Goal: Task Accomplishment & Management: Manage account settings

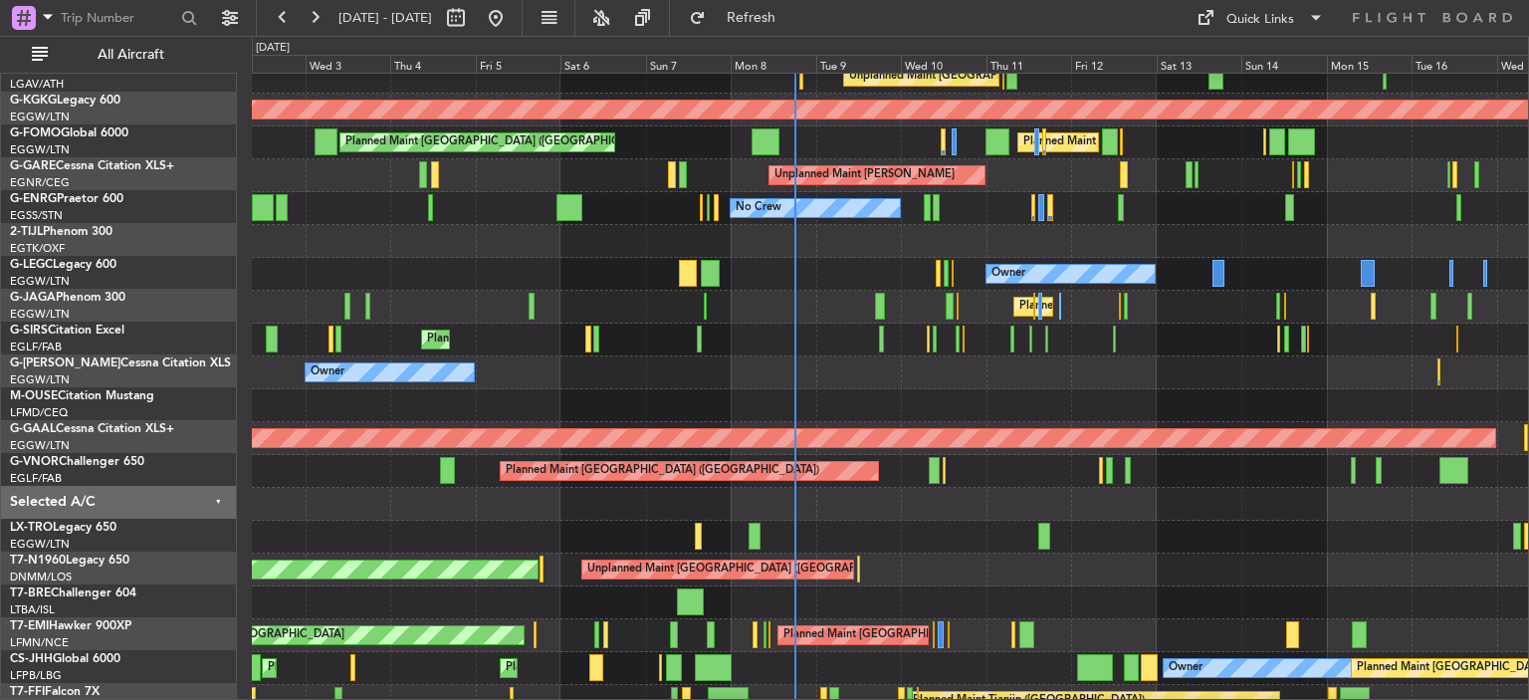
scroll to position [46, 0]
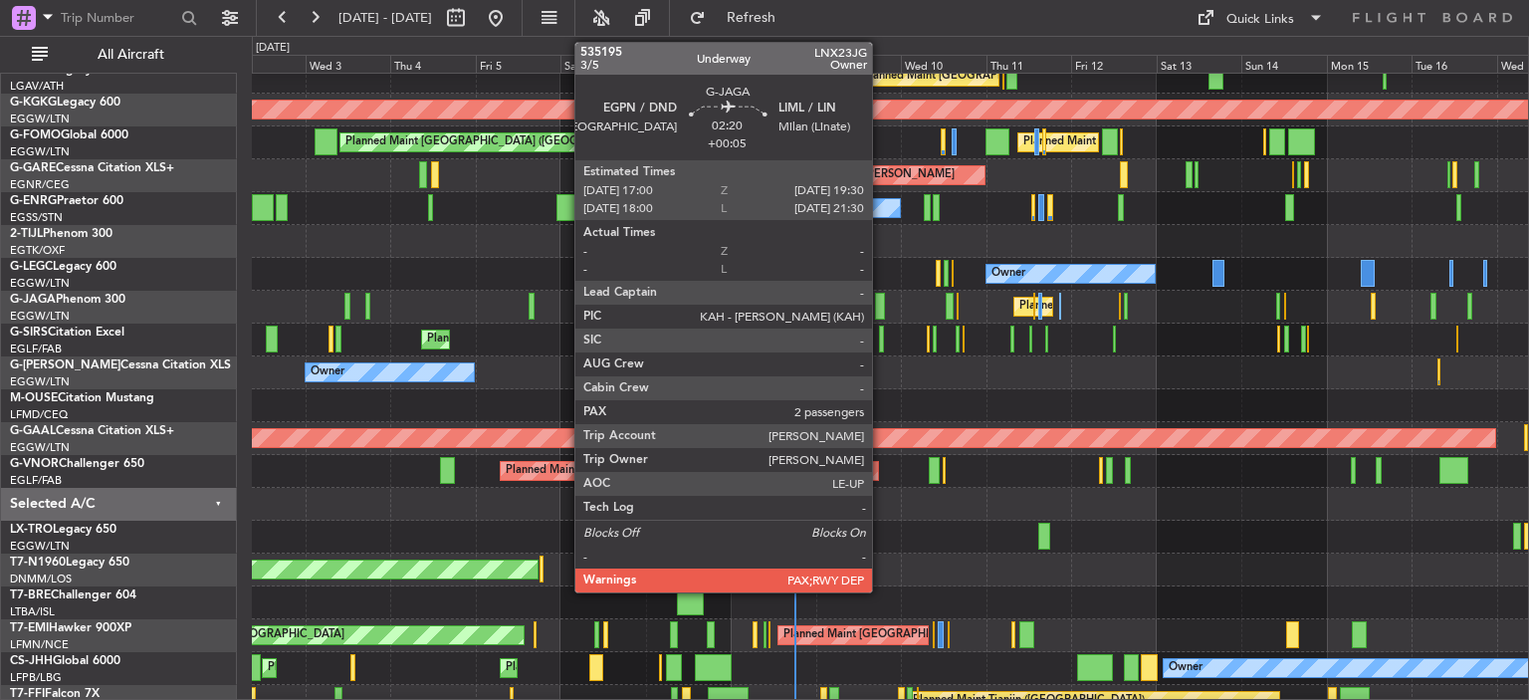
click at [881, 306] on div at bounding box center [879, 306] width 9 height 27
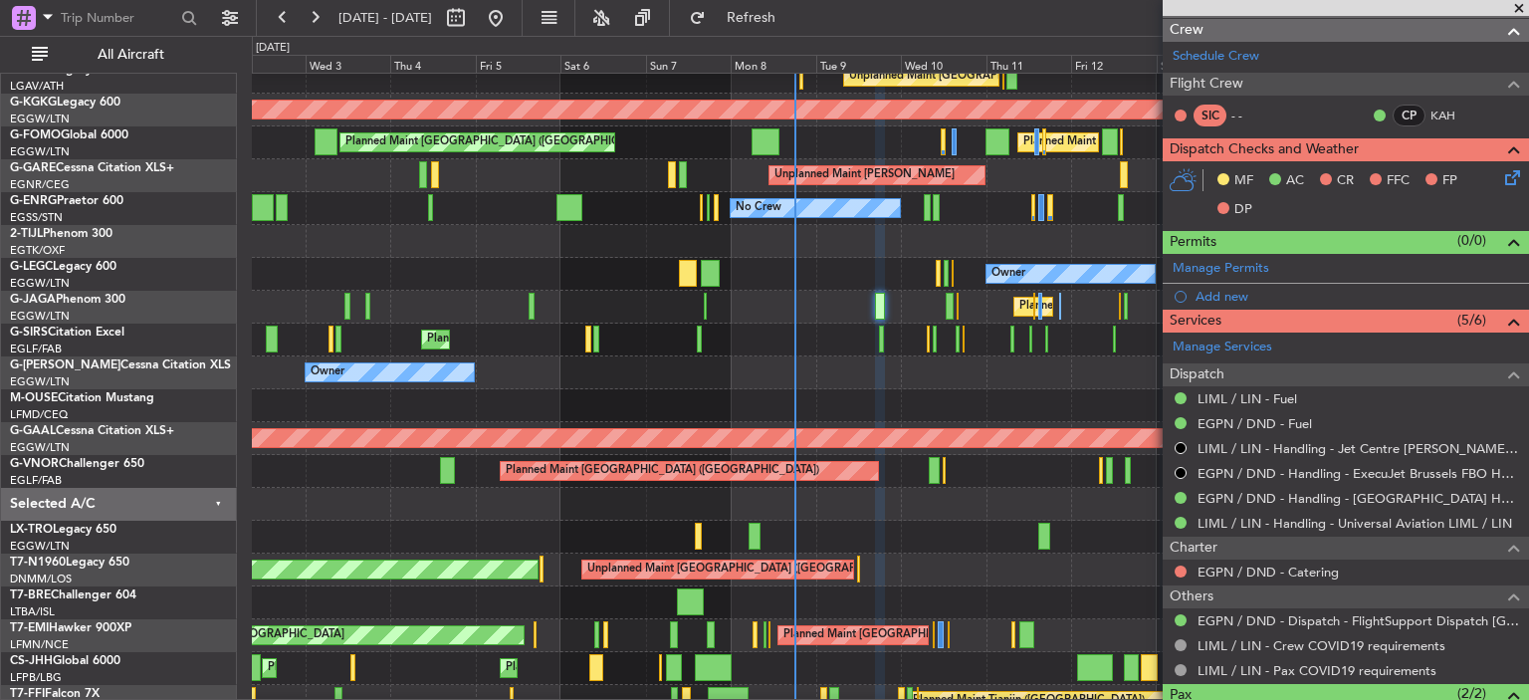
scroll to position [346, 0]
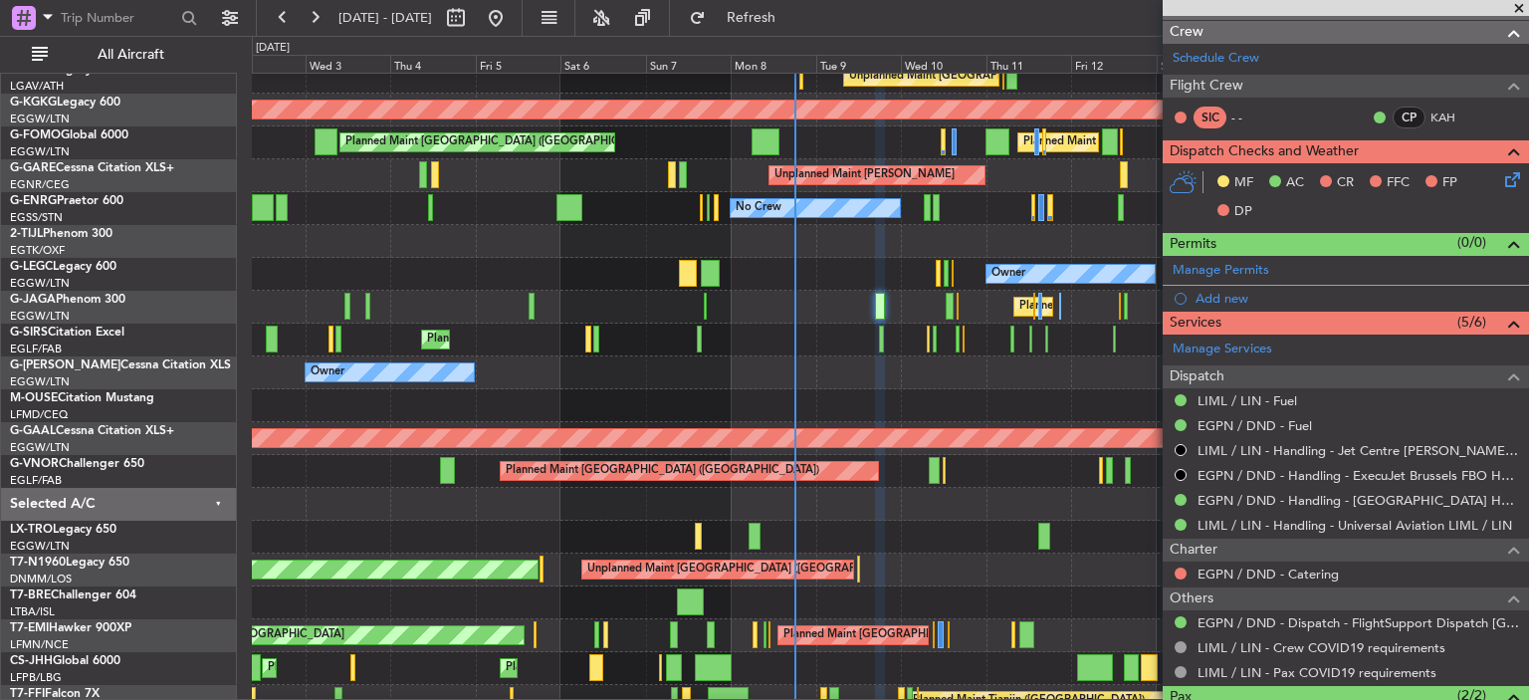
click at [1501, 184] on icon at bounding box center [1509, 176] width 16 height 16
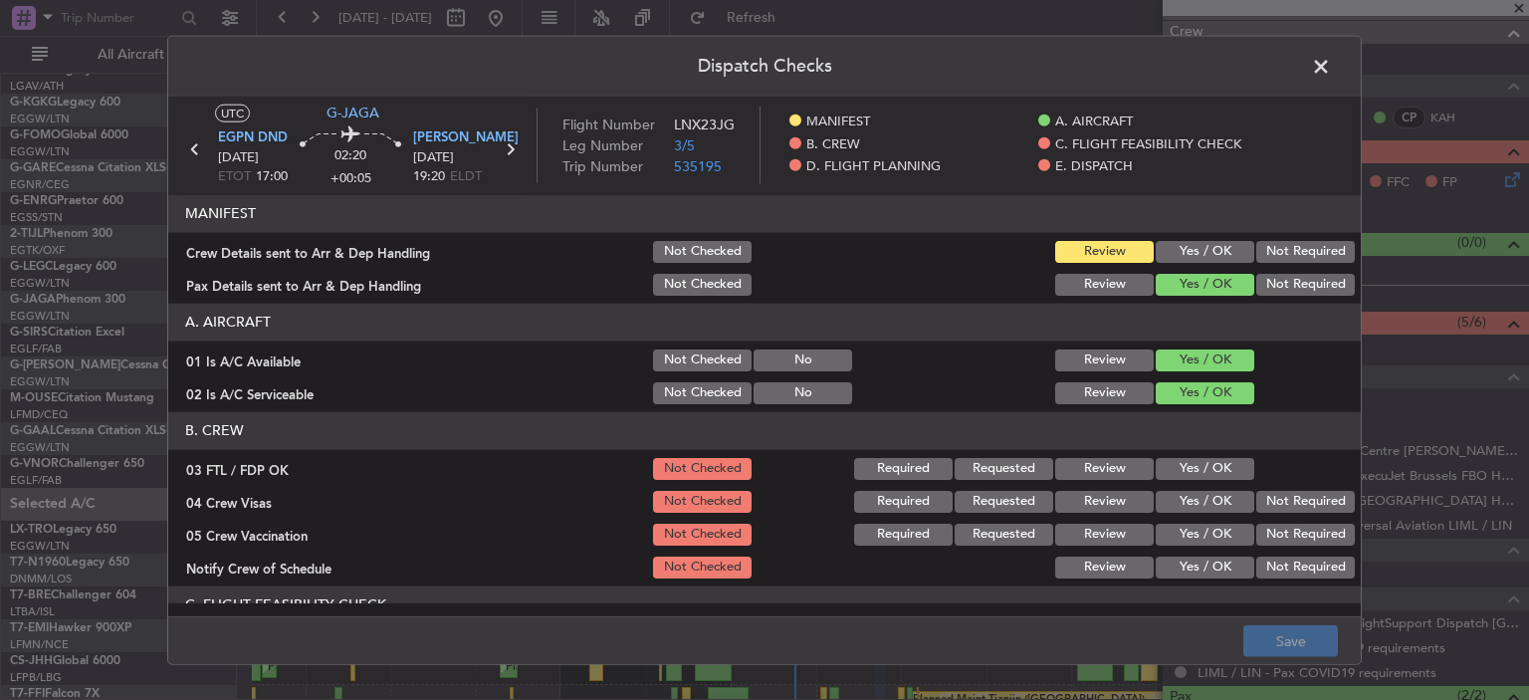
click at [1183, 470] on button "Yes / OK" at bounding box center [1205, 468] width 99 height 22
click at [1293, 501] on button "Not Required" at bounding box center [1305, 501] width 99 height 22
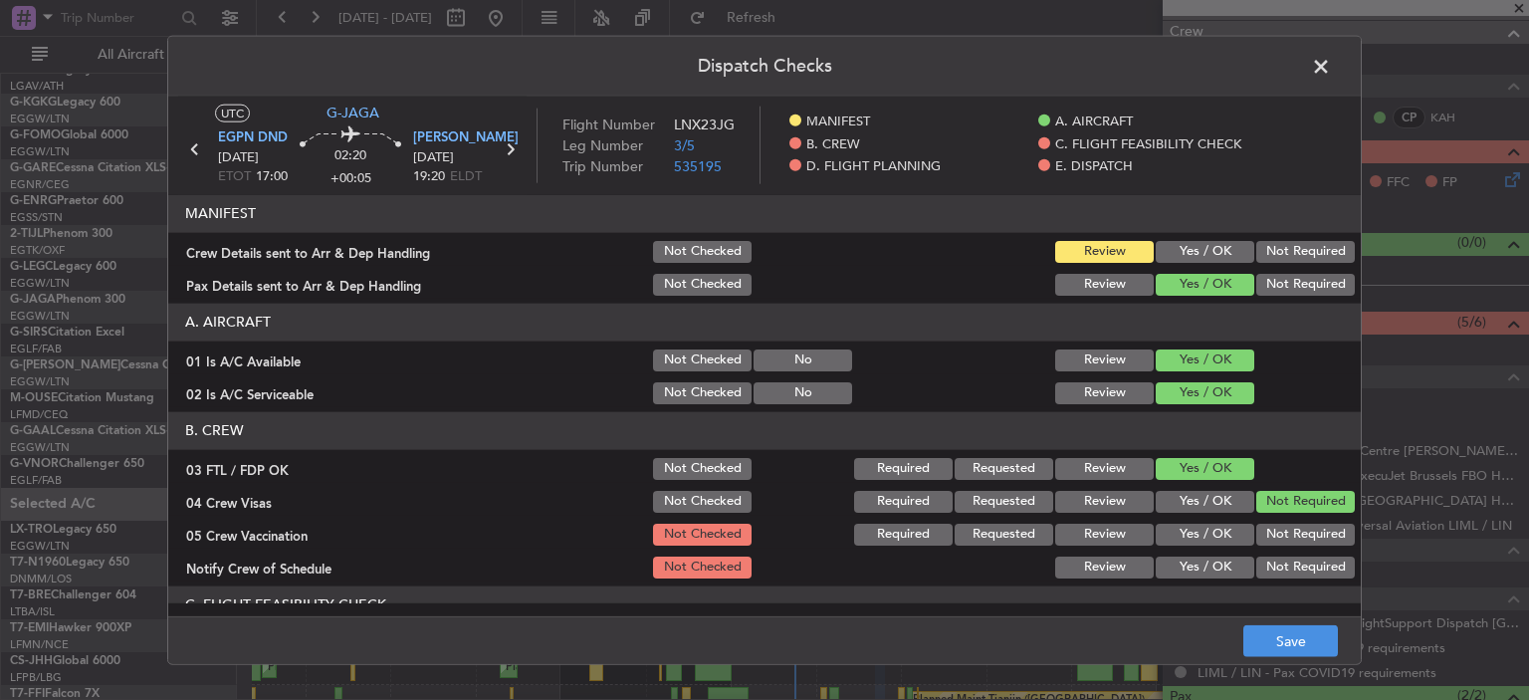
click at [1302, 536] on button "Not Required" at bounding box center [1305, 534] width 99 height 22
click at [1197, 576] on button "Yes / OK" at bounding box center [1205, 566] width 99 height 22
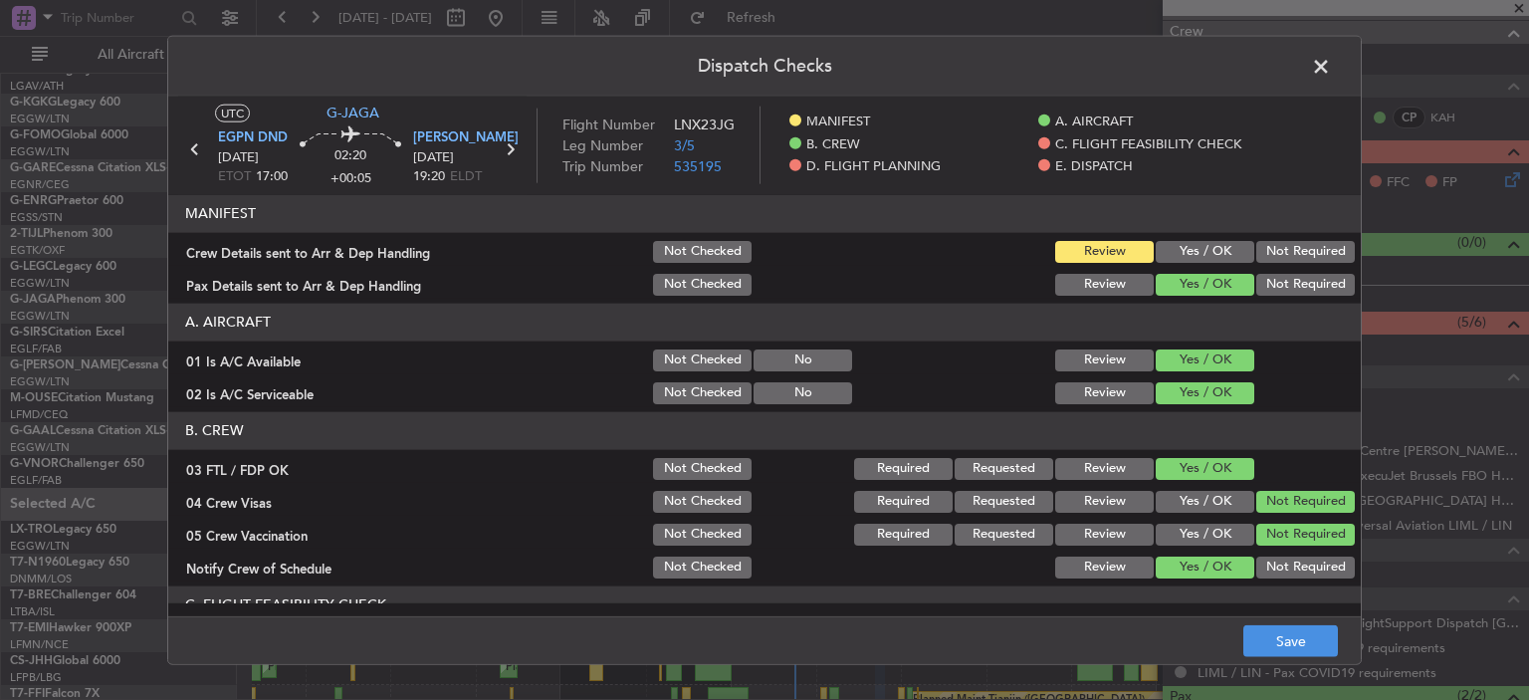
scroll to position [261, 0]
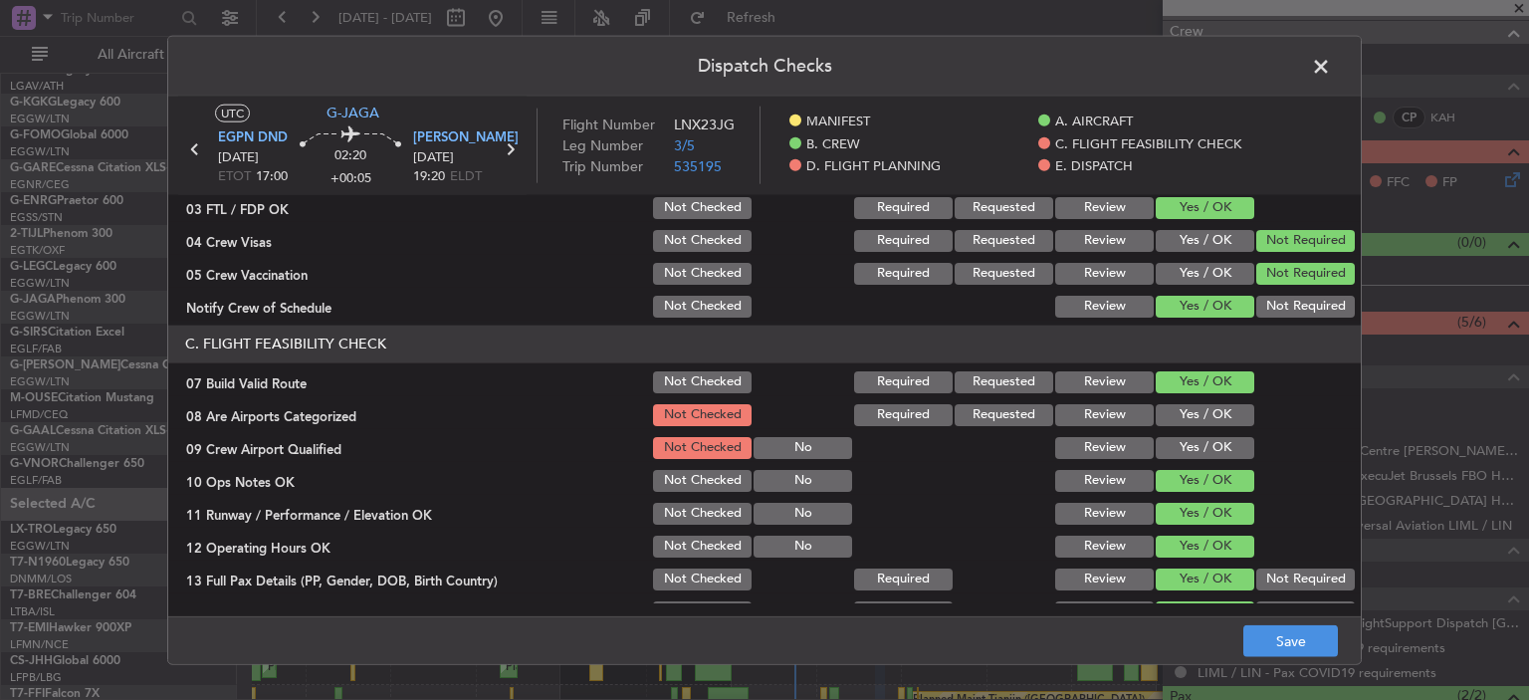
click at [1202, 418] on button "Yes / OK" at bounding box center [1205, 414] width 99 height 22
click at [1209, 433] on div "Yes / OK" at bounding box center [1203, 447] width 101 height 28
click at [1212, 442] on button "Yes / OK" at bounding box center [1205, 447] width 99 height 22
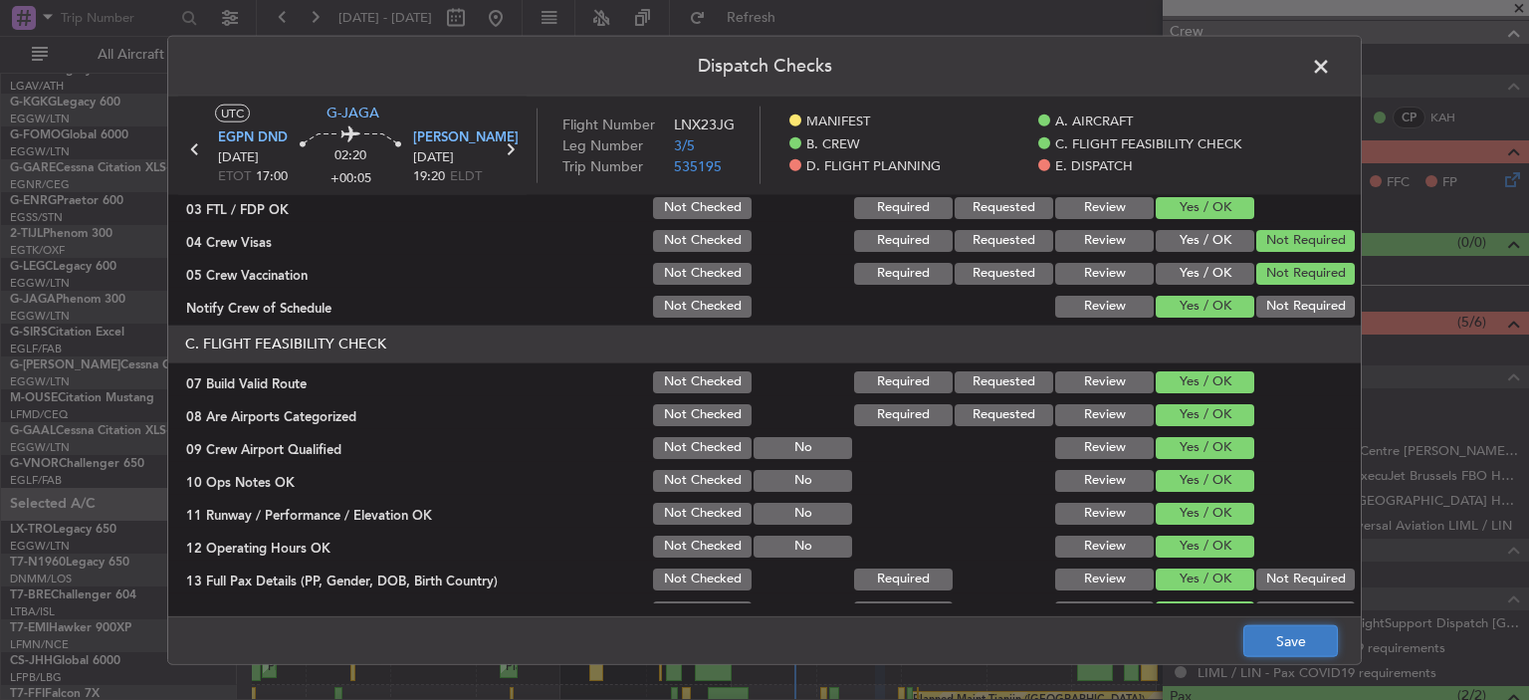
click at [1290, 640] on button "Save" at bounding box center [1290, 641] width 95 height 32
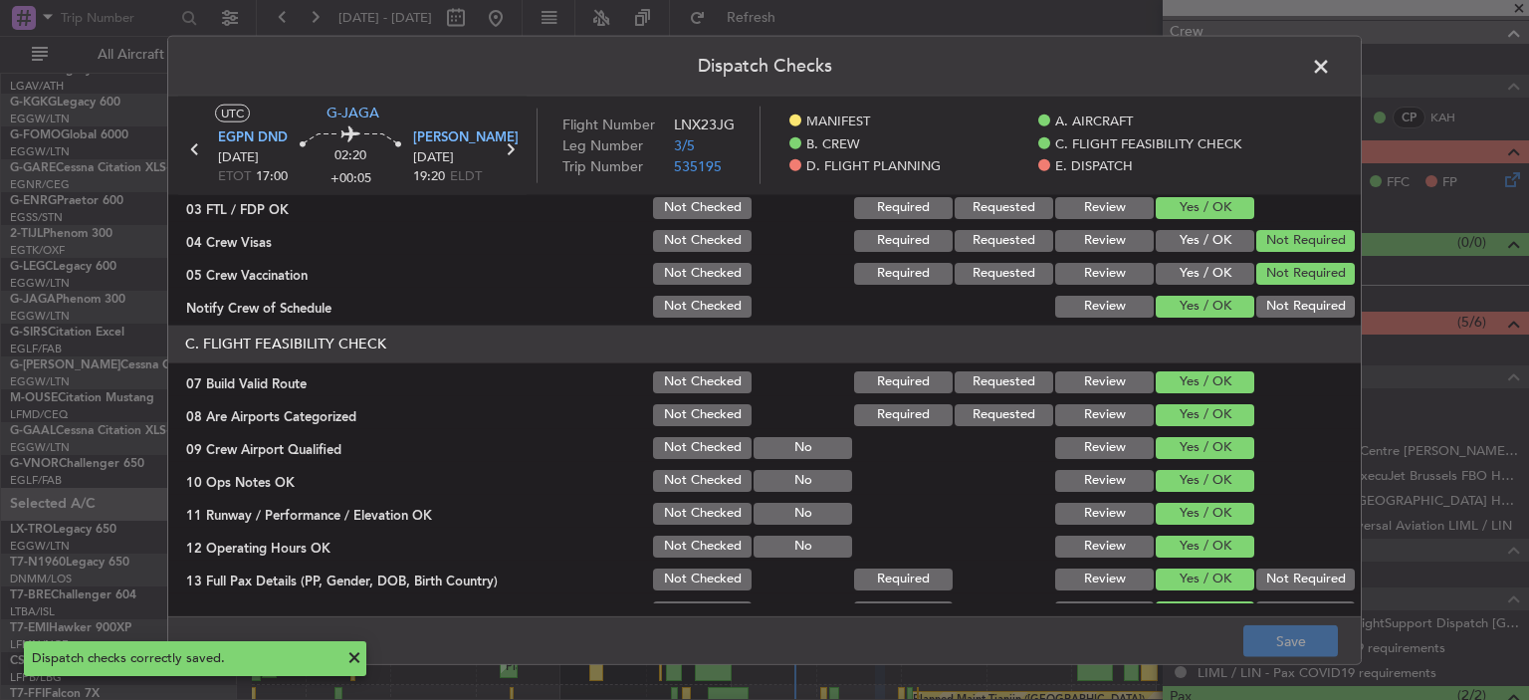
click at [1331, 63] on span at bounding box center [1331, 71] width 0 height 40
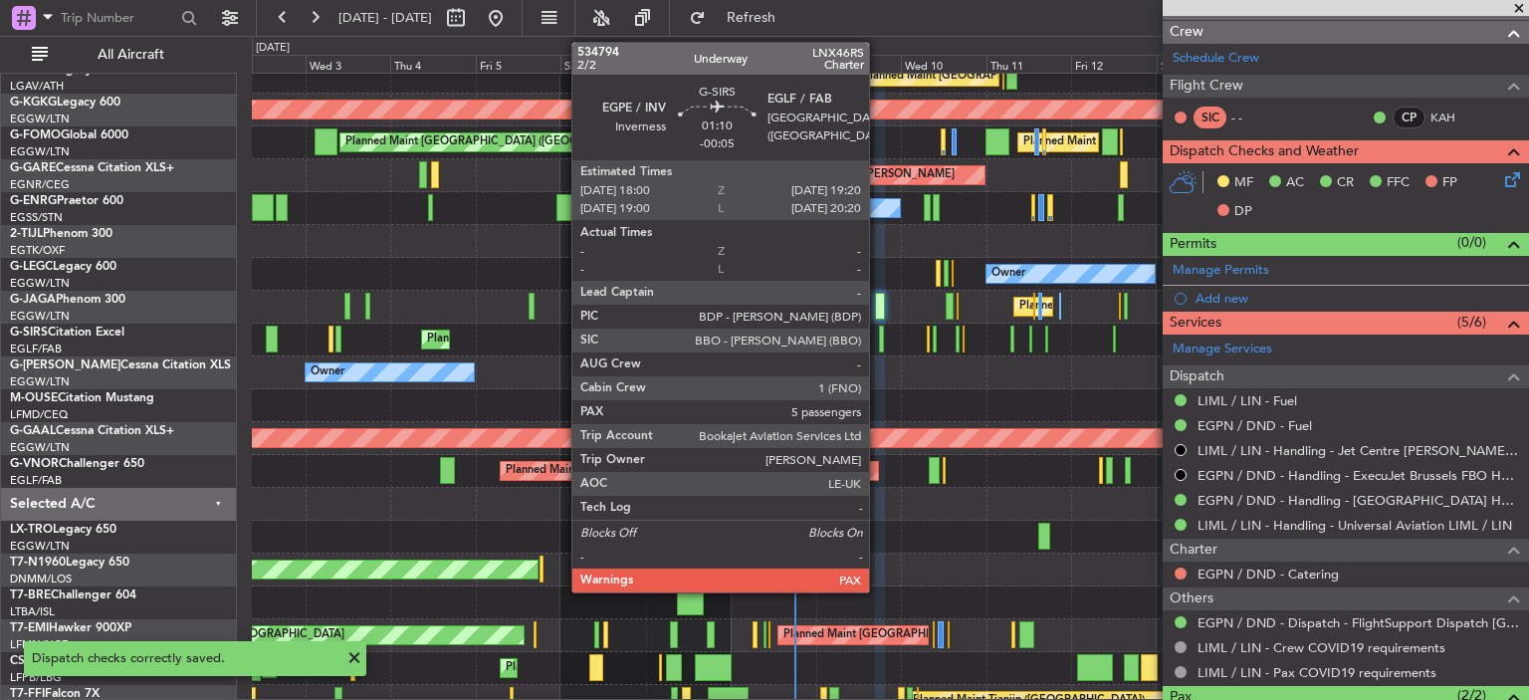
click at [879, 336] on div at bounding box center [881, 338] width 5 height 27
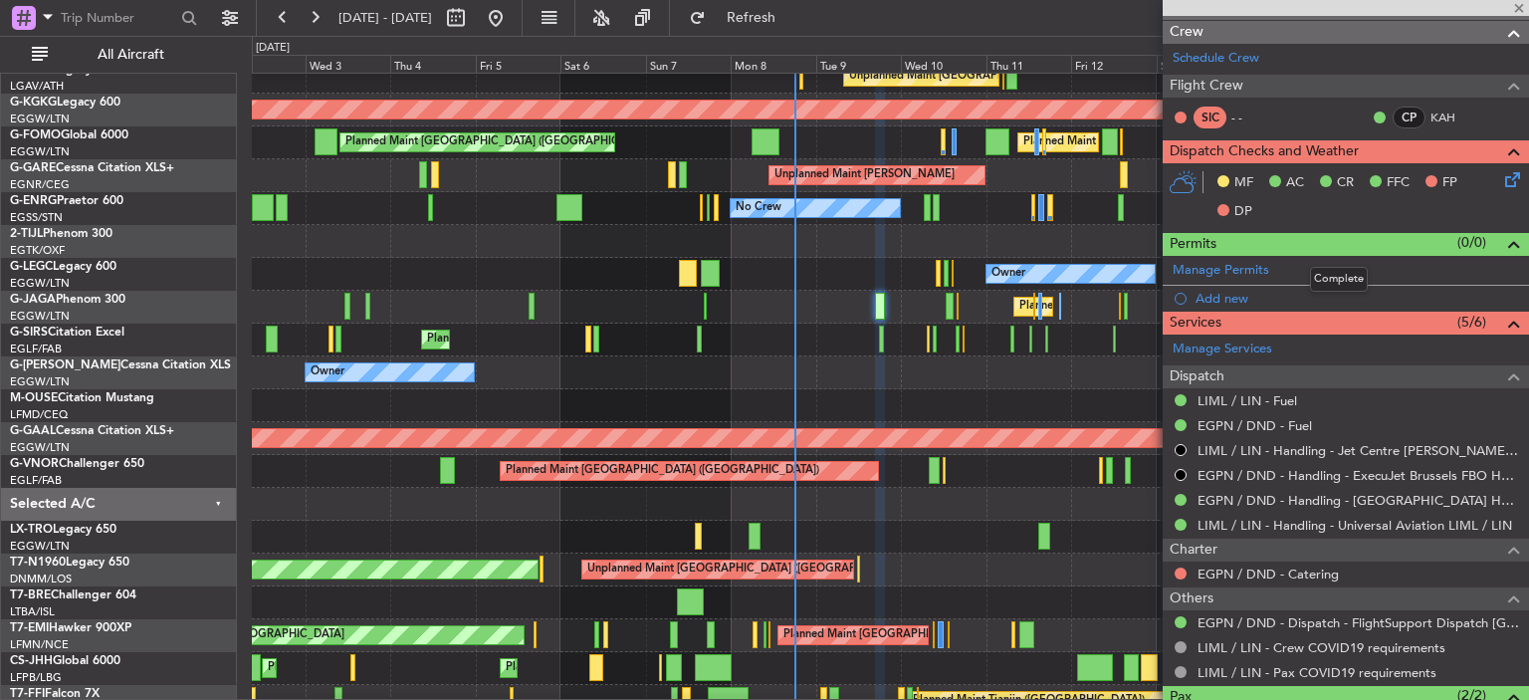
type input "-00:05"
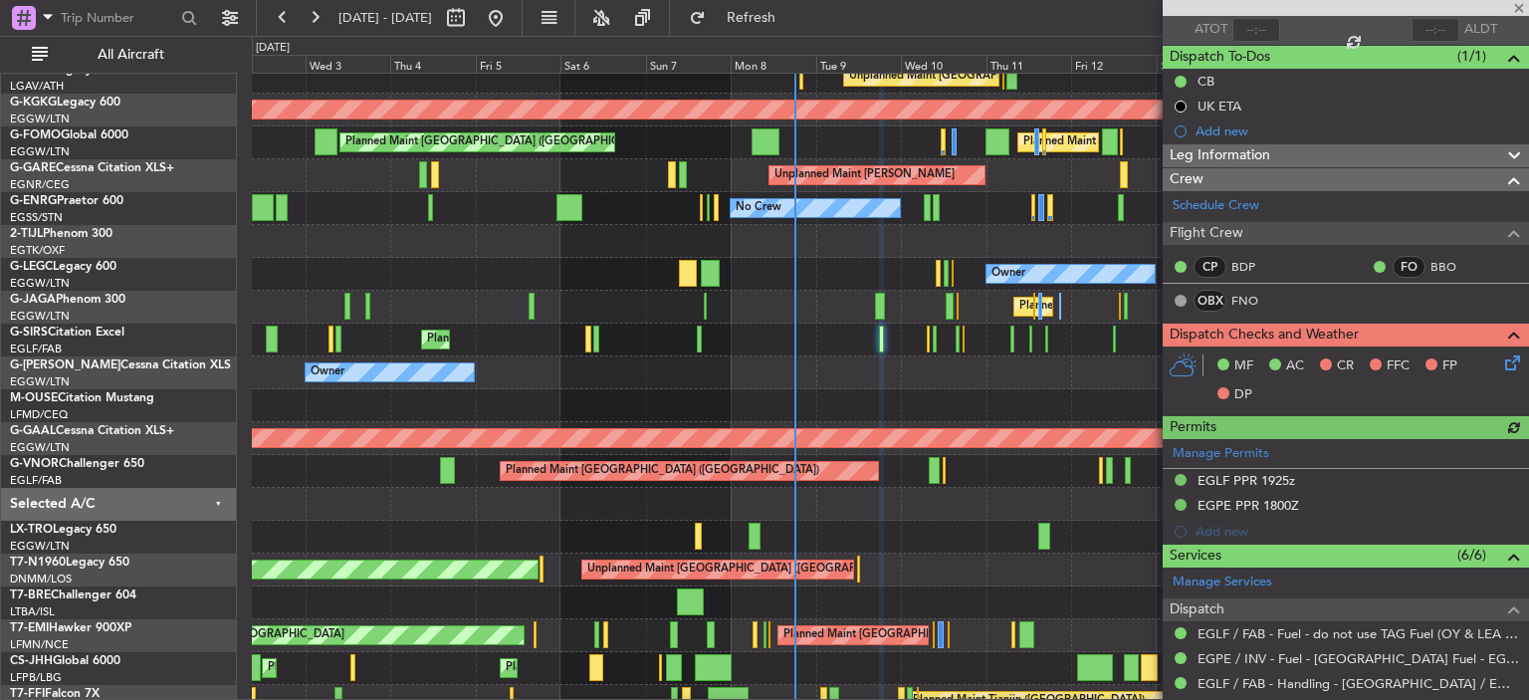
scroll to position [150, 0]
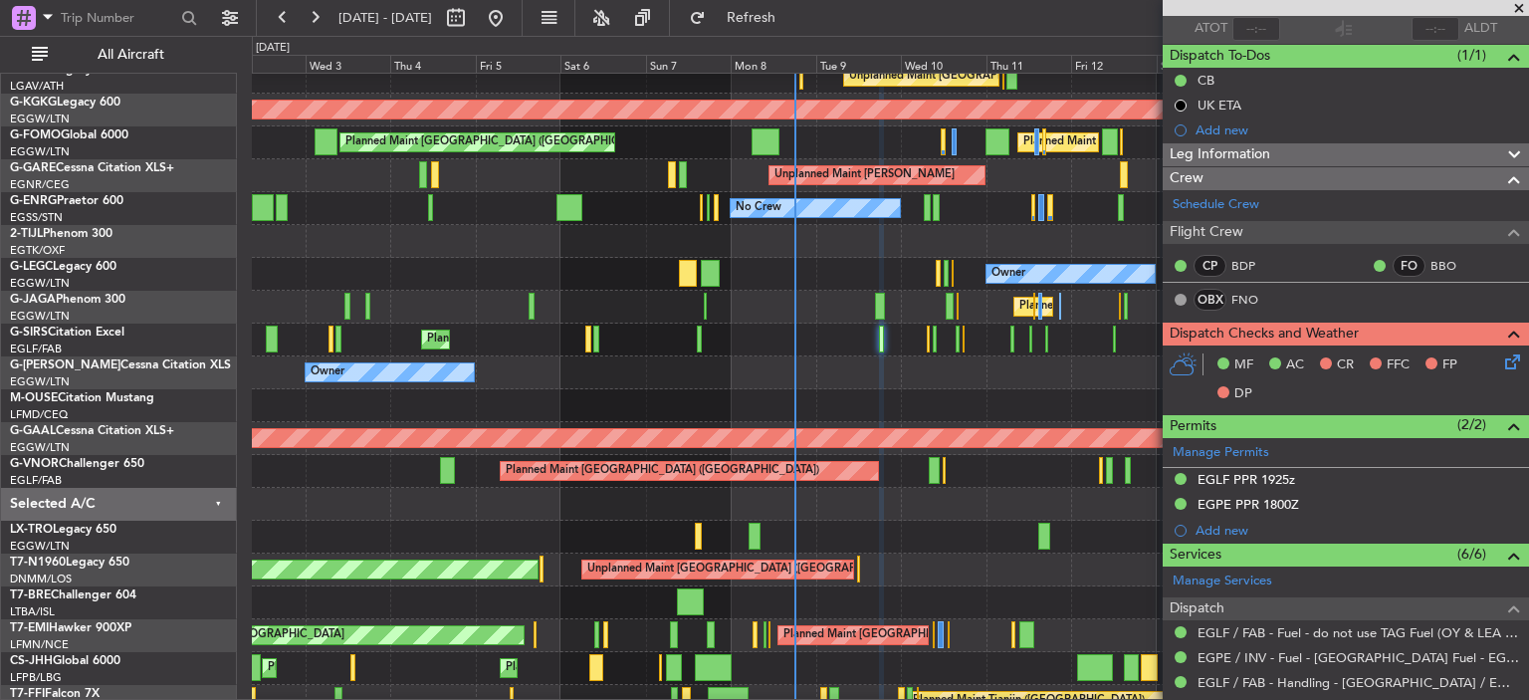
click at [1501, 353] on icon at bounding box center [1509, 358] width 16 height 16
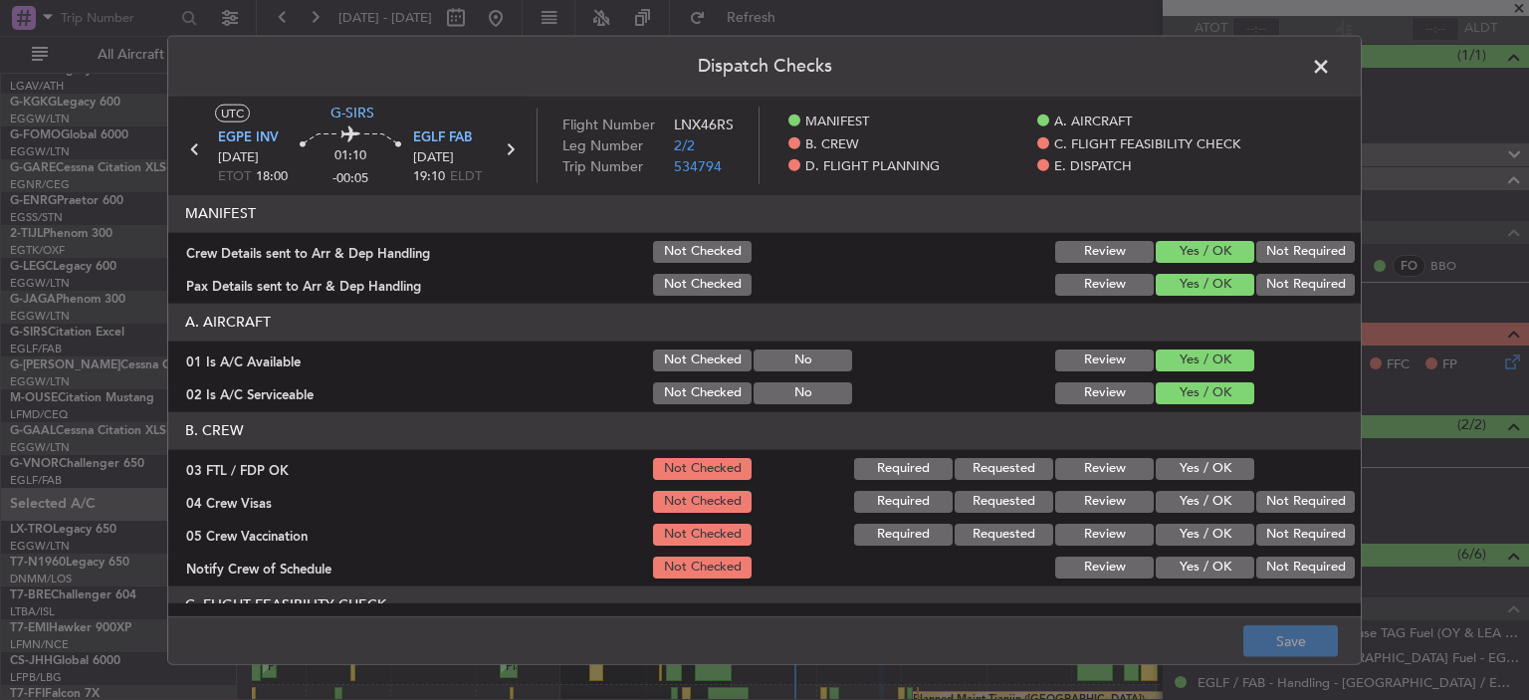
click at [1179, 466] on button "Yes / OK" at bounding box center [1205, 468] width 99 height 22
click at [1281, 502] on button "Not Required" at bounding box center [1305, 501] width 99 height 22
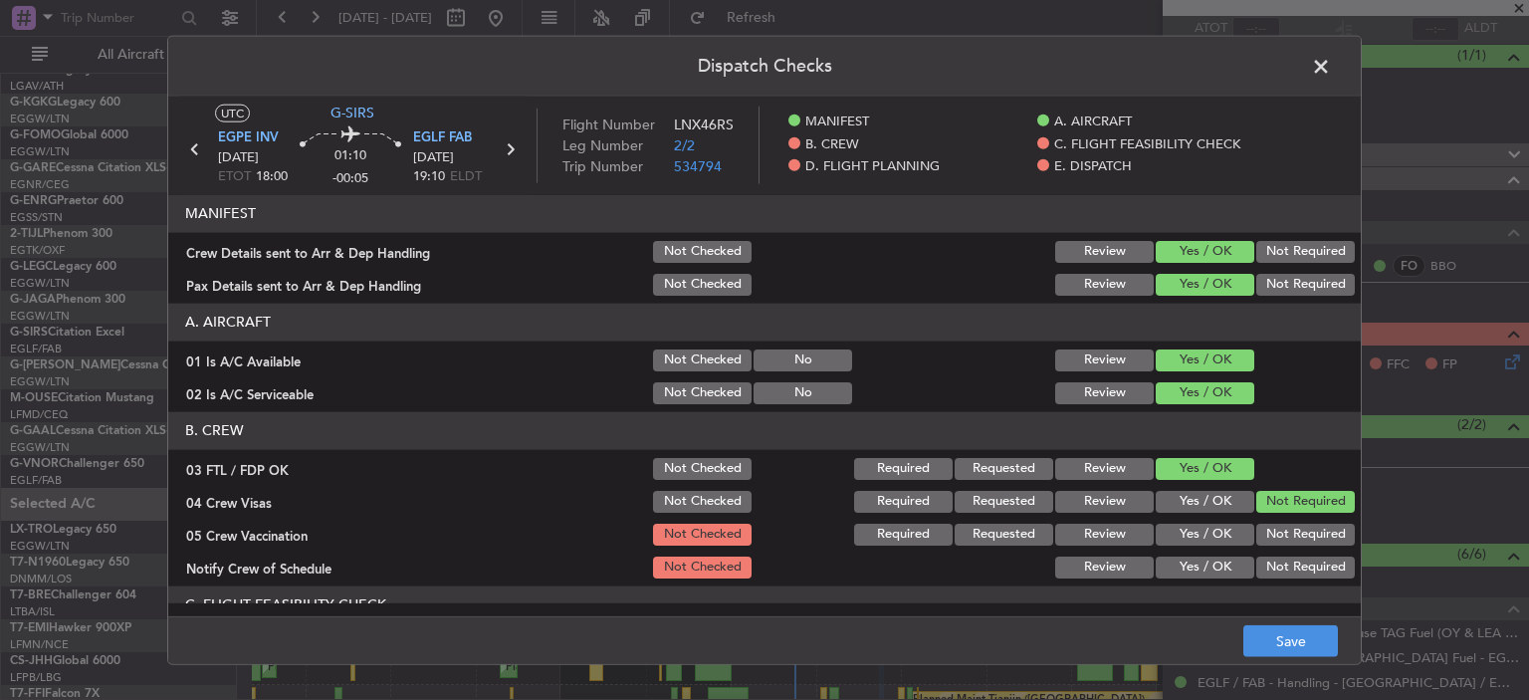
click at [1290, 538] on button "Not Required" at bounding box center [1305, 534] width 99 height 22
click at [1190, 566] on button "Yes / OK" at bounding box center [1205, 566] width 99 height 22
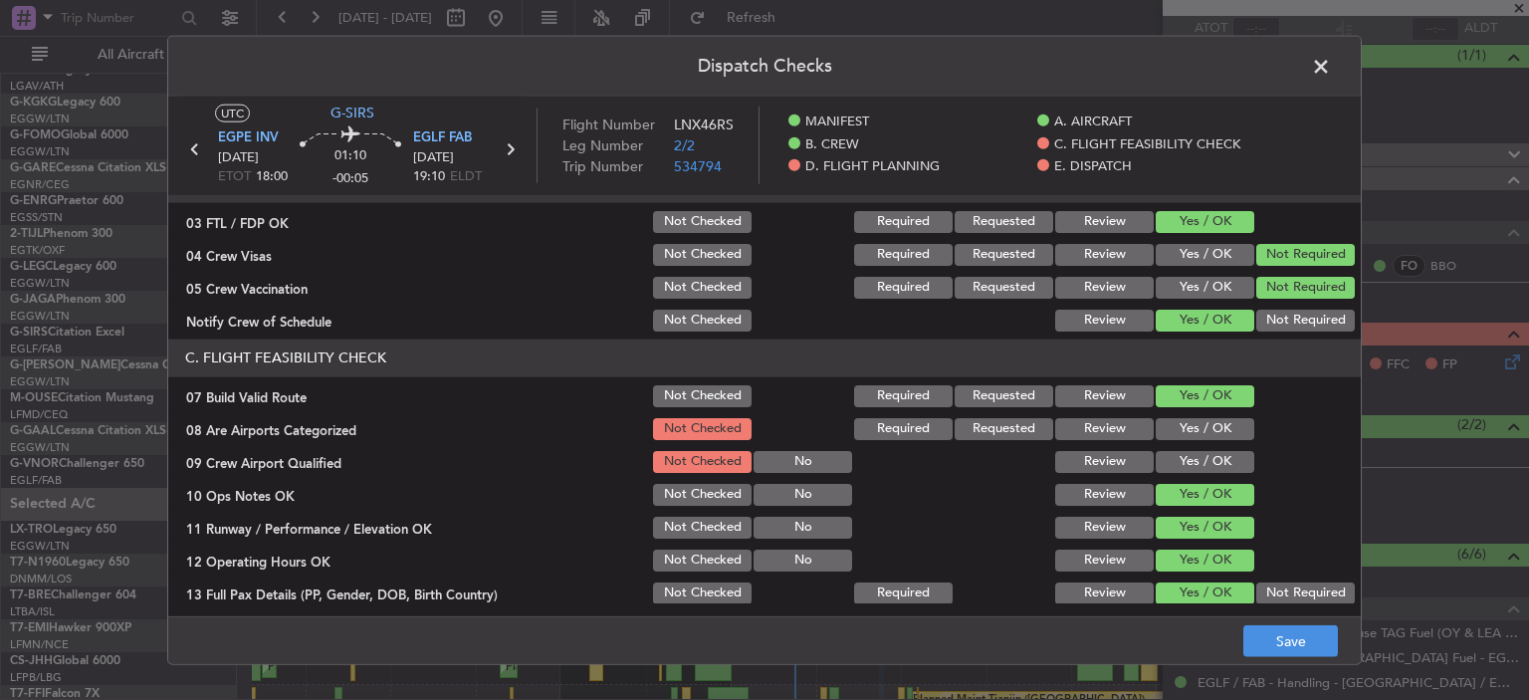
scroll to position [250, 0]
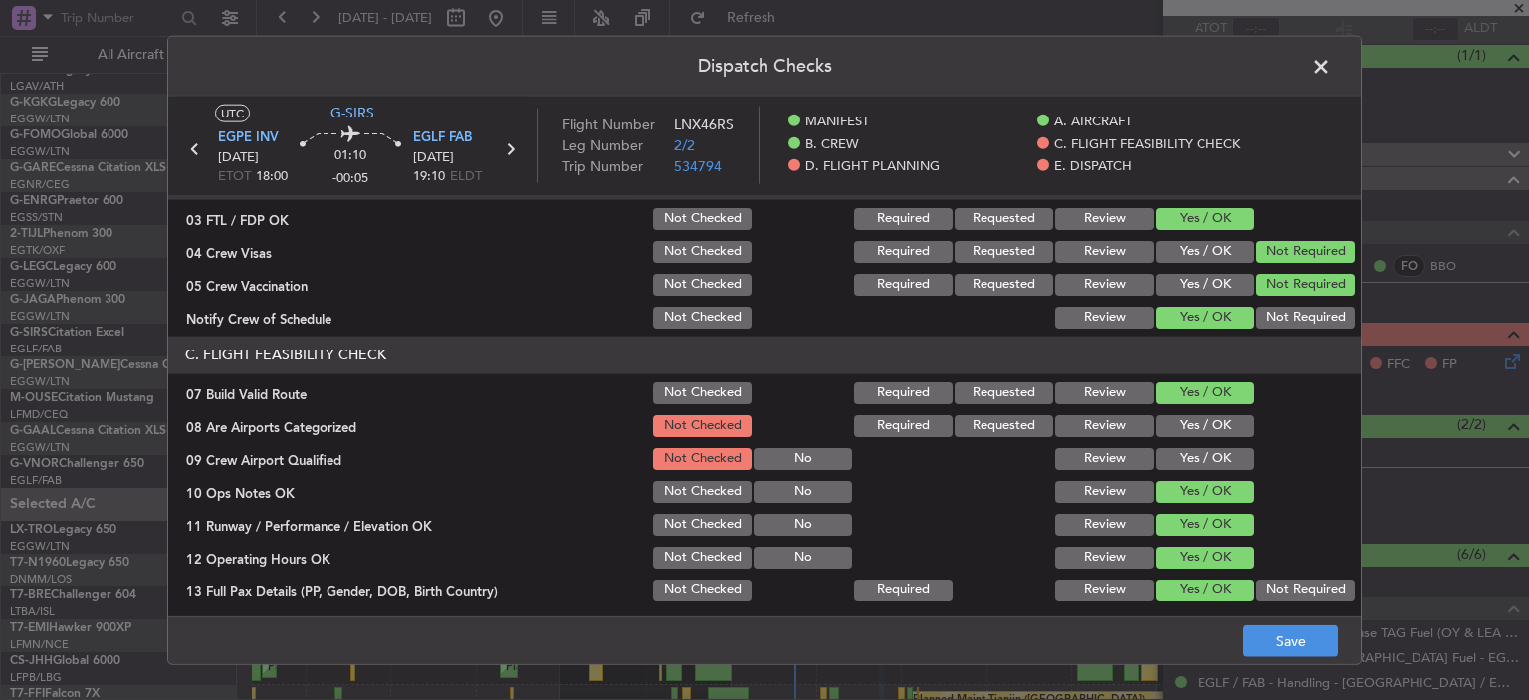
click at [1182, 417] on button "Yes / OK" at bounding box center [1205, 425] width 99 height 22
click at [1200, 453] on button "Yes / OK" at bounding box center [1205, 458] width 99 height 22
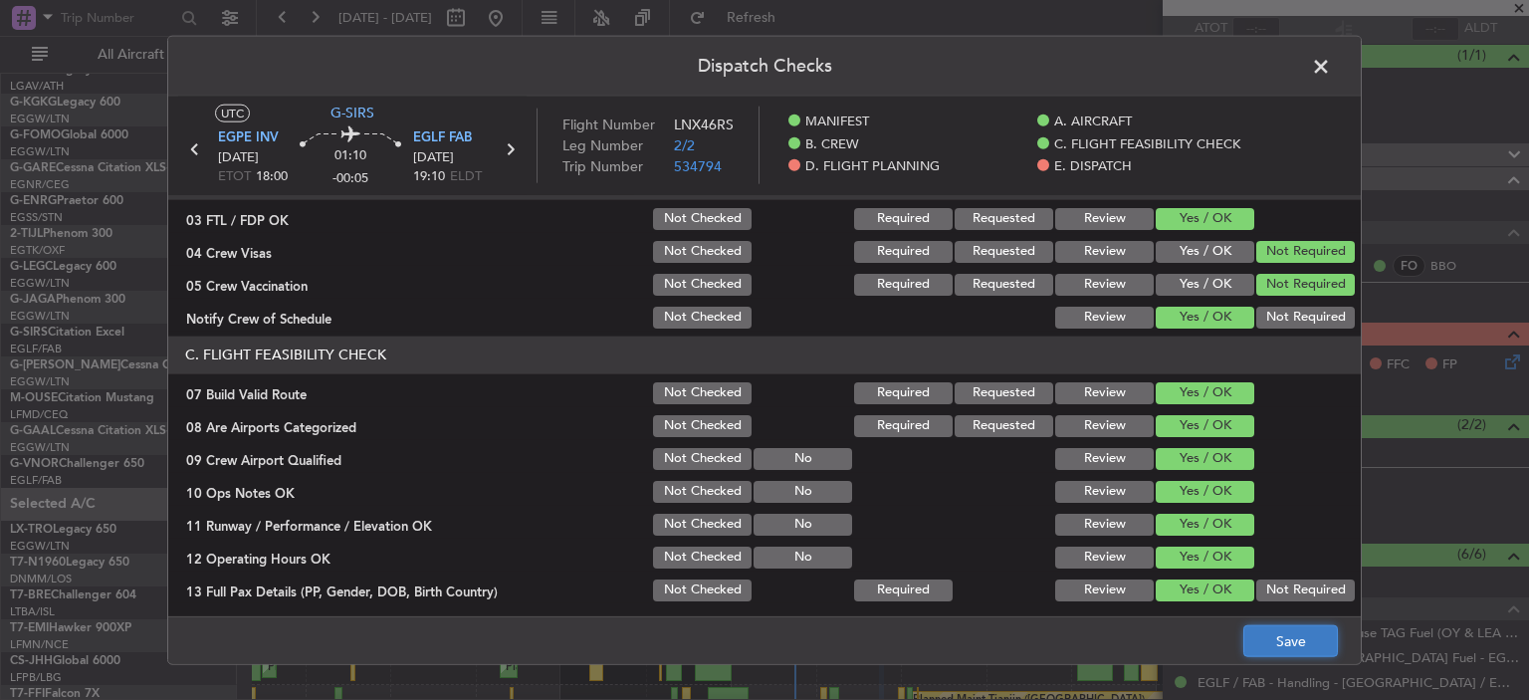
click at [1306, 641] on button "Save" at bounding box center [1290, 641] width 95 height 32
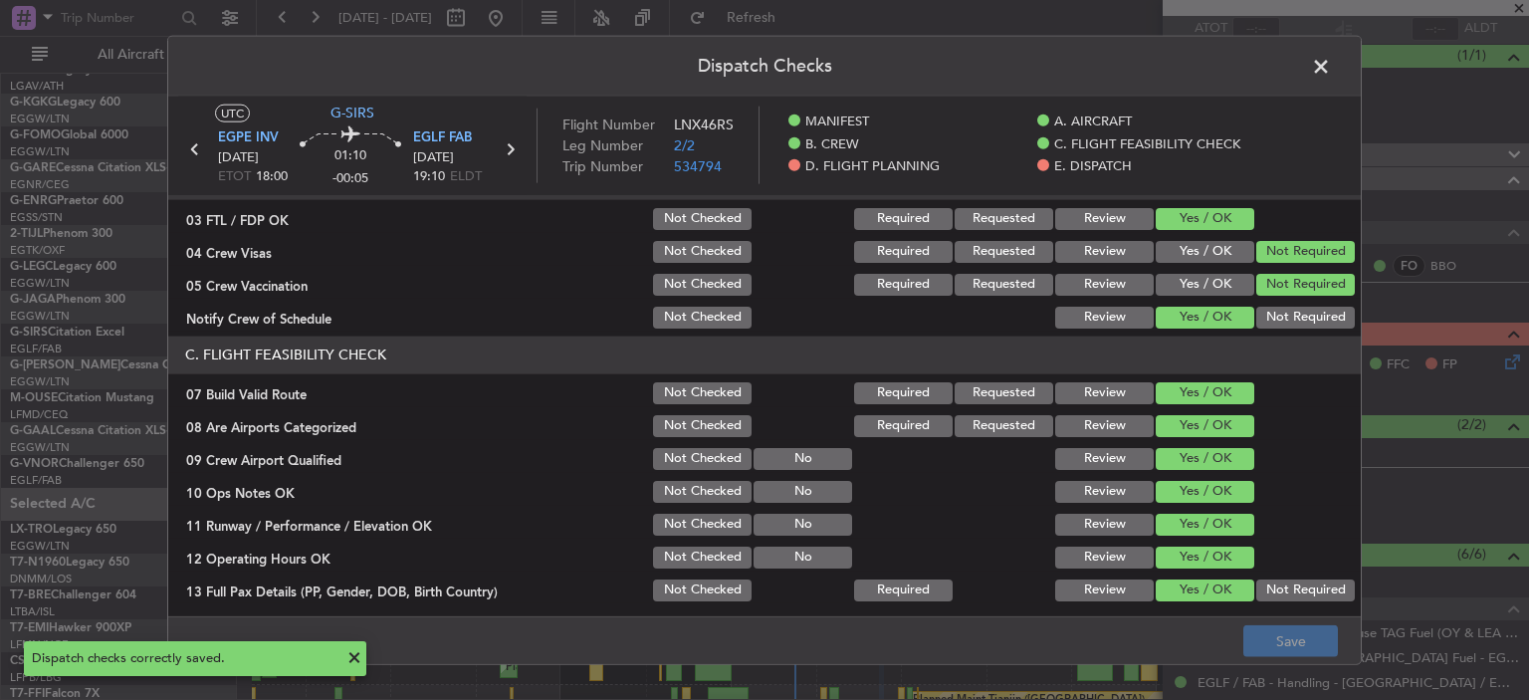
click at [1331, 64] on span at bounding box center [1331, 71] width 0 height 40
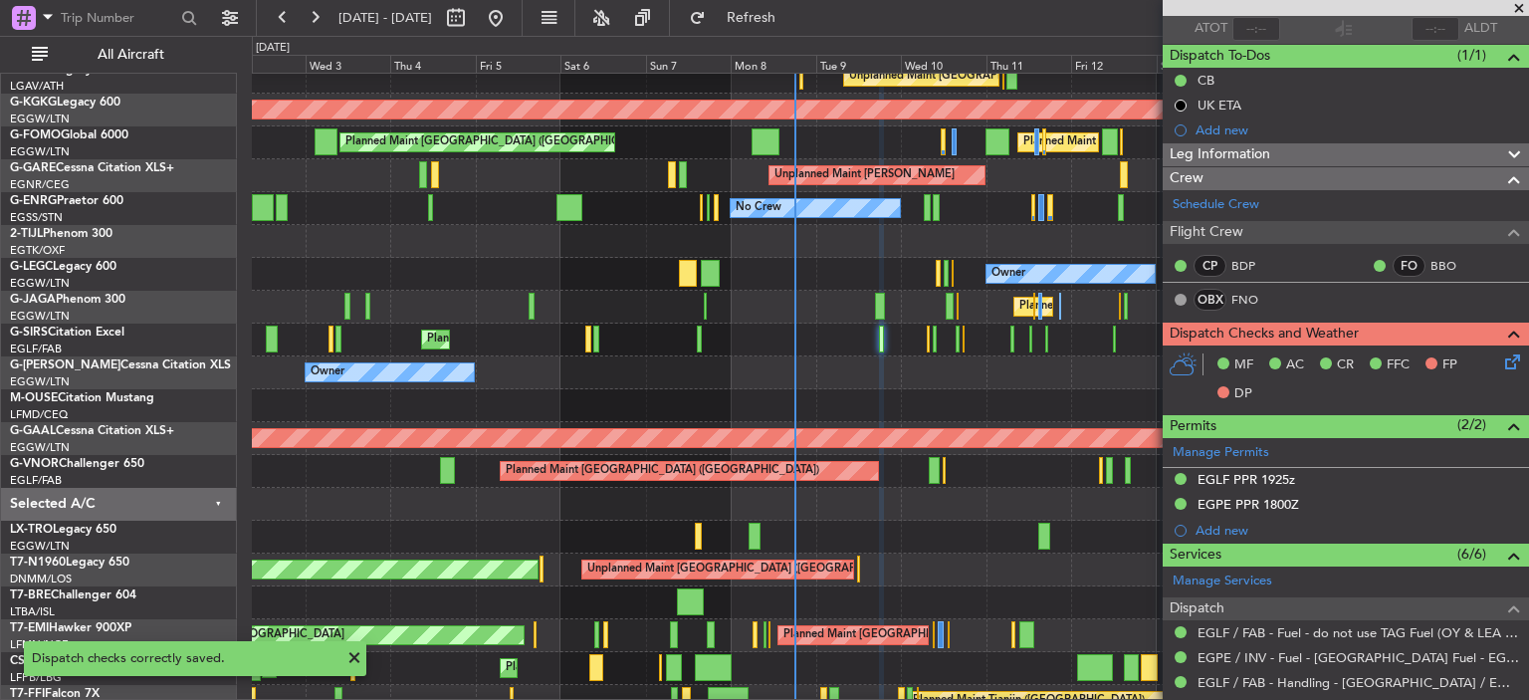
click at [1525, 4] on span at bounding box center [1519, 9] width 20 height 18
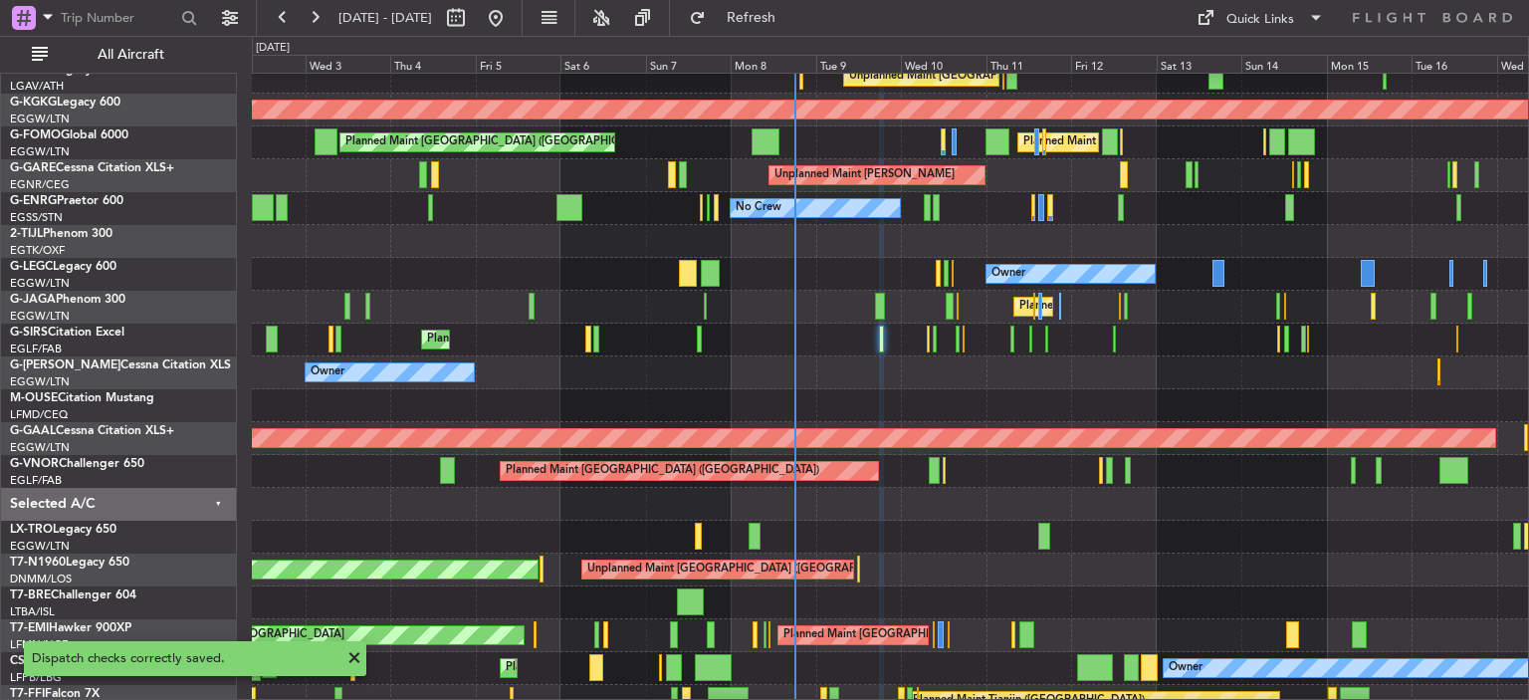
type input "0"
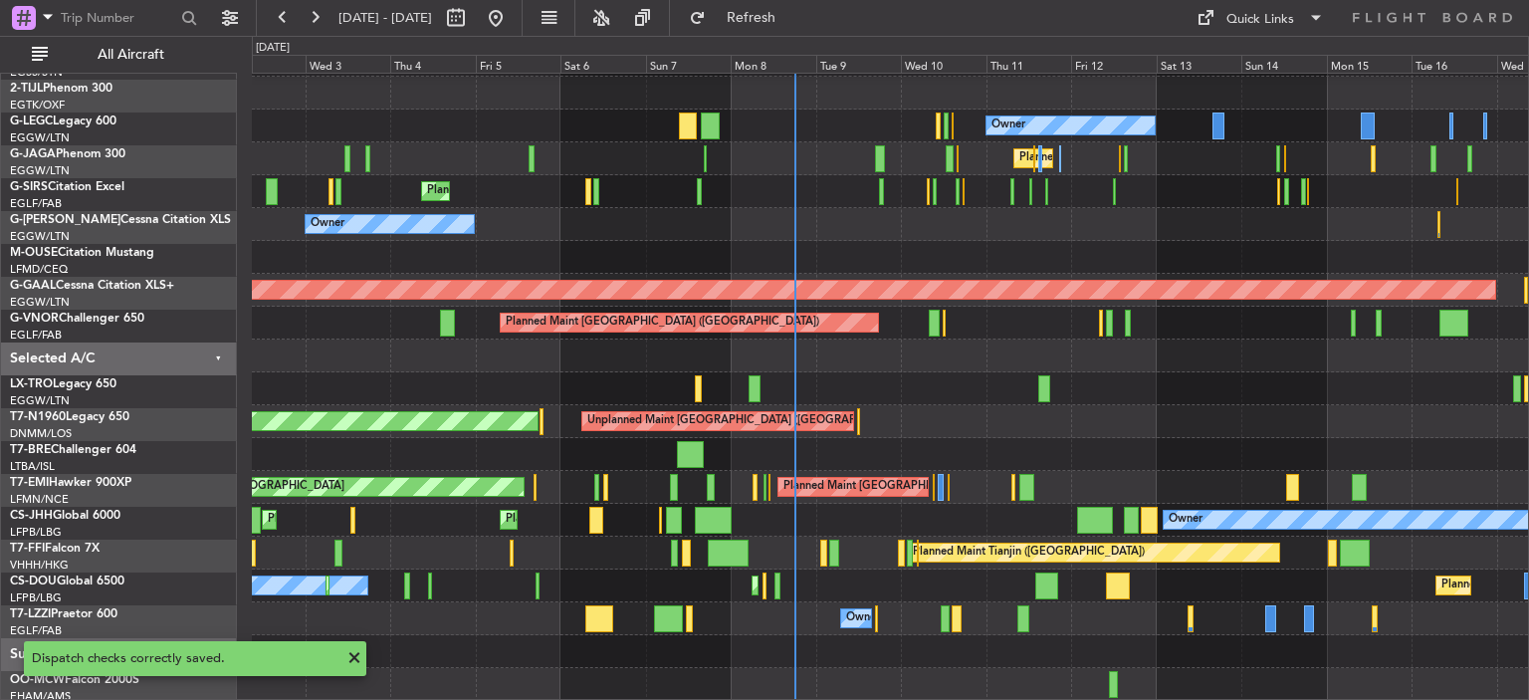
scroll to position [194, 0]
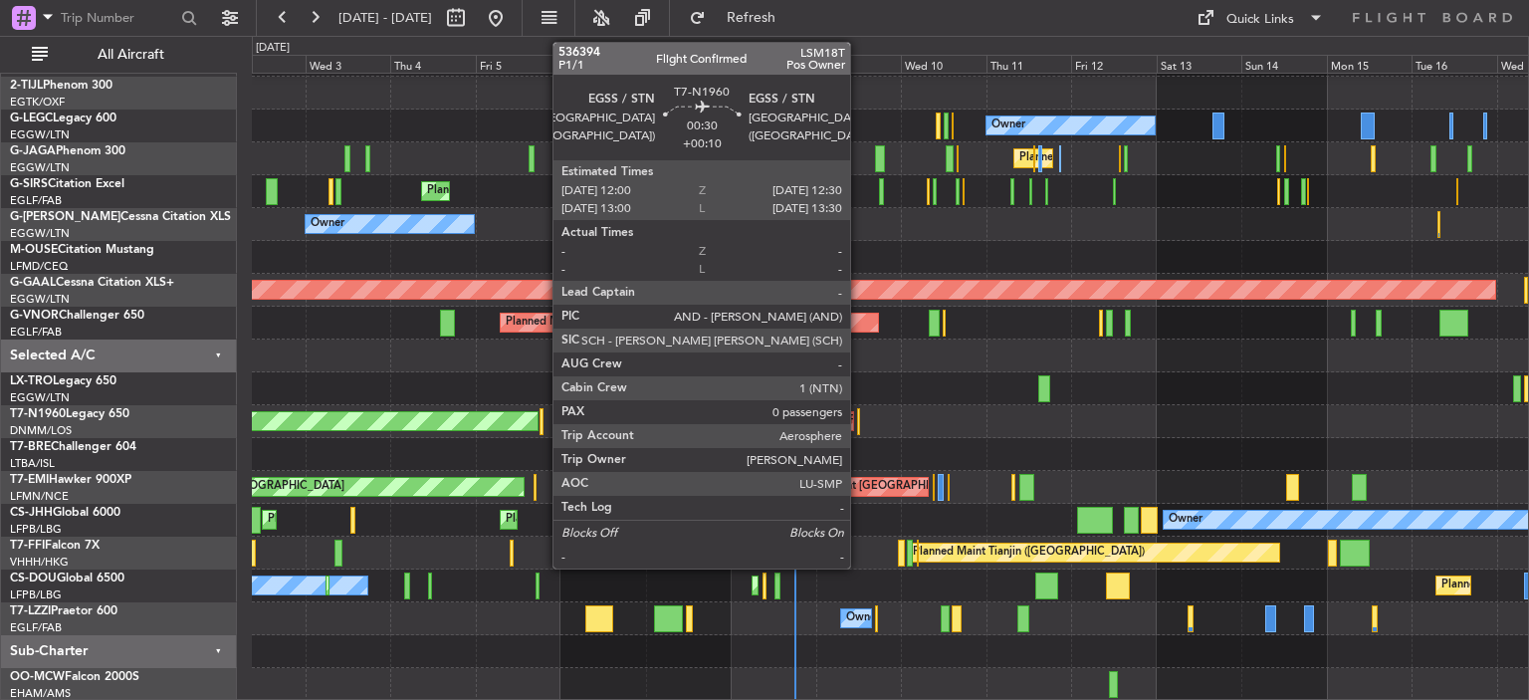
click at [859, 425] on div at bounding box center [858, 421] width 2 height 27
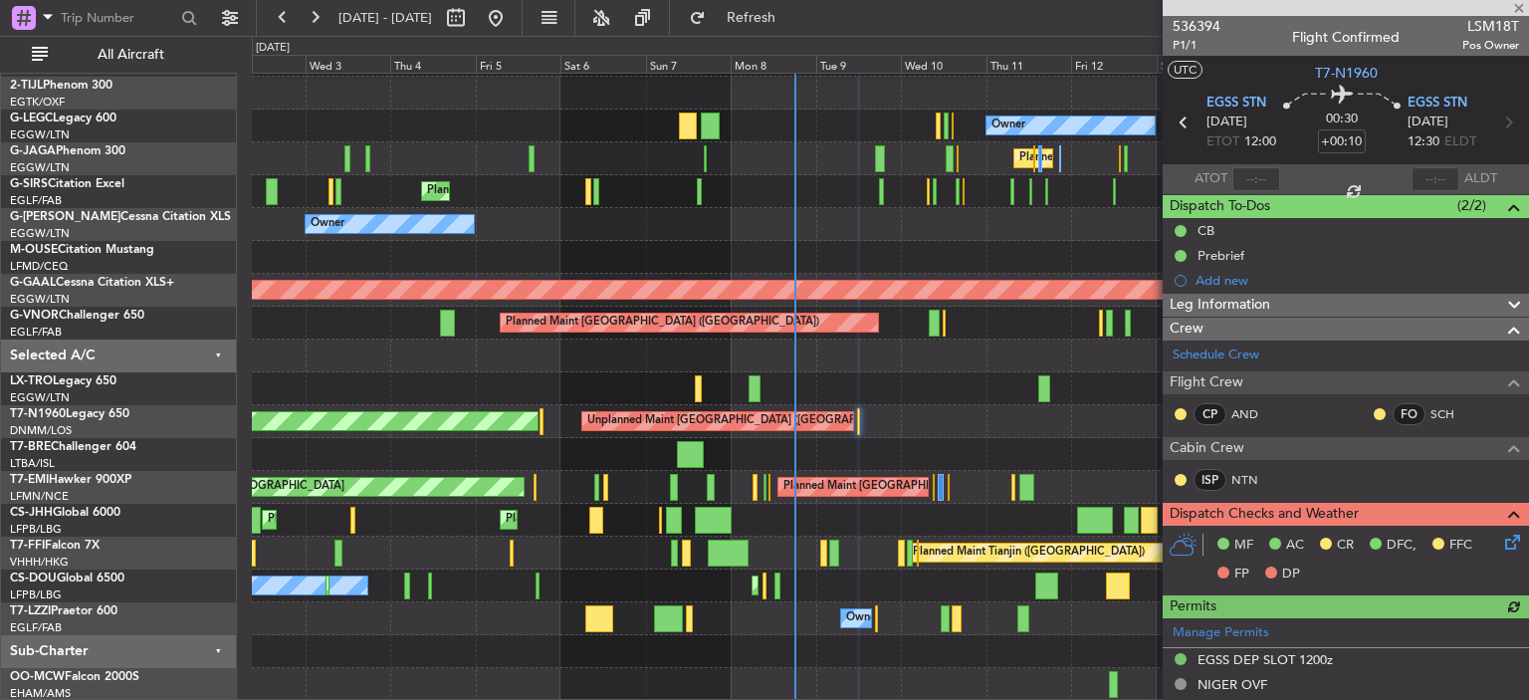
click at [1501, 536] on icon at bounding box center [1509, 539] width 16 height 16
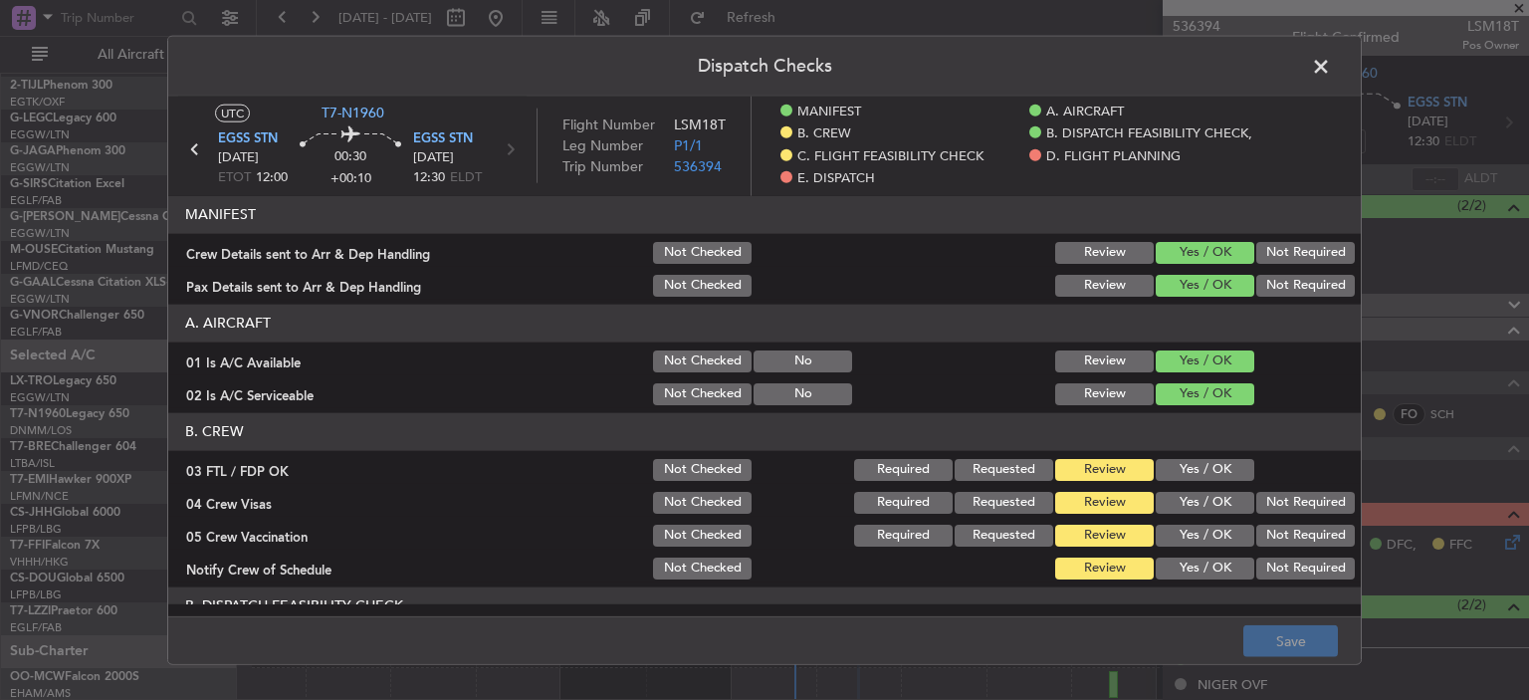
click at [1182, 465] on button "Yes / OK" at bounding box center [1205, 469] width 99 height 22
click at [1280, 509] on button "Not Required" at bounding box center [1305, 502] width 99 height 22
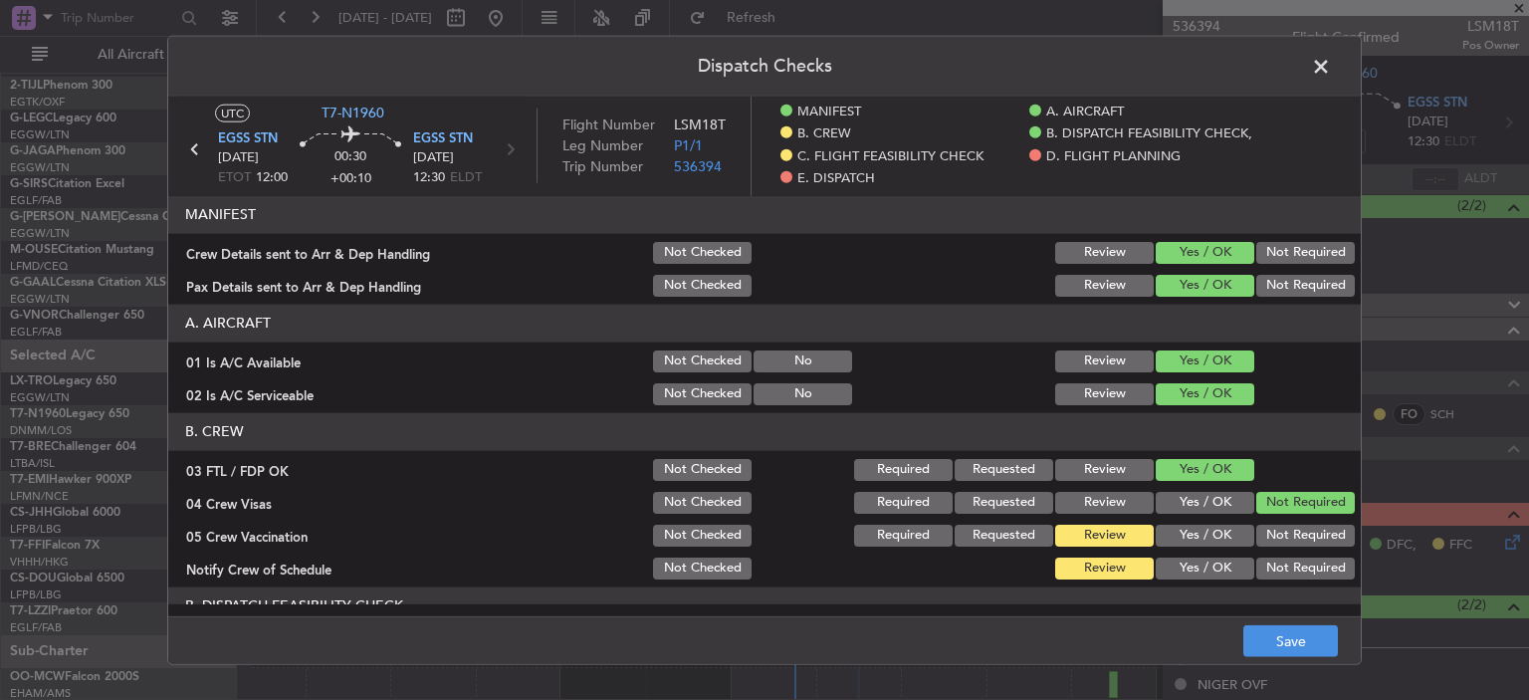
click at [1283, 525] on button "Not Required" at bounding box center [1305, 535] width 99 height 22
click at [1200, 566] on button "Yes / OK" at bounding box center [1205, 567] width 99 height 22
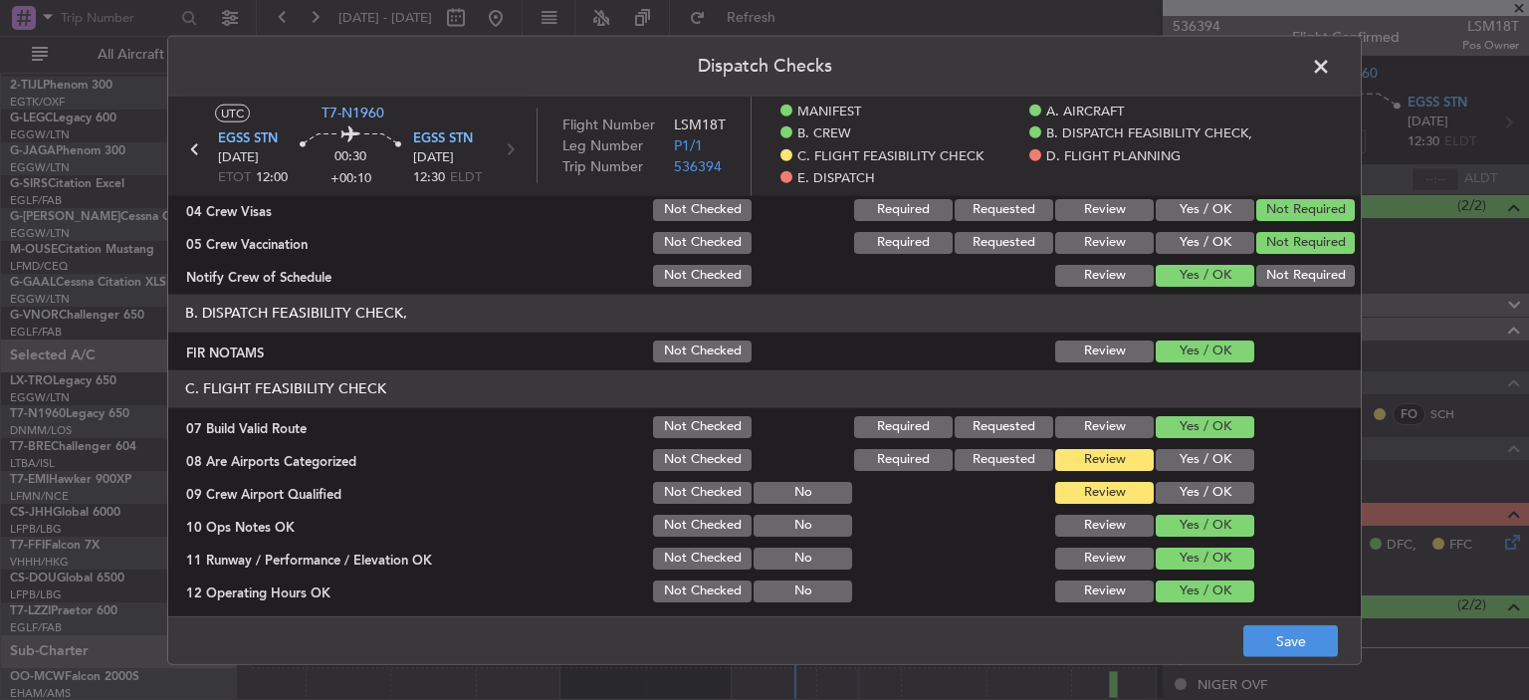
scroll to position [295, 0]
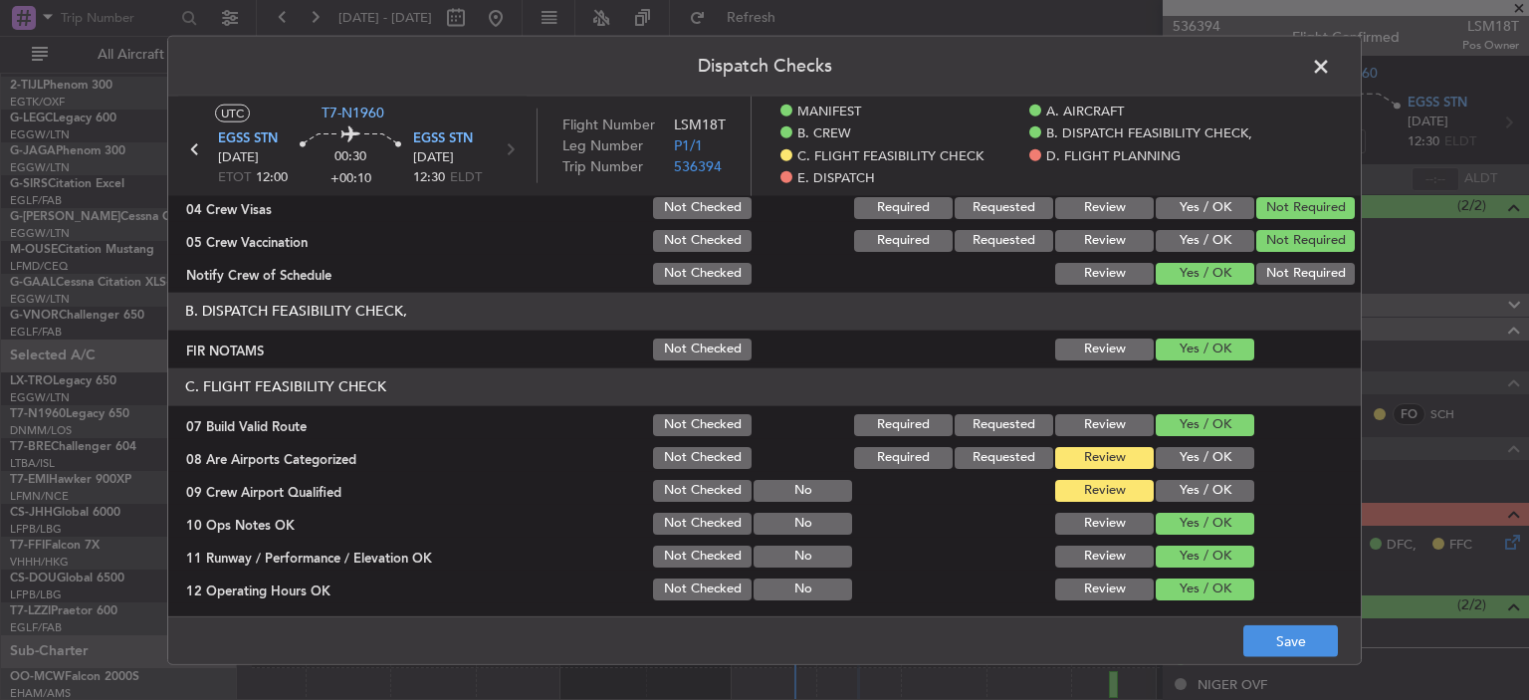
click at [1194, 451] on button "Yes / OK" at bounding box center [1205, 457] width 99 height 22
click at [1202, 480] on button "Yes / OK" at bounding box center [1205, 490] width 99 height 22
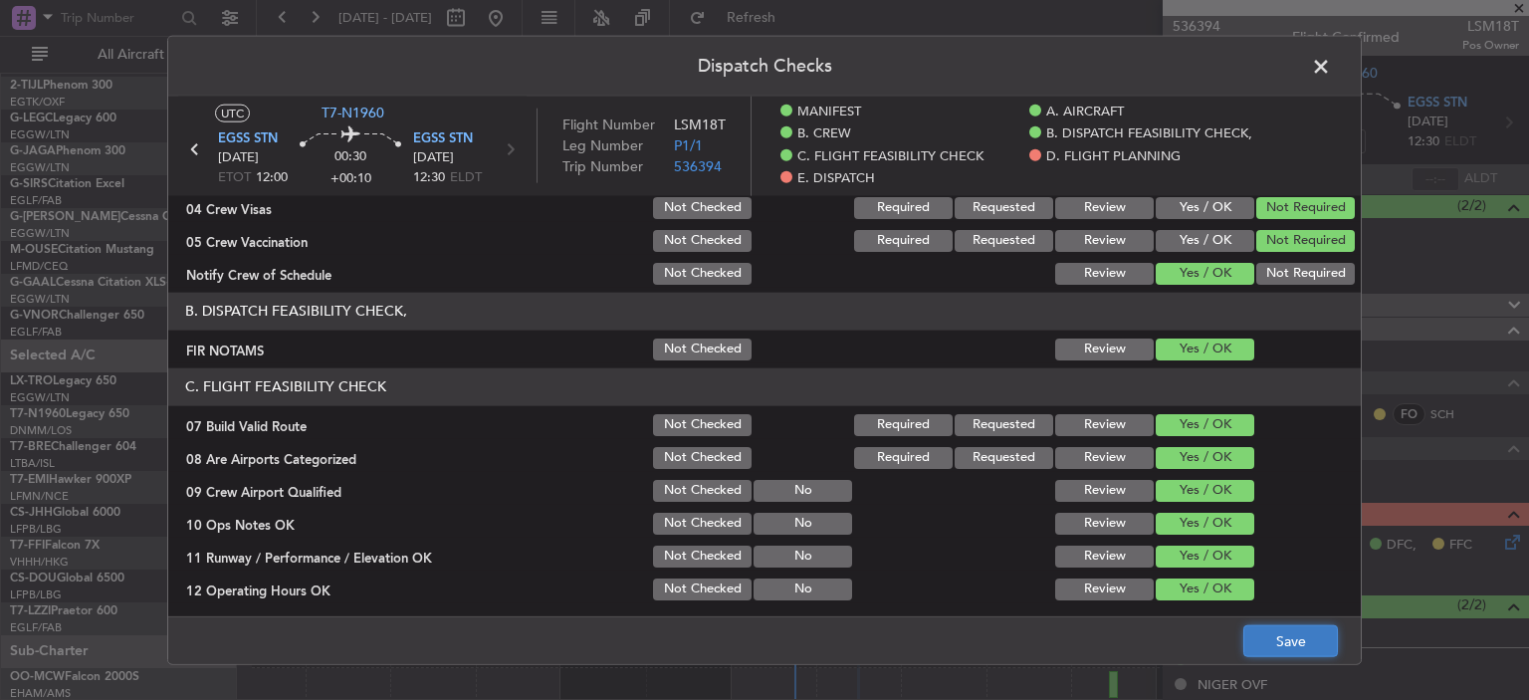
click at [1292, 648] on button "Save" at bounding box center [1290, 641] width 95 height 32
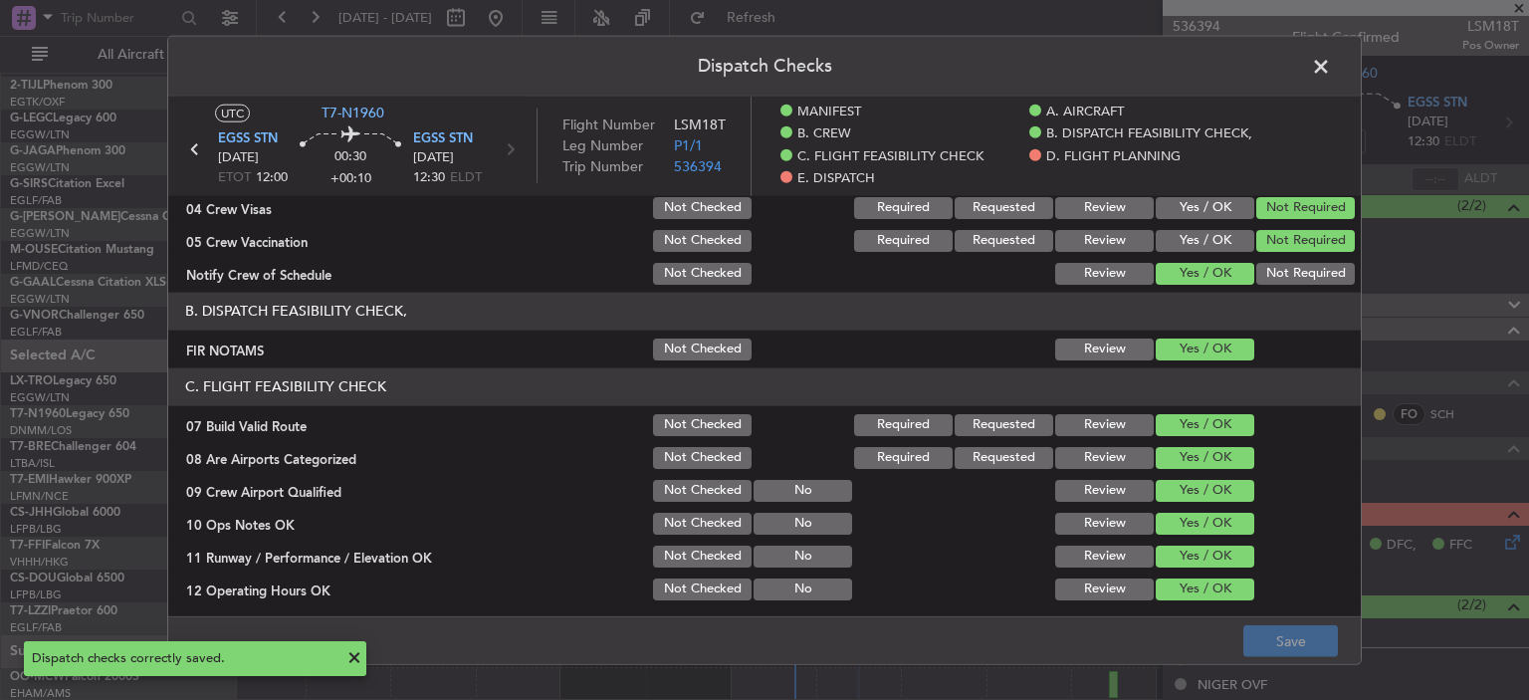
click at [1331, 58] on span at bounding box center [1331, 71] width 0 height 40
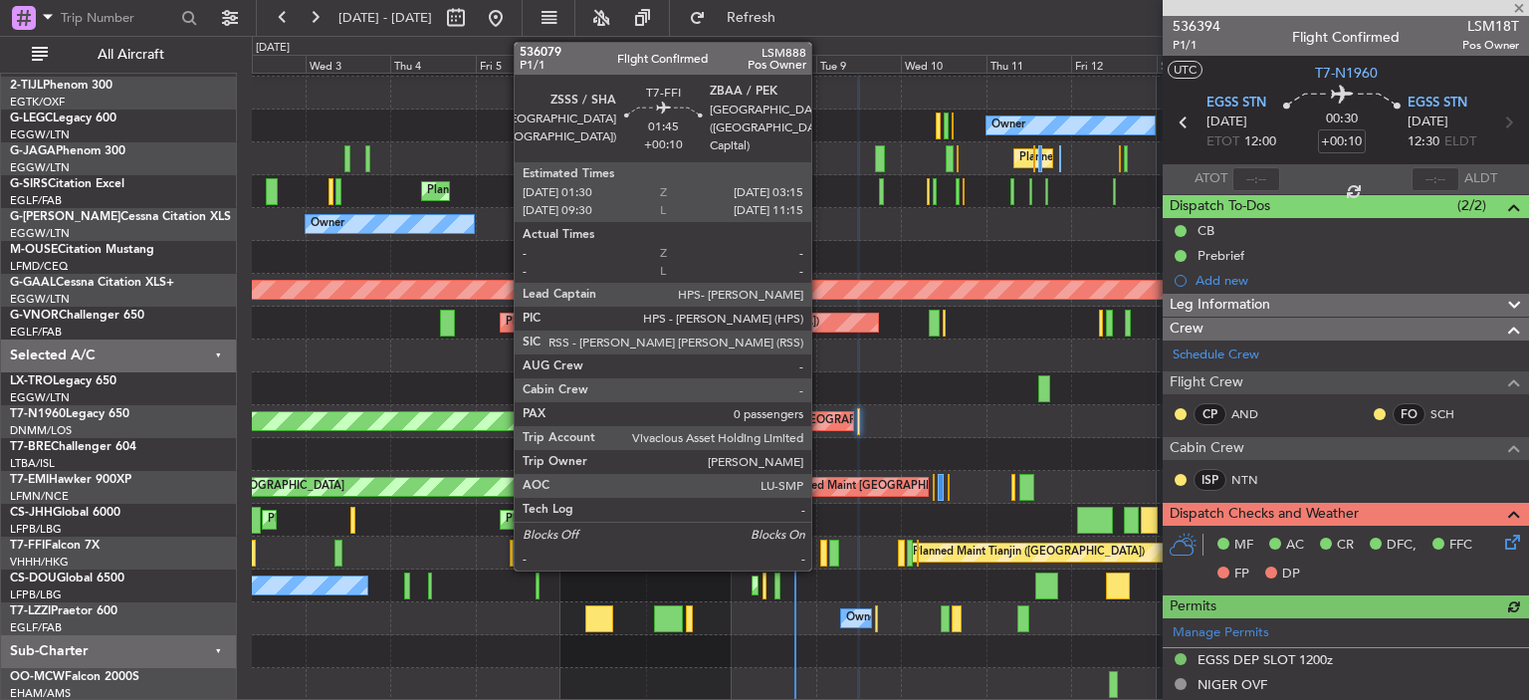
click at [820, 552] on div at bounding box center [823, 552] width 7 height 27
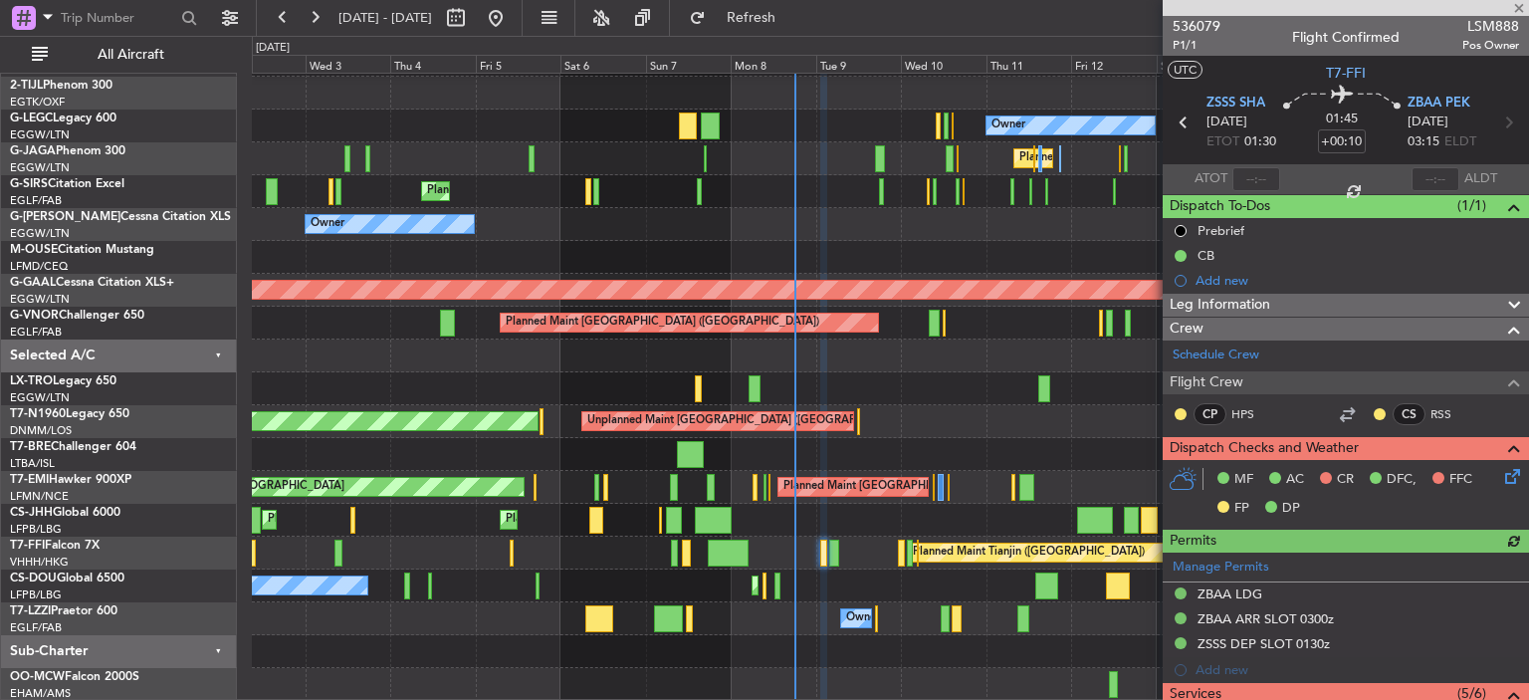
click at [1506, 472] on icon at bounding box center [1509, 473] width 16 height 16
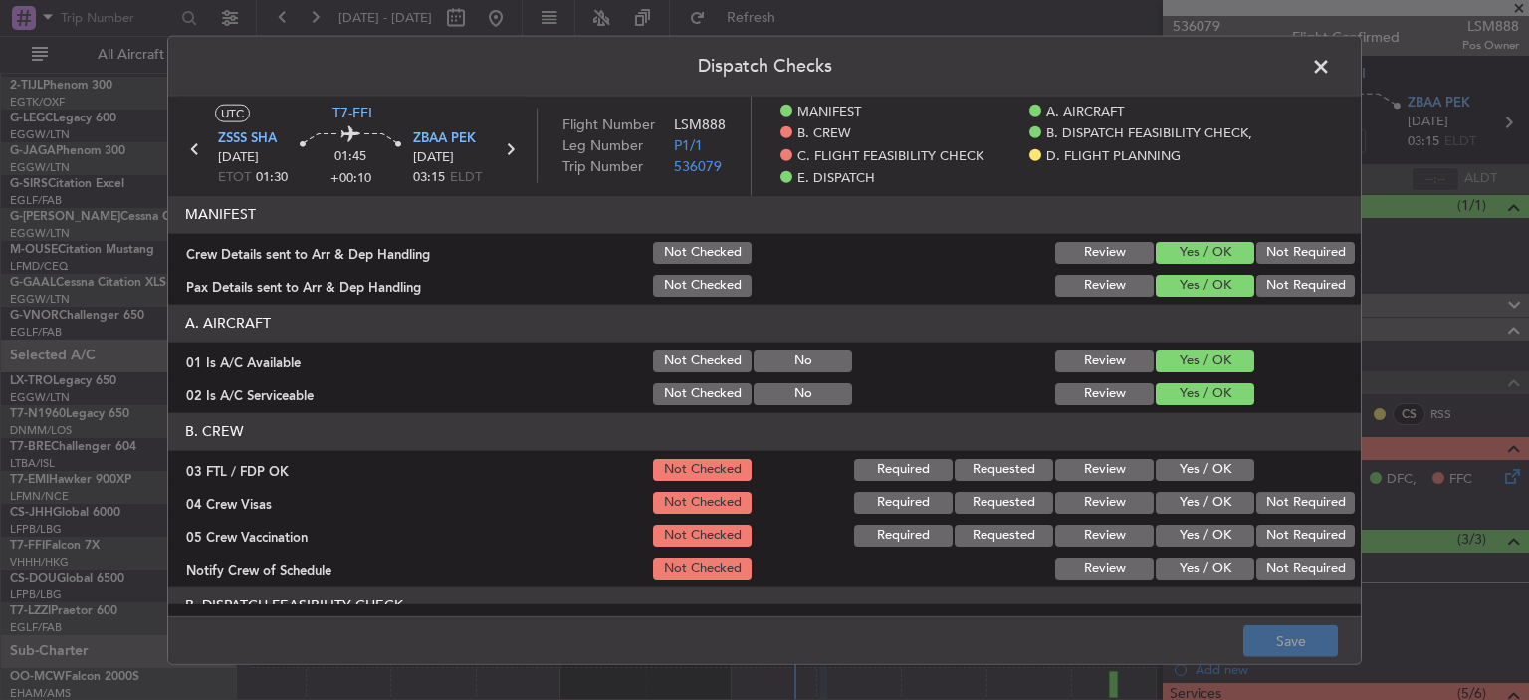
click at [1198, 468] on button "Yes / OK" at bounding box center [1205, 469] width 99 height 22
click at [1291, 508] on button "Not Required" at bounding box center [1305, 502] width 99 height 22
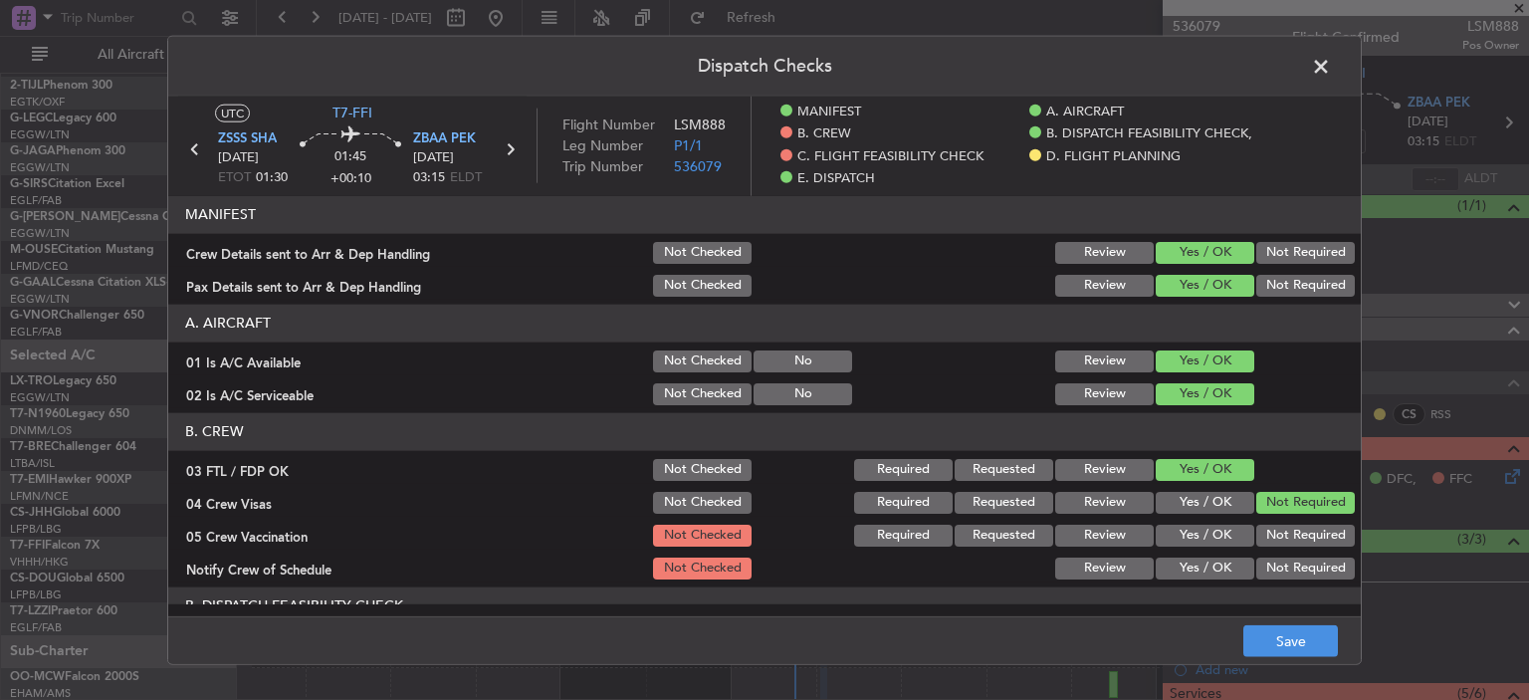
click at [1298, 530] on button "Not Required" at bounding box center [1305, 535] width 99 height 22
click at [1219, 576] on button "Yes / OK" at bounding box center [1205, 567] width 99 height 22
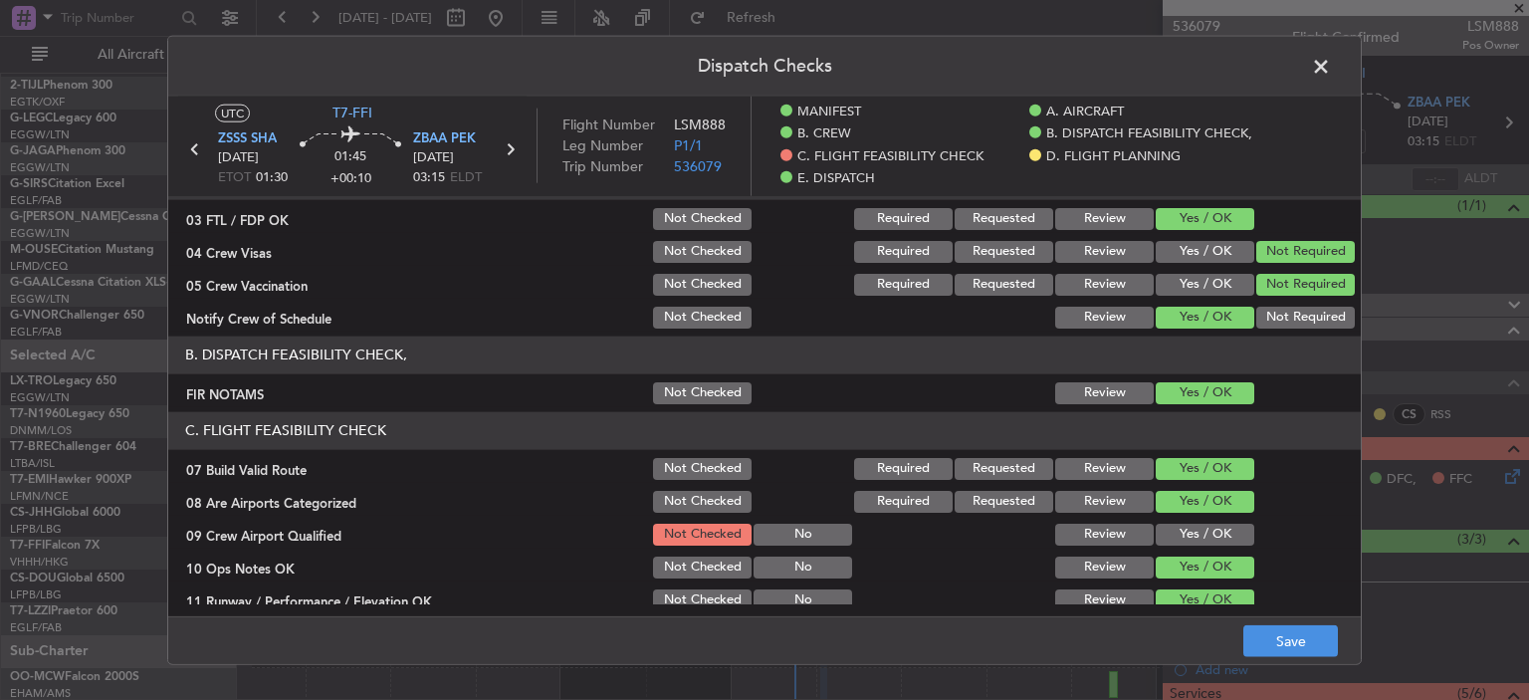
scroll to position [254, 0]
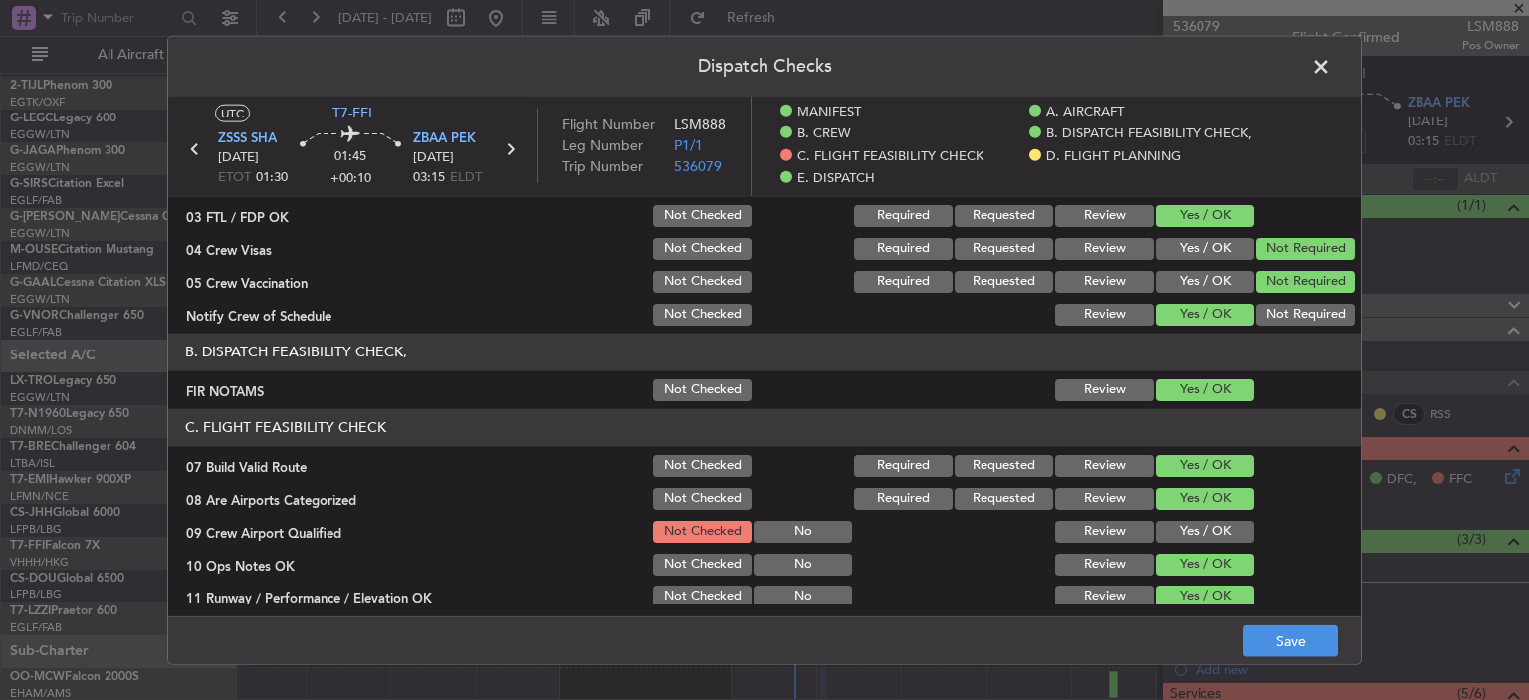
click at [1201, 525] on button "Yes / OK" at bounding box center [1205, 531] width 99 height 22
click at [1326, 632] on button "Save" at bounding box center [1290, 641] width 95 height 32
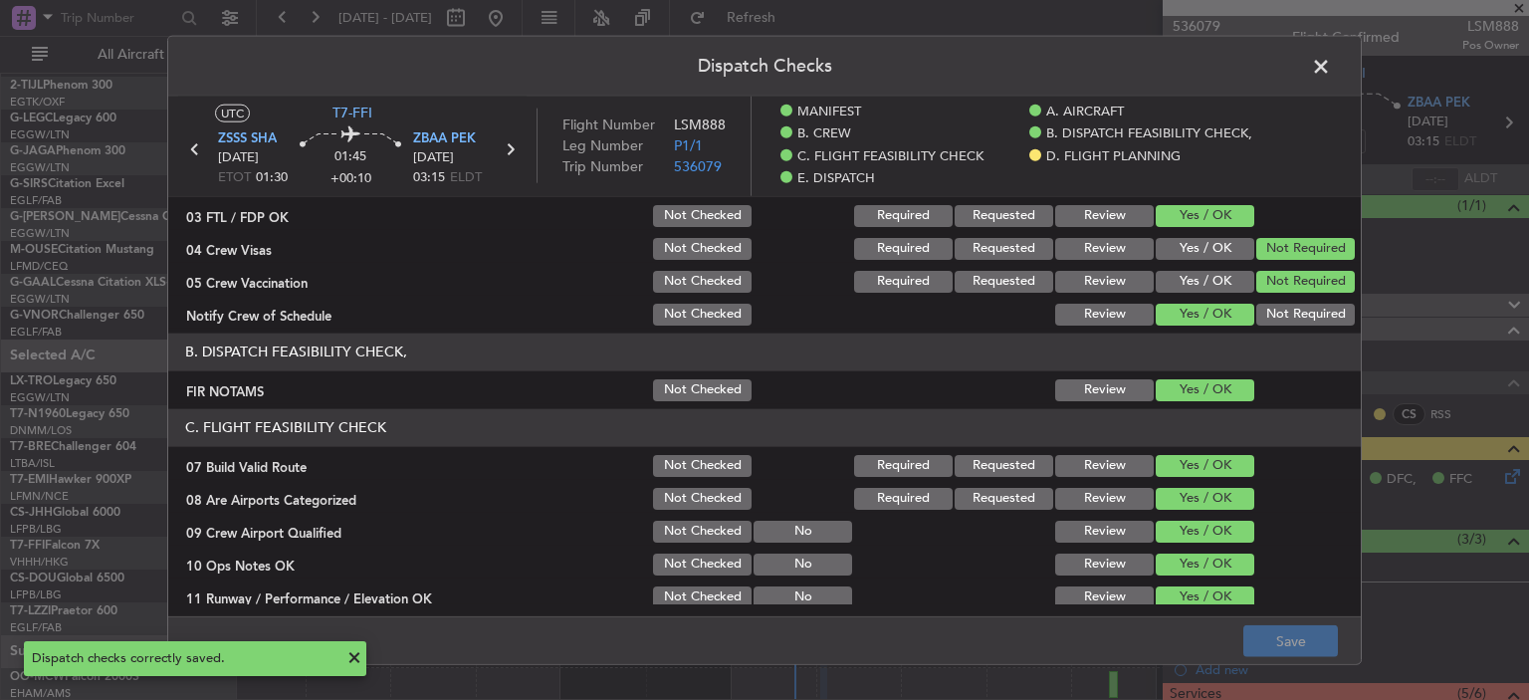
click at [1331, 66] on span at bounding box center [1331, 71] width 0 height 40
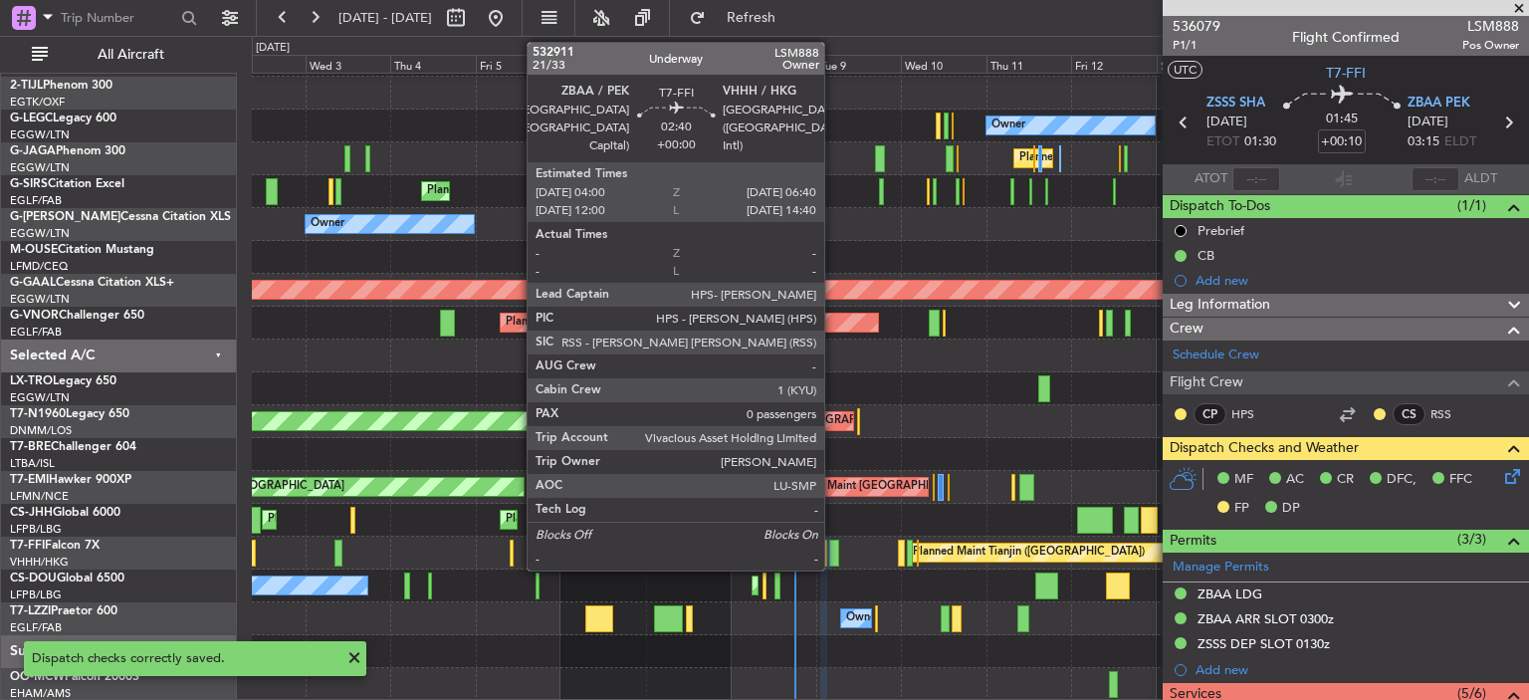
click at [833, 554] on div at bounding box center [834, 552] width 10 height 27
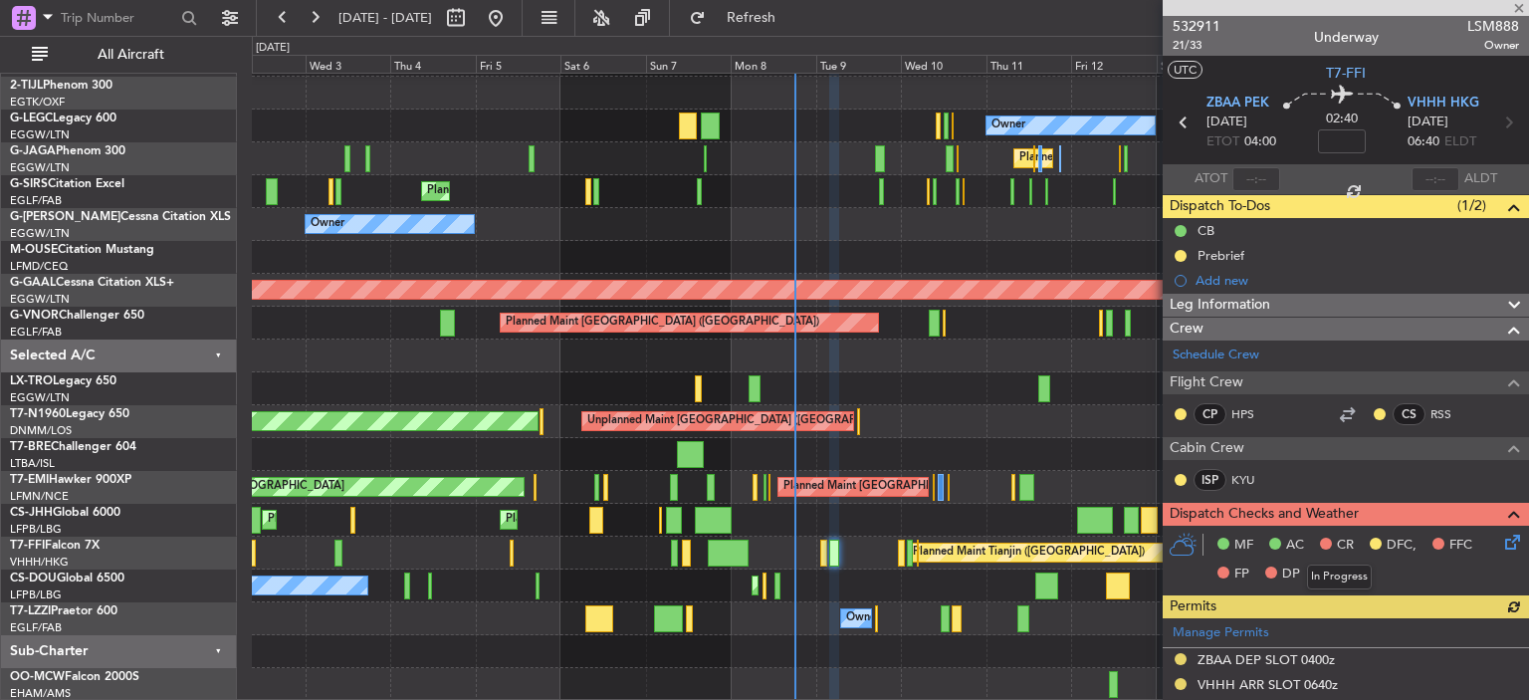
click at [1501, 536] on icon at bounding box center [1509, 539] width 16 height 16
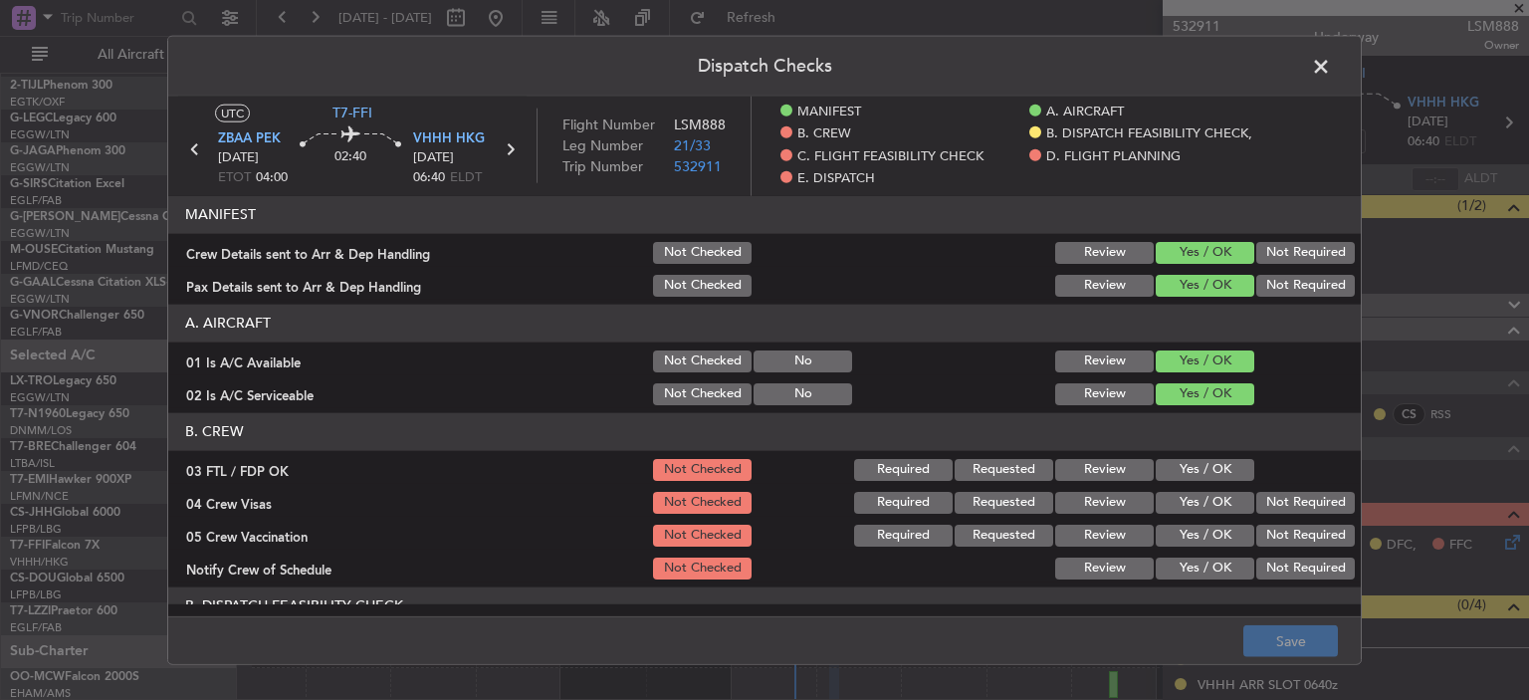
click at [1180, 461] on button "Yes / OK" at bounding box center [1205, 469] width 99 height 22
click at [1296, 509] on button "Not Required" at bounding box center [1305, 502] width 99 height 22
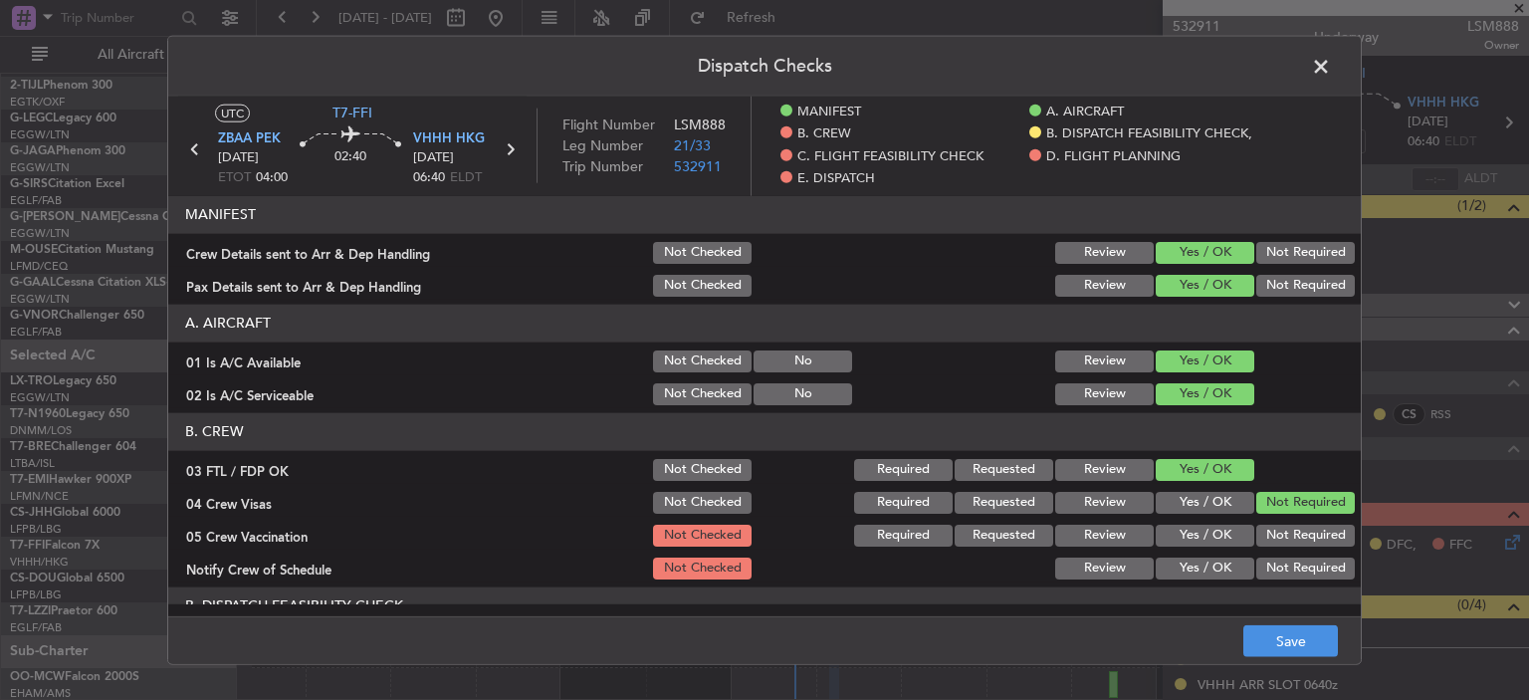
click at [1305, 536] on button "Not Required" at bounding box center [1305, 535] width 99 height 22
click at [1226, 570] on button "Yes / OK" at bounding box center [1205, 567] width 99 height 22
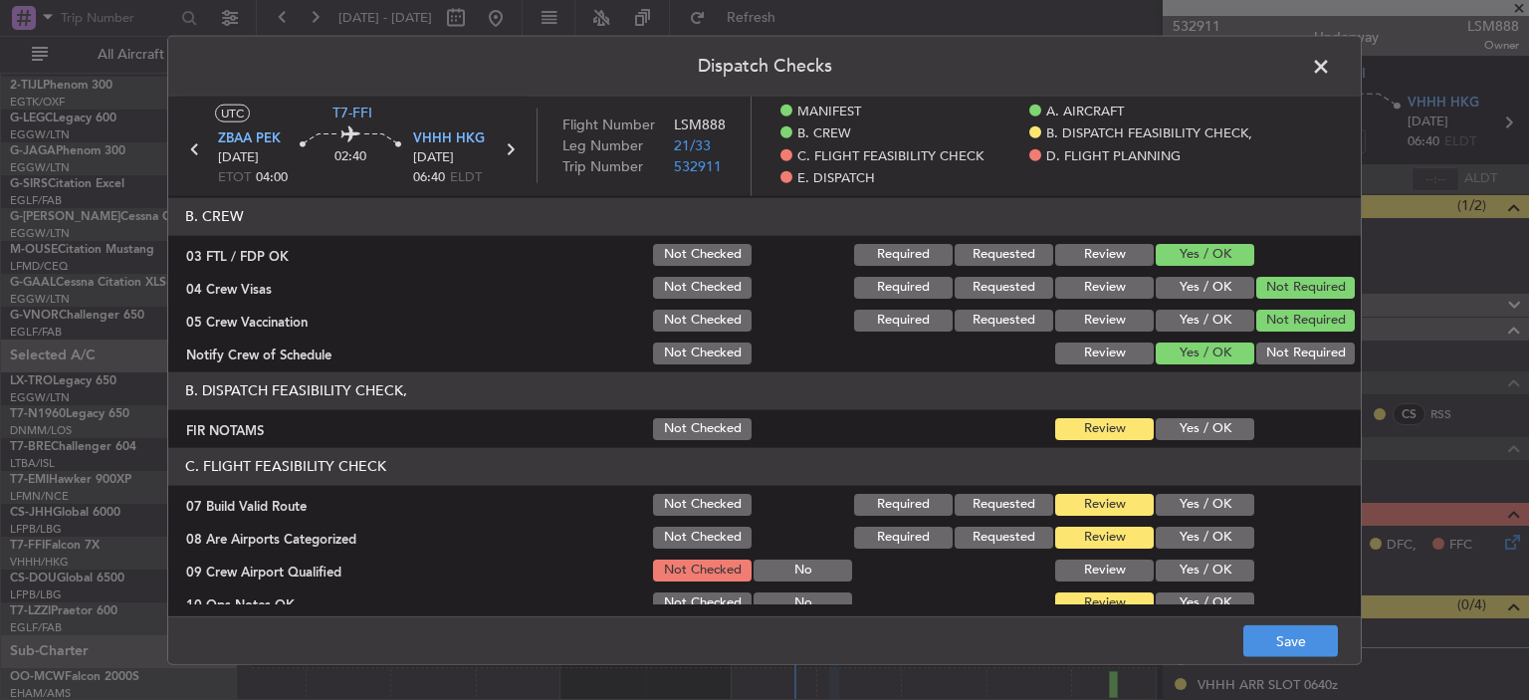
scroll to position [305, 0]
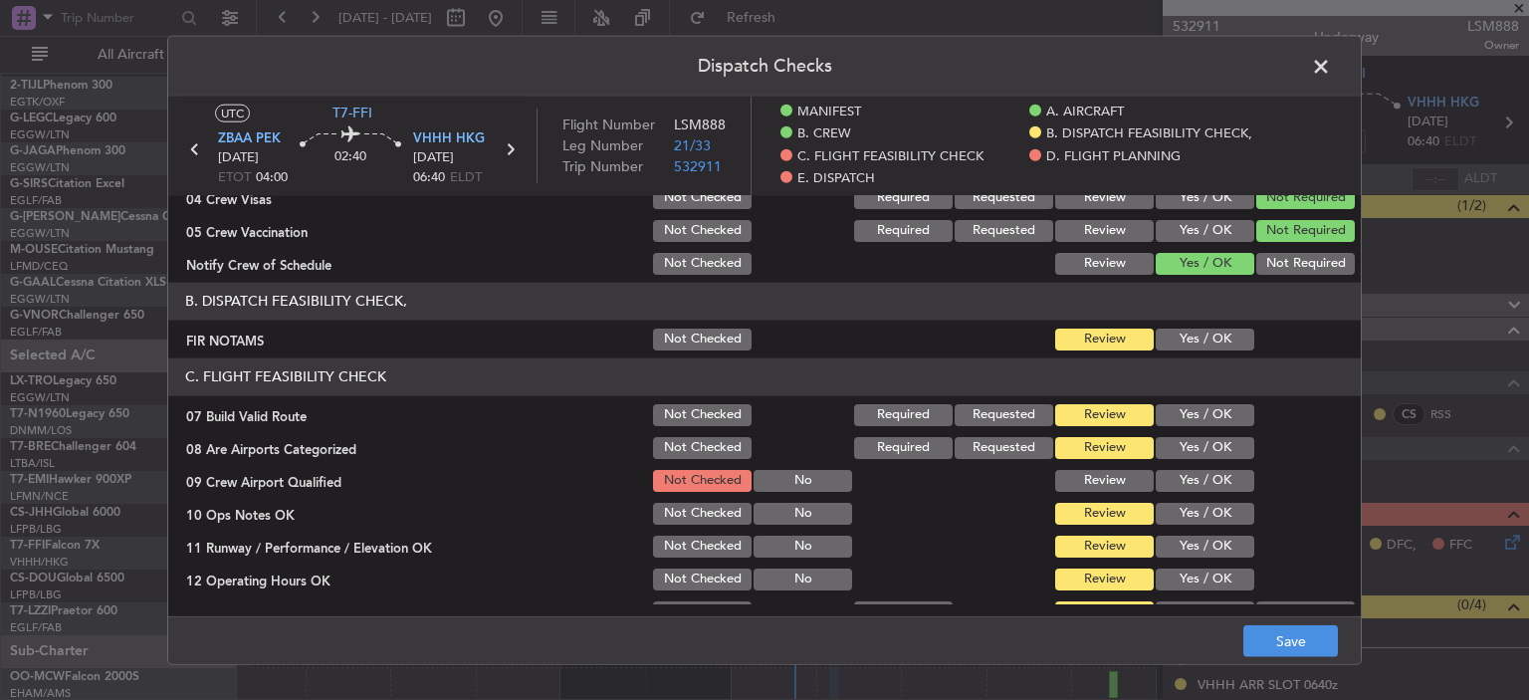
click at [1205, 446] on button "Yes / OK" at bounding box center [1205, 447] width 99 height 22
click at [1214, 480] on button "Yes / OK" at bounding box center [1205, 480] width 99 height 22
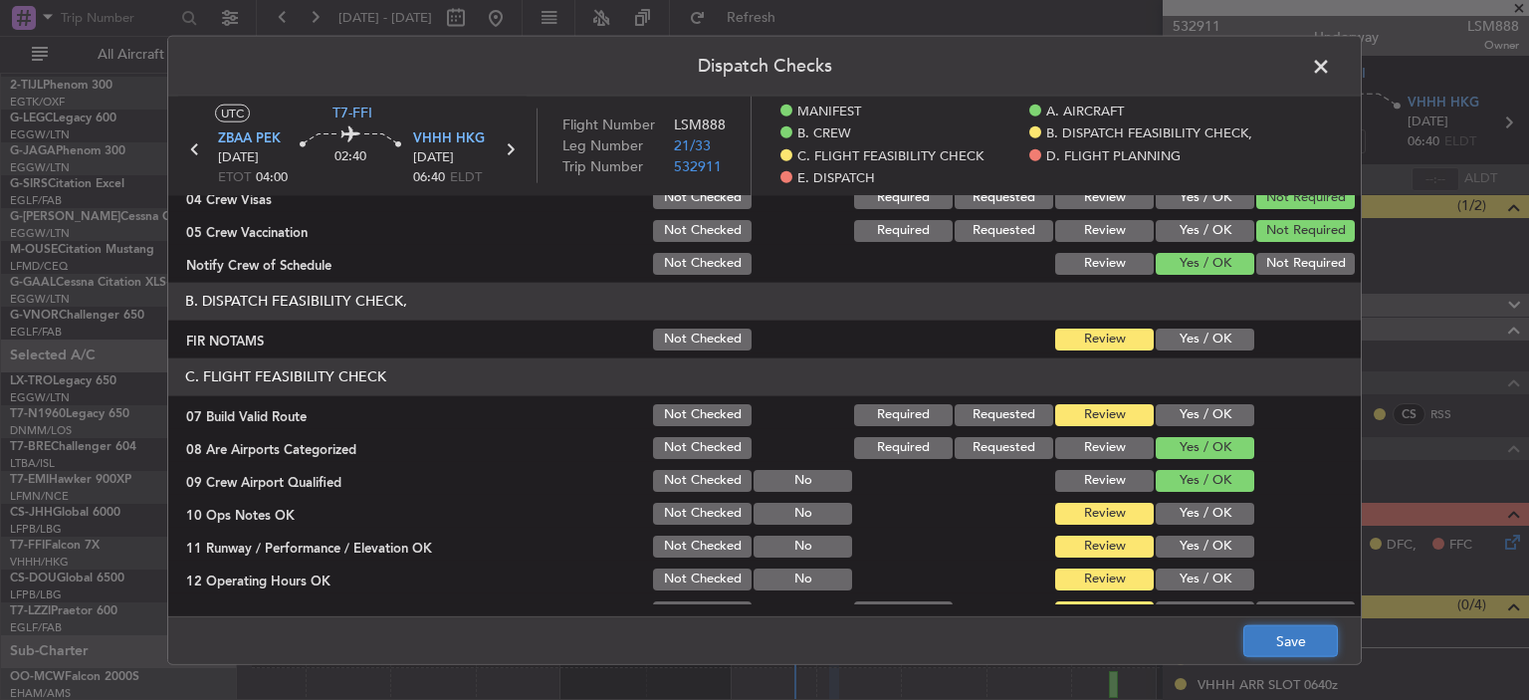
click at [1304, 635] on button "Save" at bounding box center [1290, 641] width 95 height 32
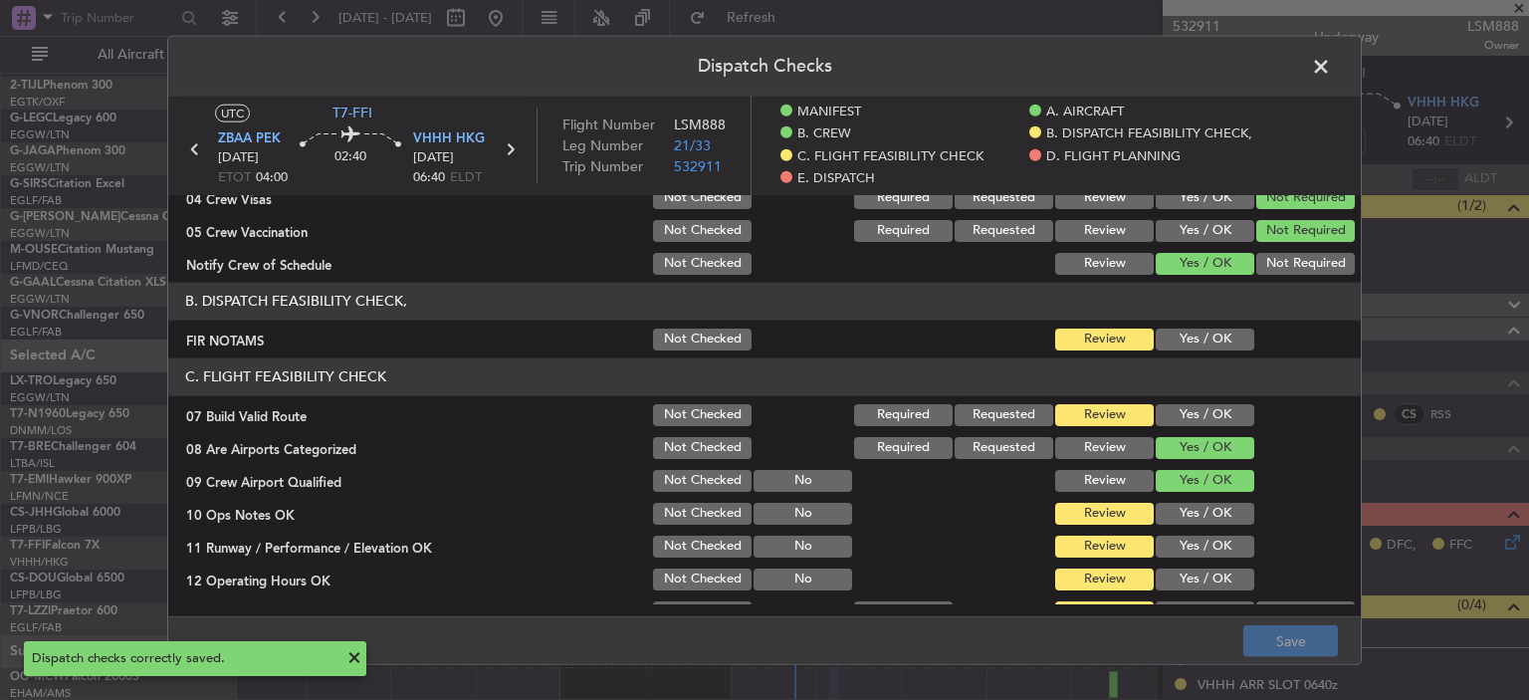
click at [1331, 60] on span at bounding box center [1331, 71] width 0 height 40
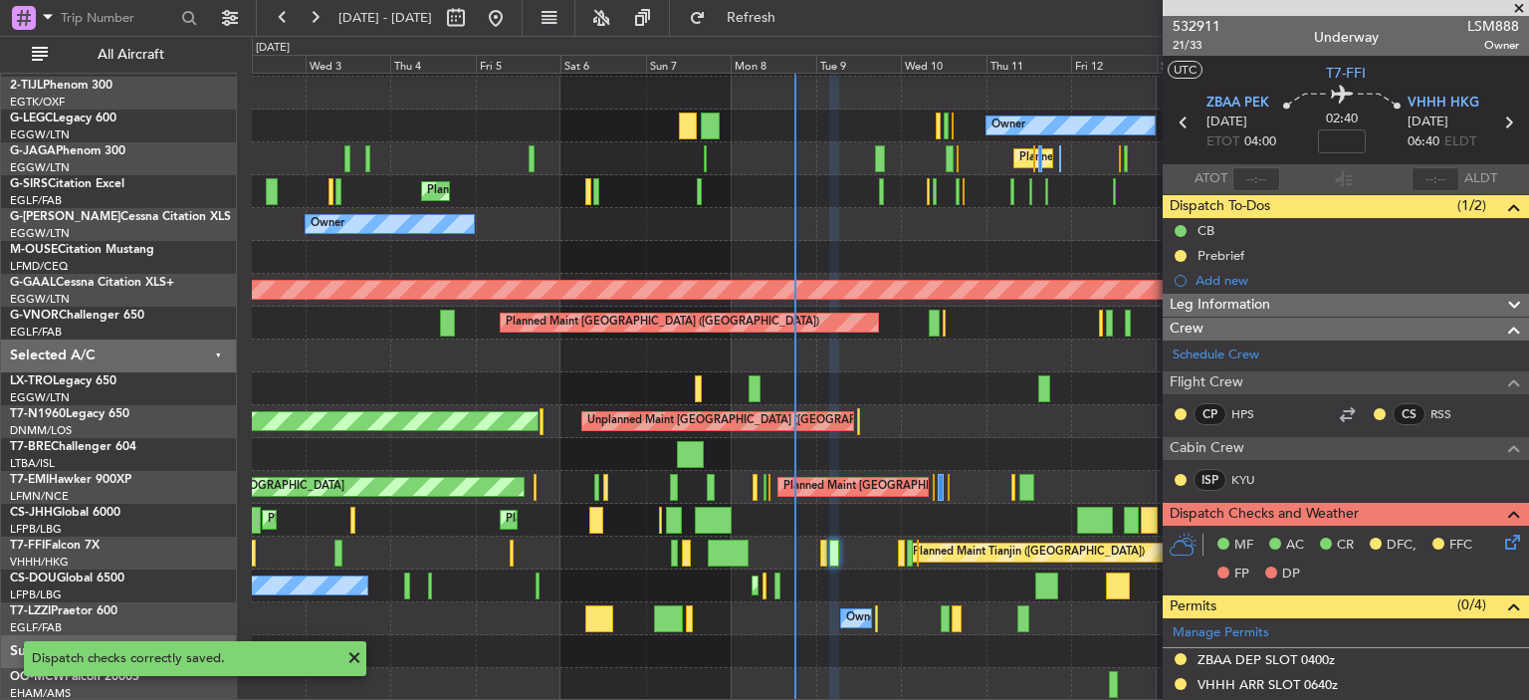
click at [1524, 6] on span at bounding box center [1519, 9] width 20 height 18
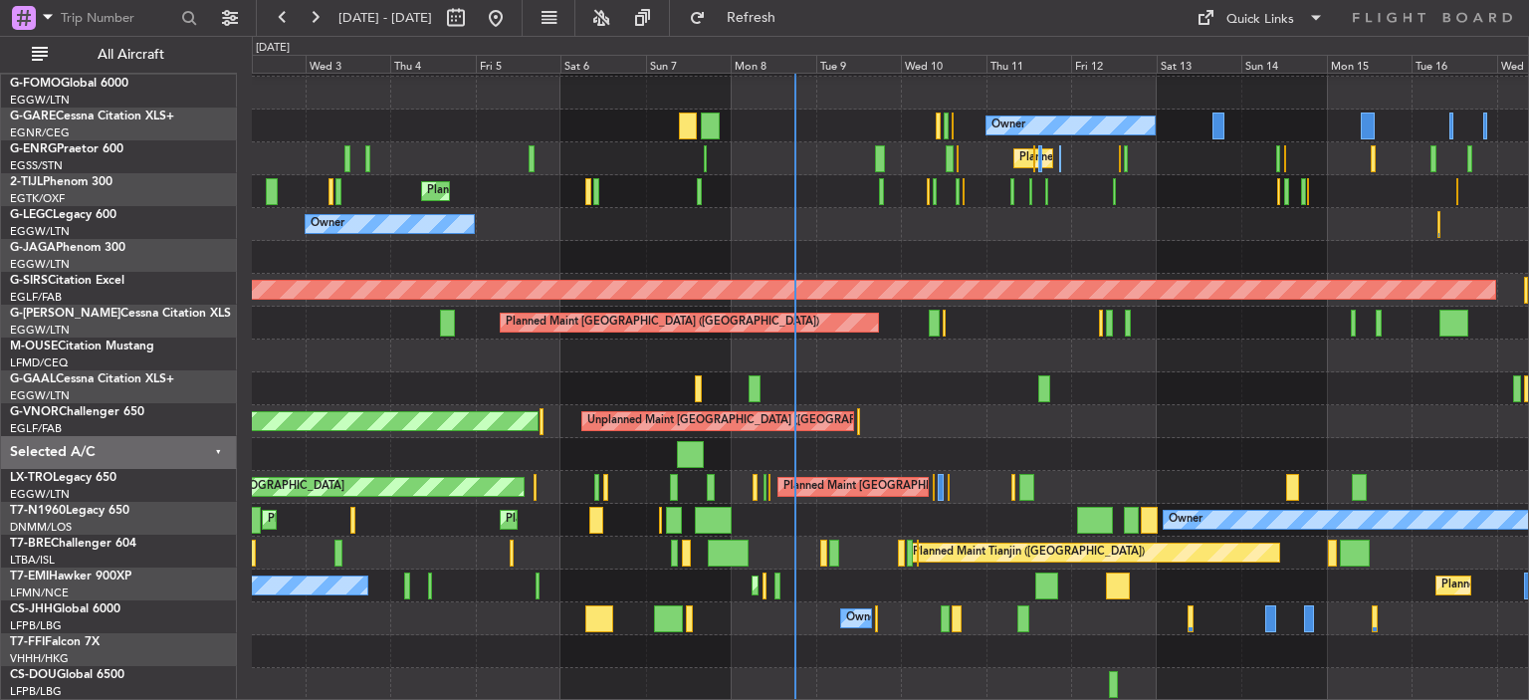
scroll to position [194, 0]
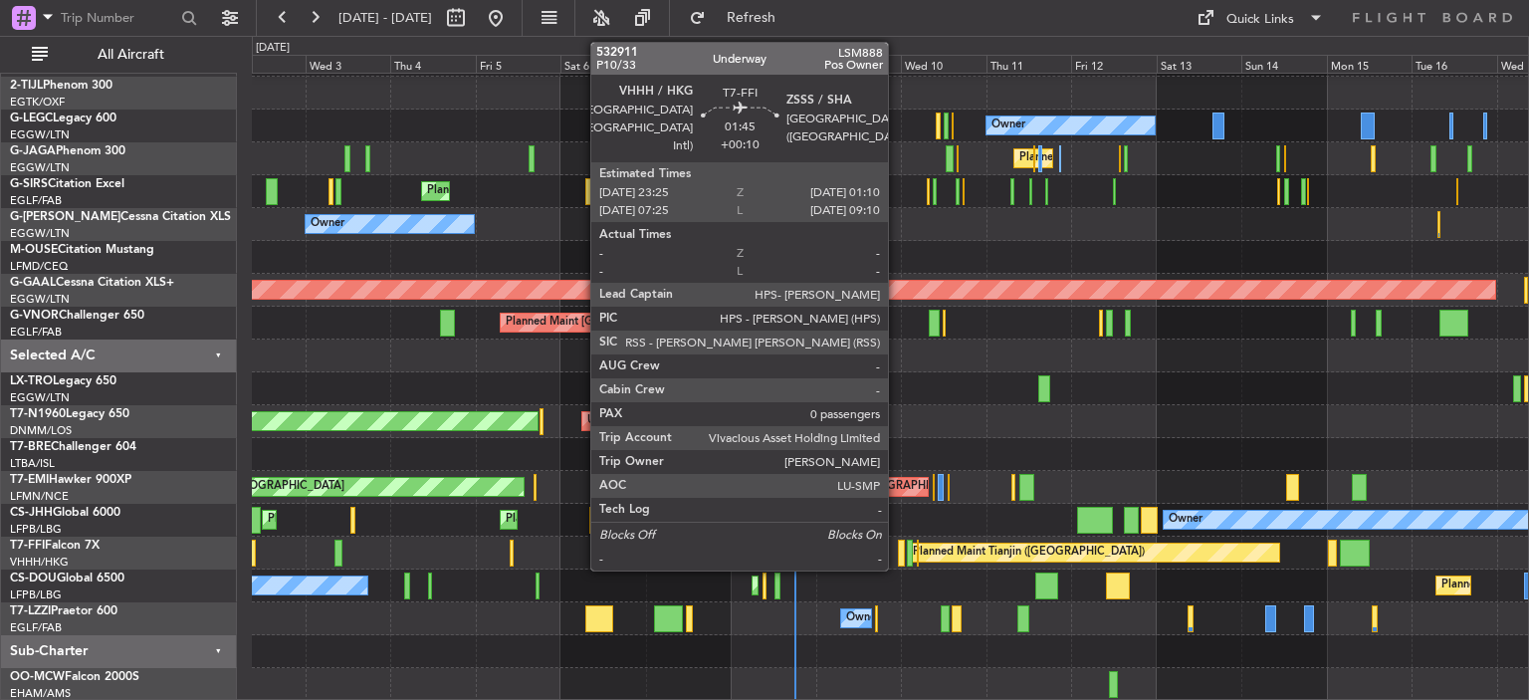
click at [898, 560] on div at bounding box center [901, 552] width 7 height 27
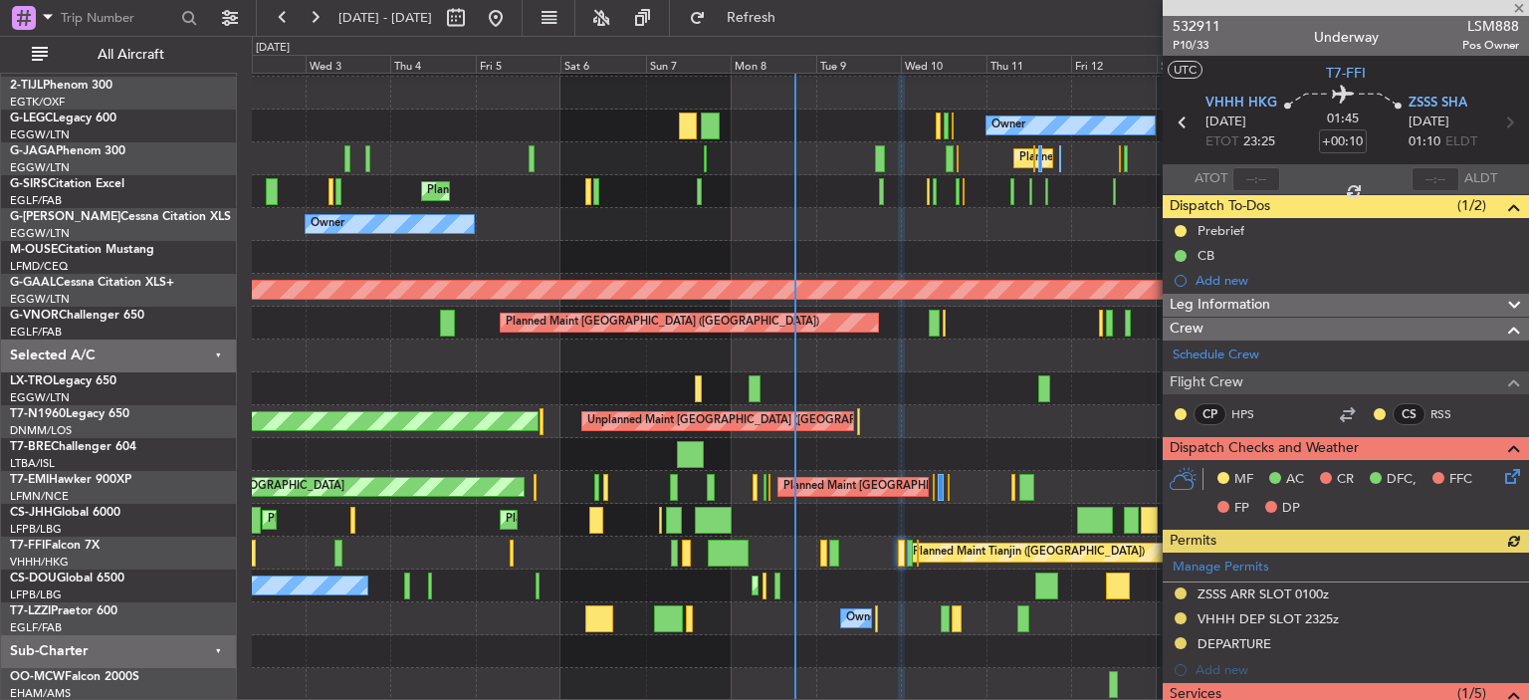
click at [1501, 481] on icon at bounding box center [1509, 473] width 16 height 16
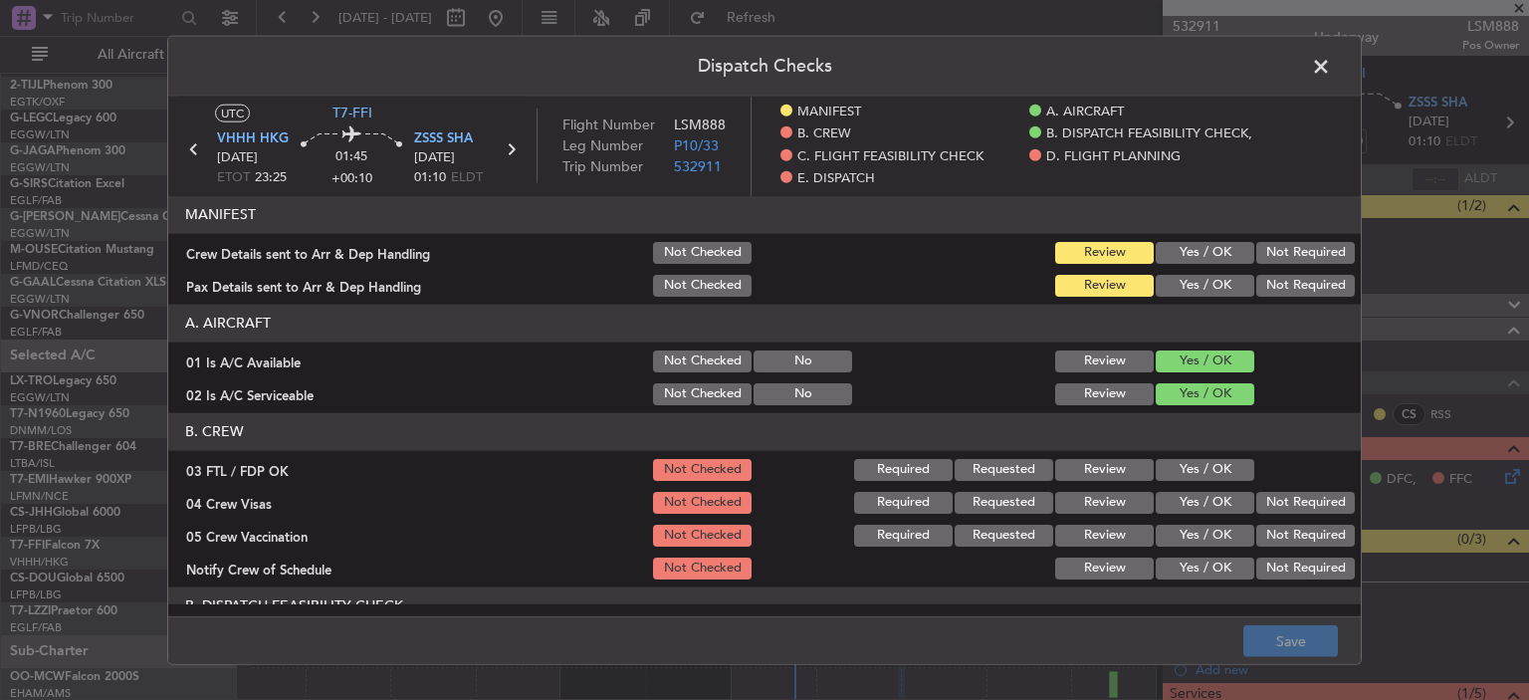
click at [1196, 475] on button "Yes / OK" at bounding box center [1205, 469] width 99 height 22
click at [1275, 507] on button "Not Required" at bounding box center [1305, 502] width 99 height 22
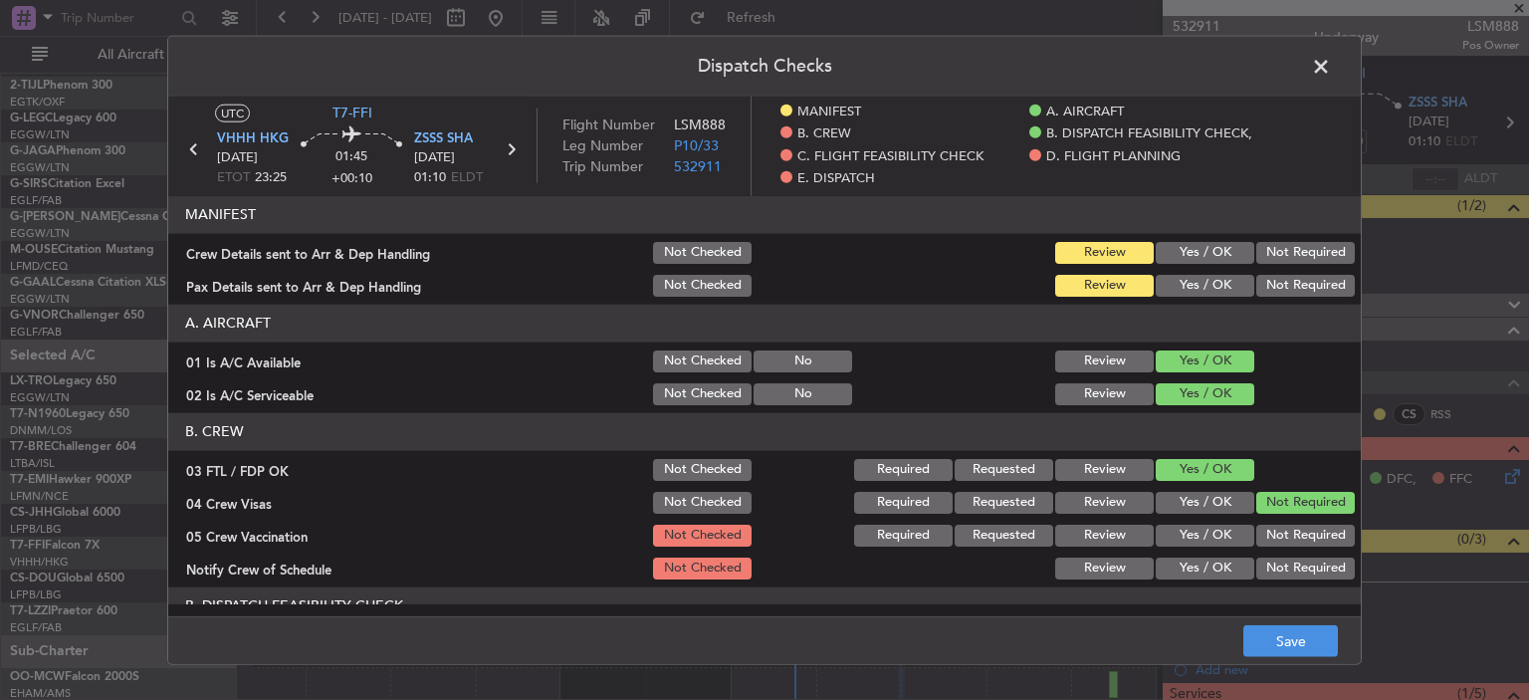
click at [1279, 524] on button "Not Required" at bounding box center [1305, 535] width 99 height 22
click at [1199, 566] on button "Yes / OK" at bounding box center [1205, 567] width 99 height 22
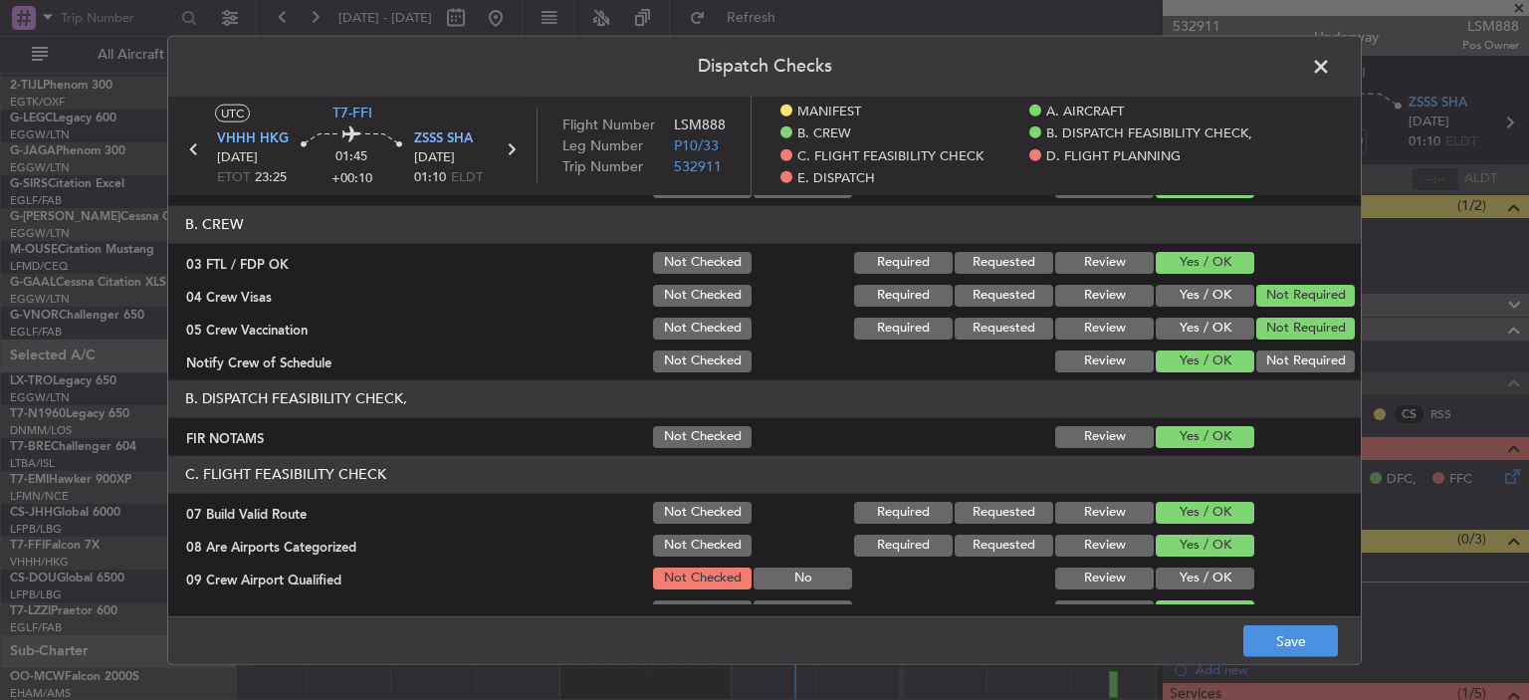
scroll to position [215, 0]
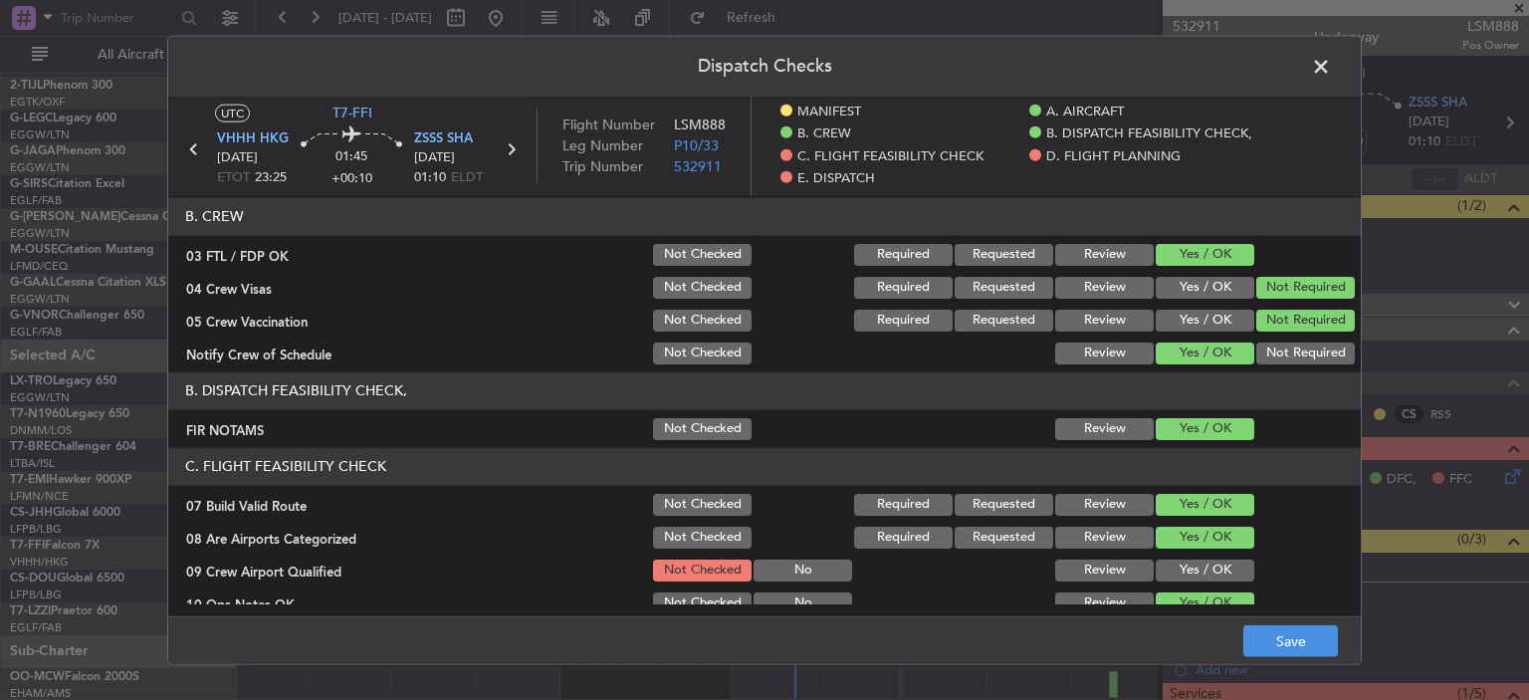
click at [1210, 560] on button "Yes / OK" at bounding box center [1205, 569] width 99 height 22
click at [1322, 655] on button "Save" at bounding box center [1290, 641] width 95 height 32
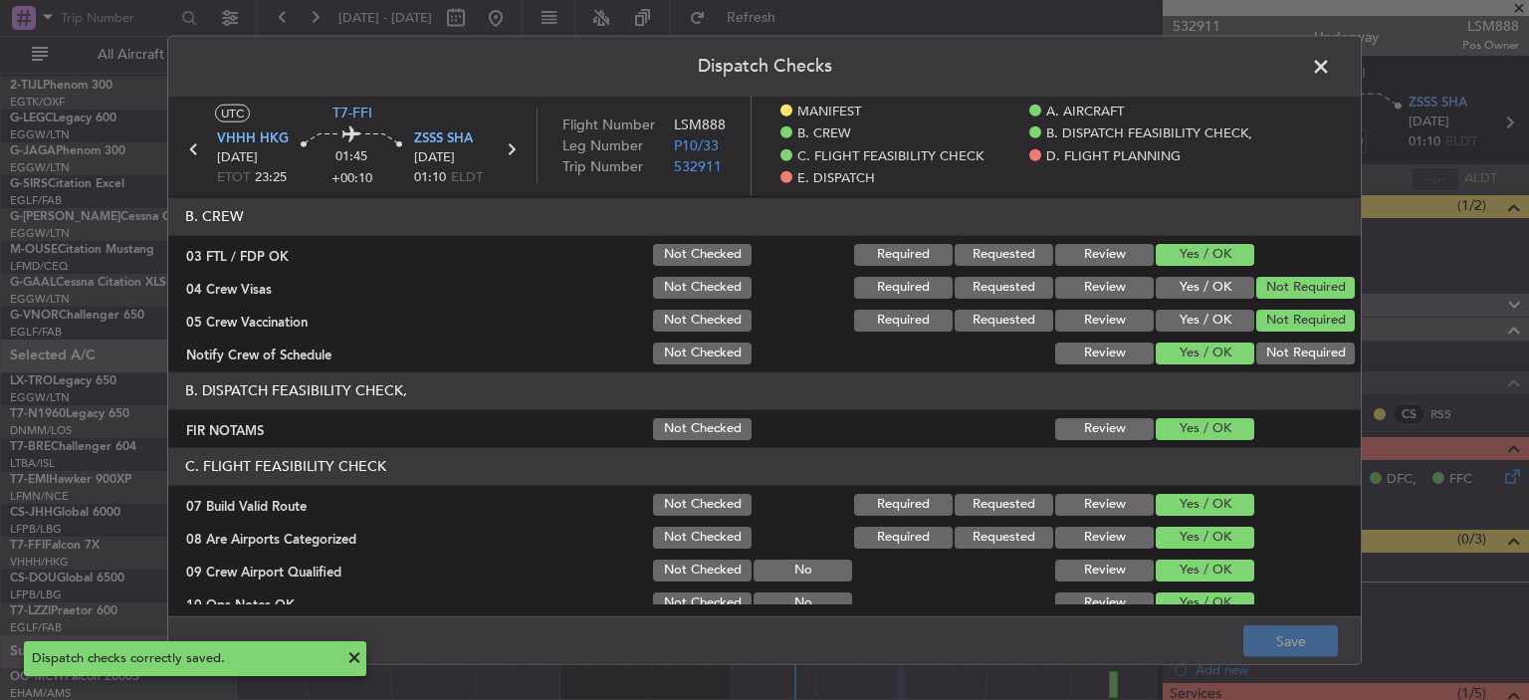
click at [1331, 65] on span at bounding box center [1331, 71] width 0 height 40
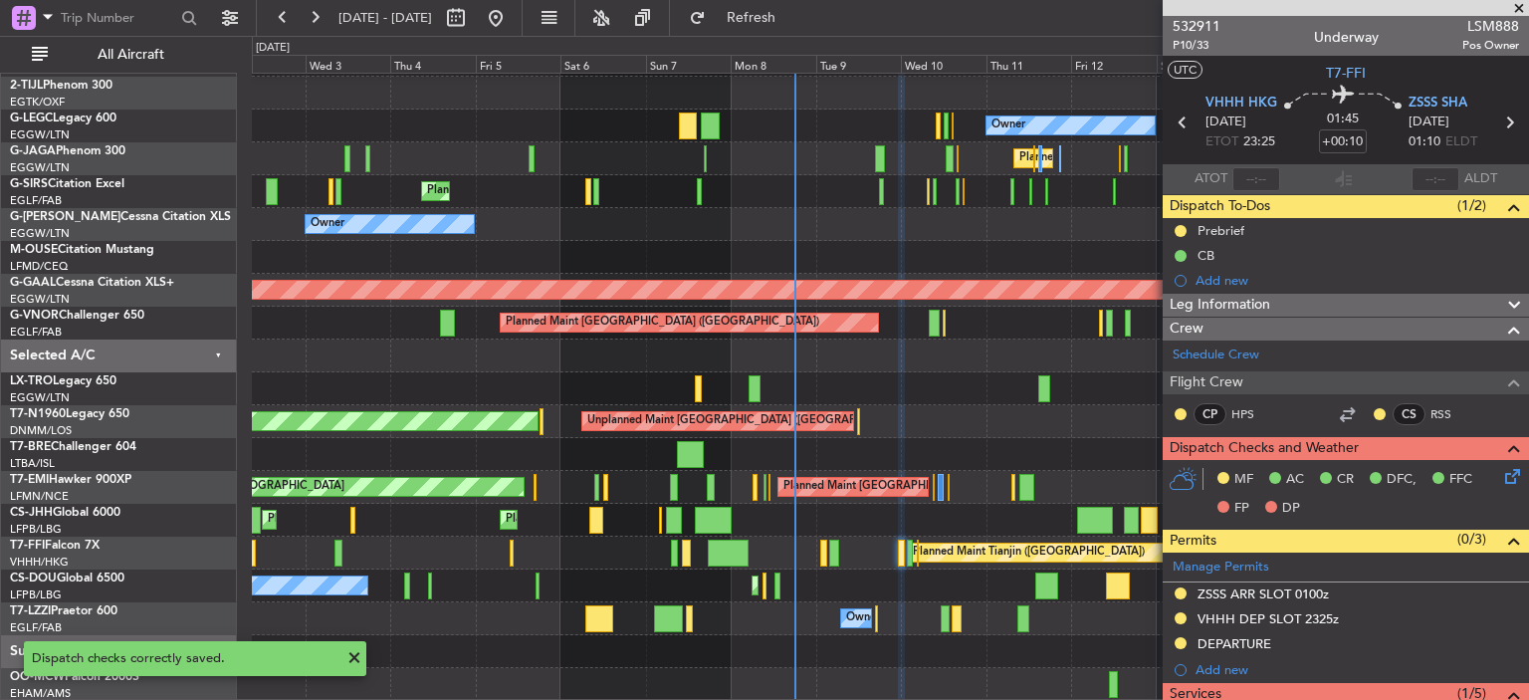
click at [1517, 3] on span at bounding box center [1519, 9] width 20 height 18
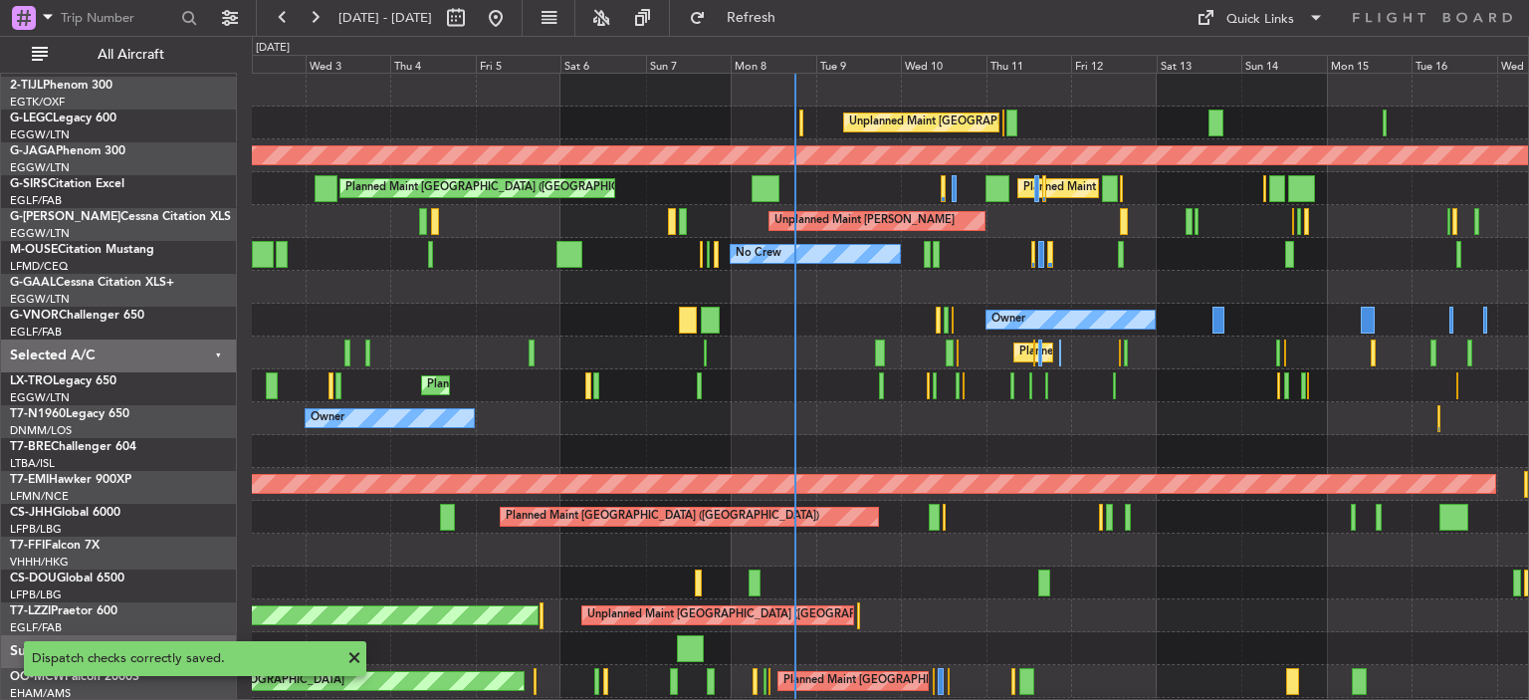
scroll to position [0, 0]
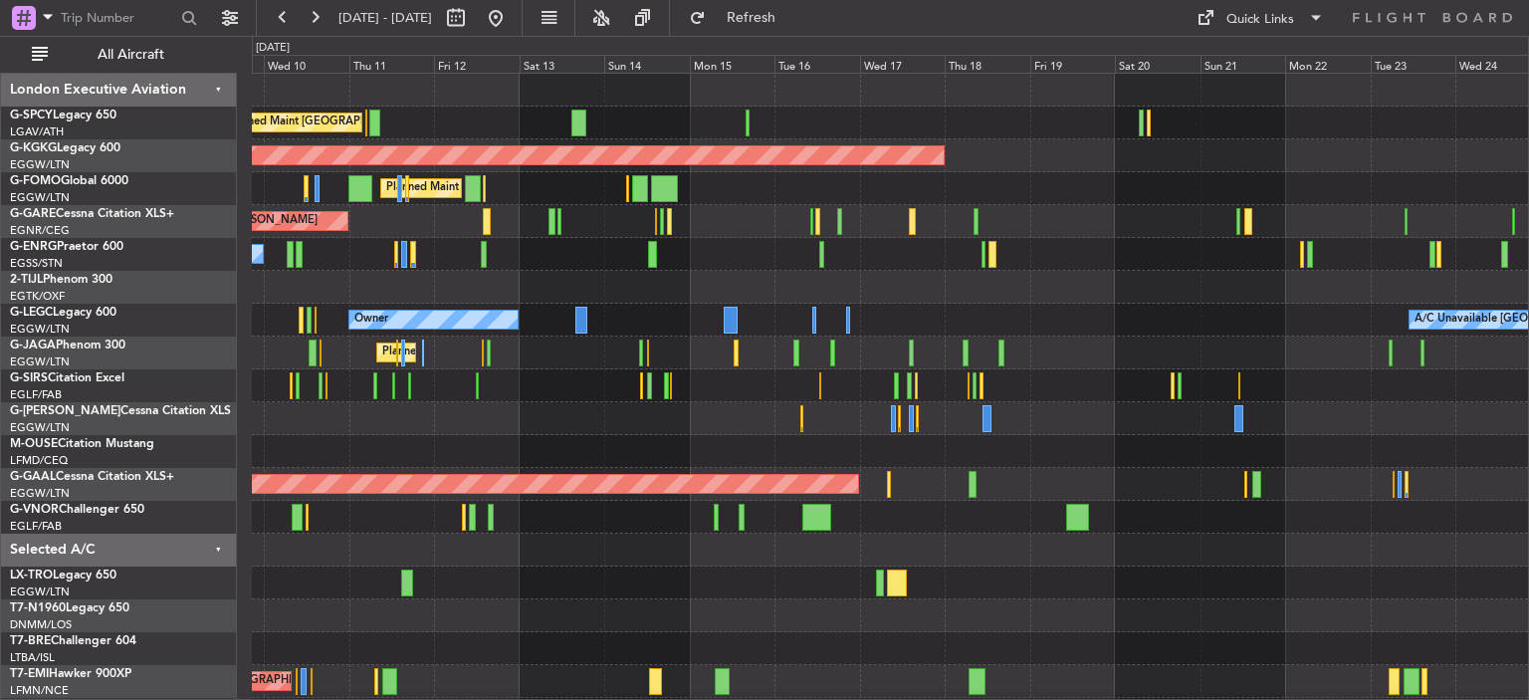
click at [538, 346] on div "Unplanned Maint Athens (Eleftherios Venizelos Intl) AOG Maint Istanbul (Ataturk…" at bounding box center [890, 484] width 1276 height 821
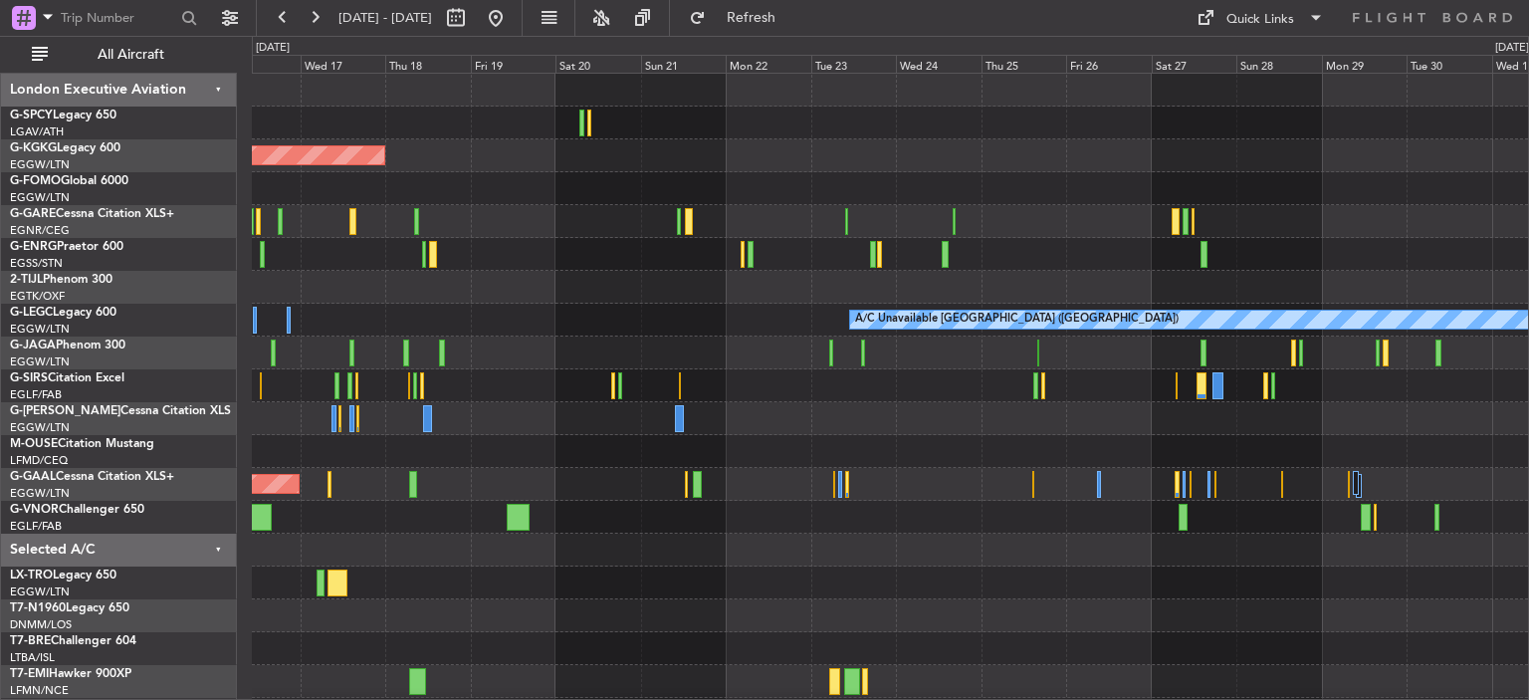
click at [492, 367] on div "AOG Maint Istanbul (Ataturk) A/C Unavailable London (Luton) Owner Planned Maint…" at bounding box center [890, 484] width 1276 height 821
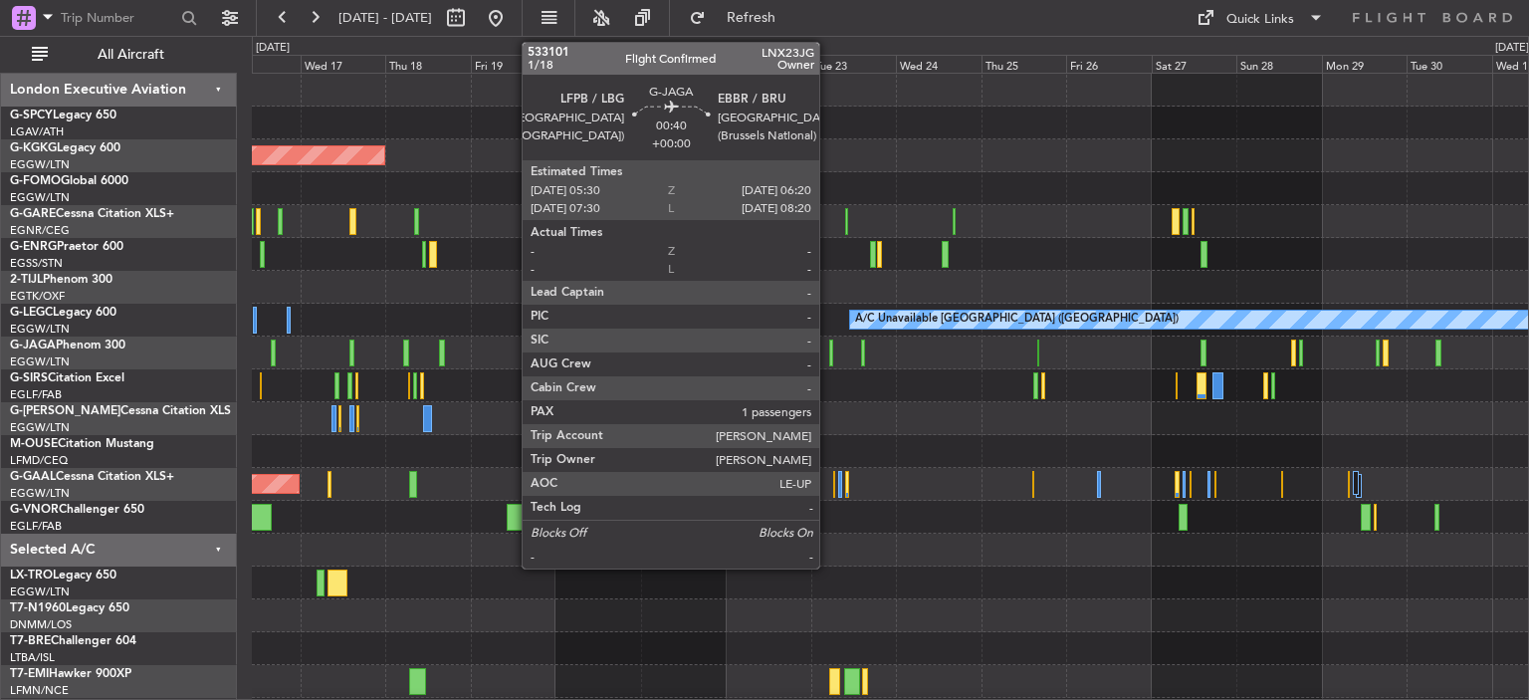
click at [828, 357] on div at bounding box center [890, 352] width 1276 height 33
click at [829, 348] on div at bounding box center [830, 352] width 3 height 27
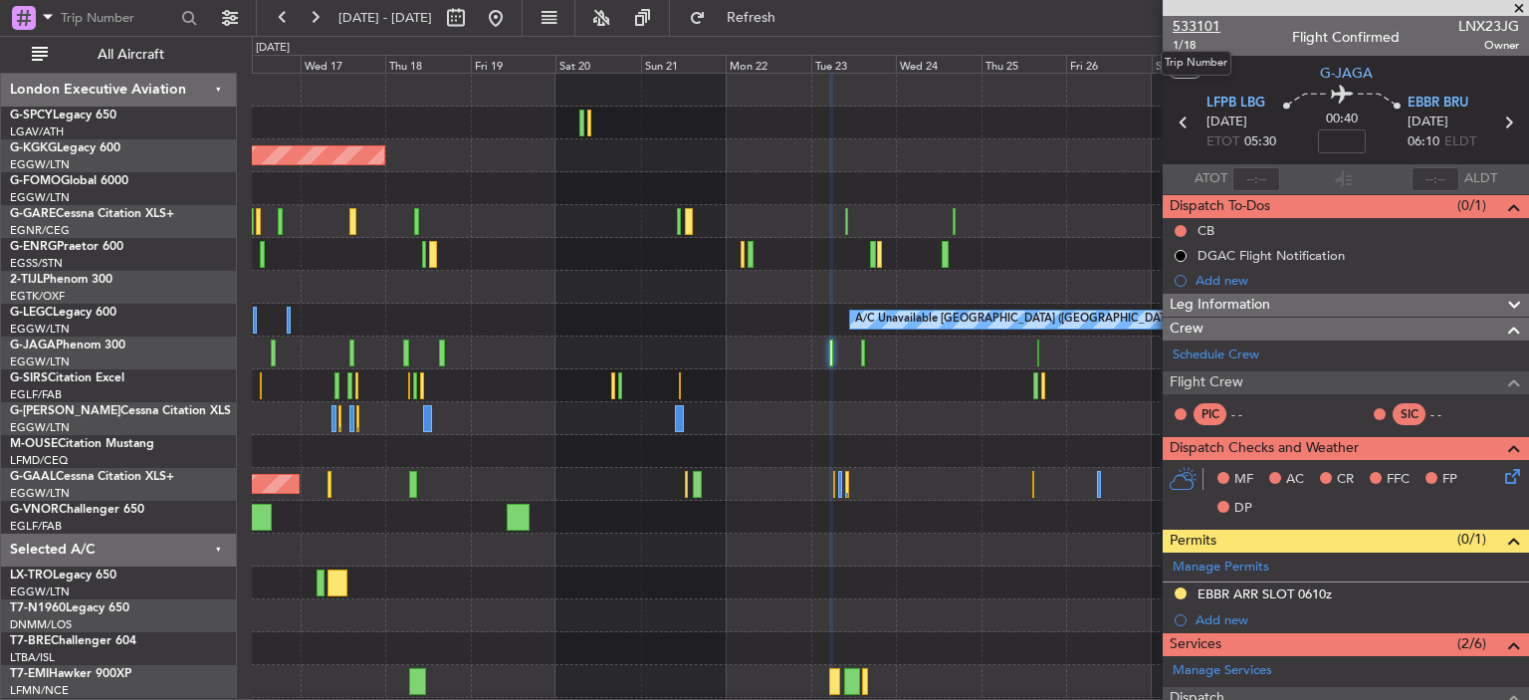
click at [1180, 27] on span "533101" at bounding box center [1196, 26] width 48 height 21
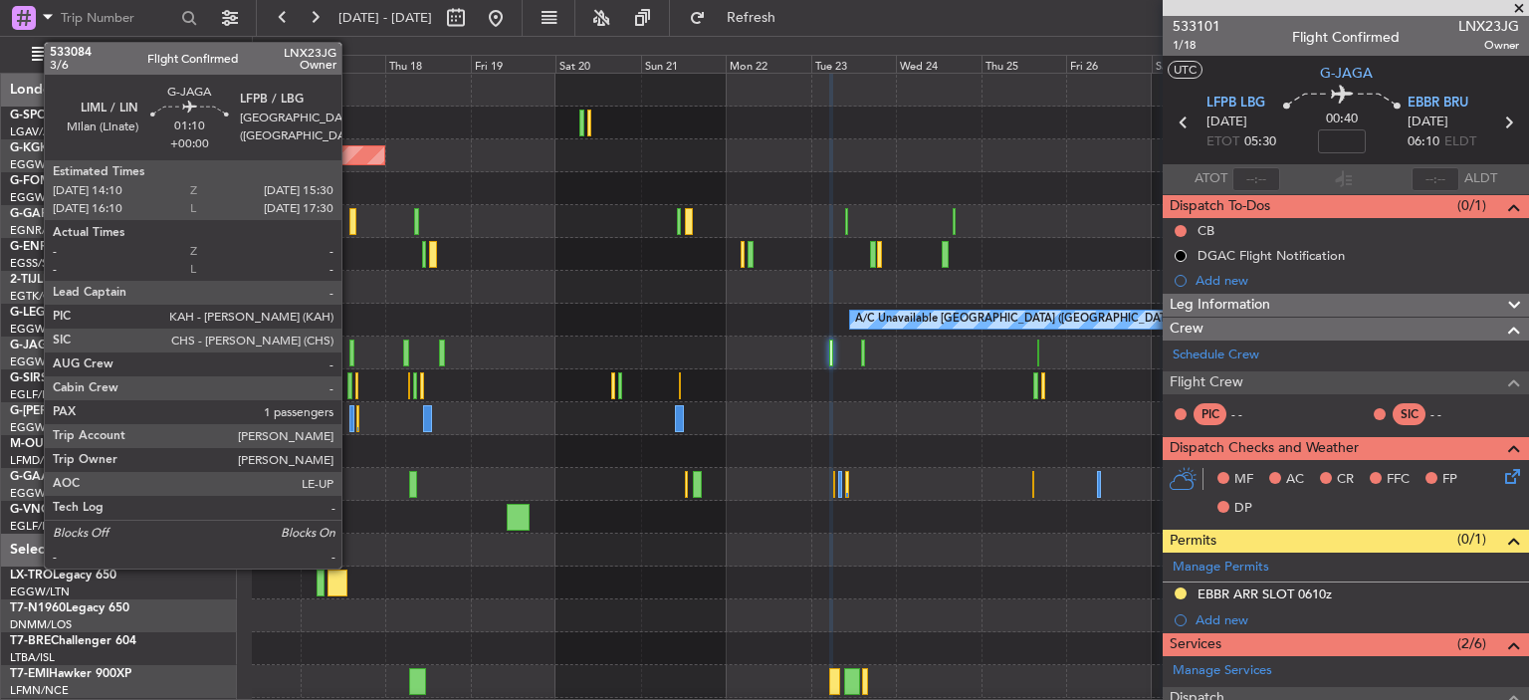
click at [350, 351] on div at bounding box center [351, 352] width 5 height 27
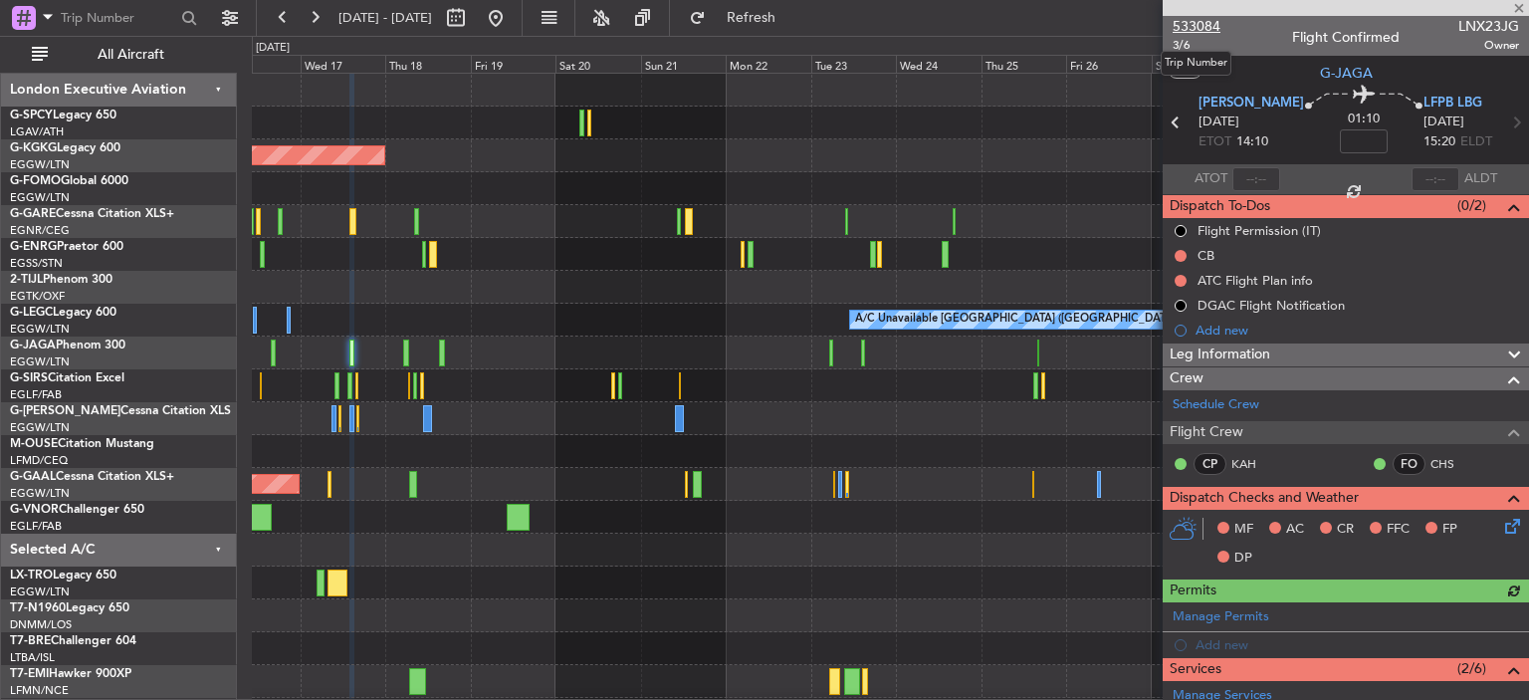
click at [1186, 19] on span "533084" at bounding box center [1196, 26] width 48 height 21
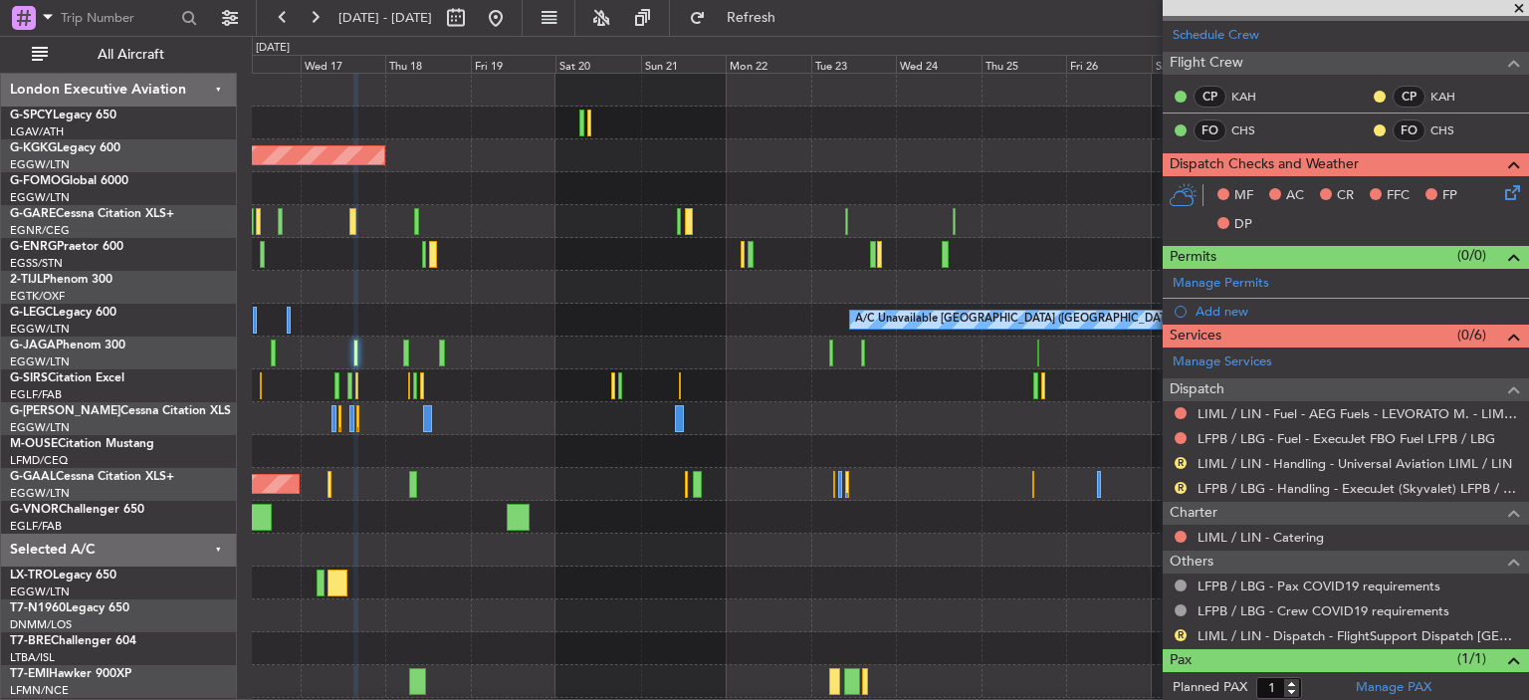
scroll to position [414, 0]
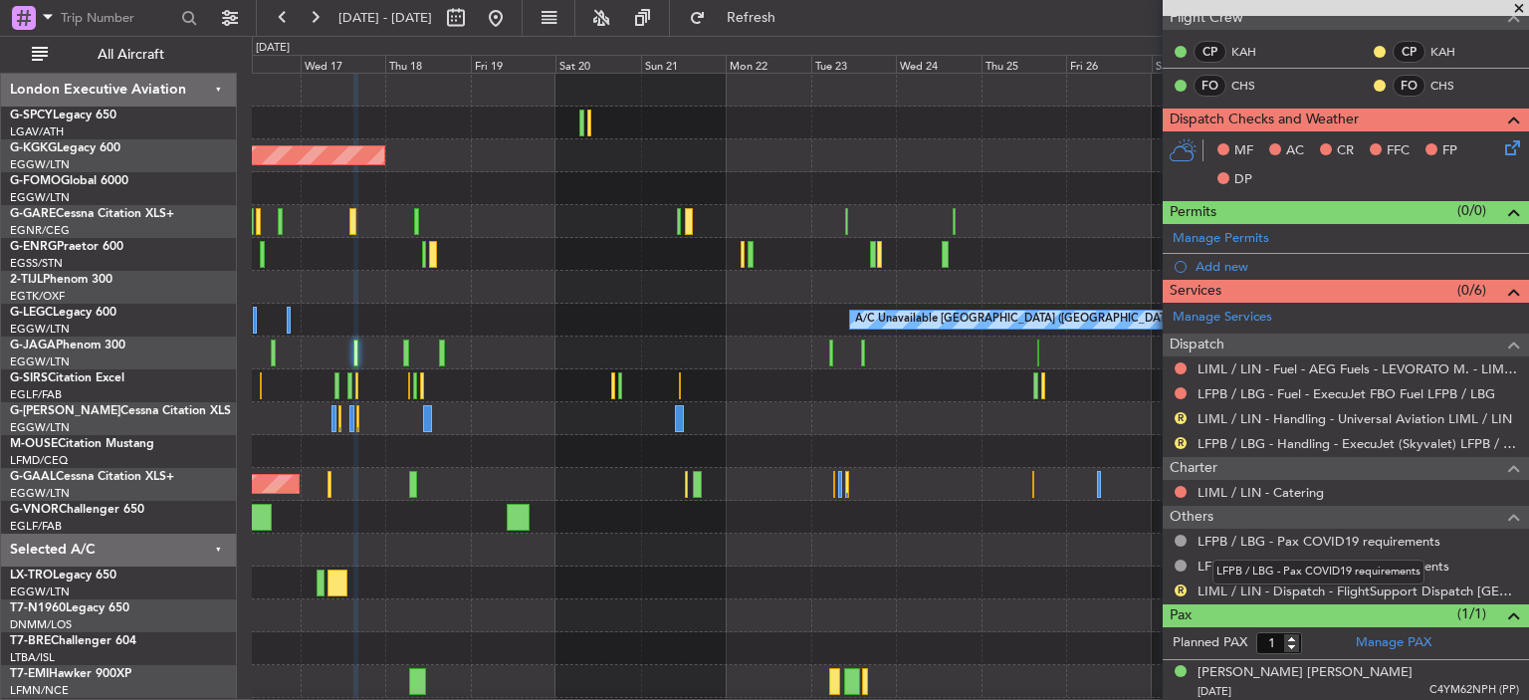
click at [1280, 592] on mat-tooltip-component "LFPB / LBG - Pax COVID19 requirements" at bounding box center [1318, 571] width 240 height 53
click at [1408, 584] on link "LIML / LIN - Dispatch - FlightSupport Dispatch UK" at bounding box center [1357, 590] width 321 height 17
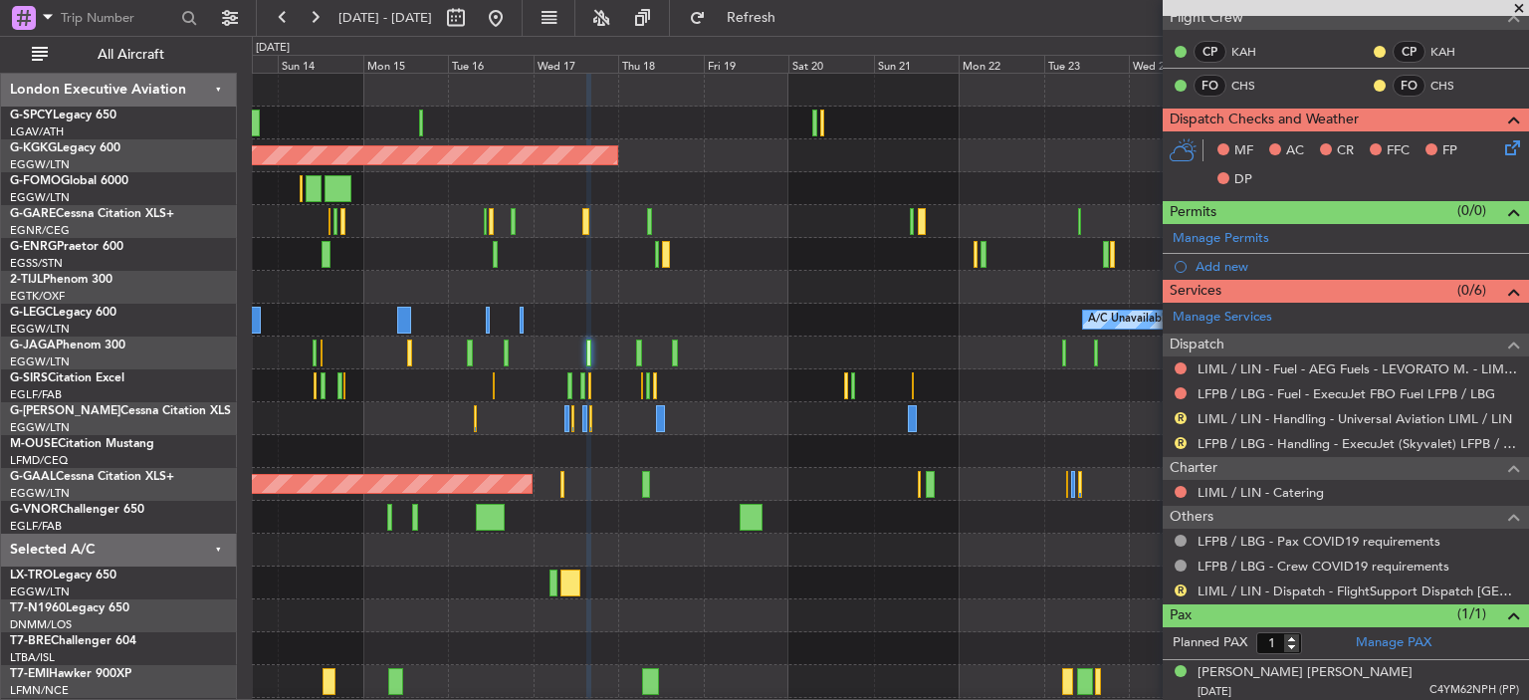
scroll to position [0, 0]
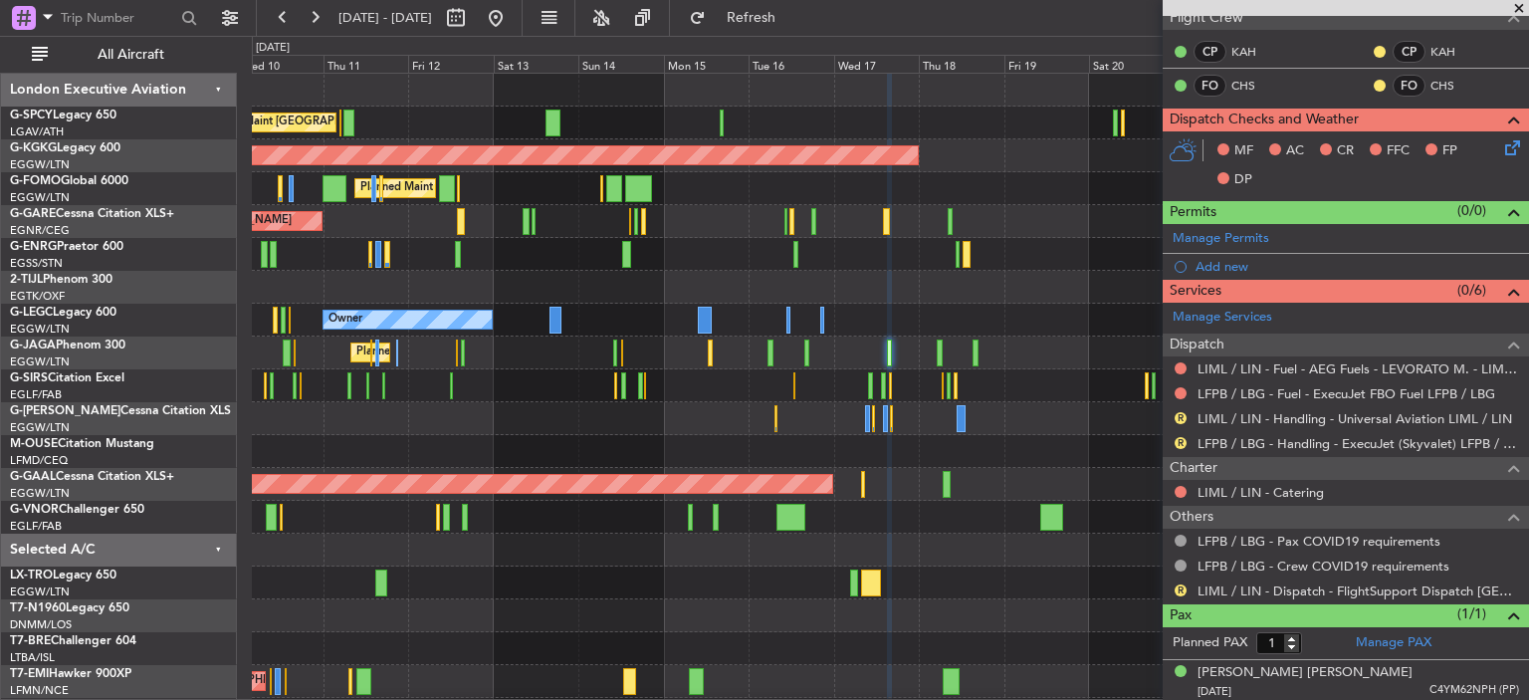
click at [987, 315] on div "Unplanned Maint Athens (Eleftherios Venizelos Intl) AOG Maint Istanbul (Ataturk…" at bounding box center [890, 451] width 1276 height 755
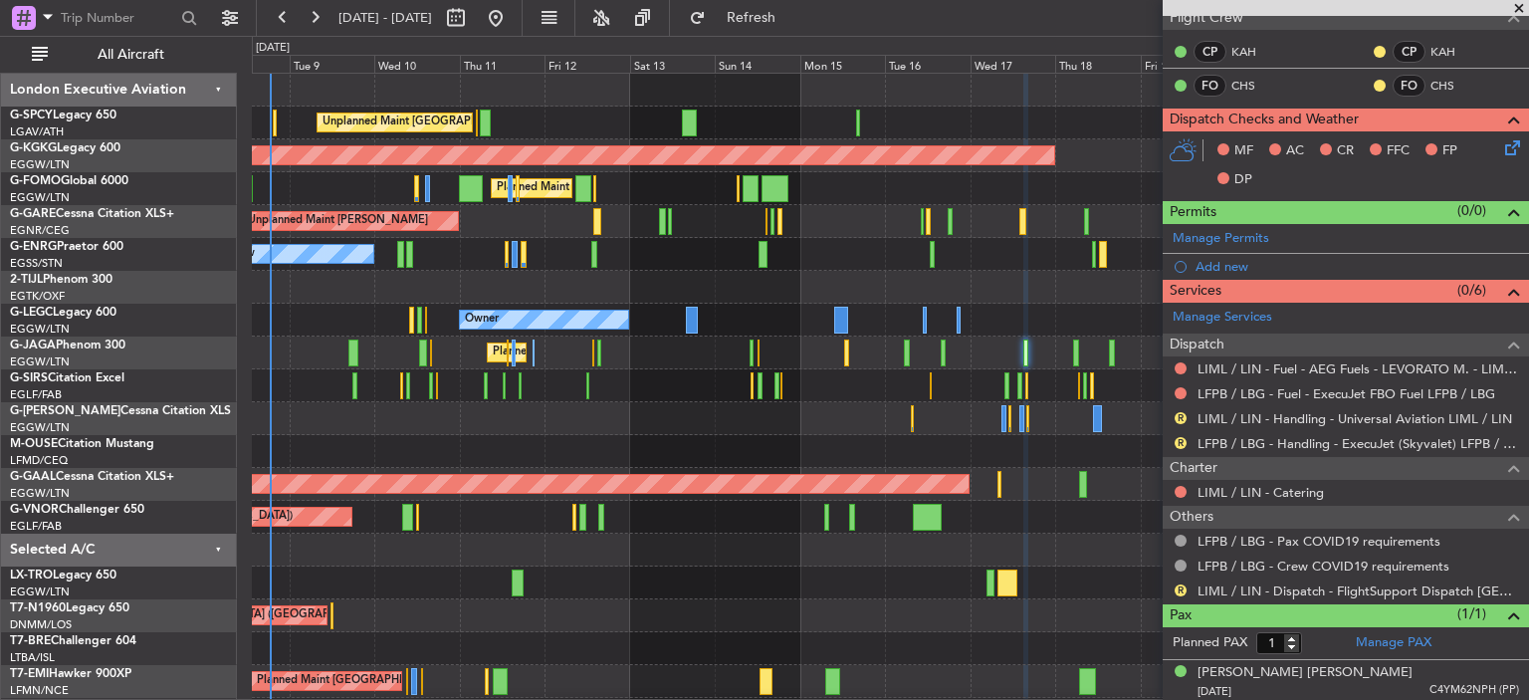
click at [645, 287] on div "Unplanned Maint Athens (Eleftherios Venizelos Intl) AOG Maint Istanbul (Ataturk…" at bounding box center [890, 484] width 1276 height 821
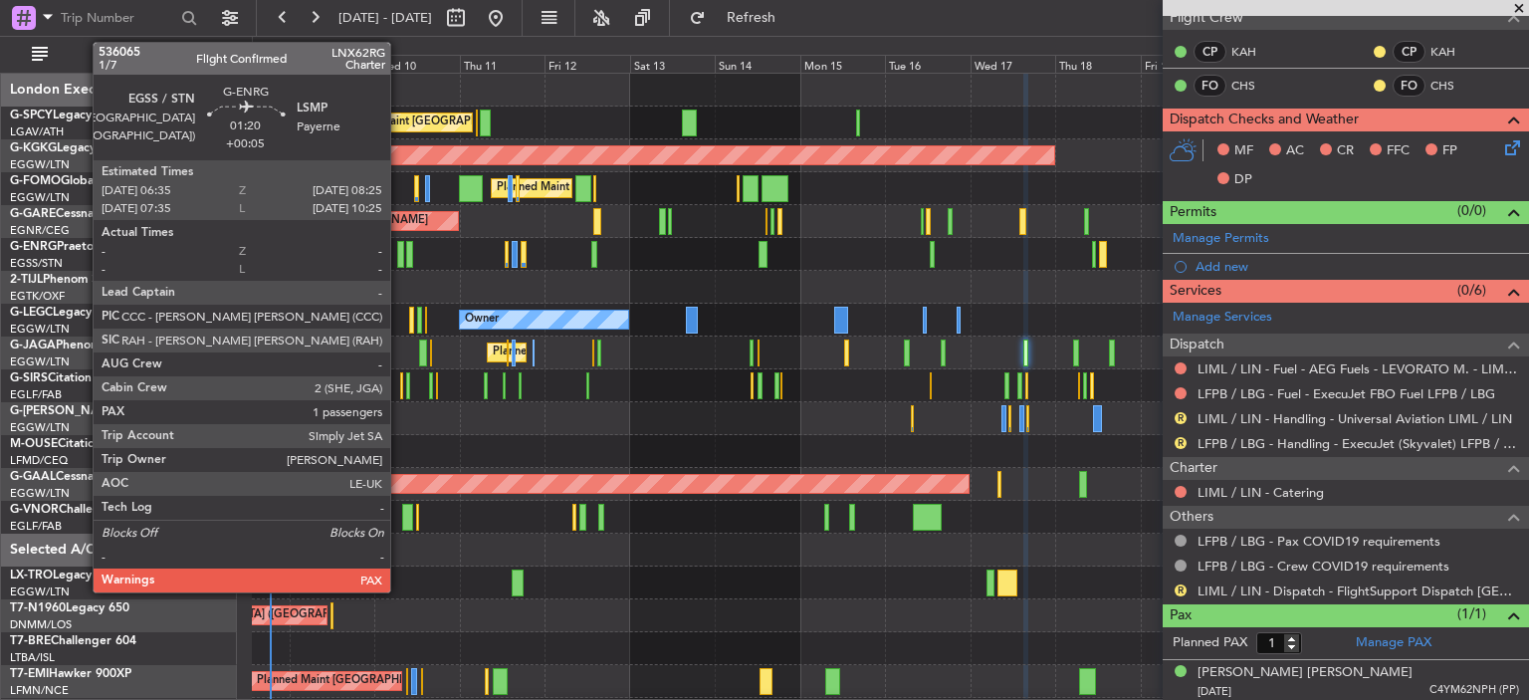
click at [399, 254] on div at bounding box center [400, 254] width 7 height 27
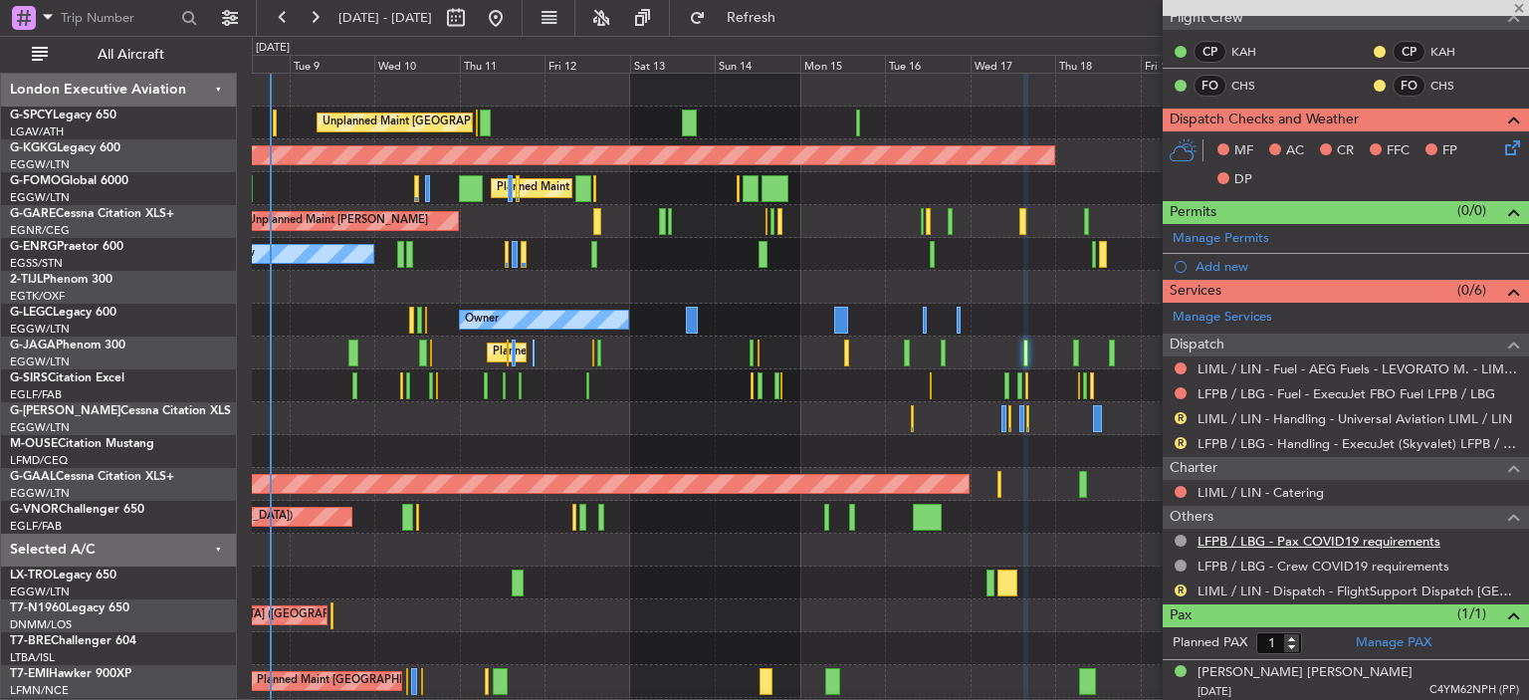
type input "+00:05"
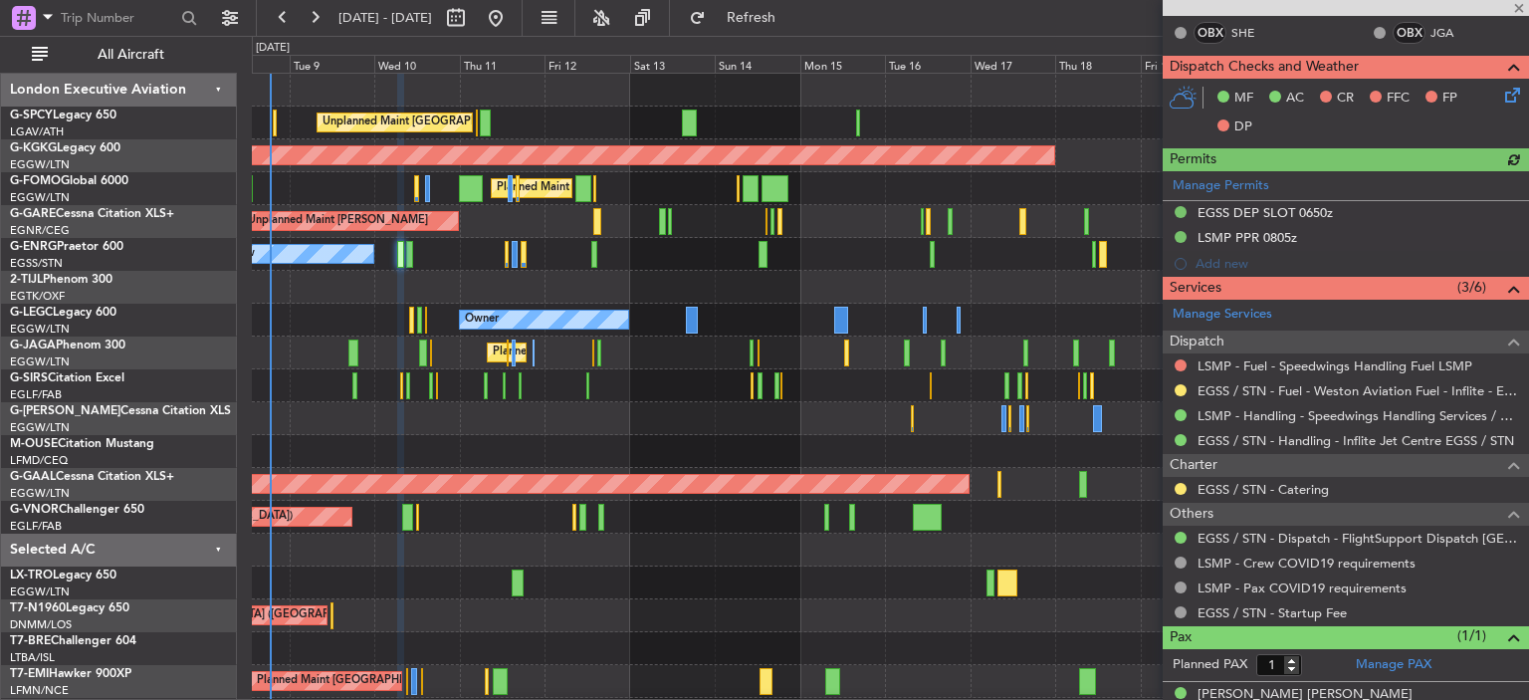
scroll to position [439, 0]
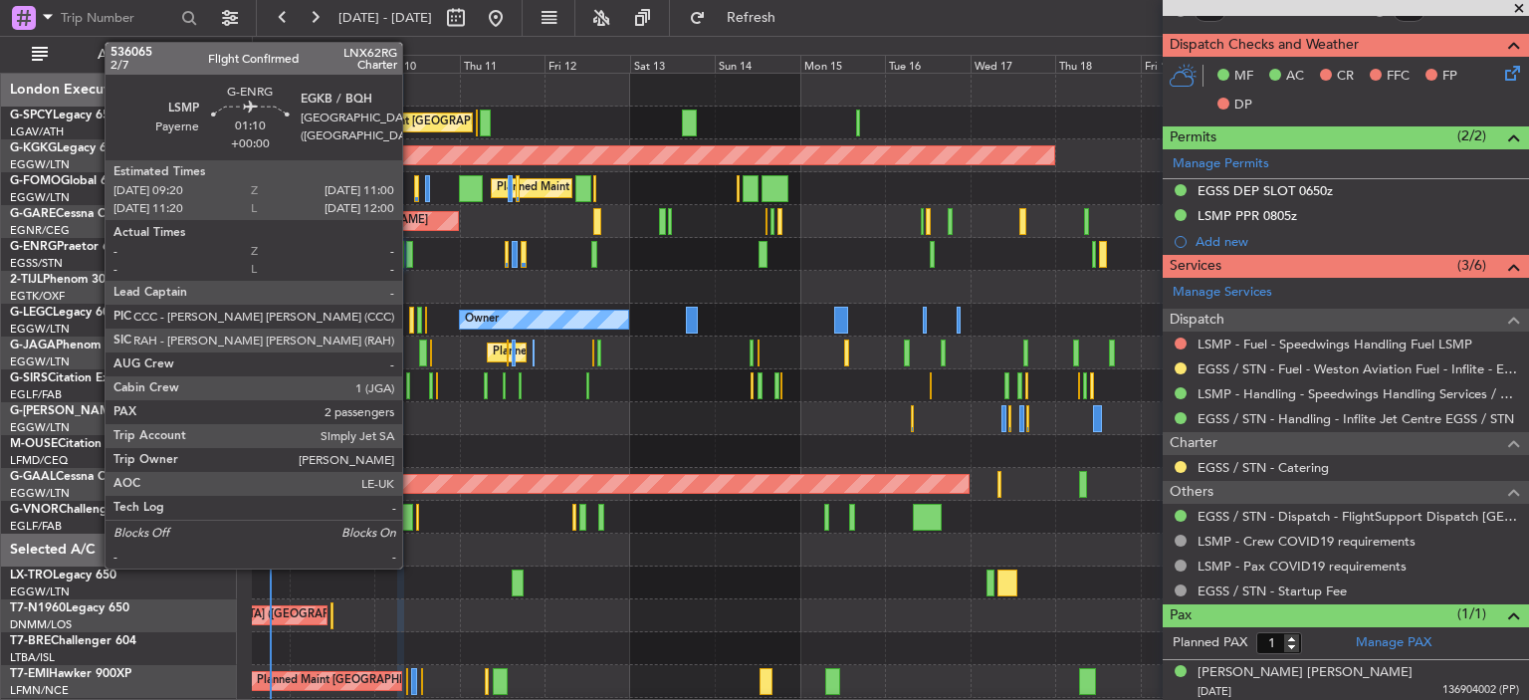
click at [411, 249] on div at bounding box center [409, 254] width 6 height 27
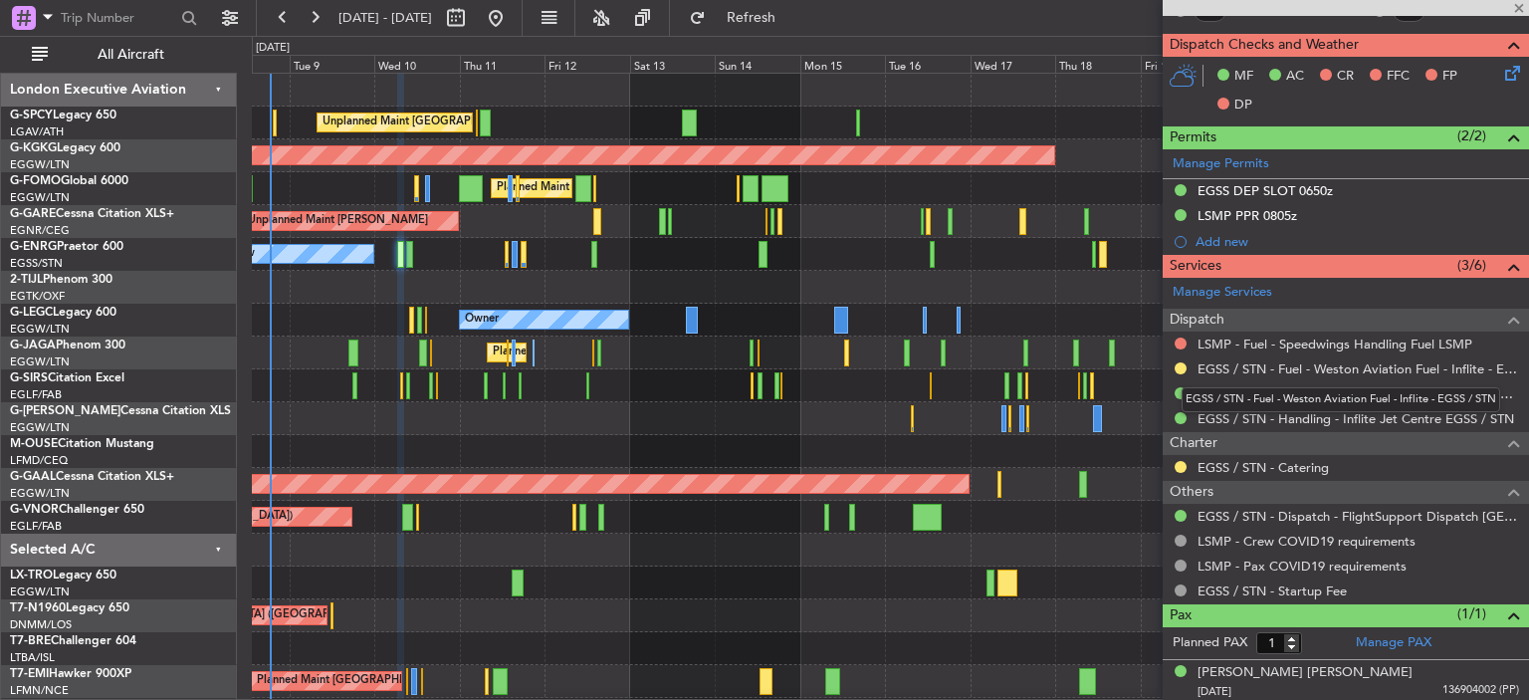
type input "2"
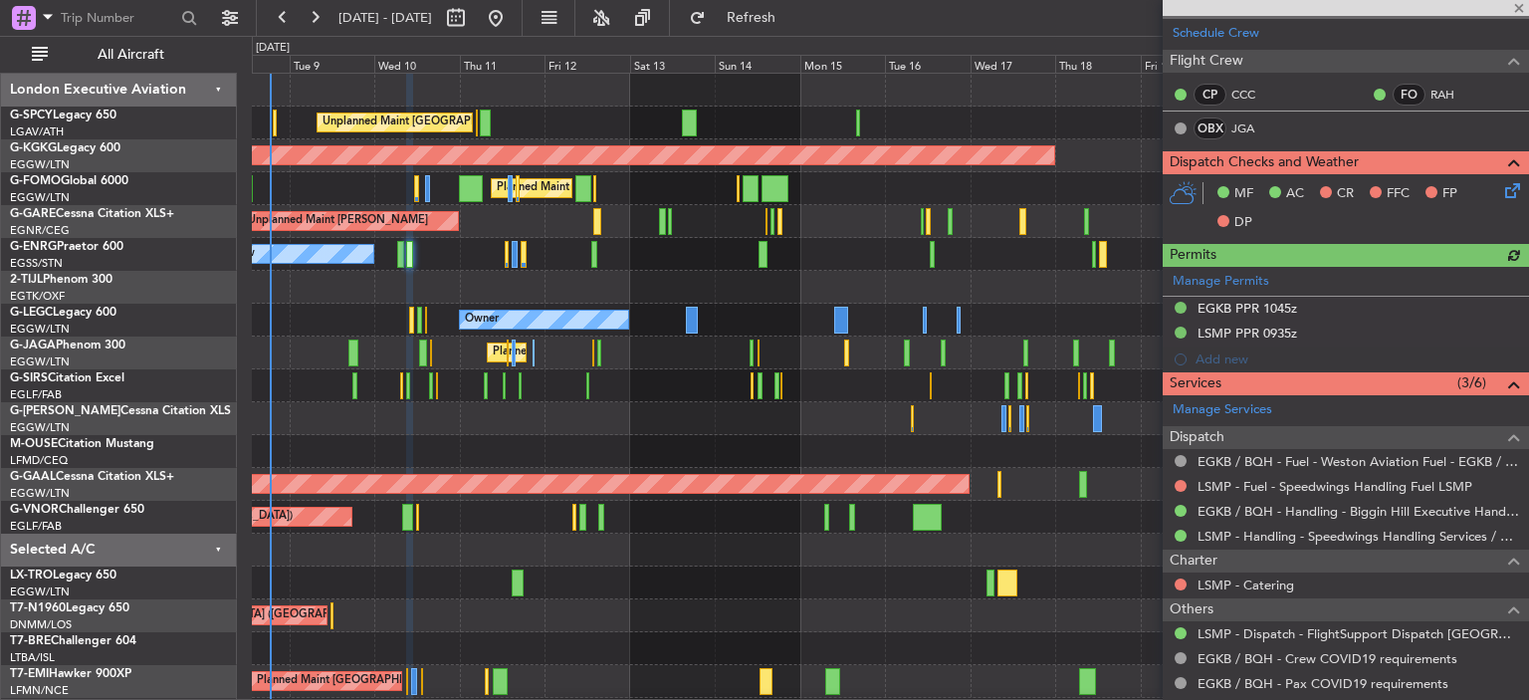
scroll to position [360, 0]
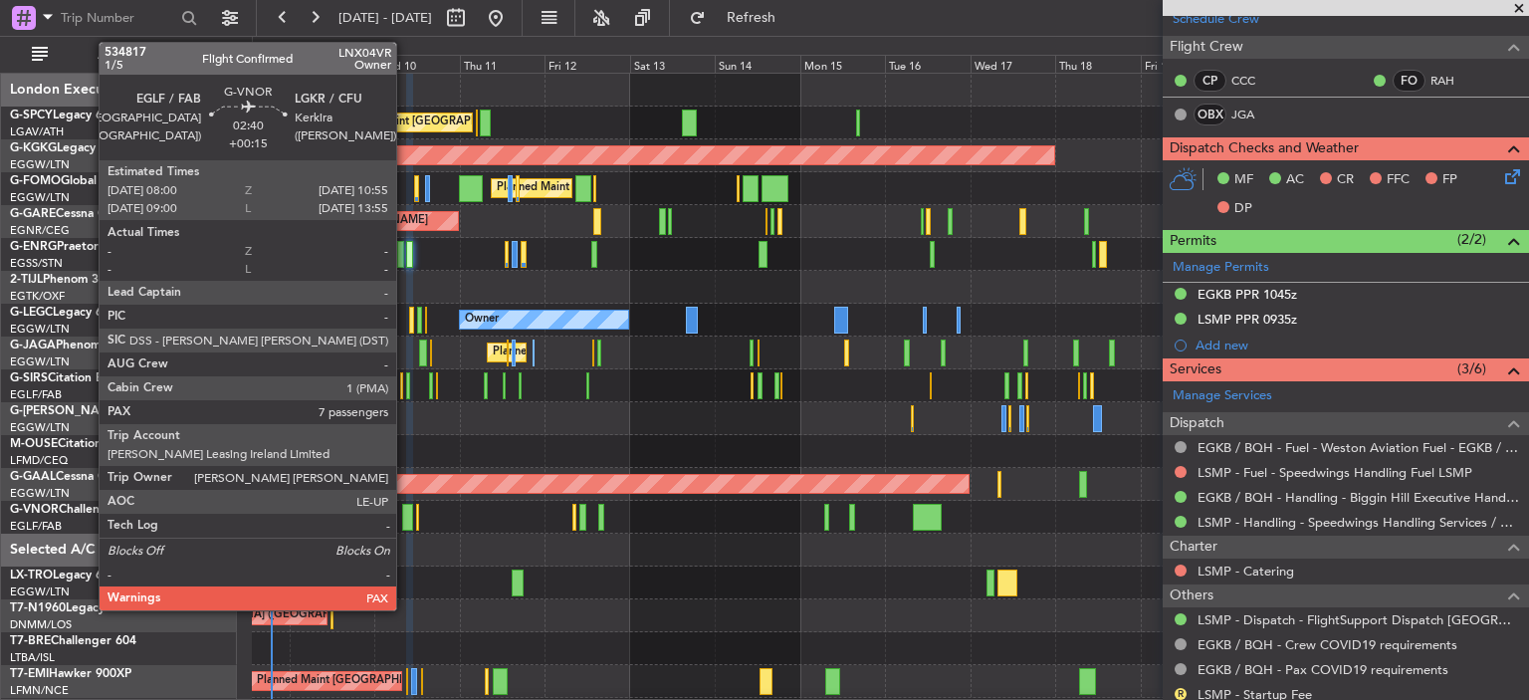
click at [405, 520] on div at bounding box center [407, 517] width 11 height 27
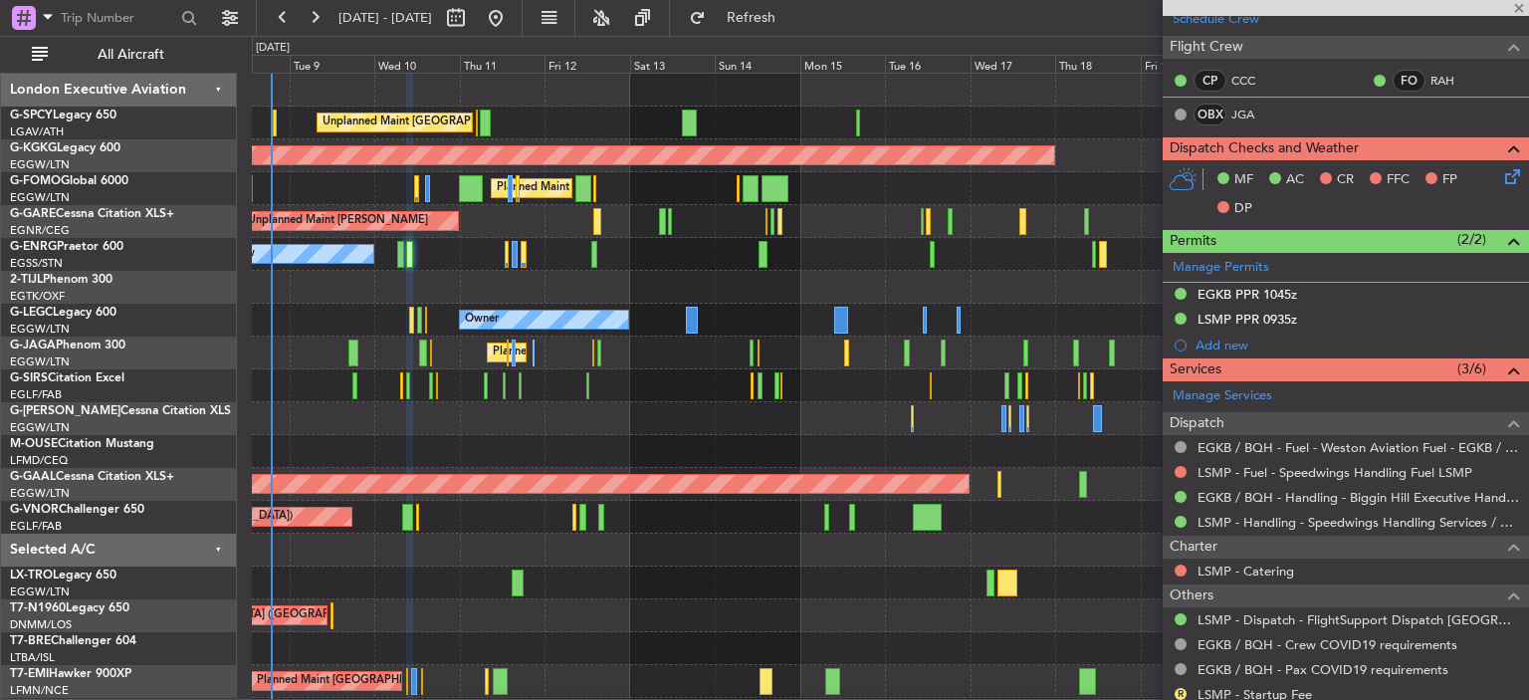
type input "+00:15"
type input "7"
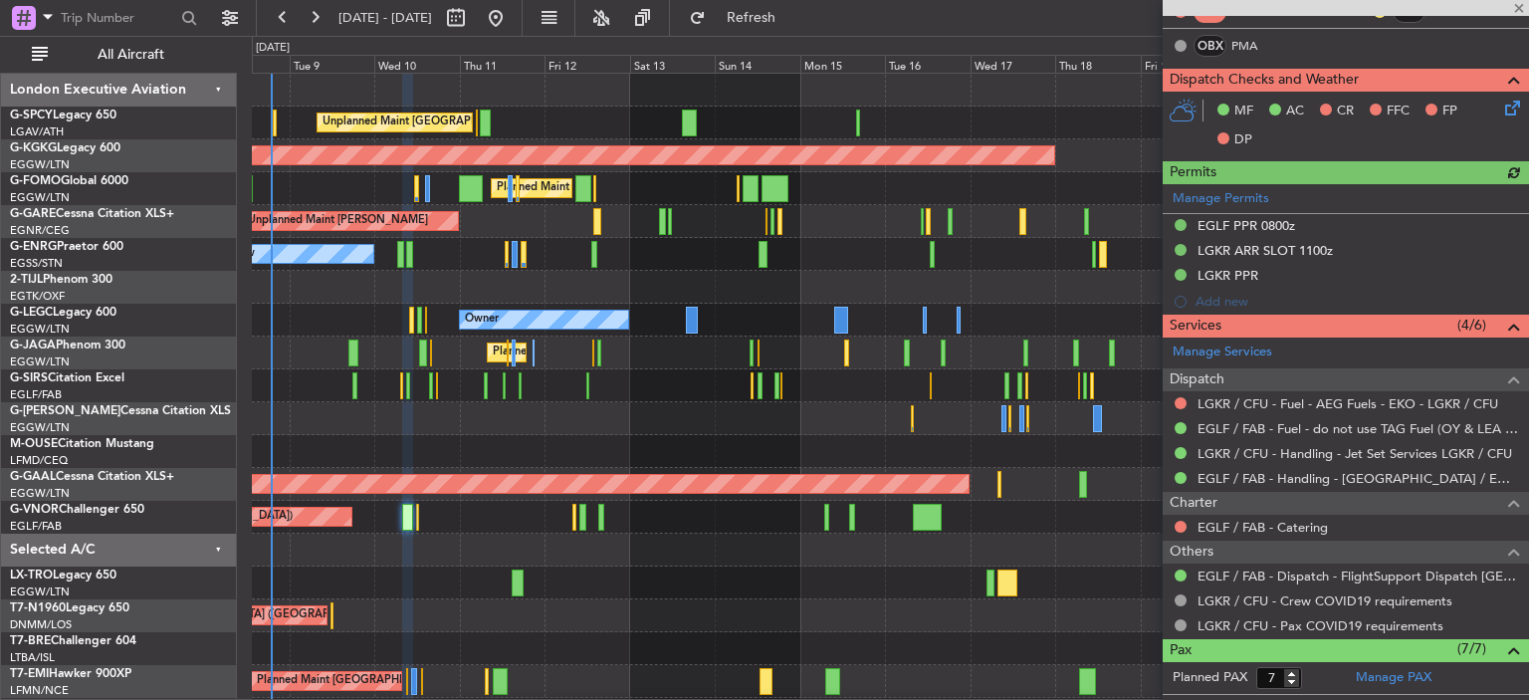
scroll to position [454, 0]
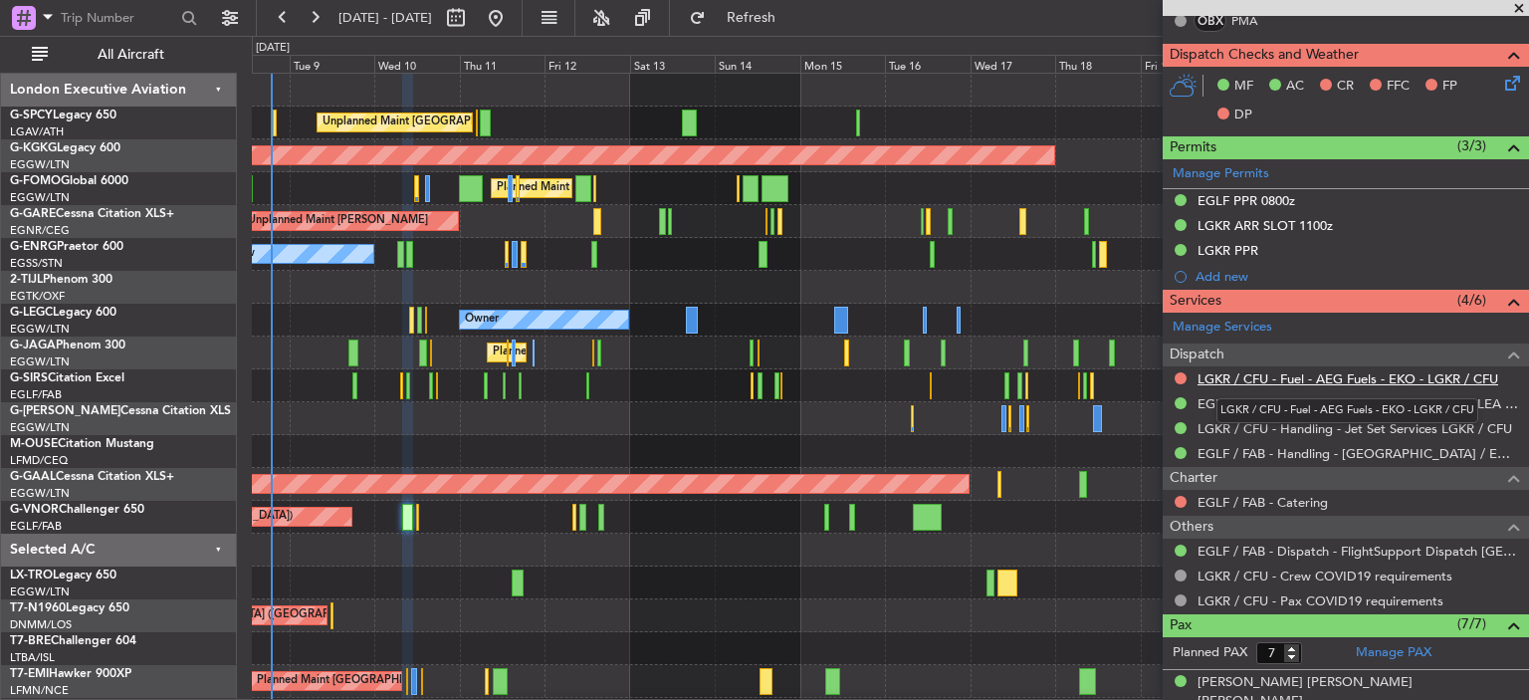
click at [1397, 373] on link "LGKR / CFU - Fuel - AEG Fuels - EKO - LGKR / CFU" at bounding box center [1347, 378] width 301 height 17
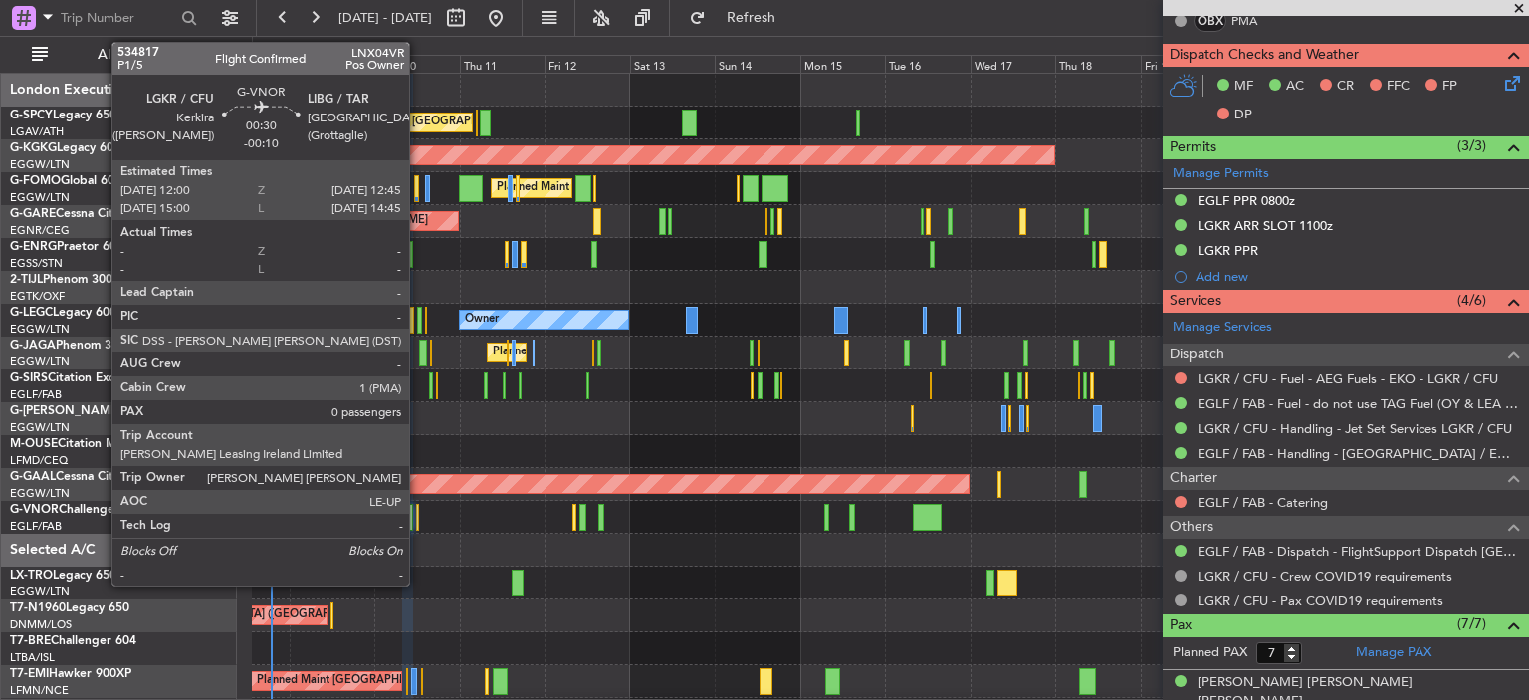
click at [418, 517] on div at bounding box center [417, 517] width 3 height 27
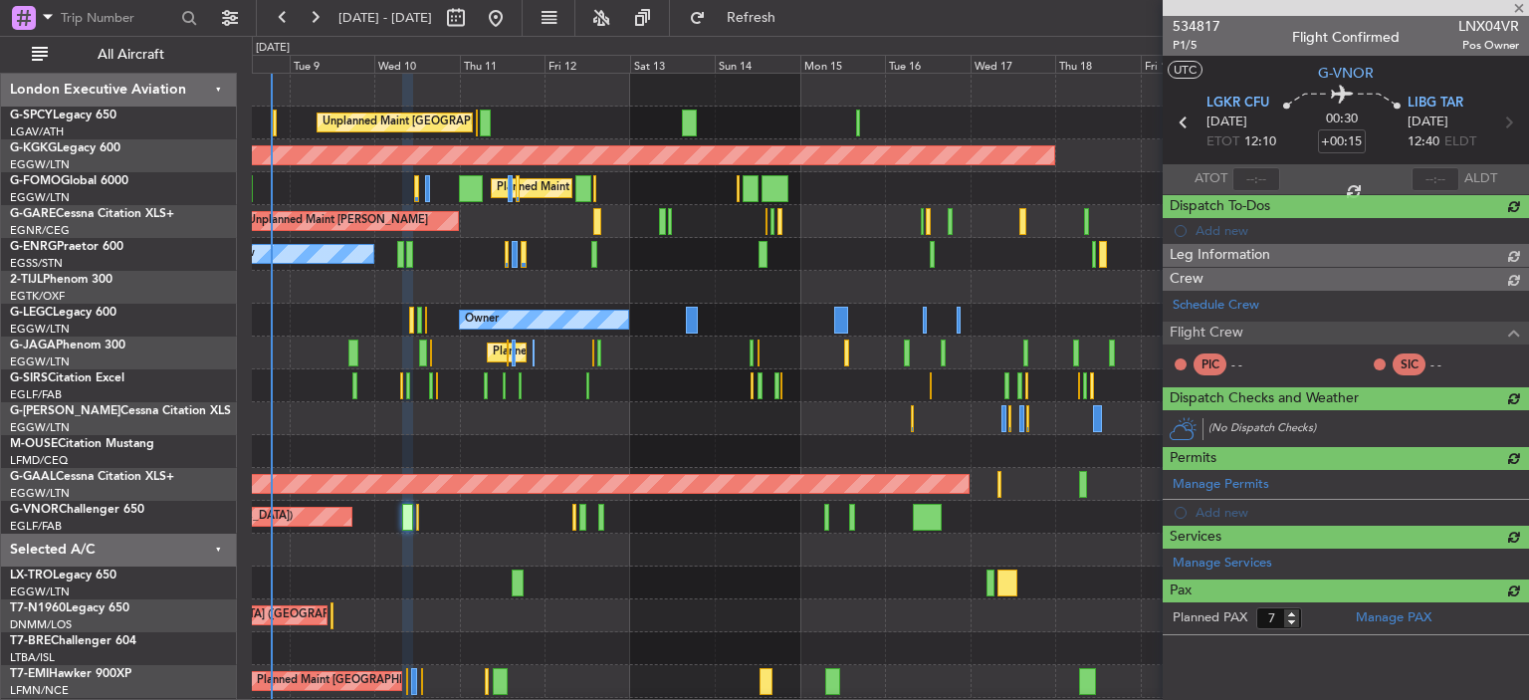
type input "-00:10"
type input "0"
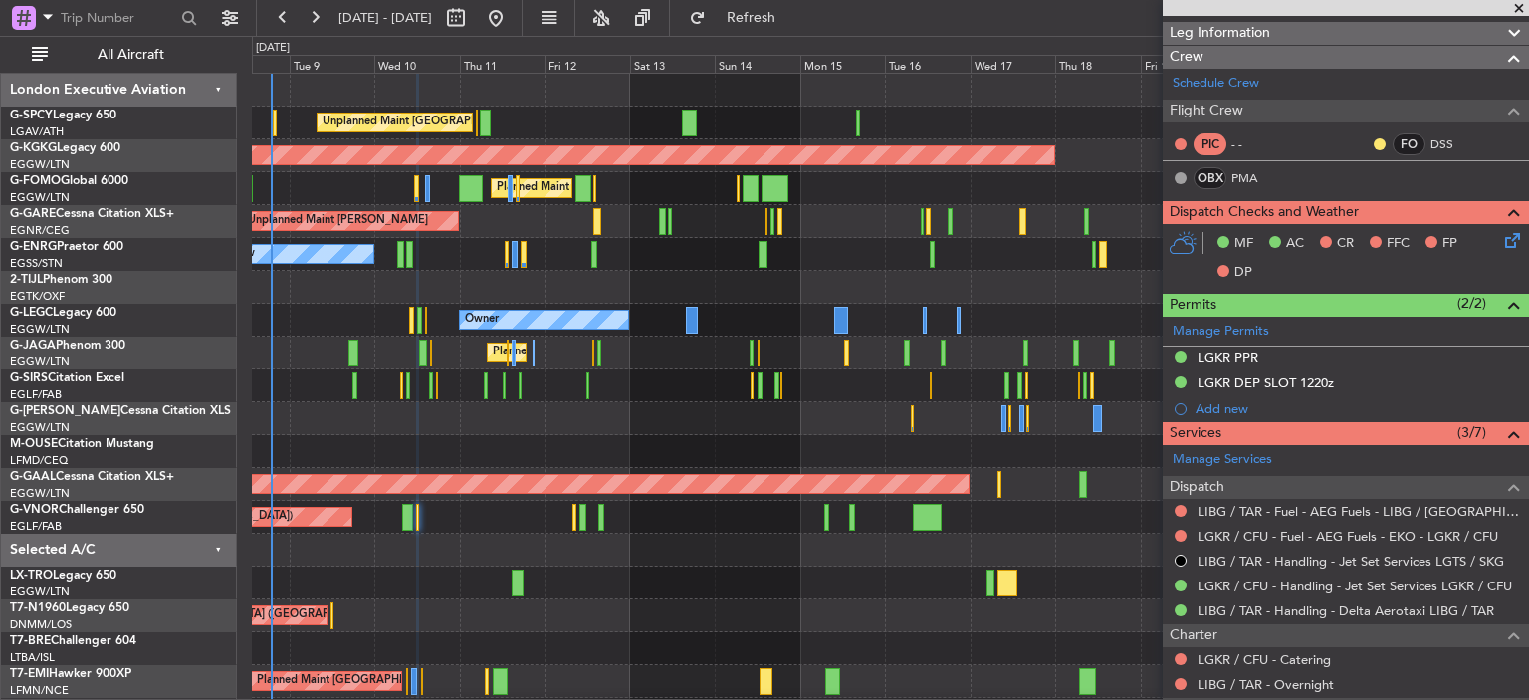
scroll to position [302, 0]
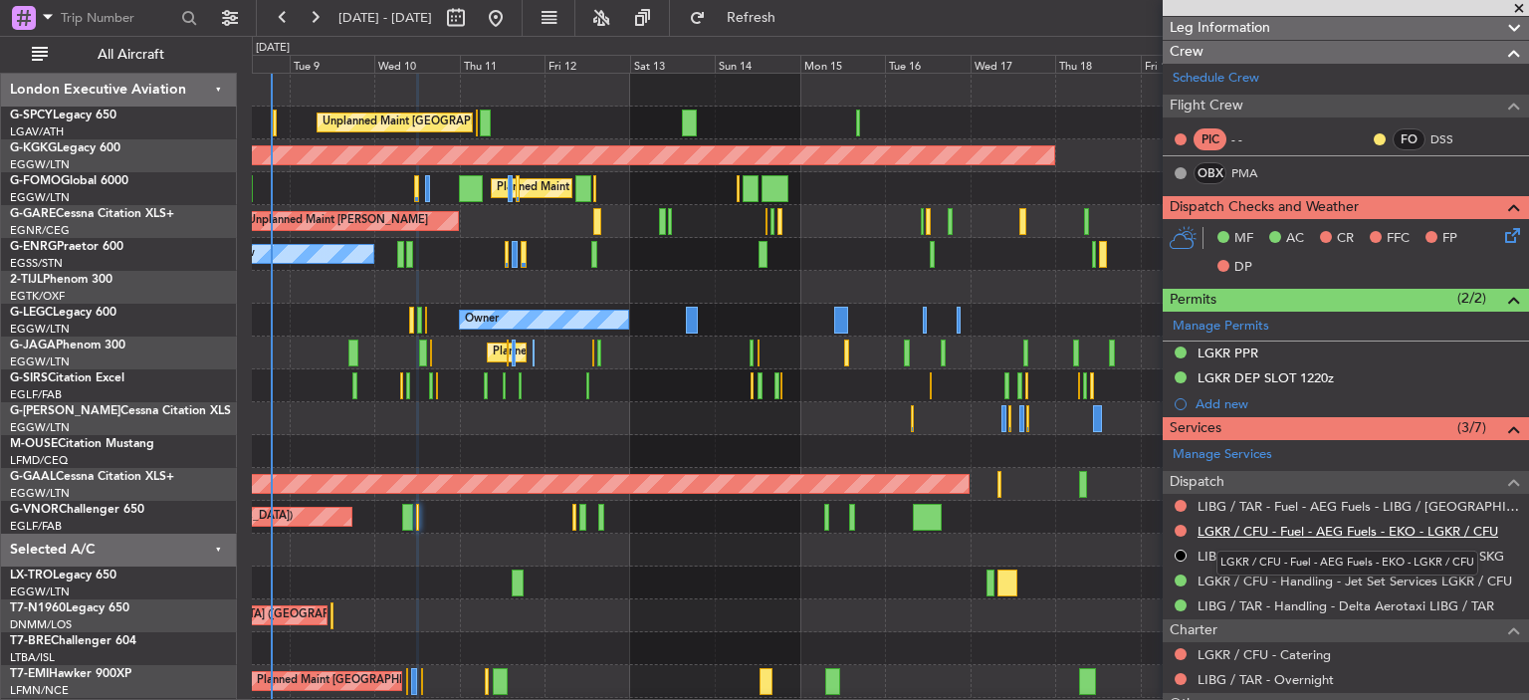
click at [1475, 528] on link "LGKR / CFU - Fuel - AEG Fuels - EKO - LGKR / CFU" at bounding box center [1347, 531] width 301 height 17
click at [793, 11] on span "Refresh" at bounding box center [752, 18] width 84 height 14
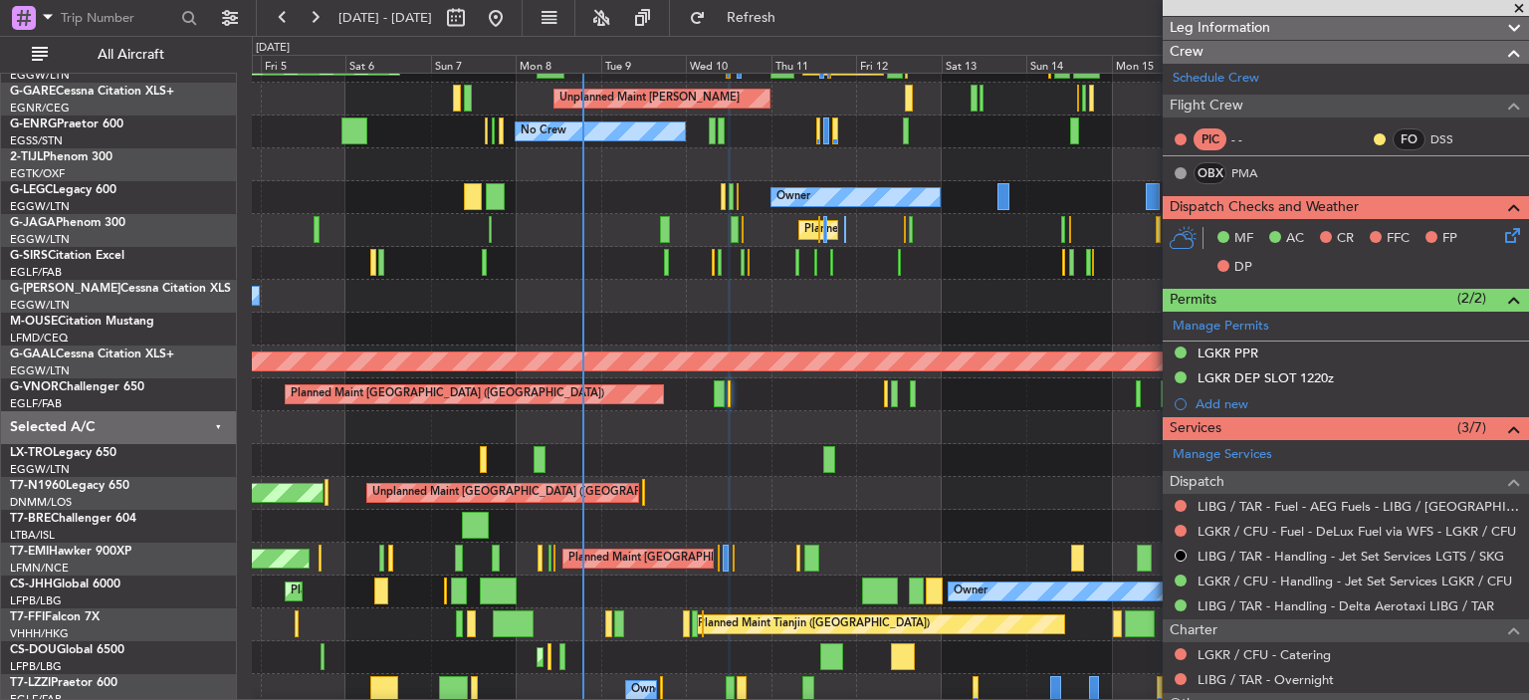
scroll to position [194, 0]
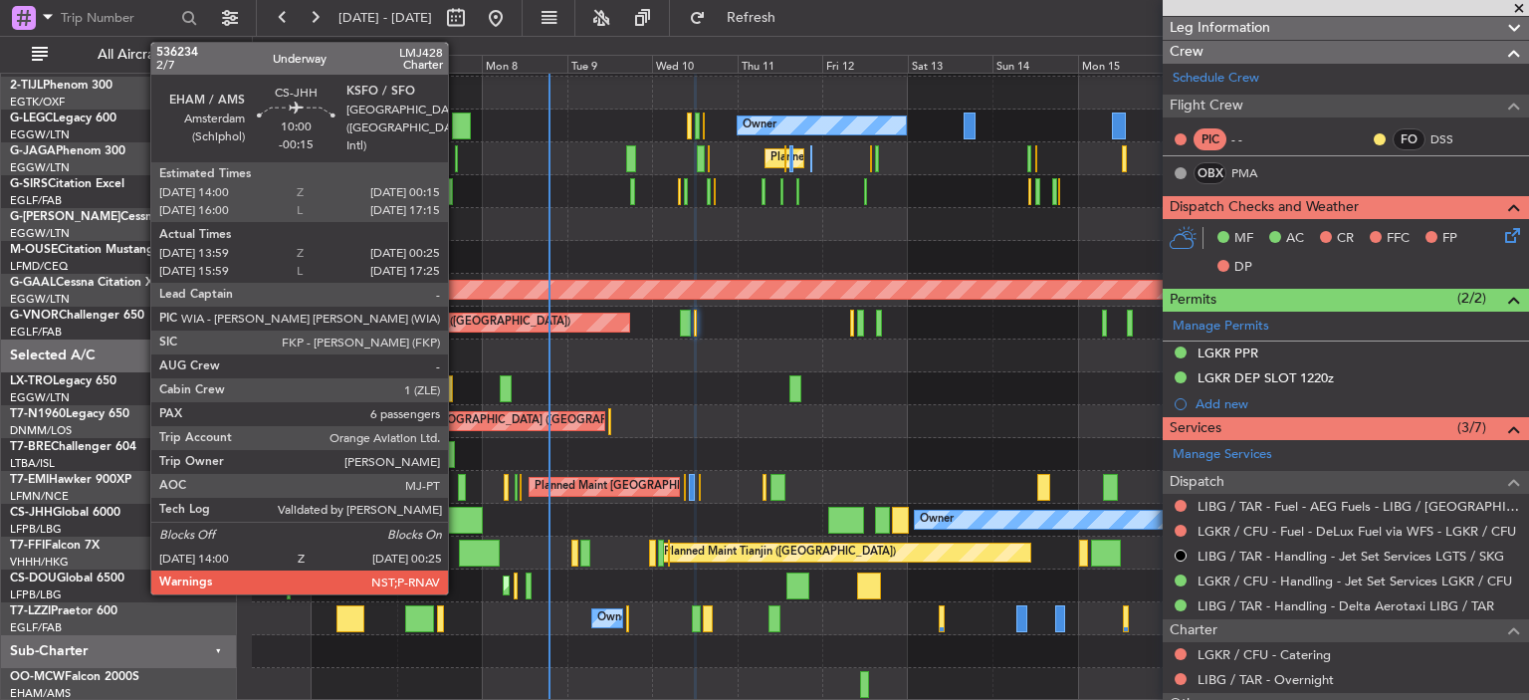
click at [457, 513] on div at bounding box center [465, 520] width 38 height 27
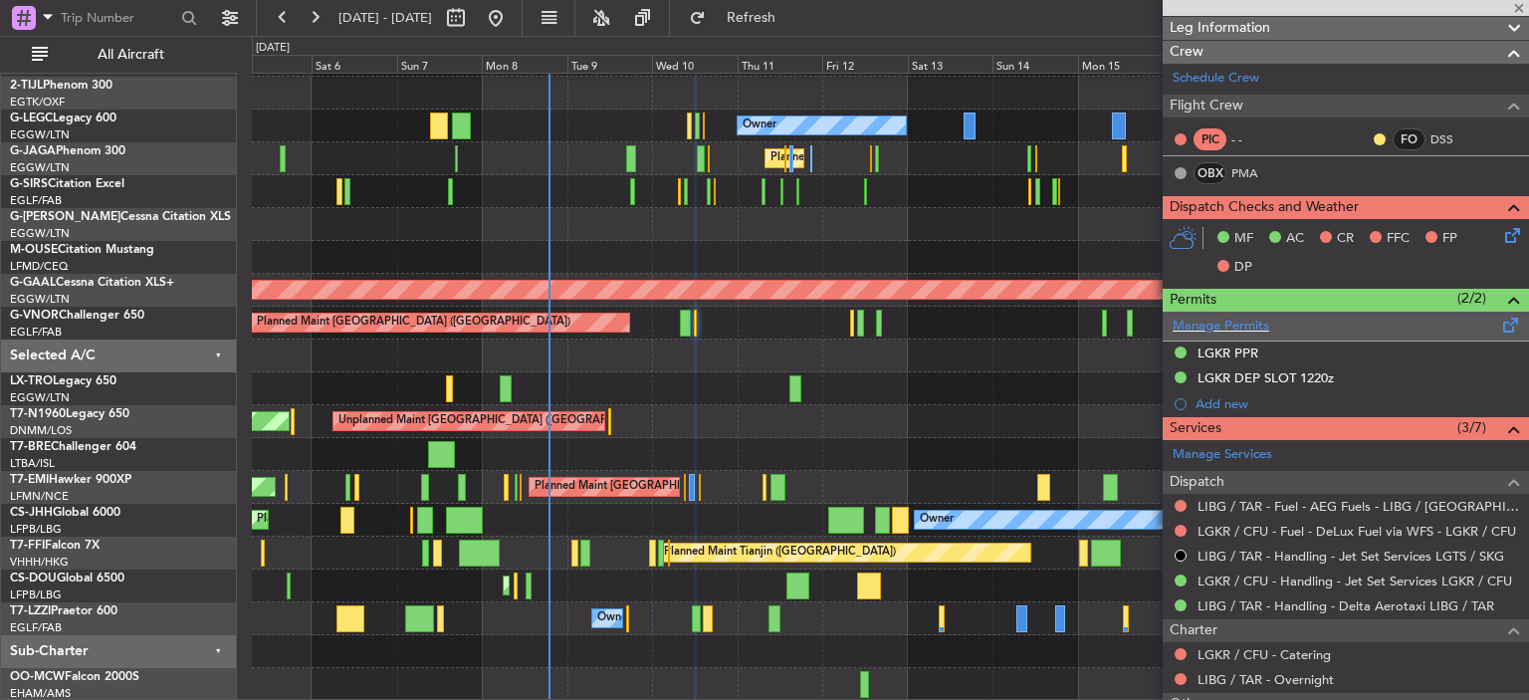
type input "-00:15"
type input "14:09"
type input "00:20"
type input "6"
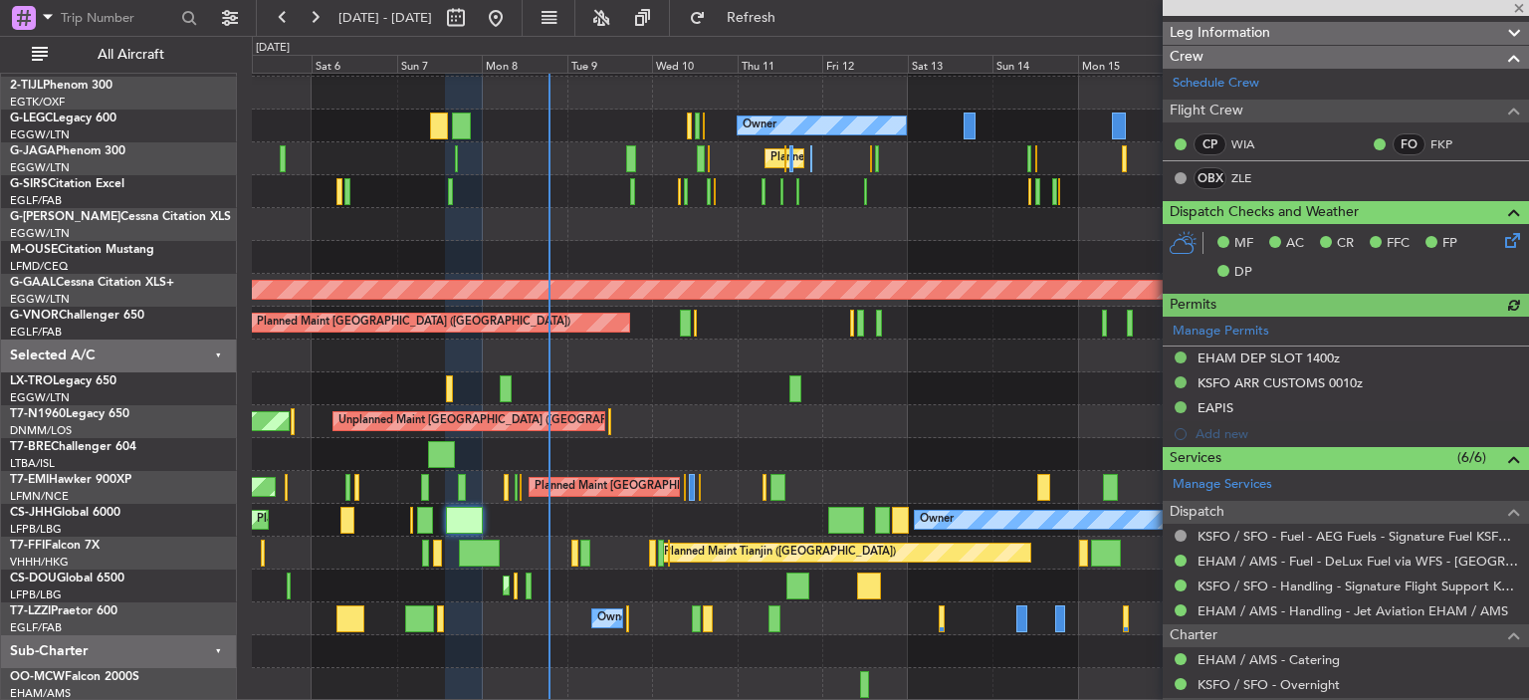
scroll to position [374, 0]
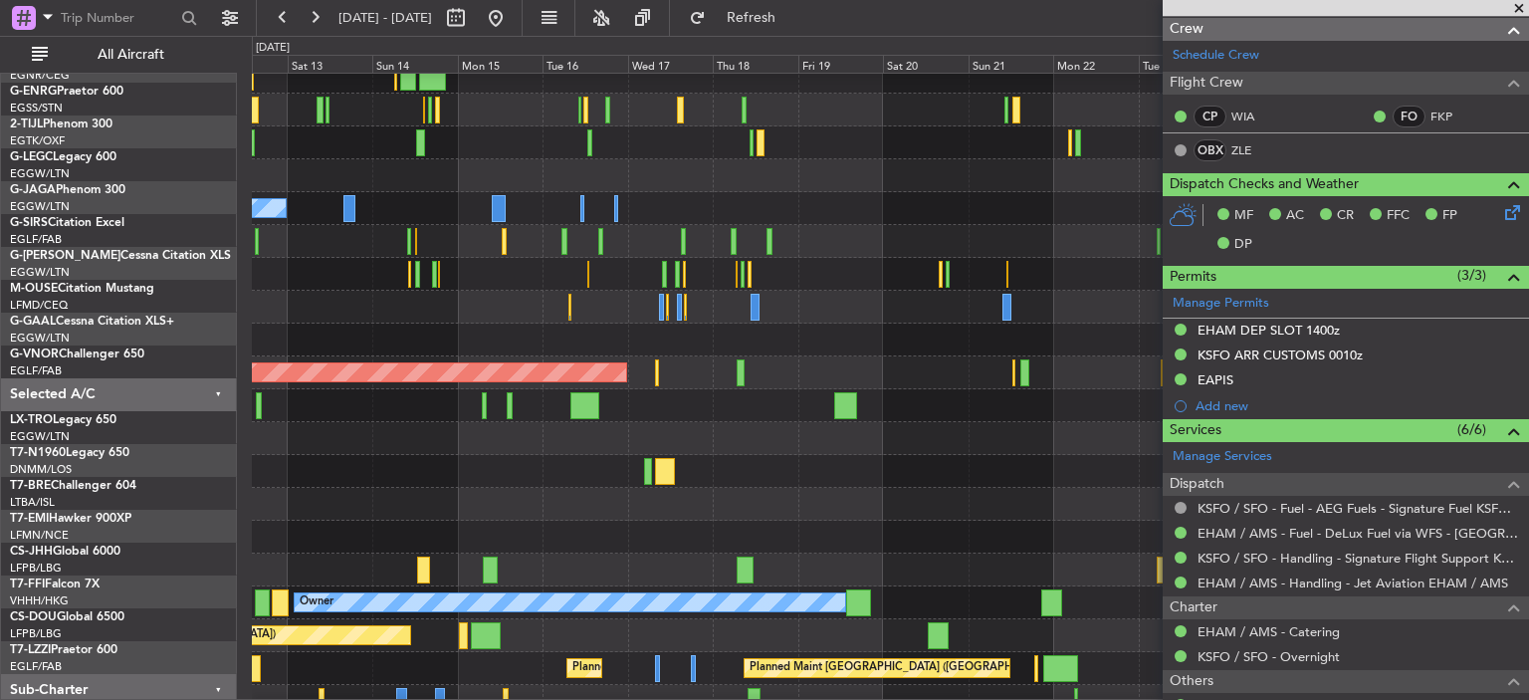
click at [177, 334] on div "AOG Maint Istanbul (Ataturk) Planned Maint London (Luton) Unplanned Maint Chest…" at bounding box center [764, 368] width 1529 height 664
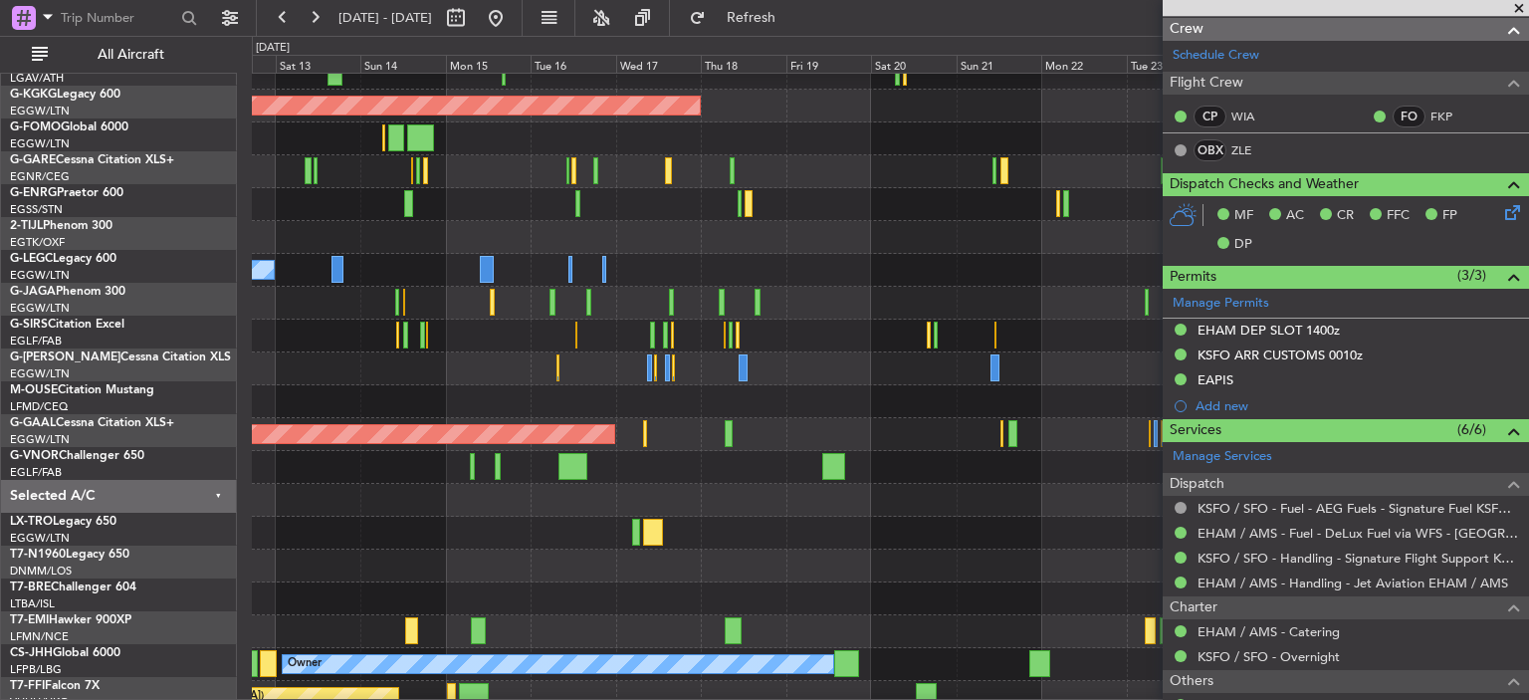
scroll to position [48, 0]
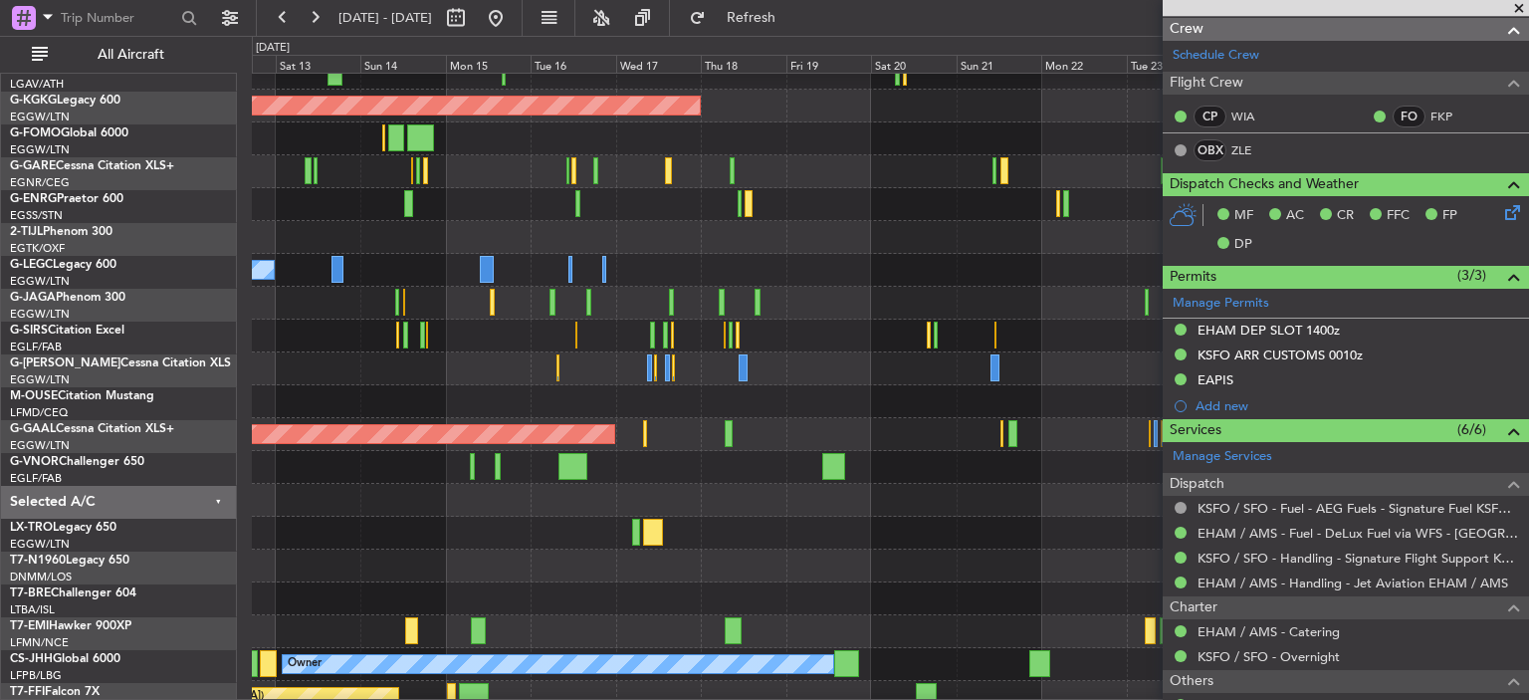
click at [533, 347] on div at bounding box center [890, 335] width 1276 height 33
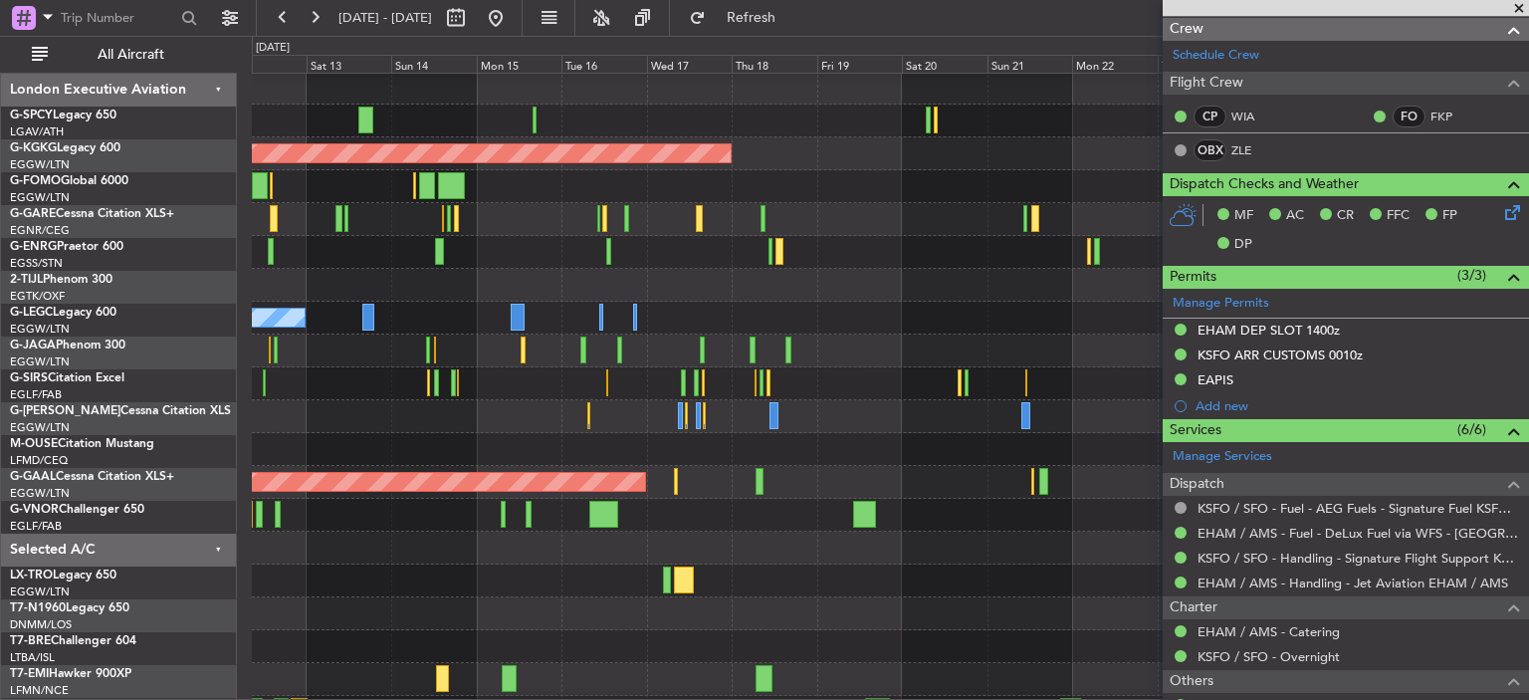
scroll to position [0, 0]
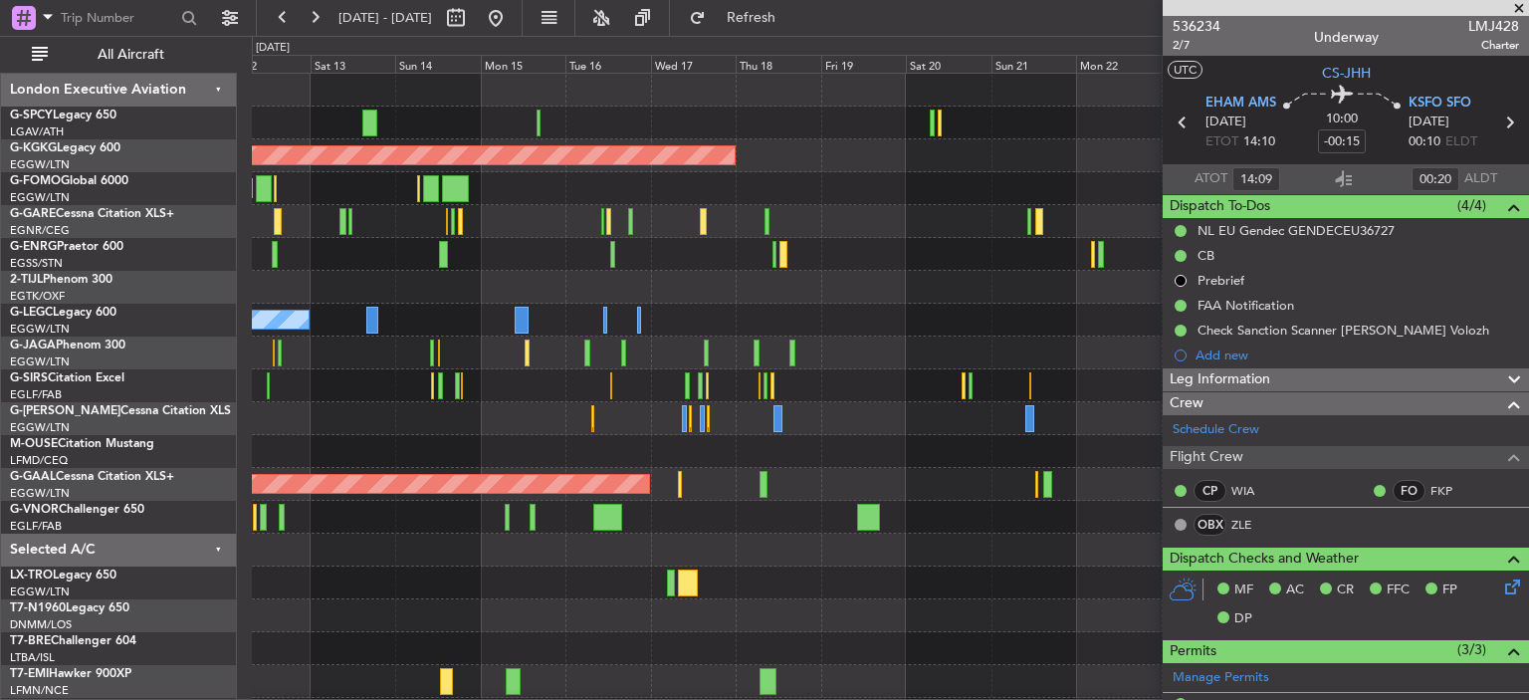
click at [1519, 4] on span at bounding box center [1519, 9] width 20 height 18
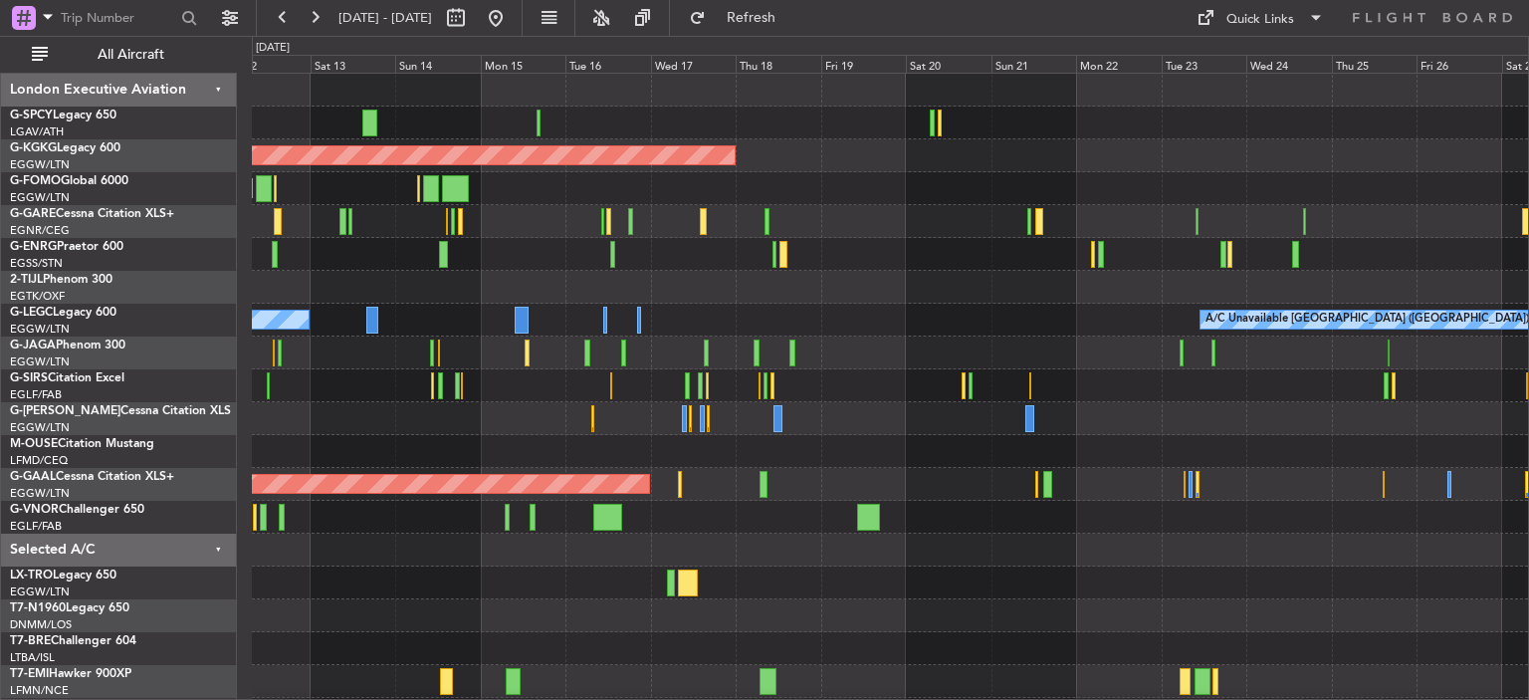
type input "0"
click at [1289, 21] on div "Quick Links" at bounding box center [1260, 20] width 68 height 20
click at [1273, 77] on button "Trip Builder" at bounding box center [1260, 66] width 149 height 48
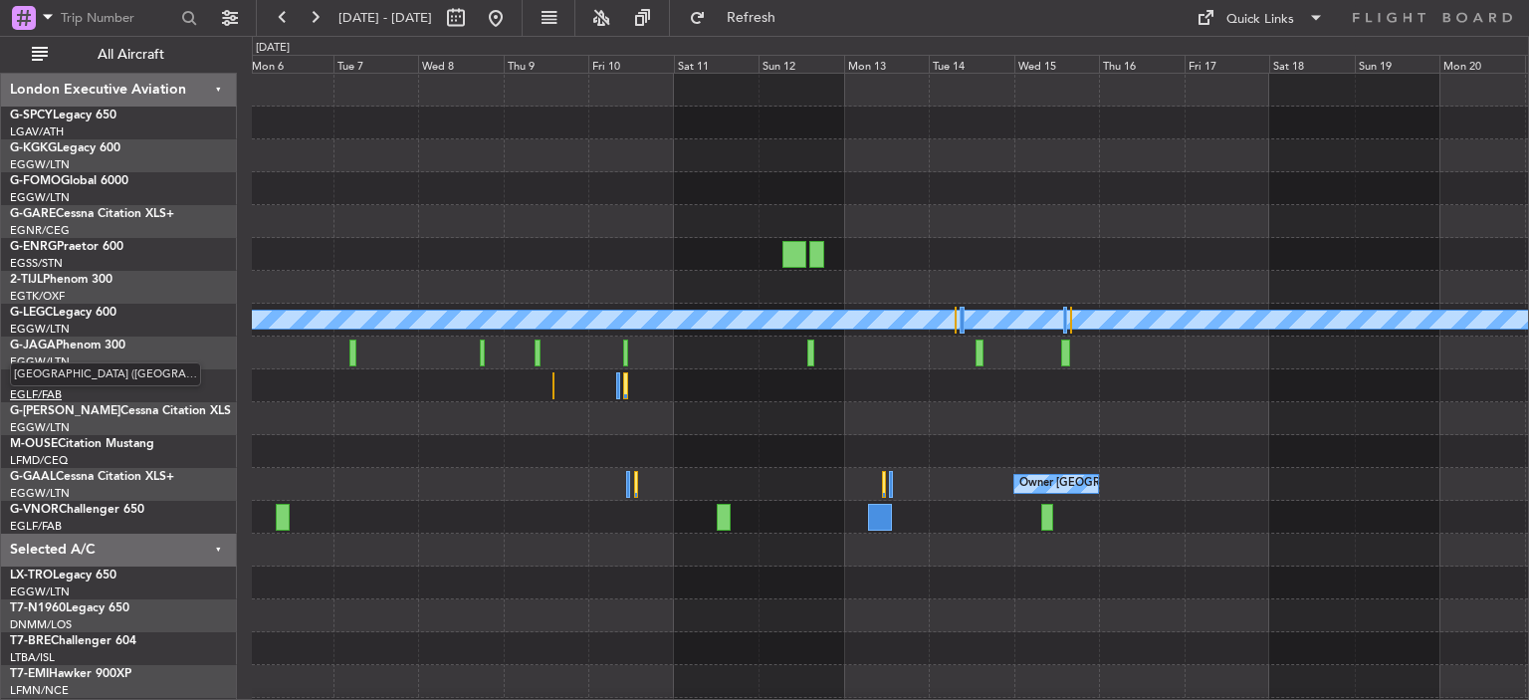
click at [16, 388] on link "EGLF/FAB London (Farnborough)" at bounding box center [36, 394] width 52 height 15
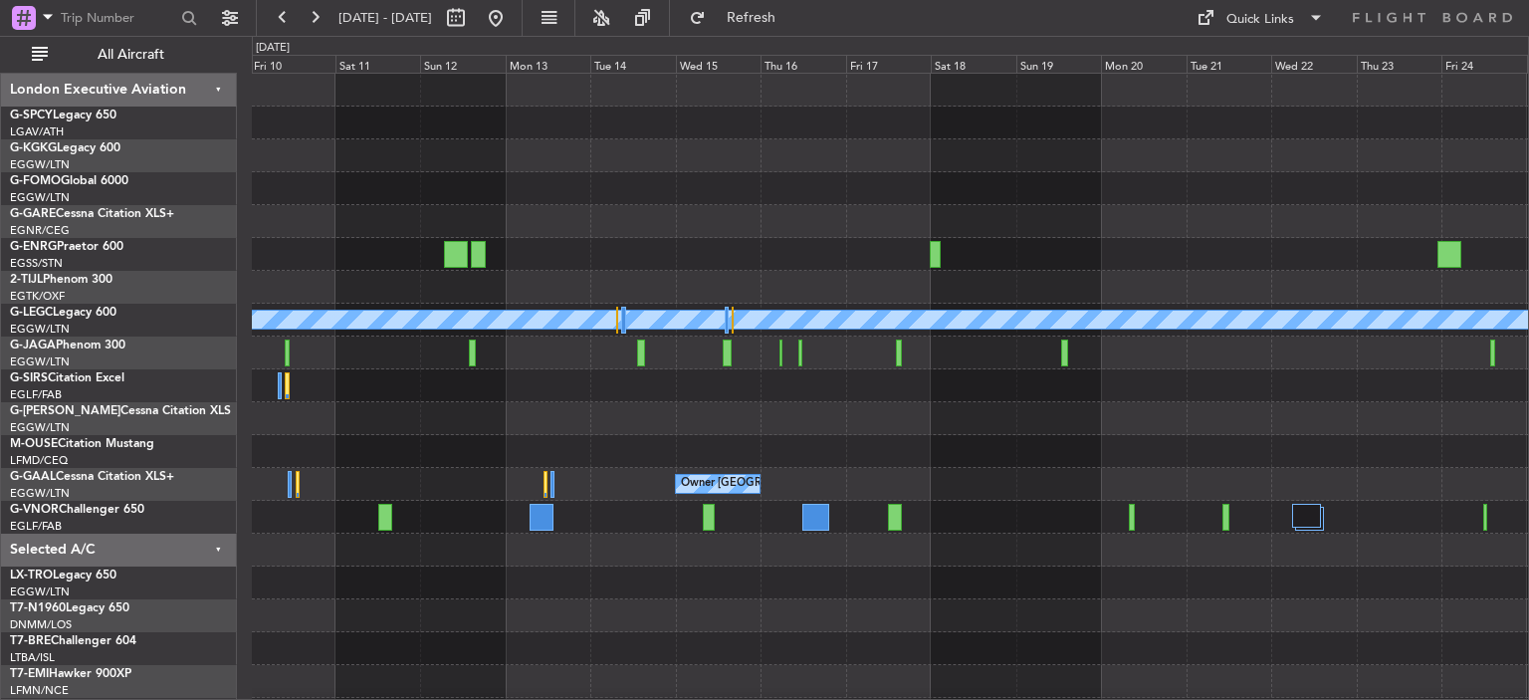
click at [282, 214] on div "A/C Unavailable London (Luton) Owner London (Luton)" at bounding box center [890, 451] width 1276 height 755
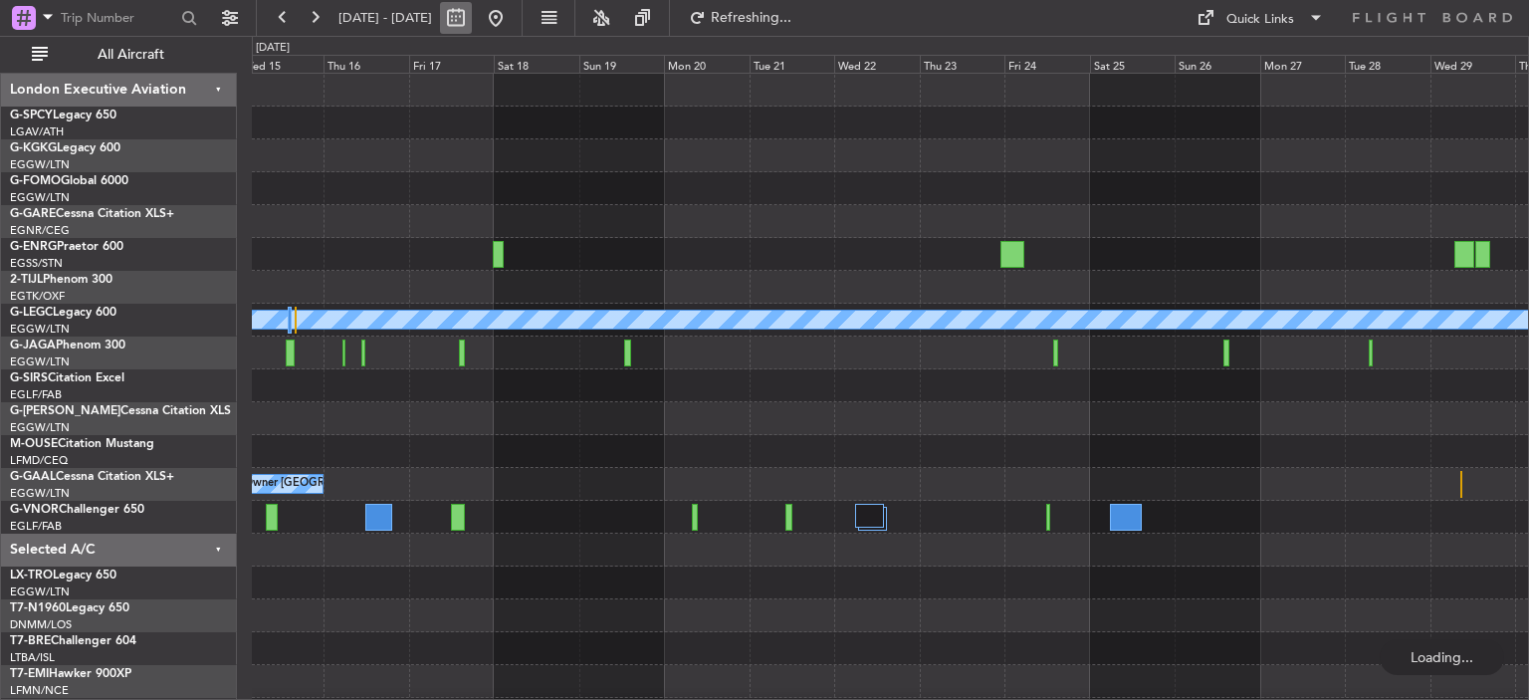
click at [472, 22] on button at bounding box center [456, 18] width 32 height 32
select select "10"
select select "2025"
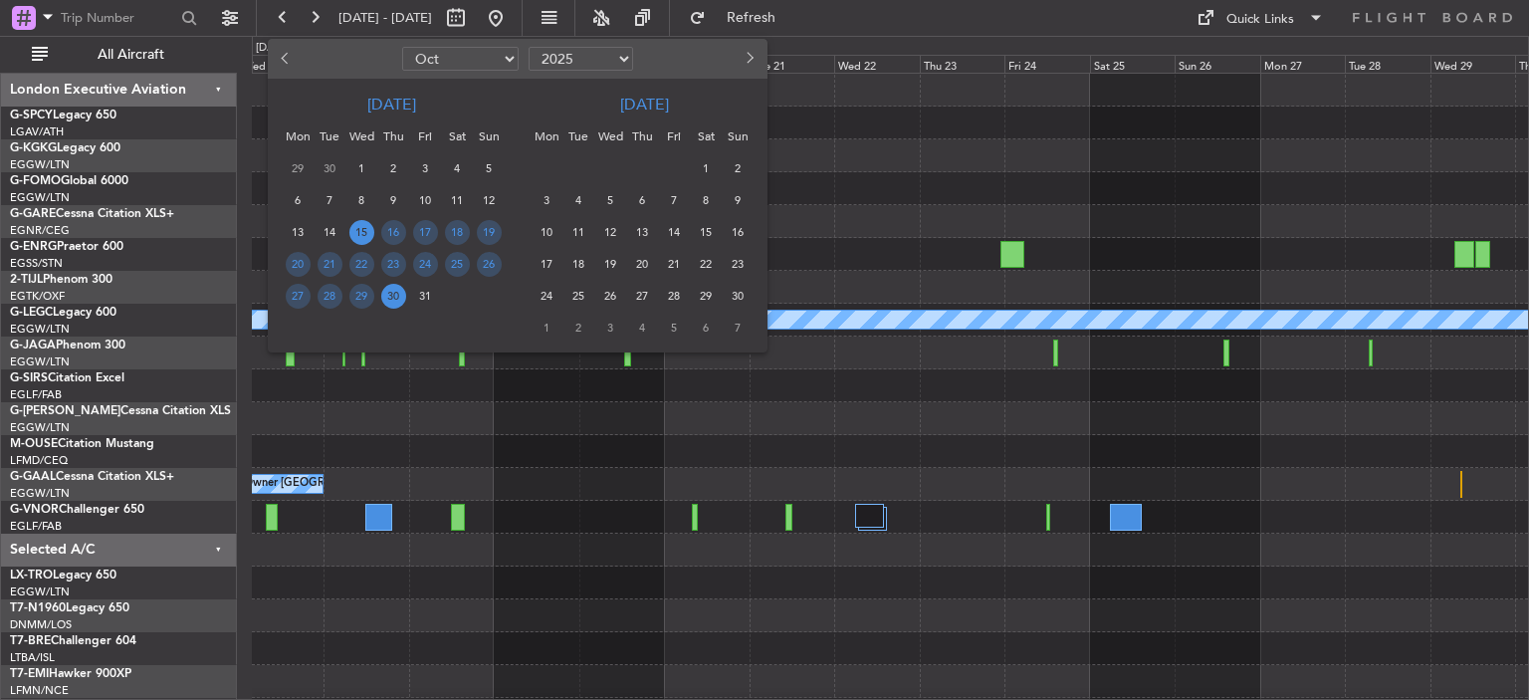
click at [748, 53] on span "Next month" at bounding box center [749, 58] width 12 height 12
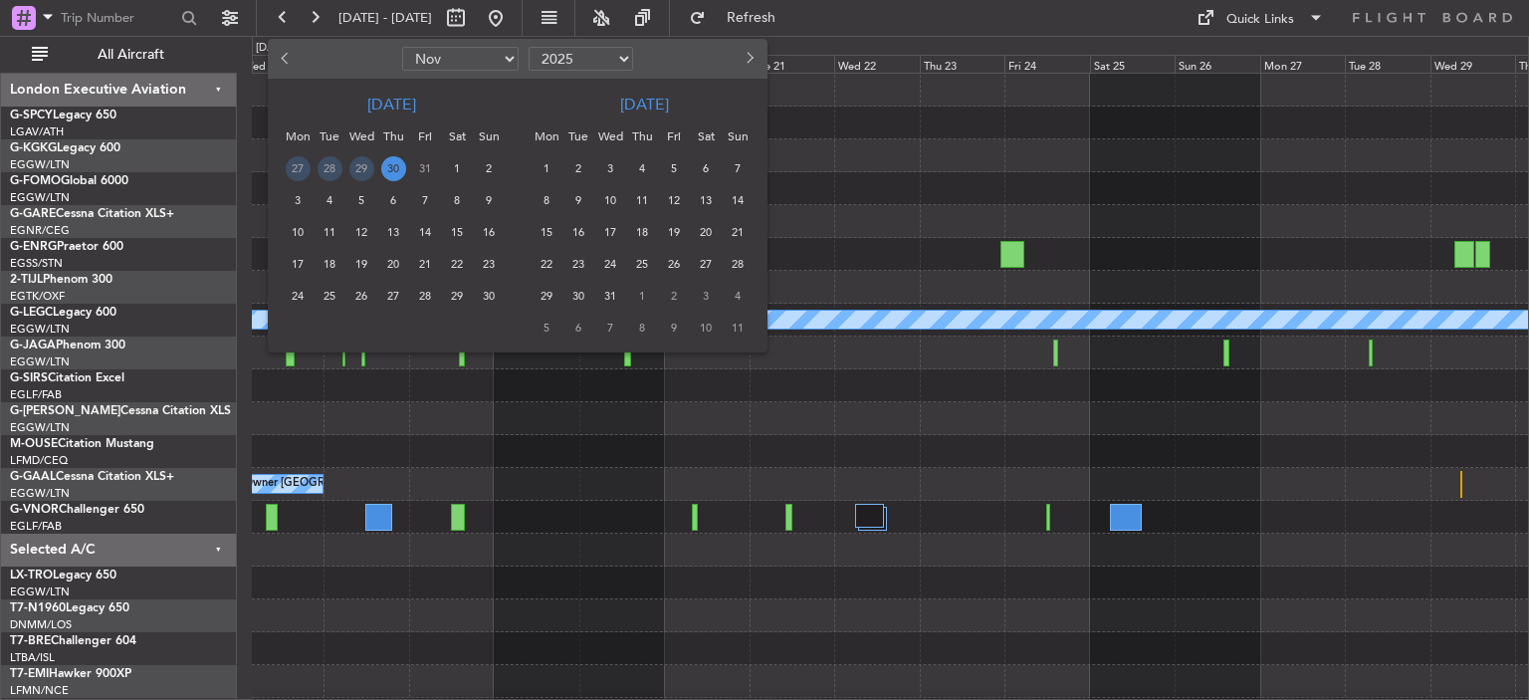
click at [677, 262] on span "26" at bounding box center [674, 264] width 25 height 25
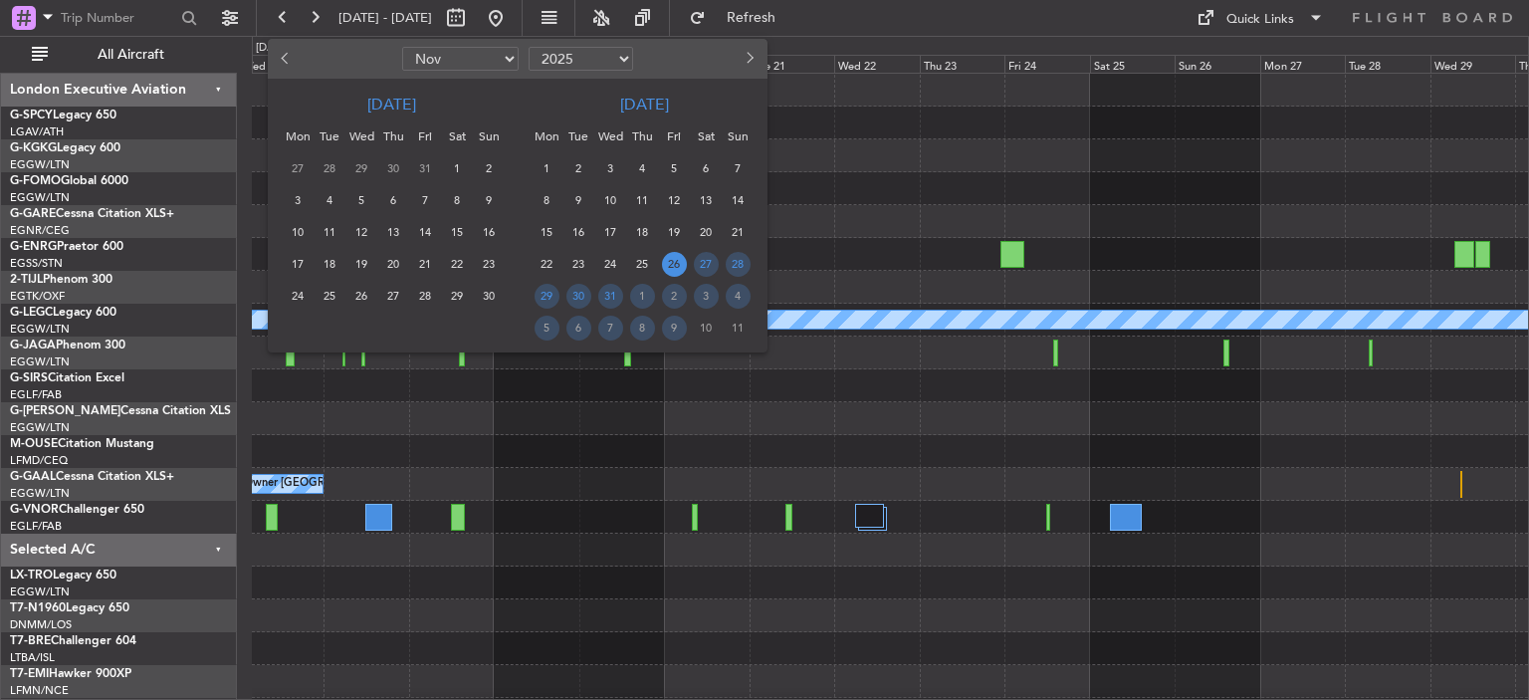
click at [677, 262] on span "26" at bounding box center [674, 264] width 25 height 25
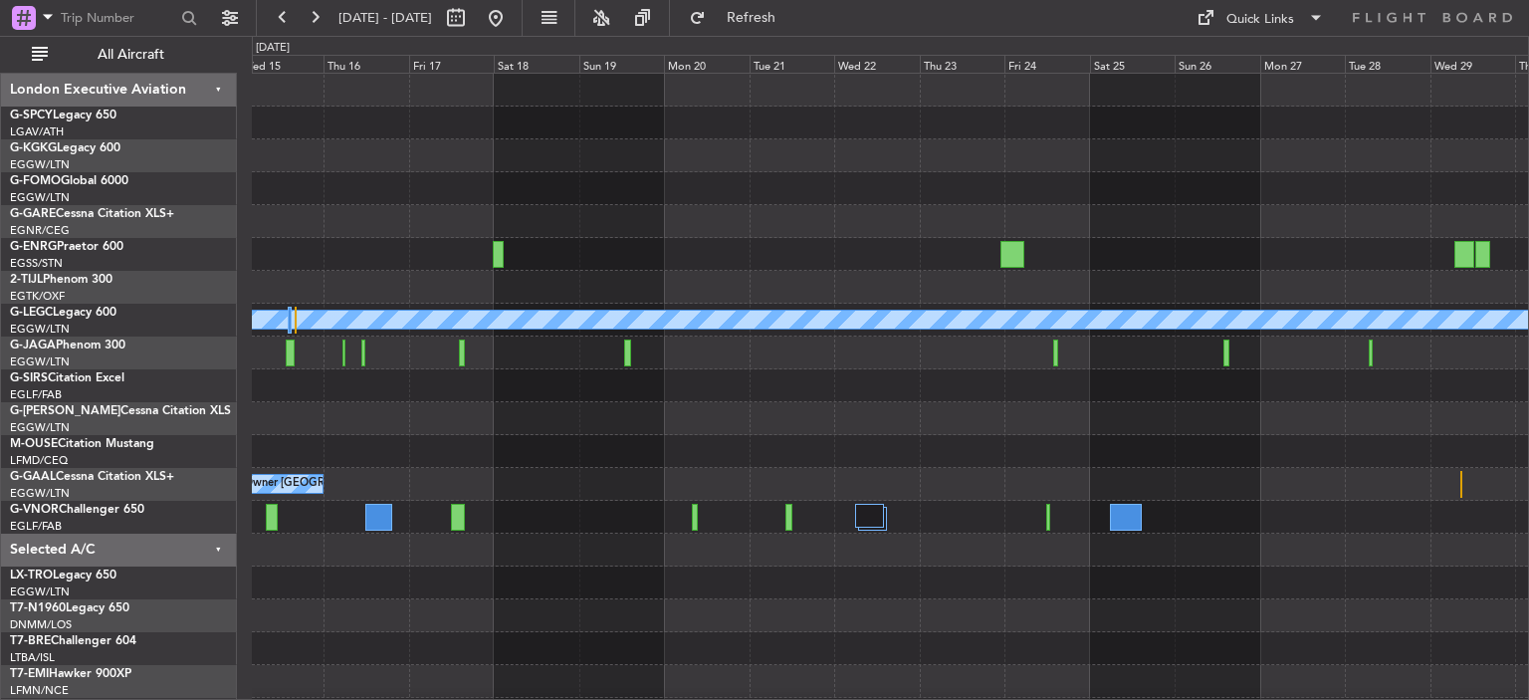
select select "12"
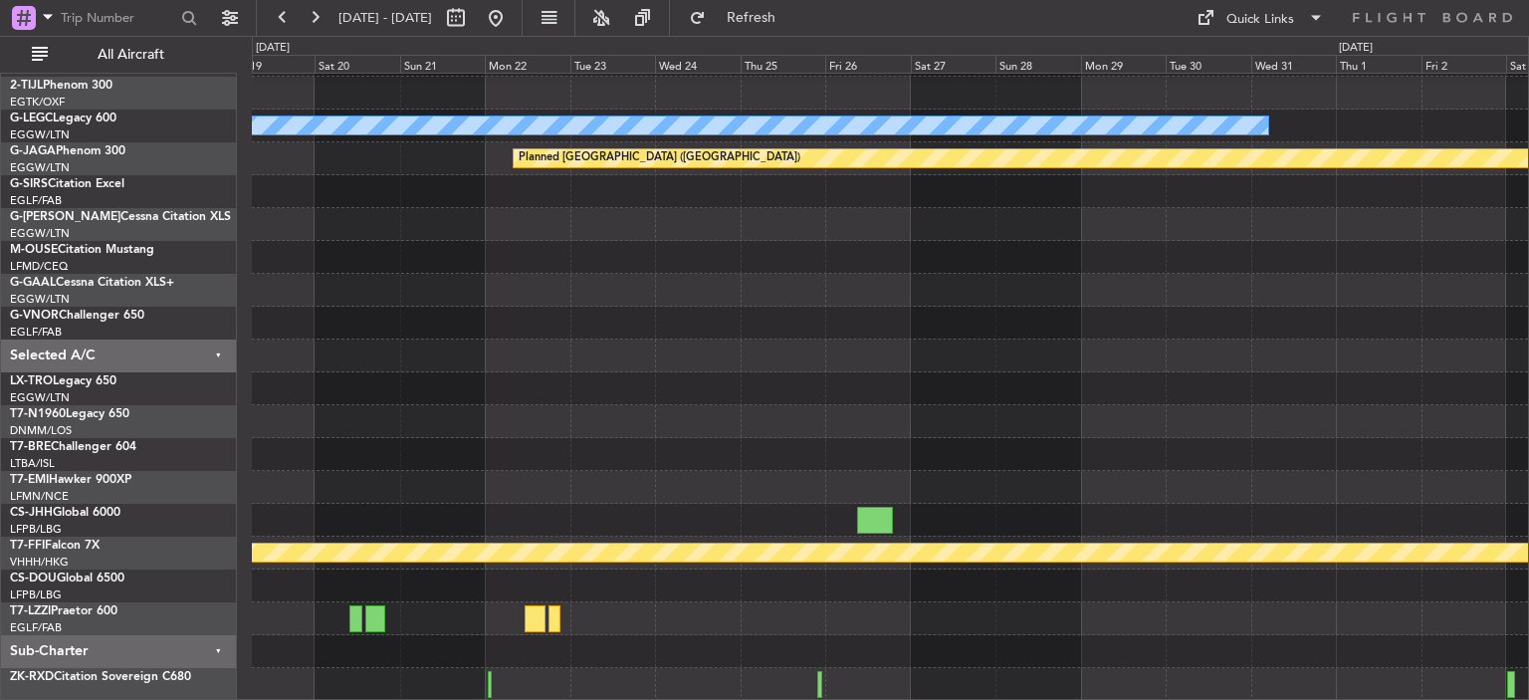
scroll to position [193, 0]
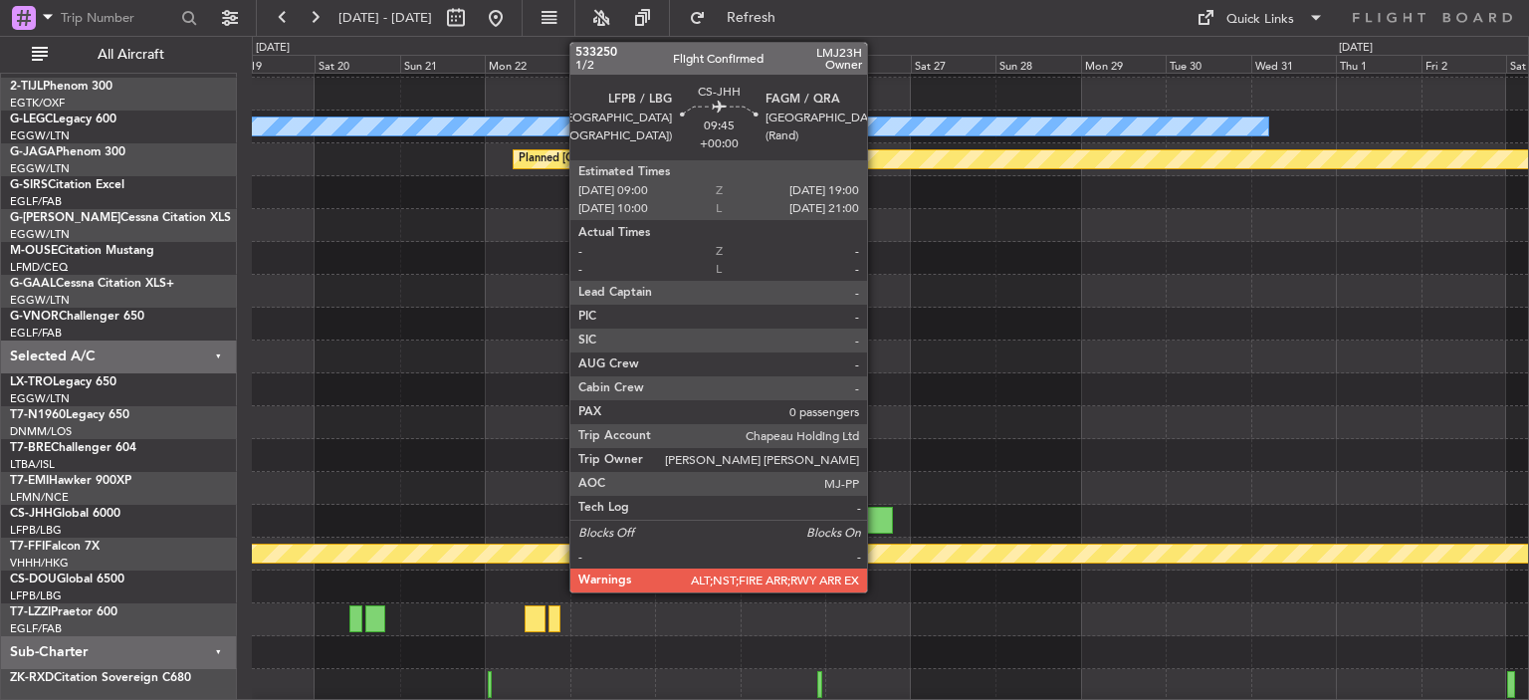
click at [876, 517] on div at bounding box center [875, 520] width 36 height 27
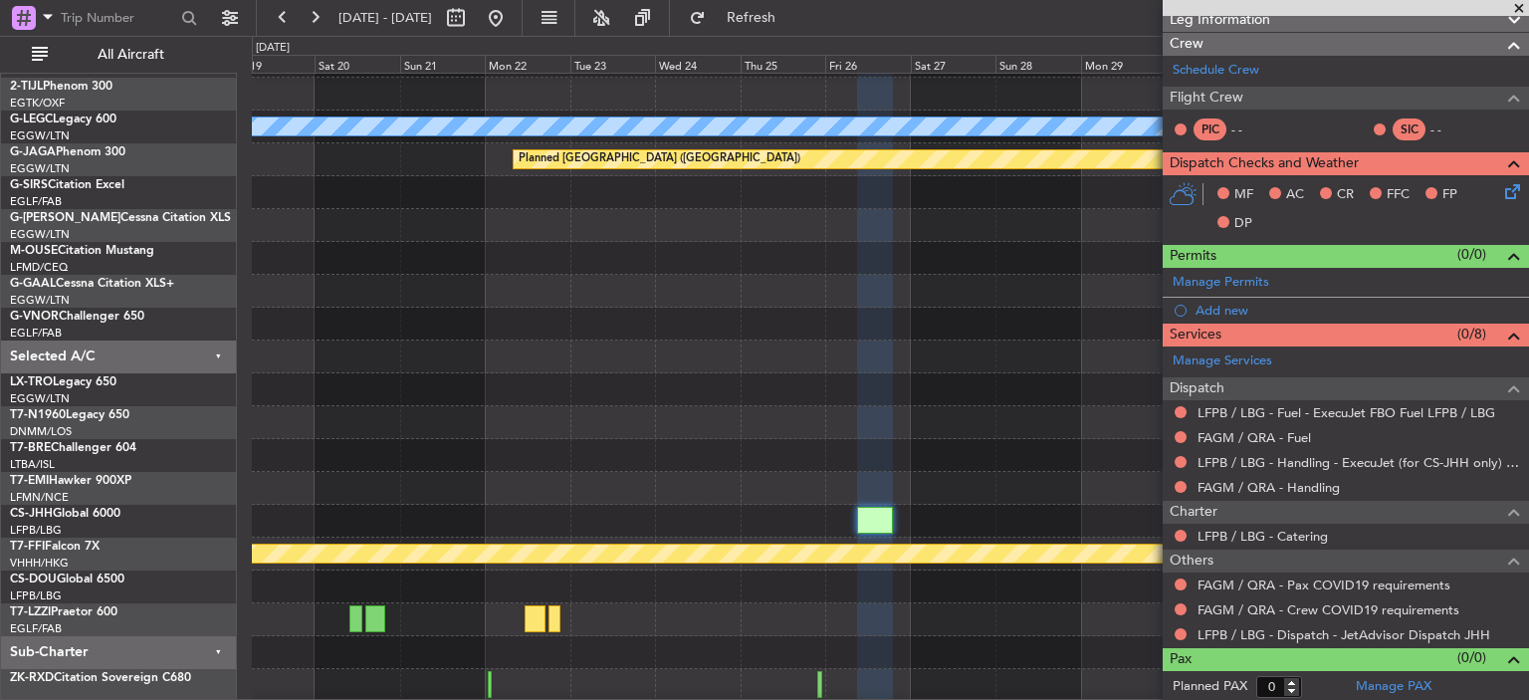
scroll to position [0, 0]
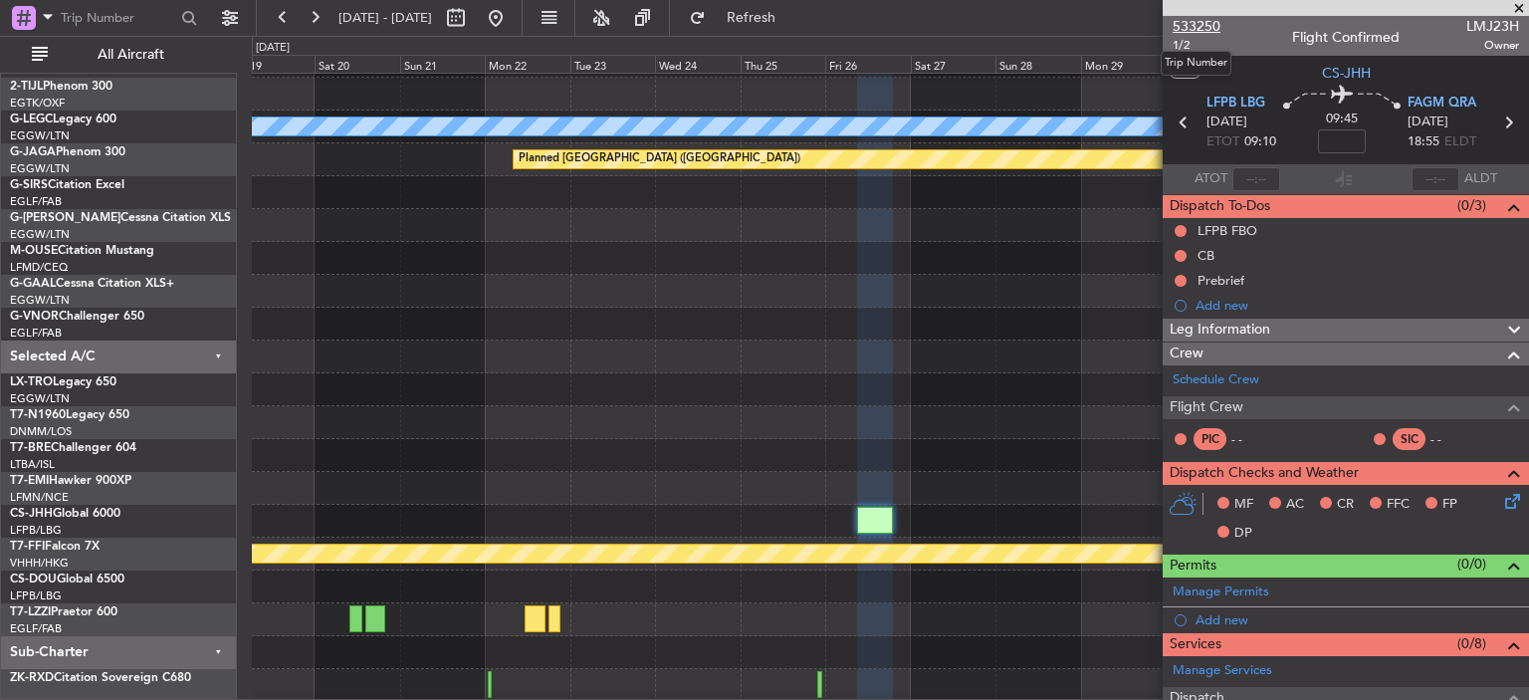
click at [1204, 23] on span "533250" at bounding box center [1196, 26] width 48 height 21
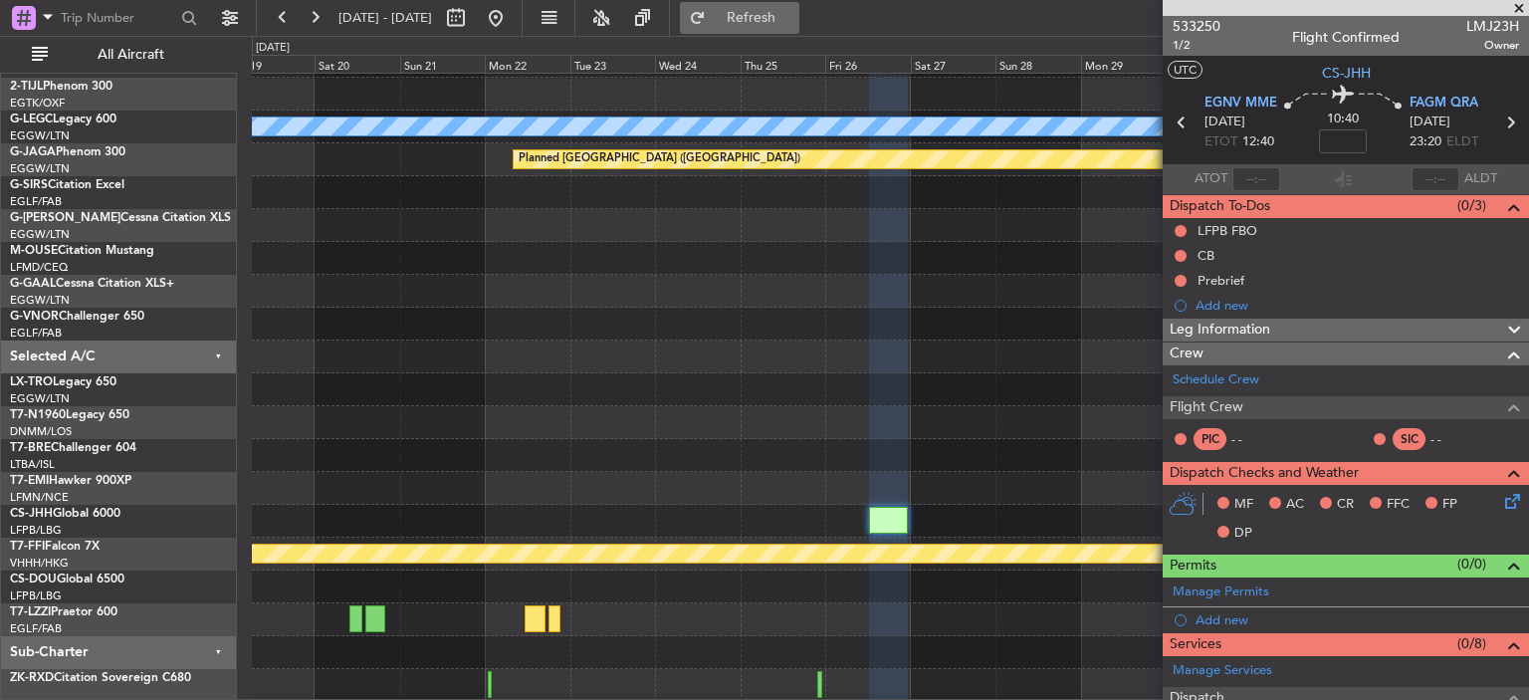
click at [793, 25] on span "Refresh" at bounding box center [752, 18] width 84 height 14
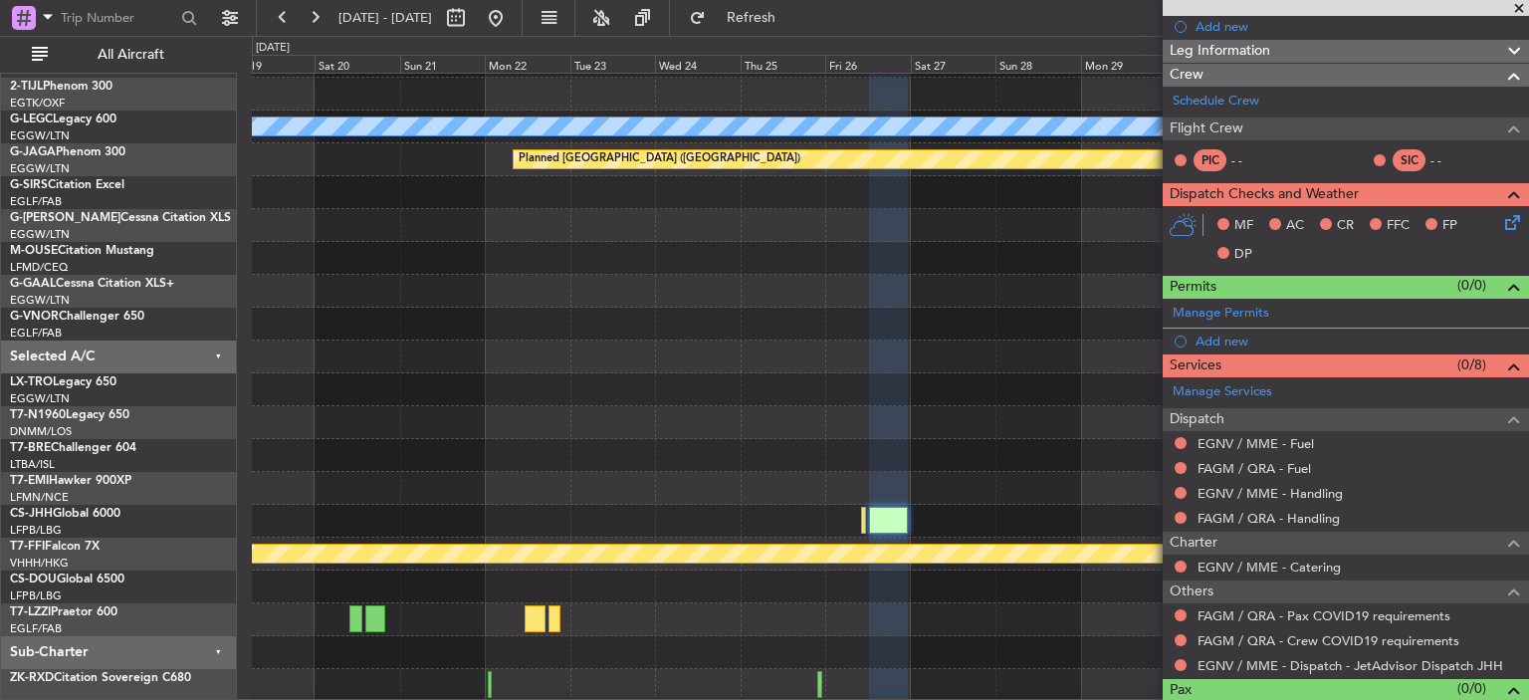
scroll to position [310, 0]
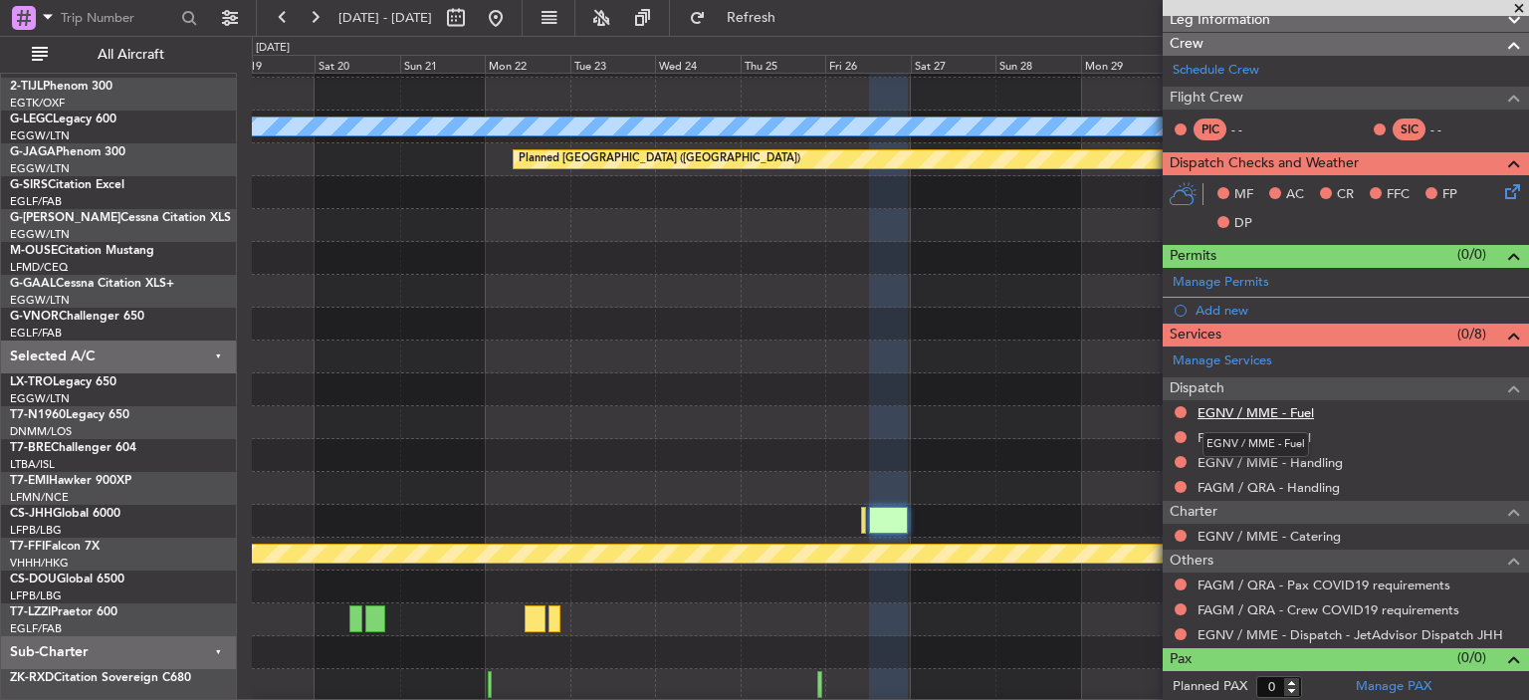
click at [1265, 405] on link "EGNV / MME - Fuel" at bounding box center [1255, 412] width 116 height 17
click at [1273, 433] on link "FAGM / QRA - Fuel" at bounding box center [1253, 437] width 113 height 17
click at [1283, 461] on link "EGNV / MME - Handling" at bounding box center [1269, 462] width 145 height 17
click at [1300, 483] on link "FAGM / QRA - Handling" at bounding box center [1268, 487] width 142 height 17
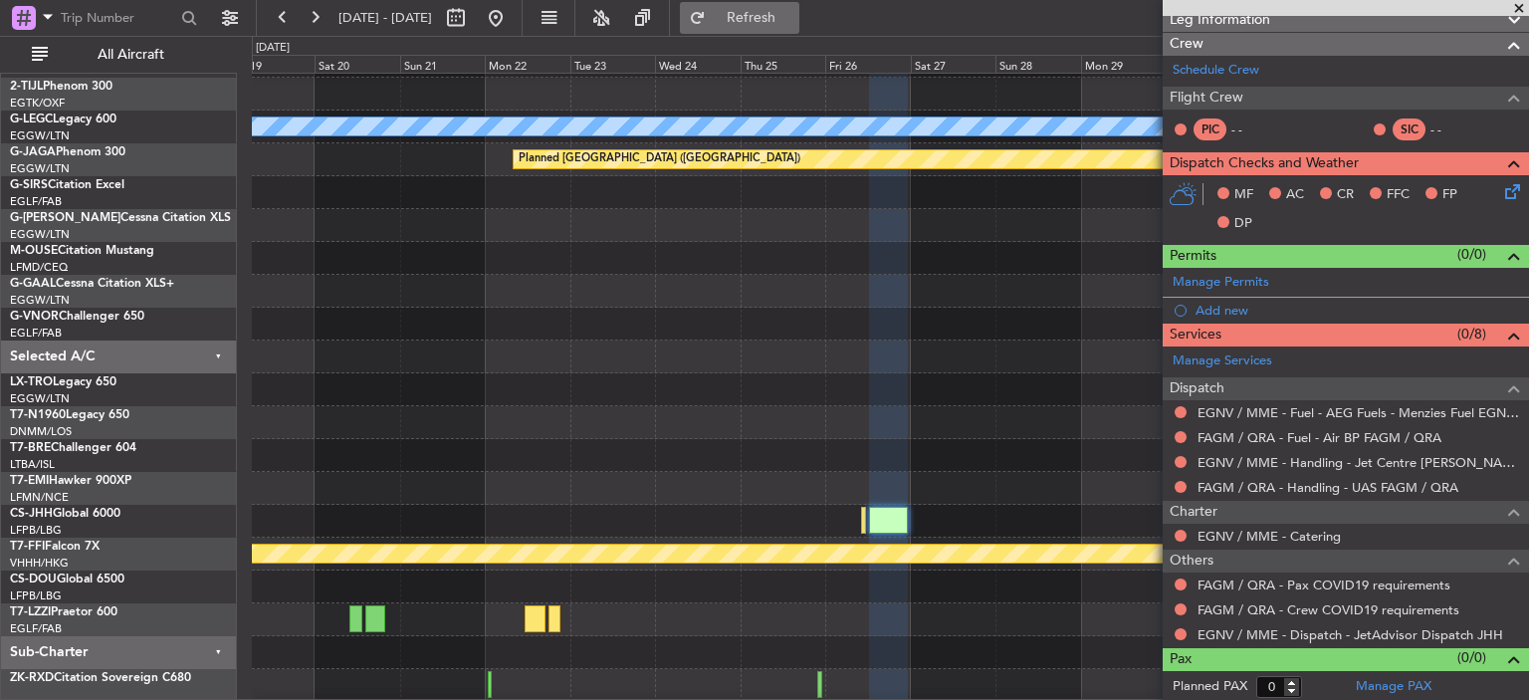
click at [776, 17] on span "Refresh" at bounding box center [752, 18] width 84 height 14
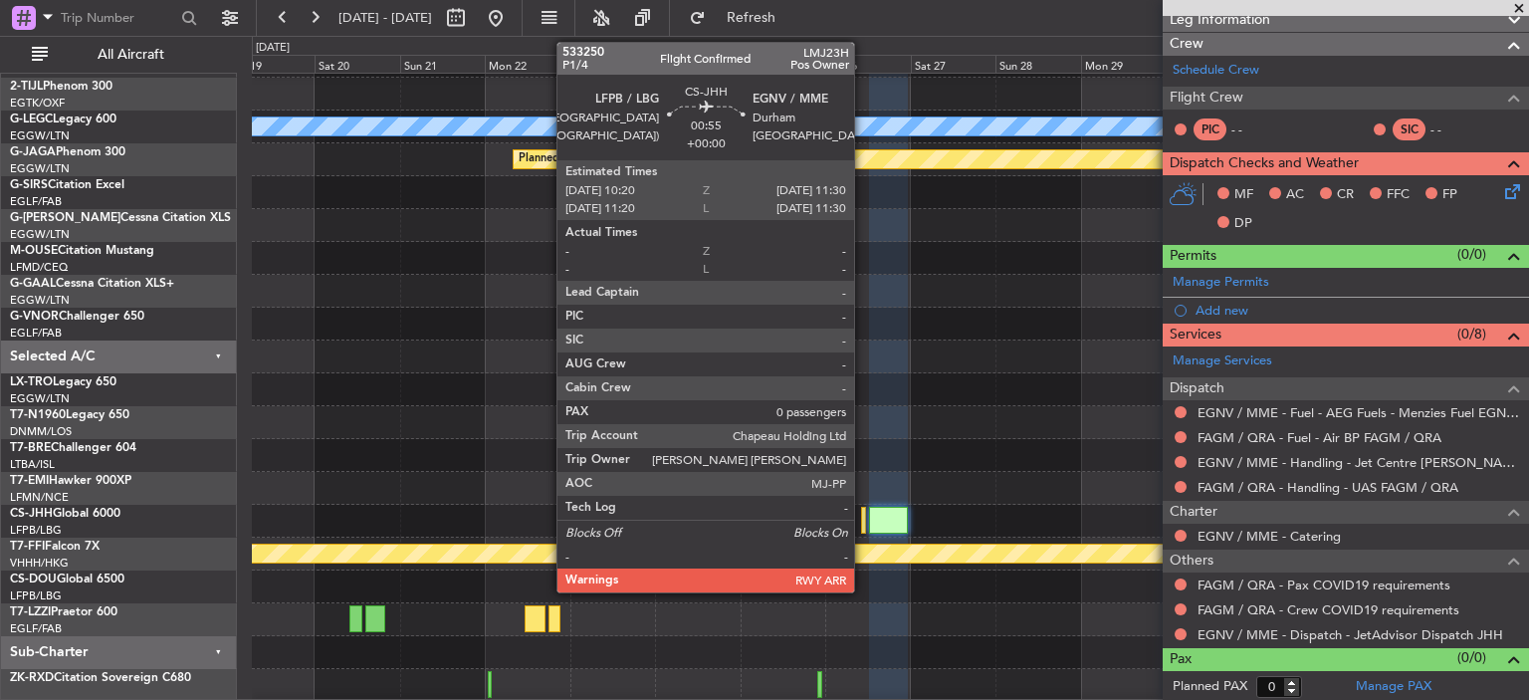
click at [863, 517] on div at bounding box center [863, 520] width 5 height 27
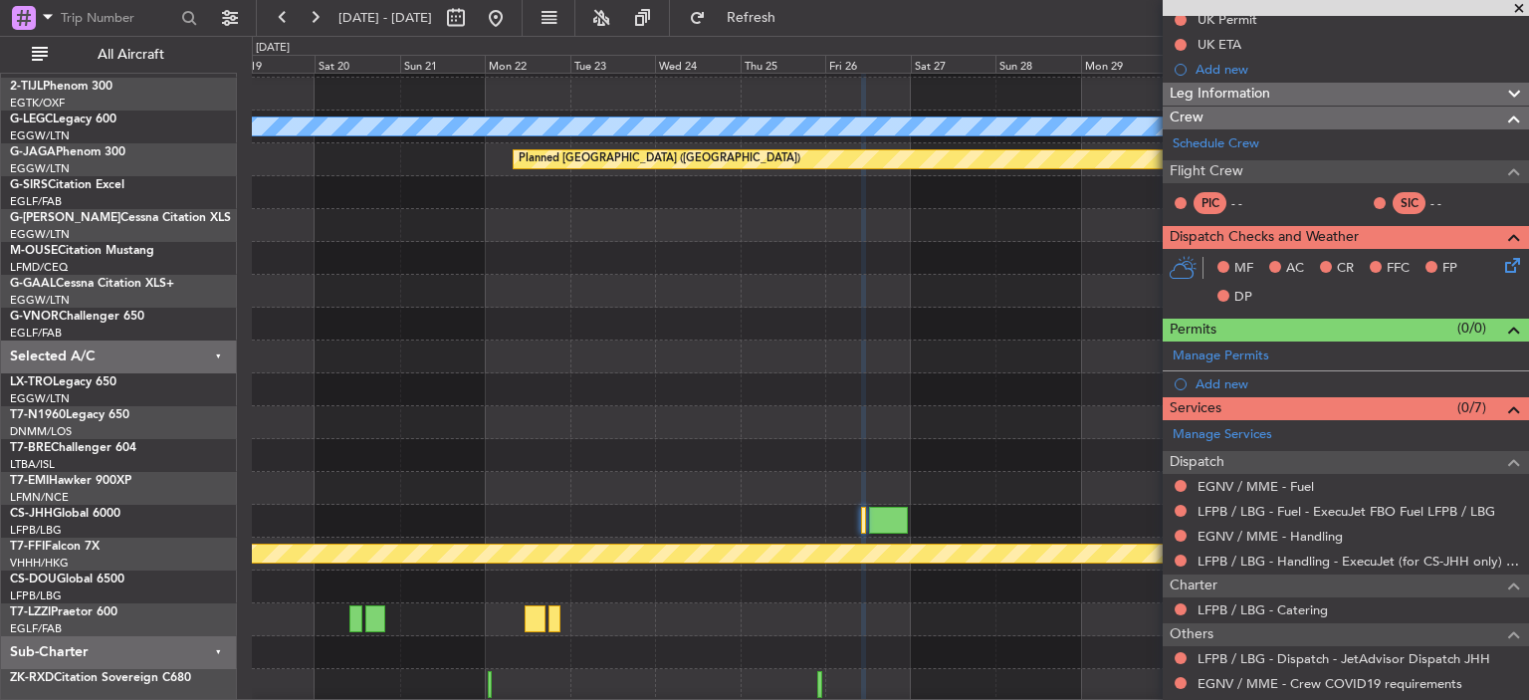
scroll to position [287, 0]
click at [1271, 484] on link "EGNV / MME - Fuel" at bounding box center [1255, 485] width 116 height 17
click at [1305, 529] on link "EGNV / MME - Handling" at bounding box center [1269, 535] width 145 height 17
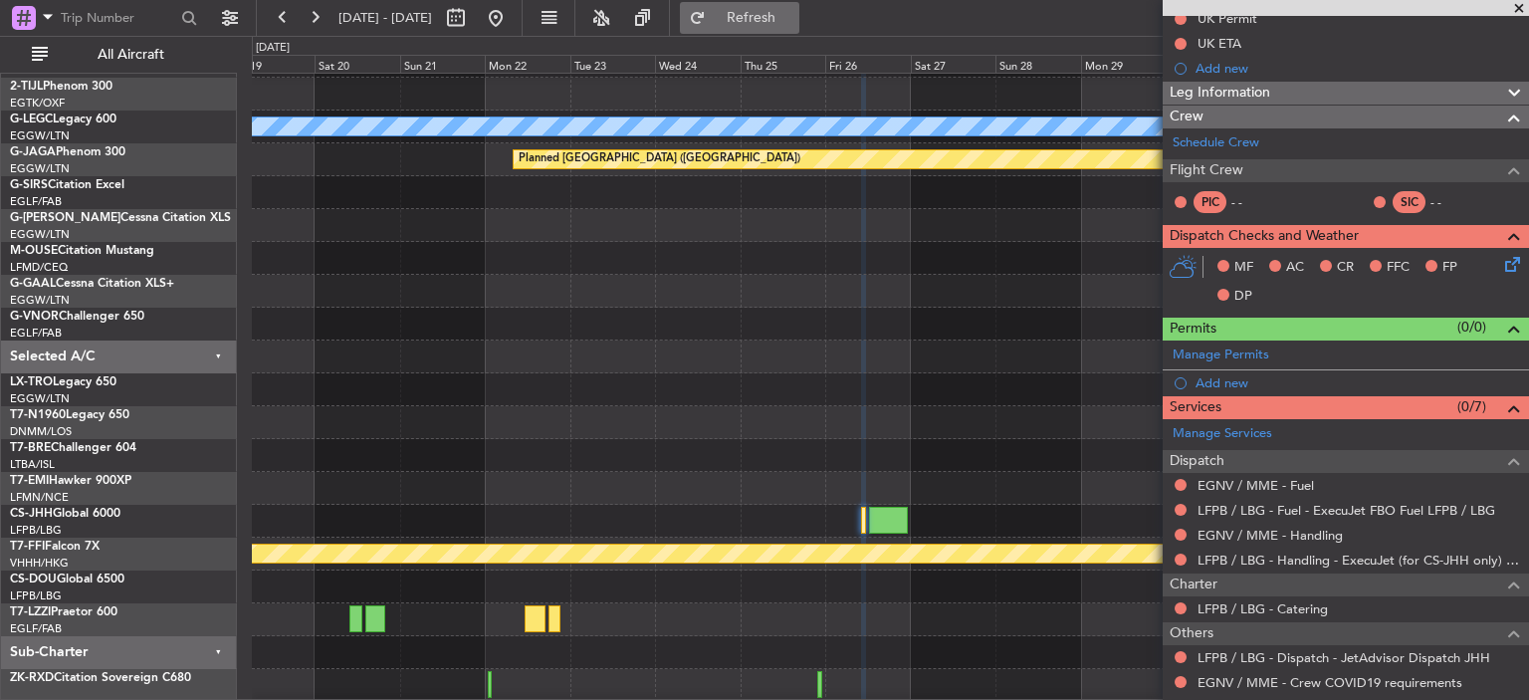
click at [793, 23] on span "Refresh" at bounding box center [752, 18] width 84 height 14
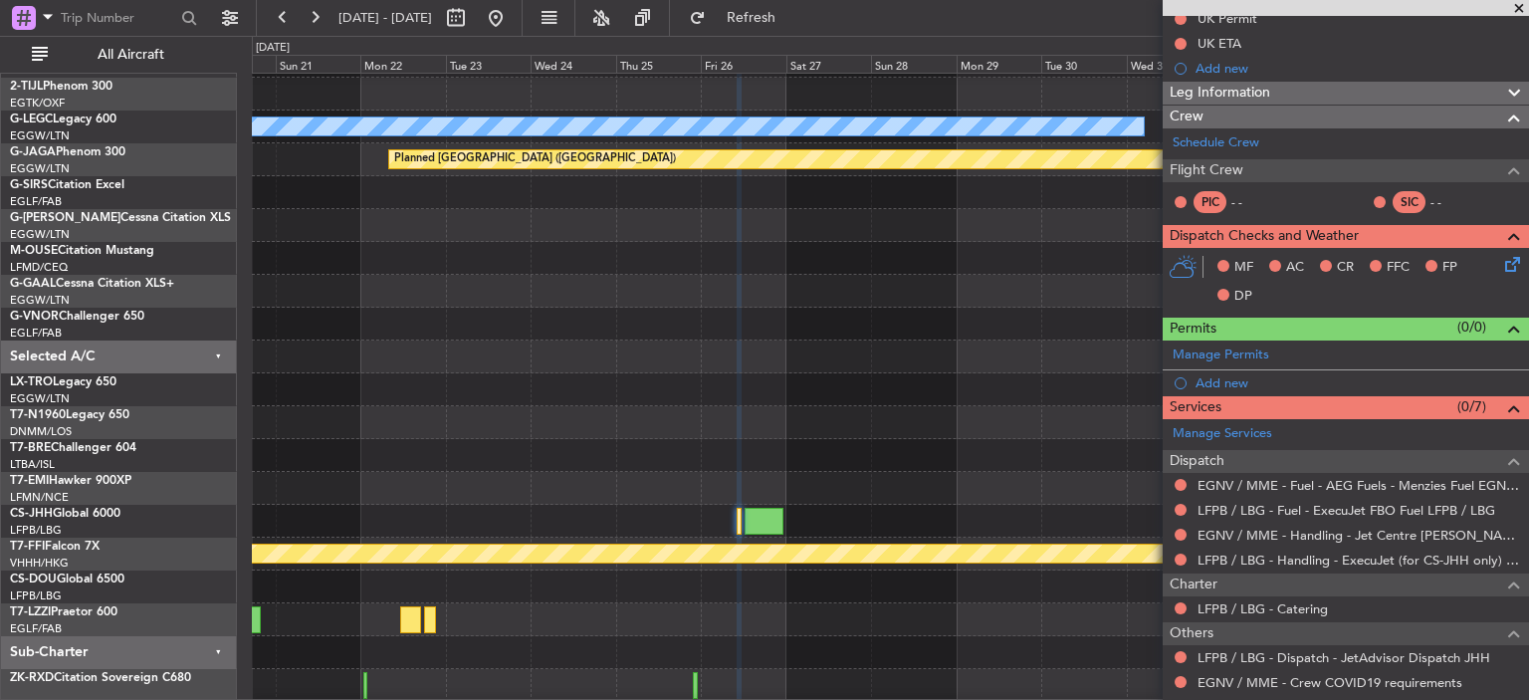
scroll to position [194, 0]
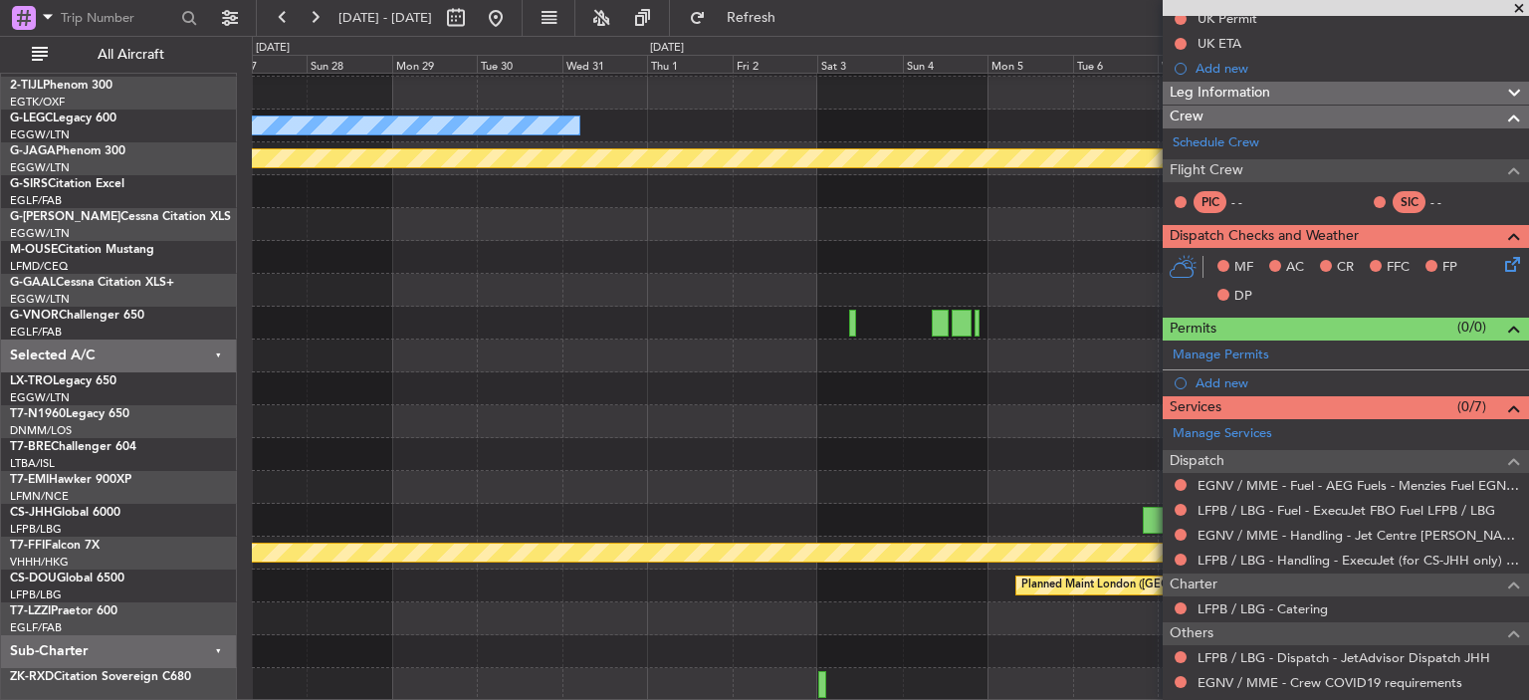
click at [282, 411] on div "A/C Unavailable London (Luton) Planned Maint St Gallen (Altenrhein) Planned Mai…" at bounding box center [890, 290] width 1276 height 821
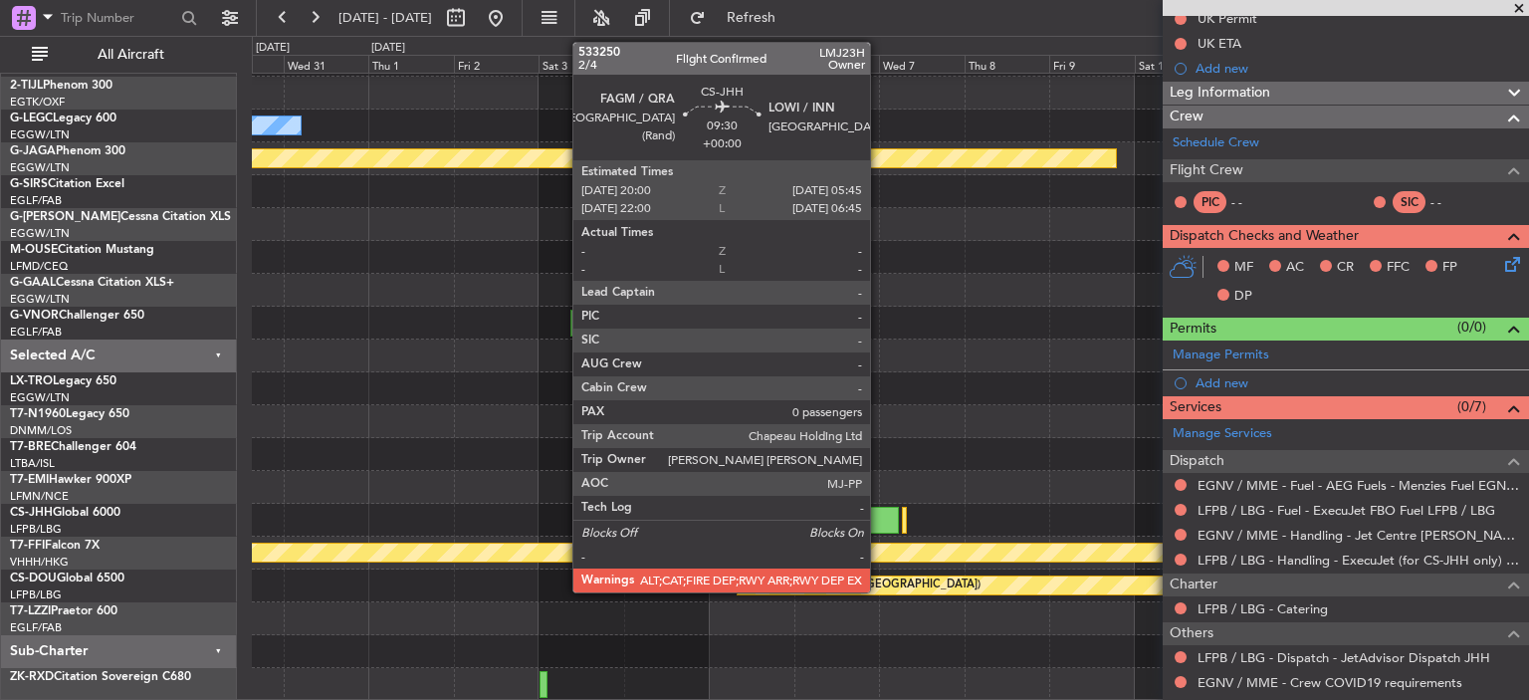
click at [879, 517] on div at bounding box center [881, 520] width 35 height 27
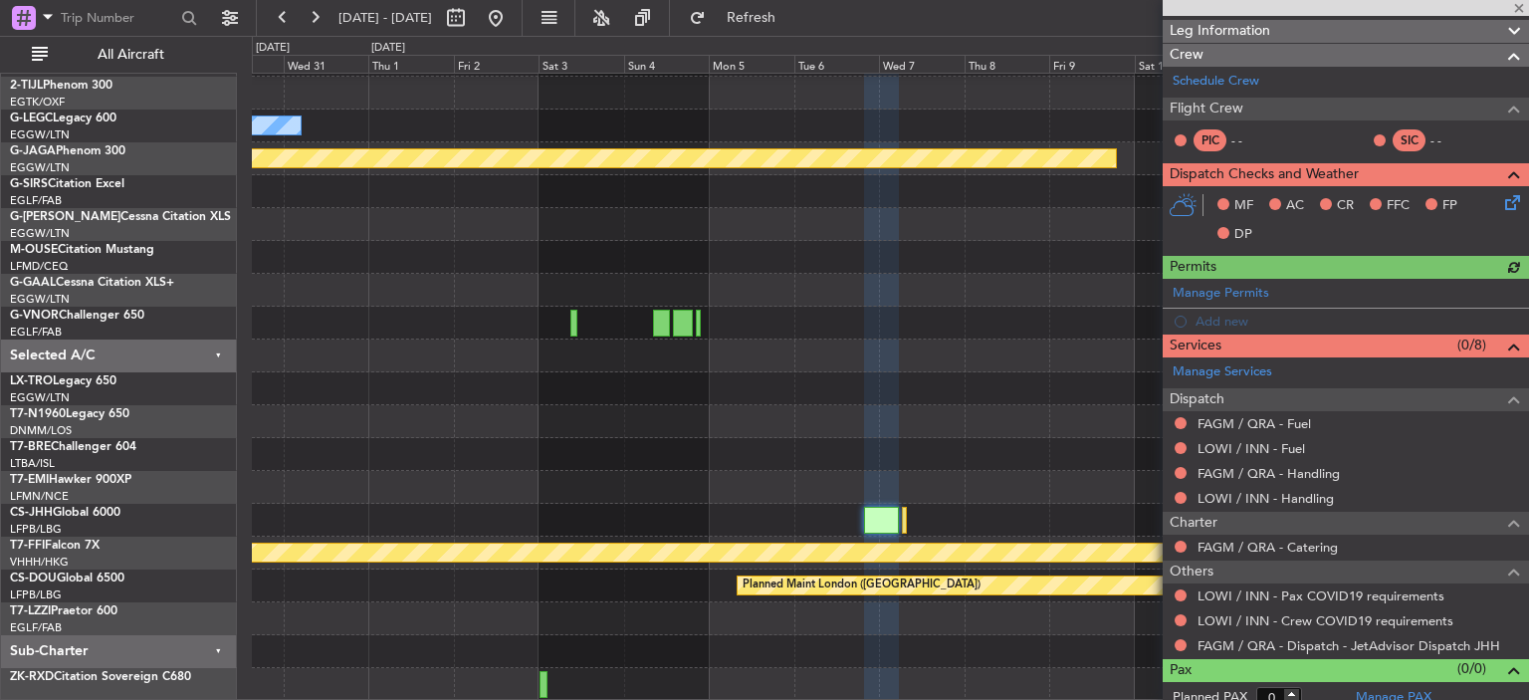
scroll to position [310, 0]
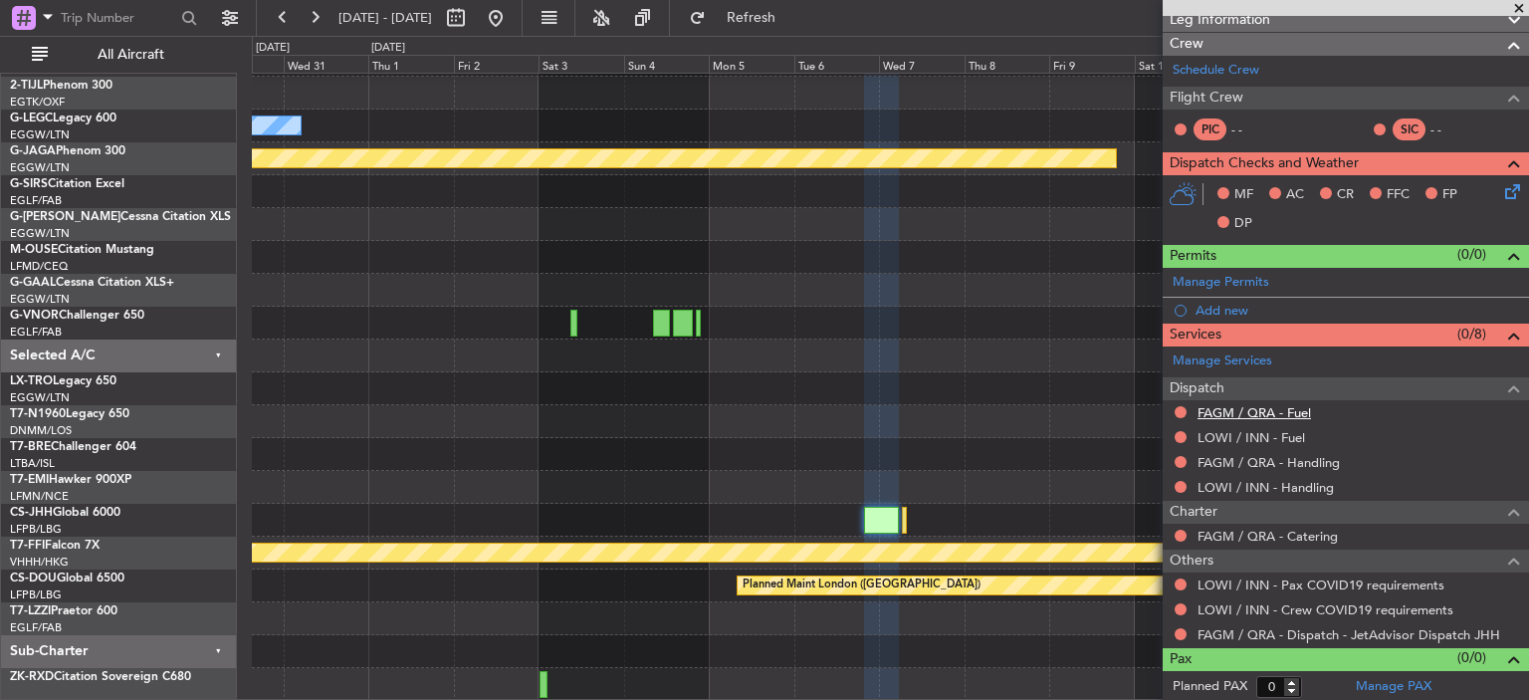
click at [1289, 407] on link "FAGM / QRA - Fuel" at bounding box center [1253, 412] width 113 height 17
click at [1229, 437] on link "LOWI / INN - Fuel" at bounding box center [1250, 437] width 107 height 17
click at [1279, 457] on link "FAGM / QRA - Handling" at bounding box center [1268, 462] width 142 height 17
click at [1262, 412] on link "FAGM / QRA - Fuel" at bounding box center [1253, 412] width 113 height 17
click at [1286, 435] on link "LOWI / INN - Fuel" at bounding box center [1250, 437] width 107 height 17
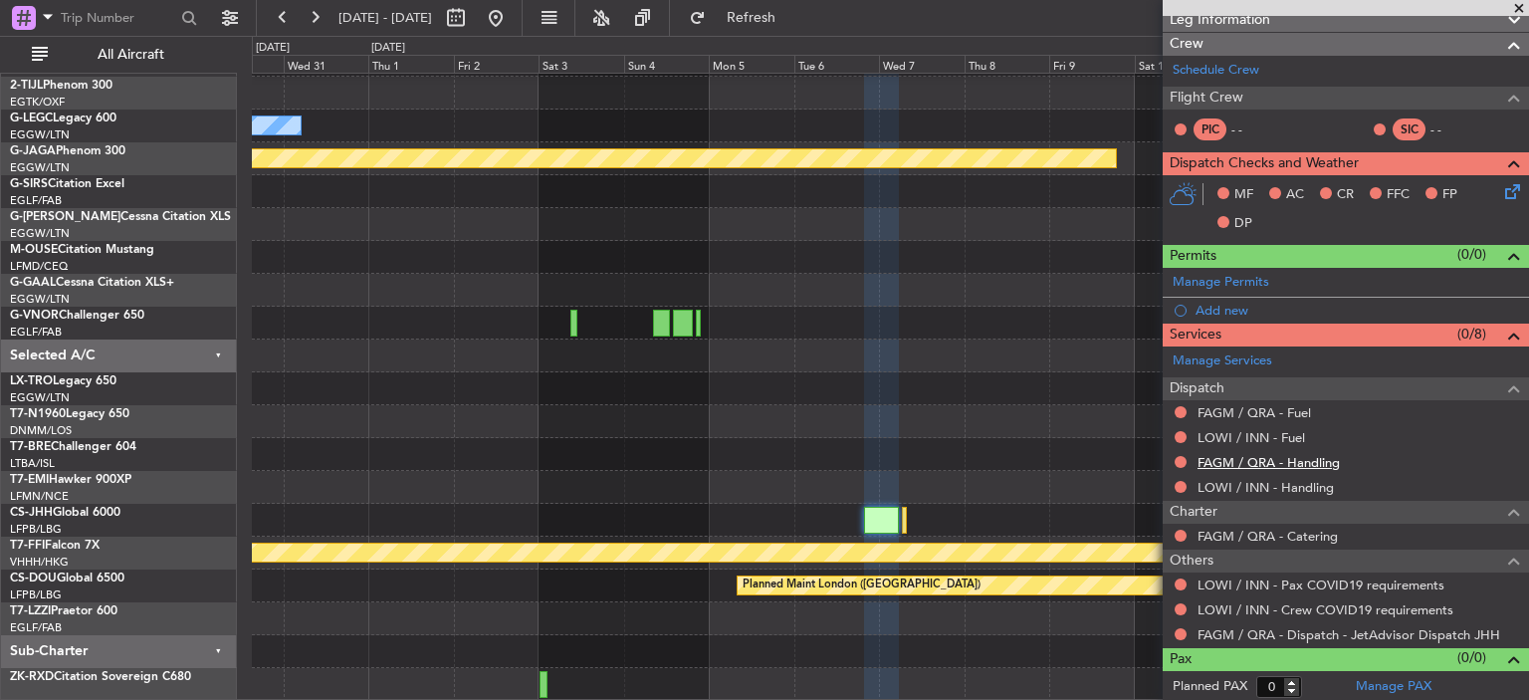
click at [1307, 461] on link "FAGM / QRA - Handling" at bounding box center [1268, 462] width 142 height 17
click at [1282, 489] on link "LOWI / INN - Handling" at bounding box center [1265, 487] width 136 height 17
click at [793, 23] on span "Refresh" at bounding box center [752, 18] width 84 height 14
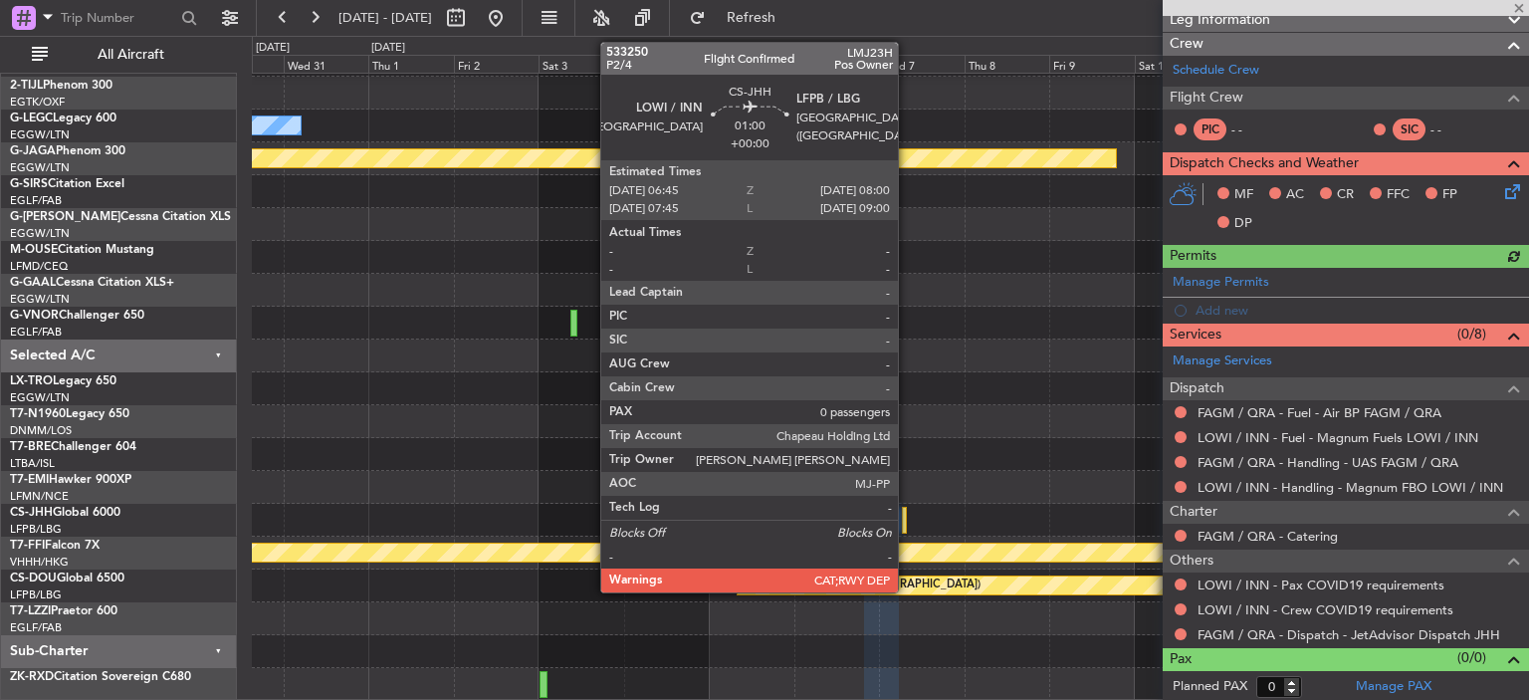
click at [907, 521] on div at bounding box center [904, 520] width 5 height 27
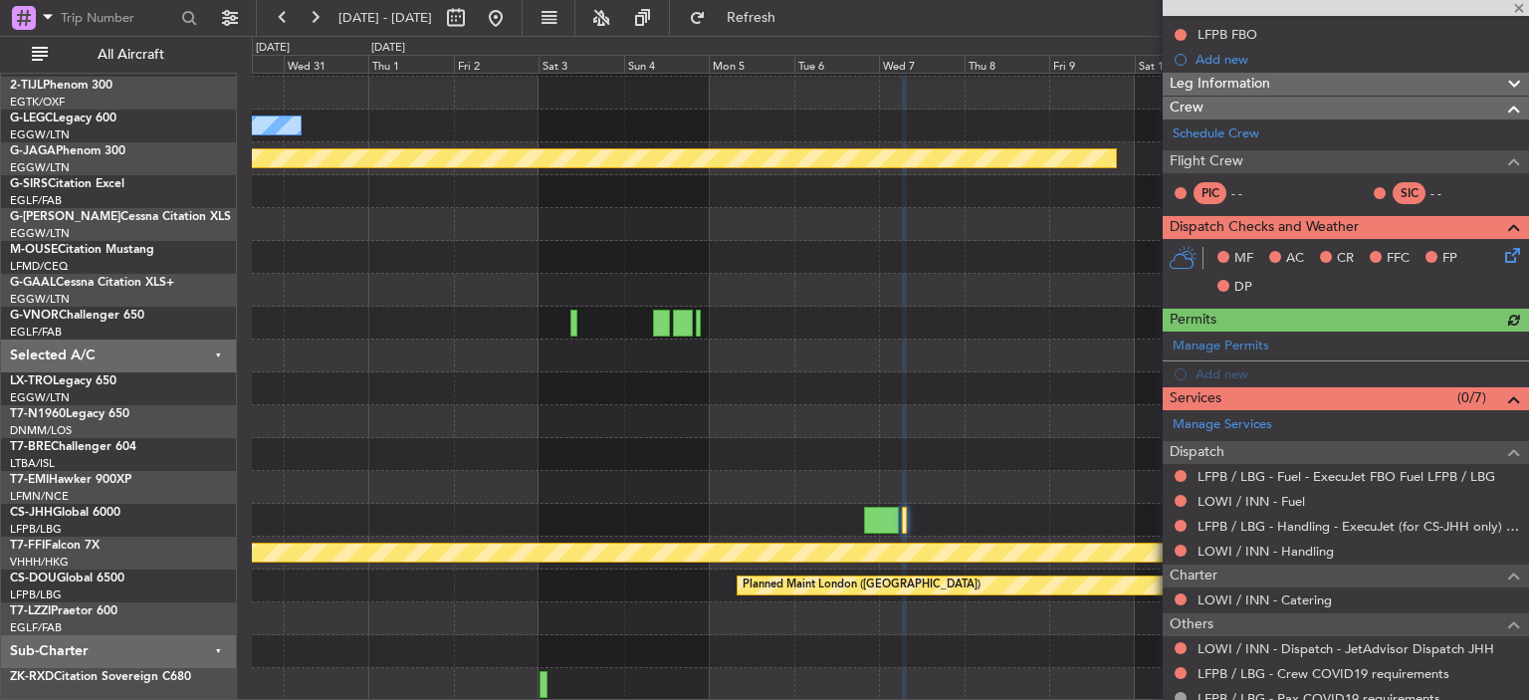
scroll to position [255, 0]
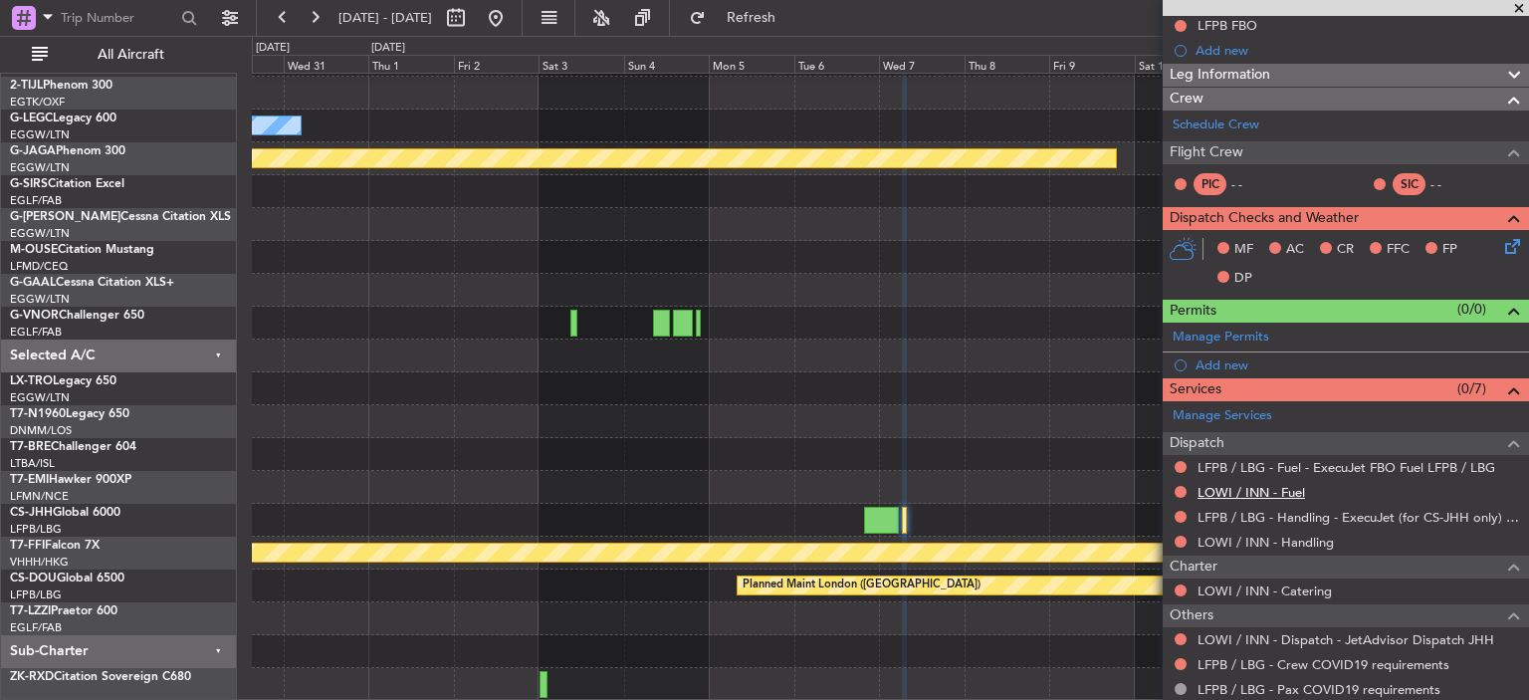
click at [1275, 493] on link "LOWI / INN - Fuel" at bounding box center [1250, 492] width 107 height 17
click at [1257, 543] on link "LOWI / INN - Handling" at bounding box center [1265, 541] width 136 height 17
click at [758, 19] on button "Refresh" at bounding box center [739, 18] width 119 height 32
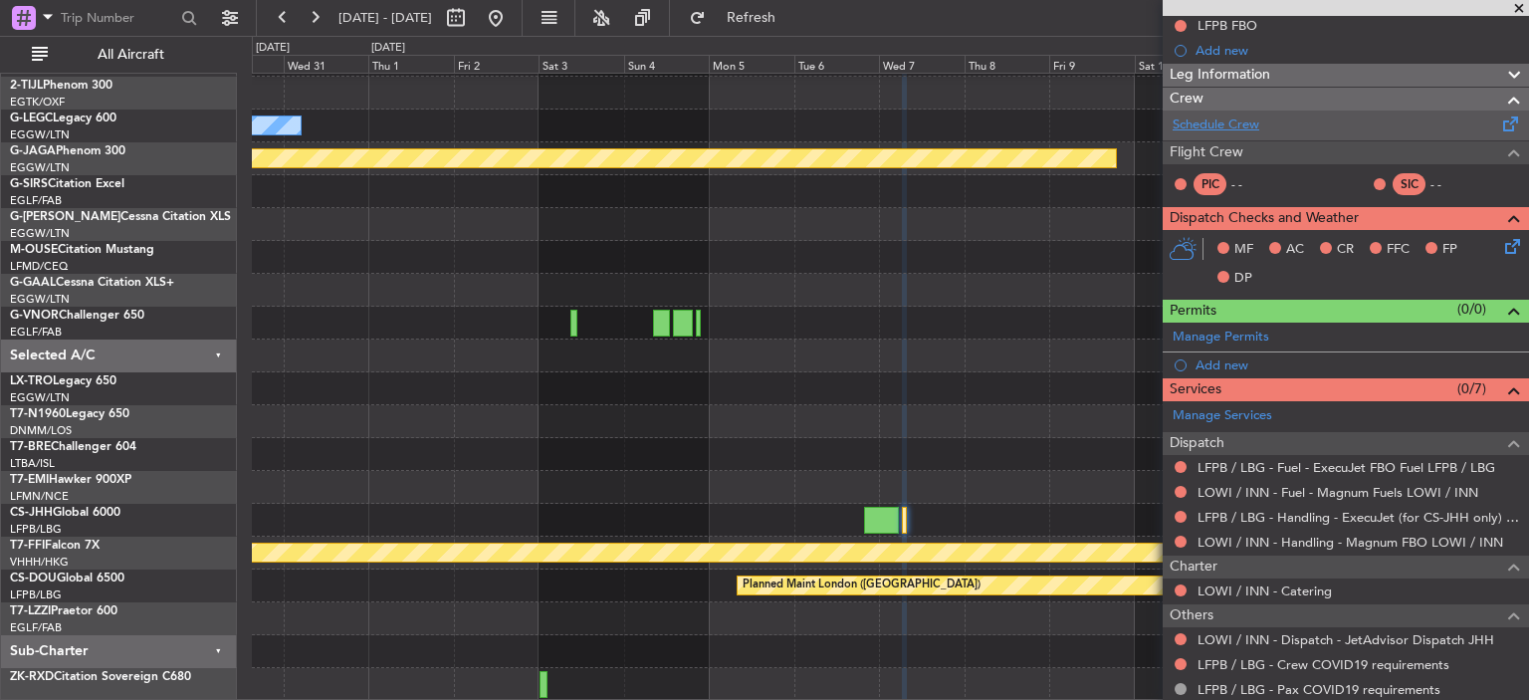
click at [1240, 117] on link "Schedule Crew" at bounding box center [1215, 125] width 87 height 20
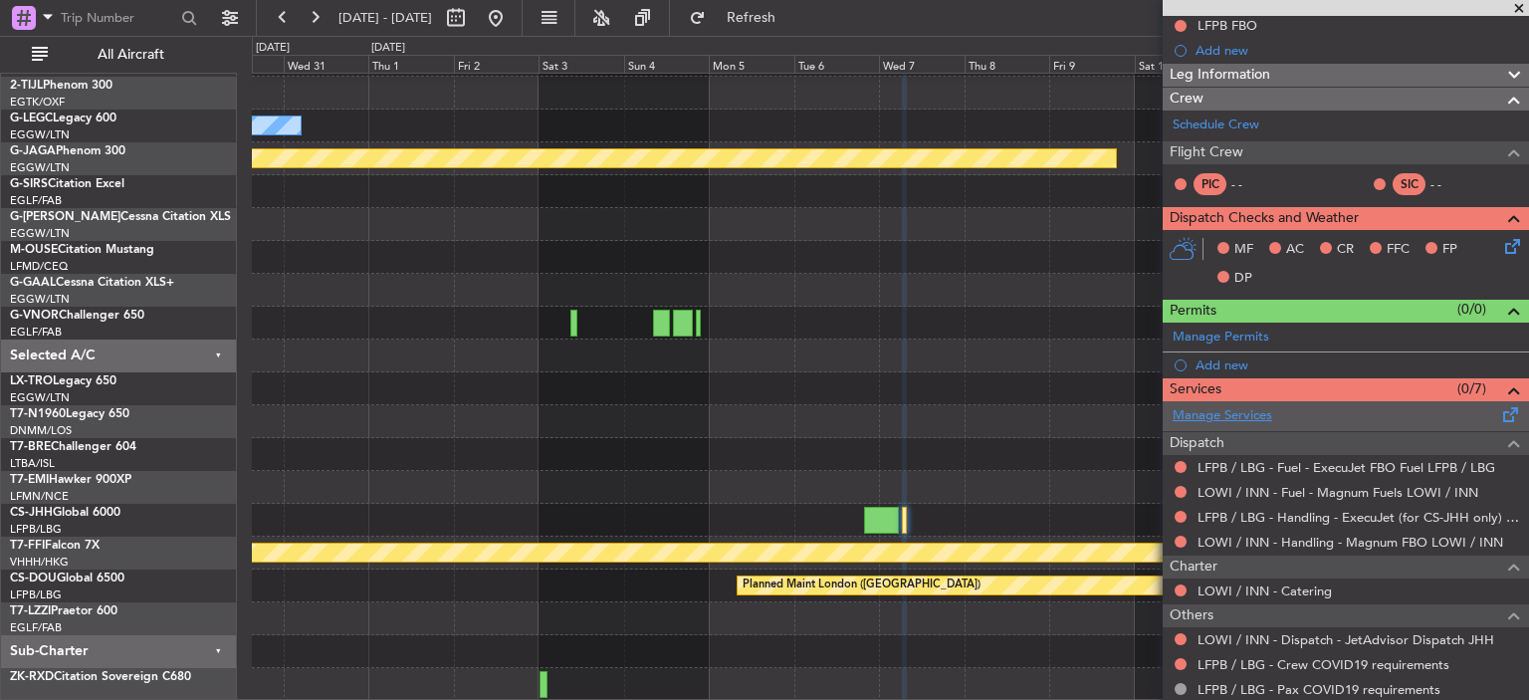
scroll to position [310, 0]
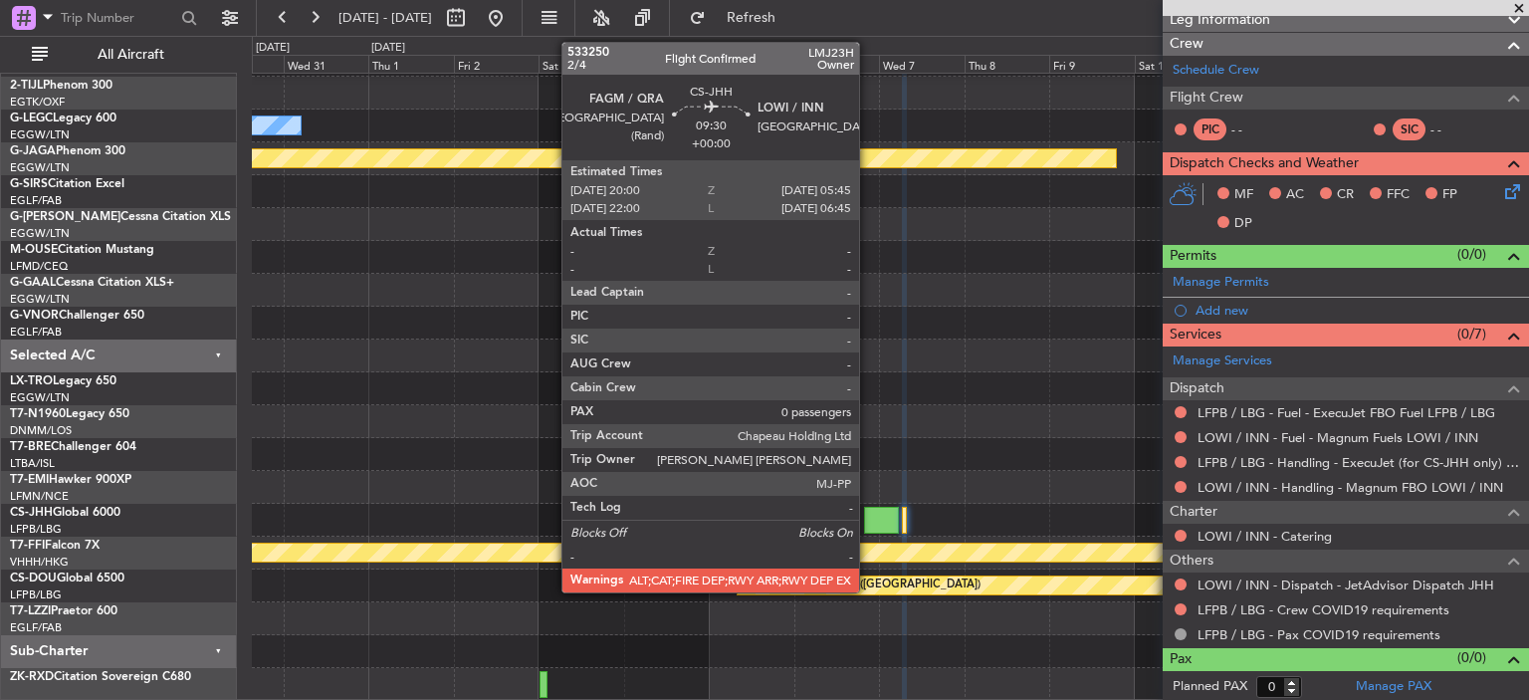
click at [868, 519] on div at bounding box center [881, 520] width 35 height 27
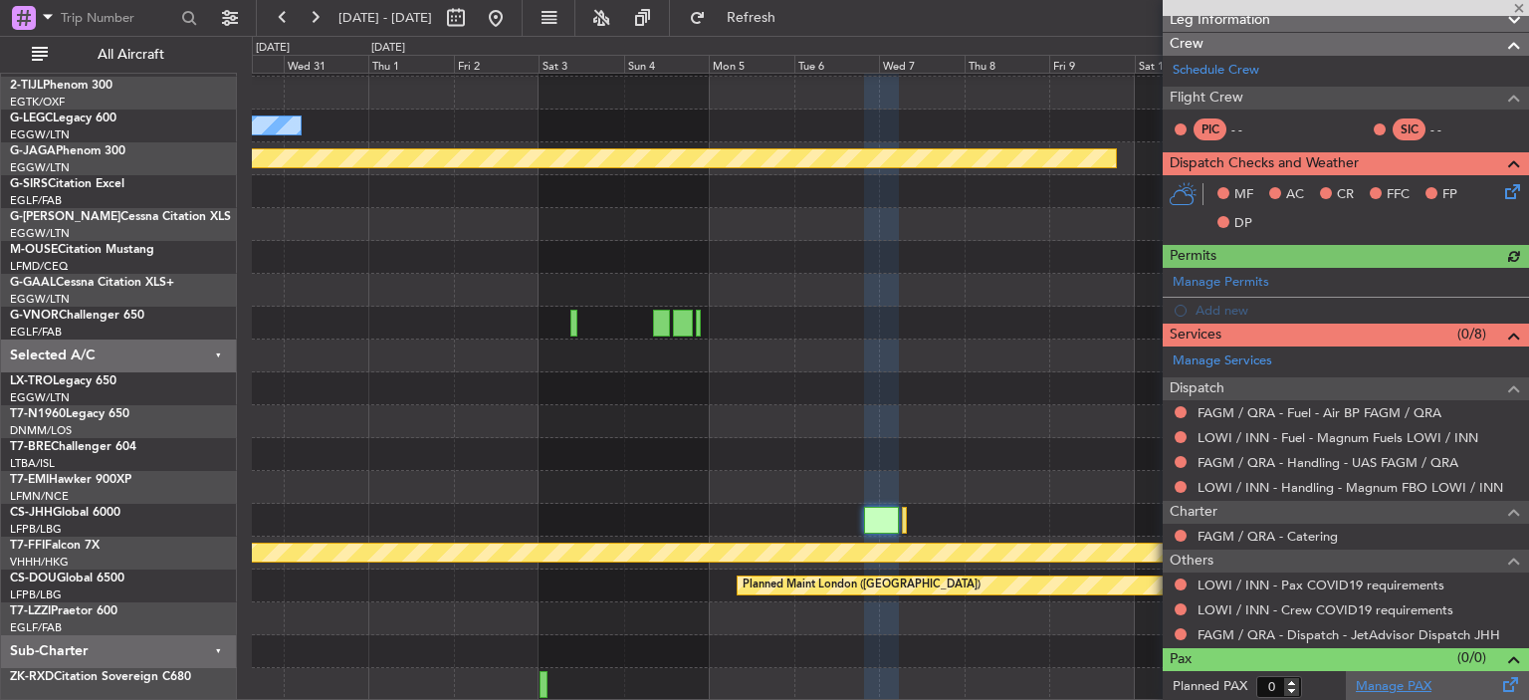
click at [1388, 687] on link "Manage PAX" at bounding box center [1394, 687] width 76 height 20
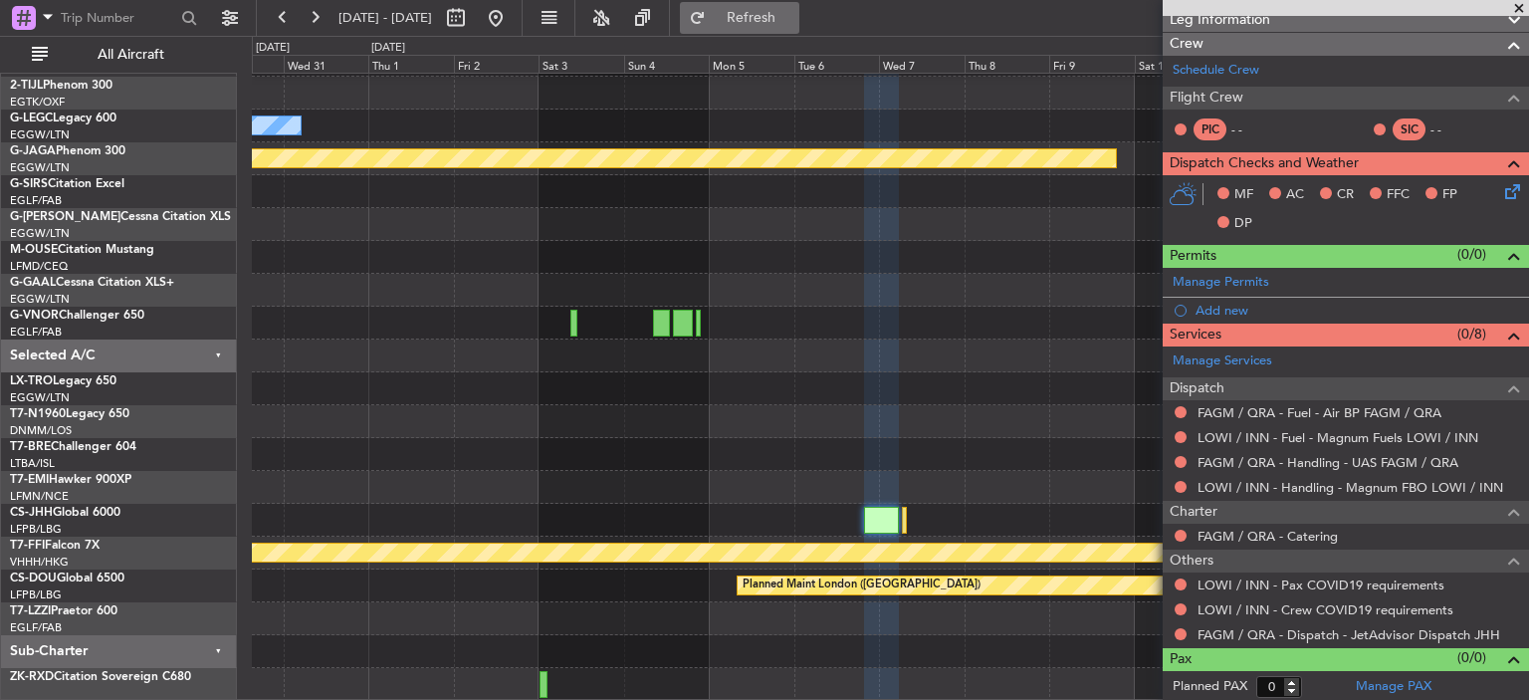
click at [762, 17] on button "Refresh" at bounding box center [739, 18] width 119 height 32
type input "2"
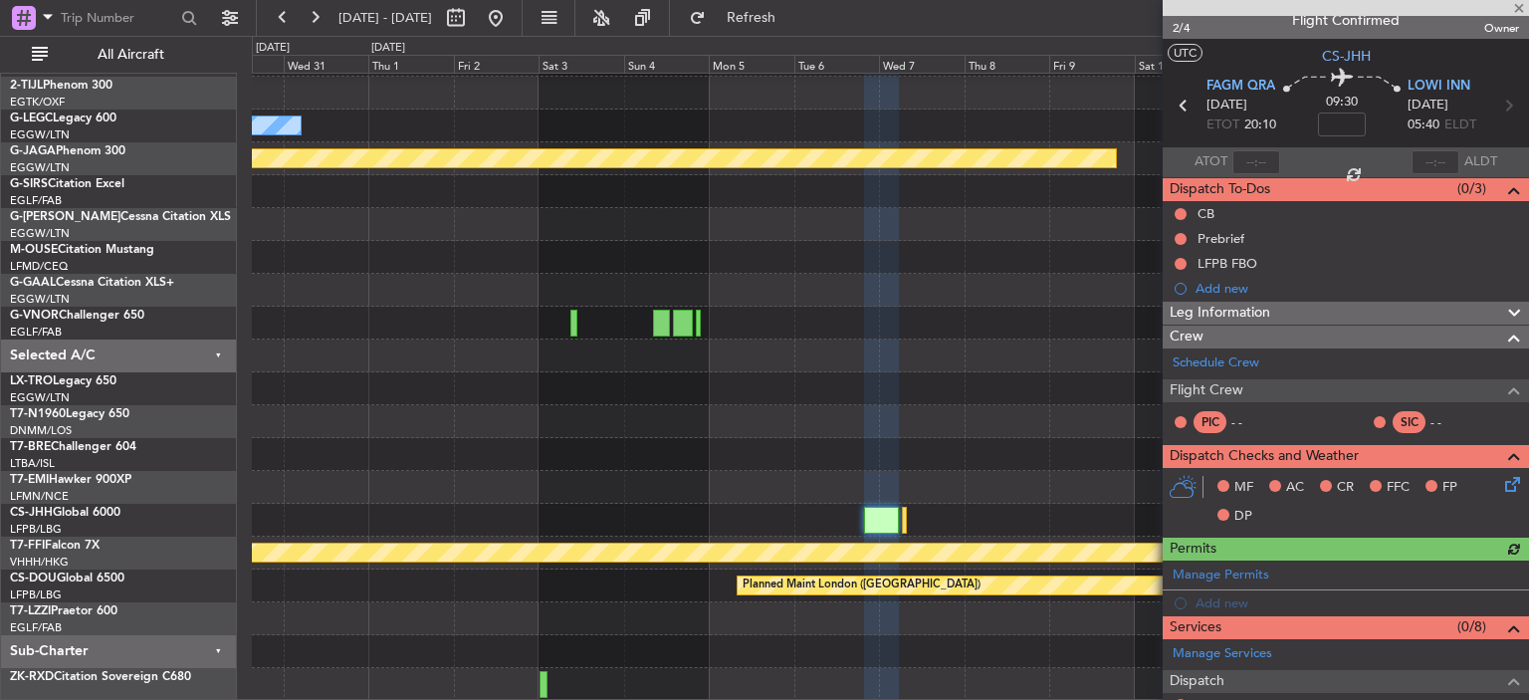
scroll to position [0, 0]
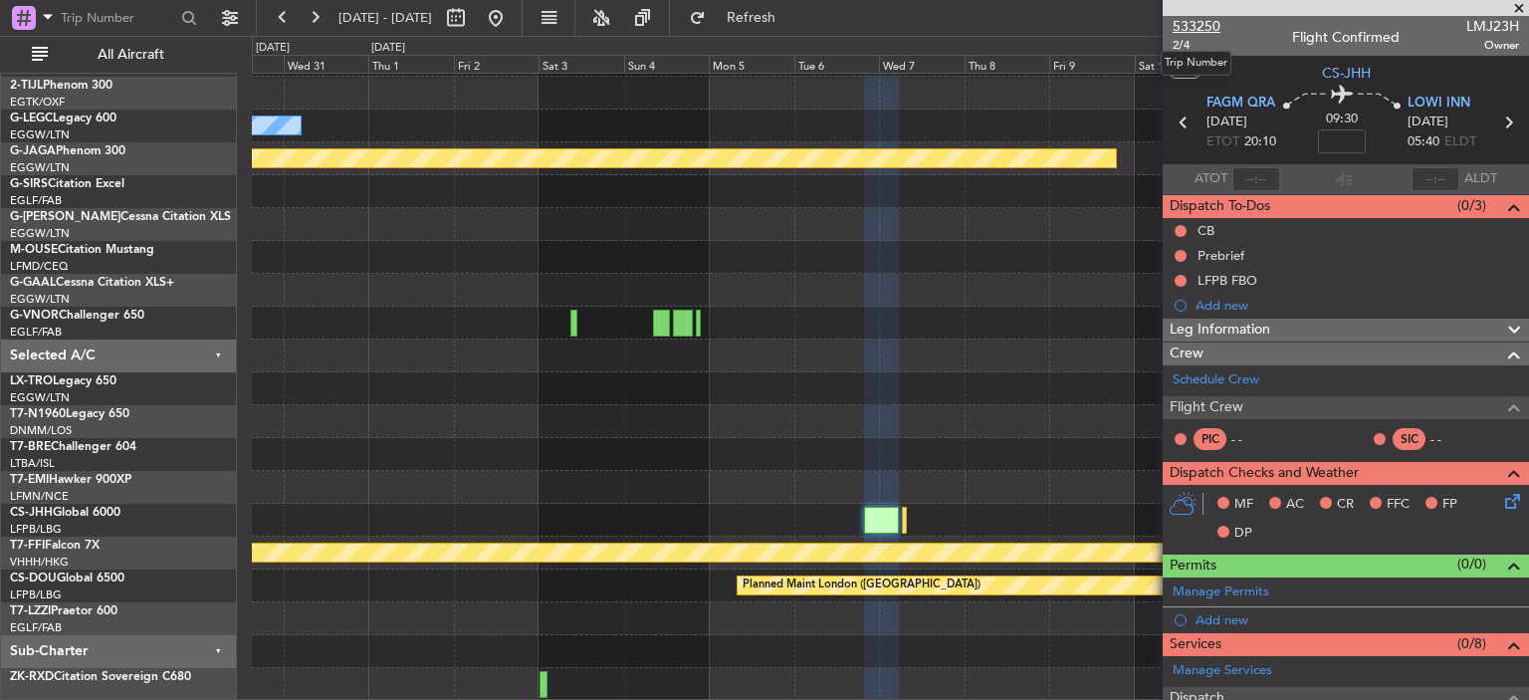
click at [1198, 21] on span "533250" at bounding box center [1196, 26] width 48 height 21
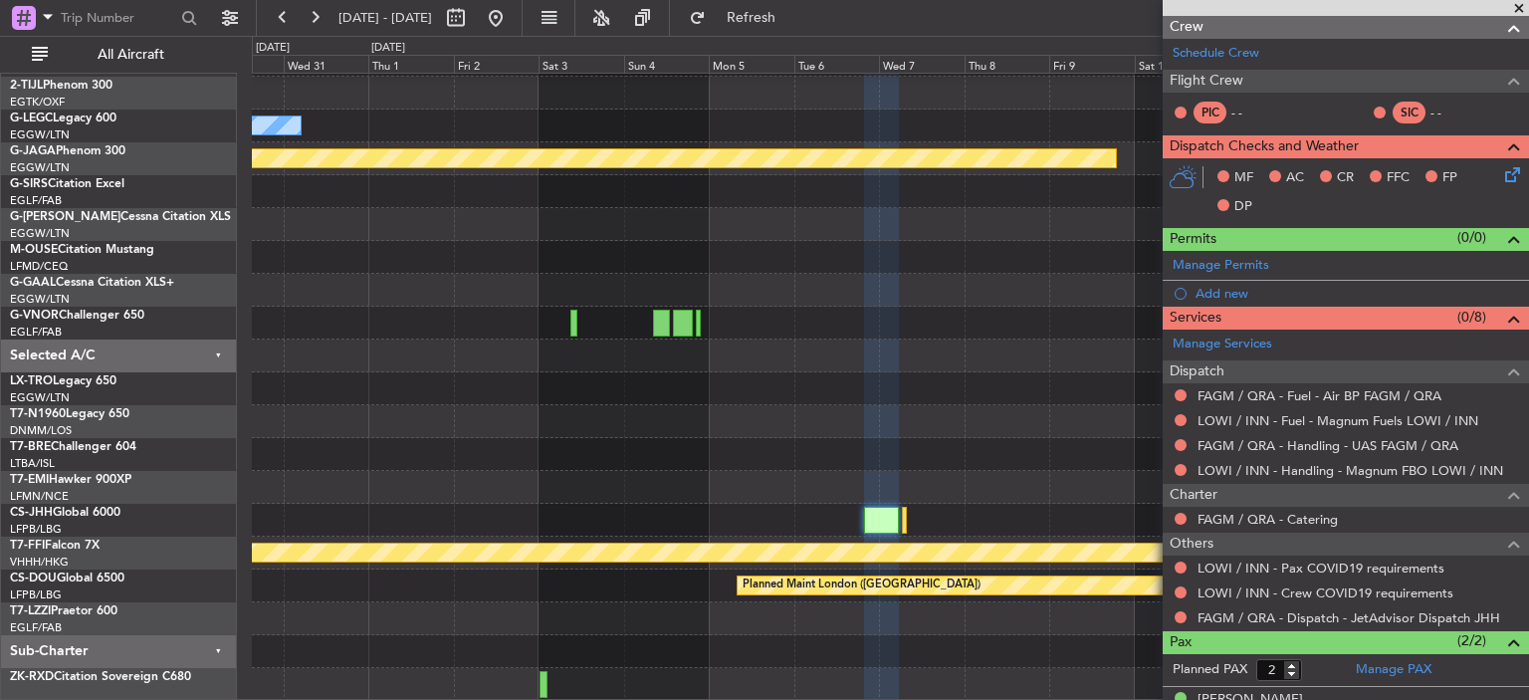
scroll to position [333, 0]
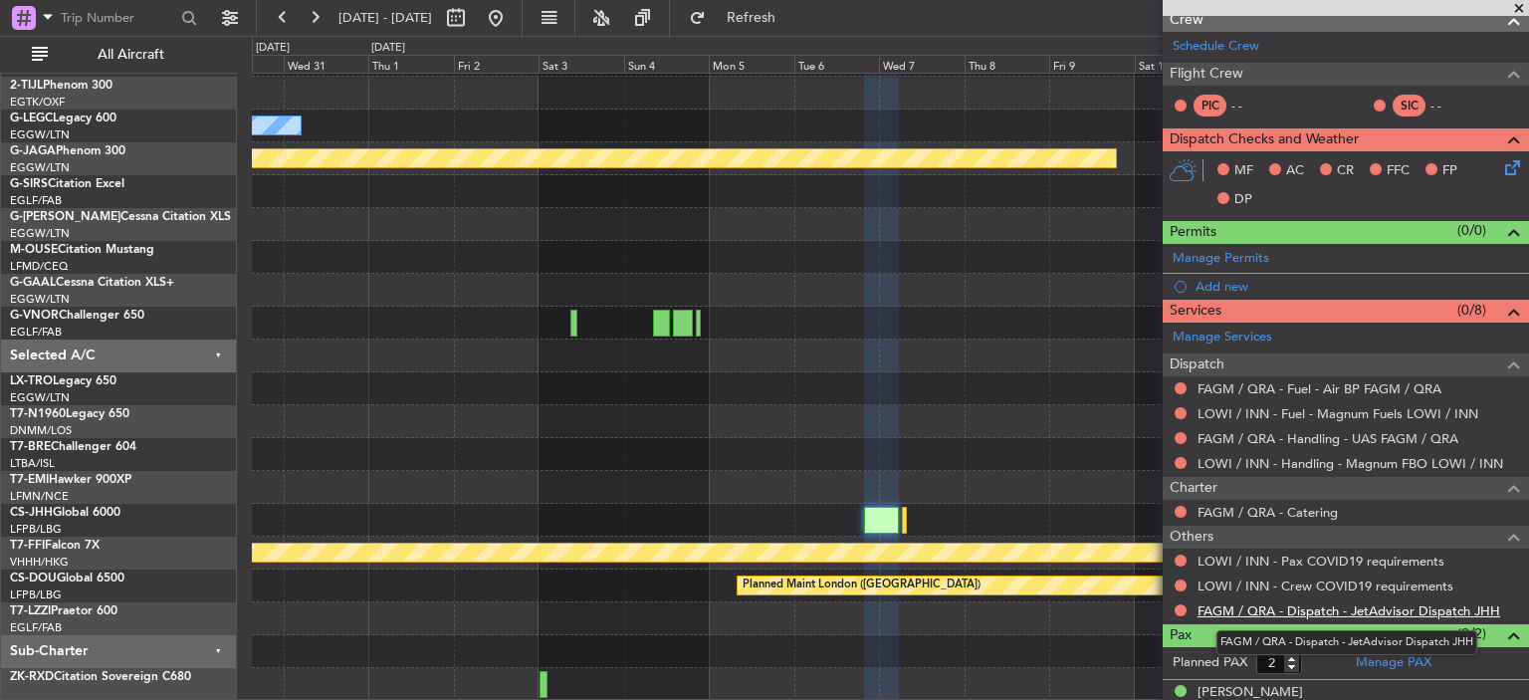
click at [1411, 609] on link "FAGM / QRA - Dispatch - JetAdvisor Dispatch JHH" at bounding box center [1348, 610] width 303 height 17
click at [512, 21] on button at bounding box center [496, 18] width 32 height 32
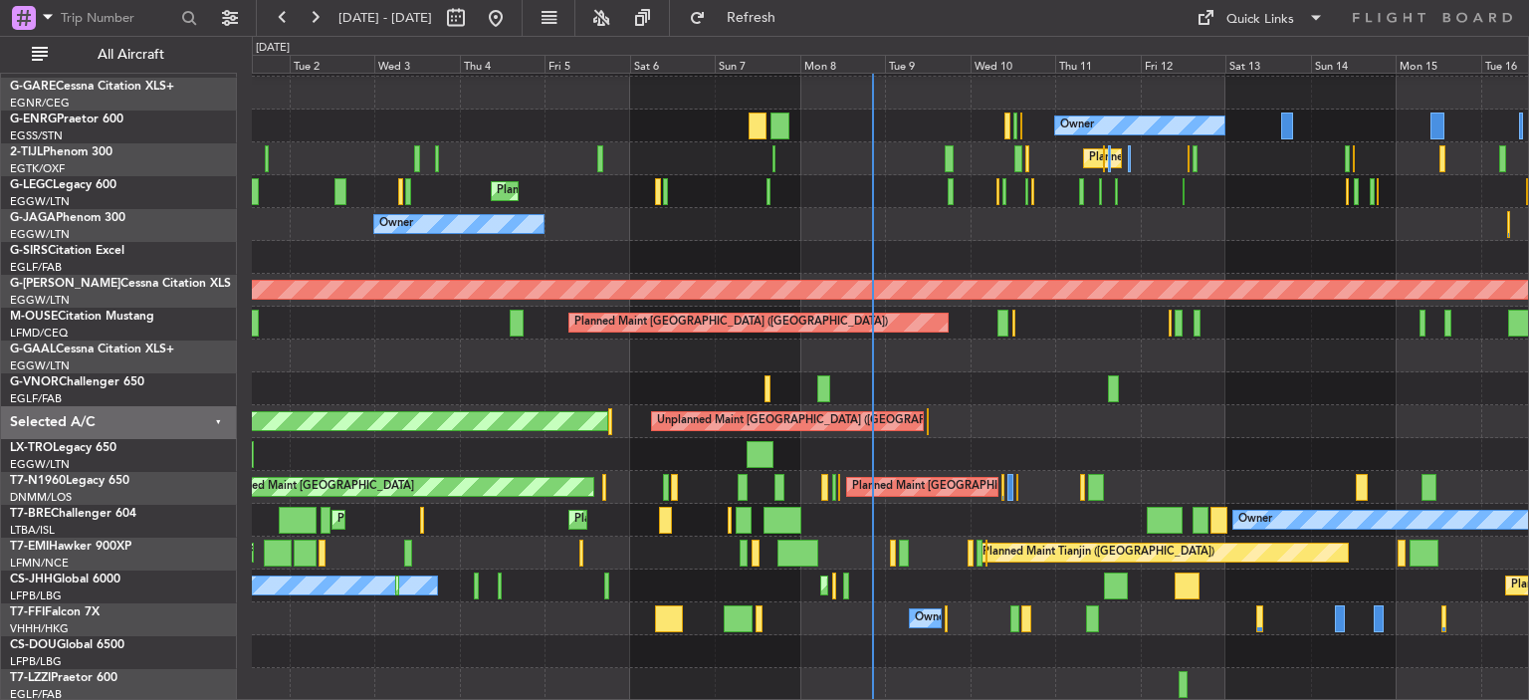
scroll to position [194, 0]
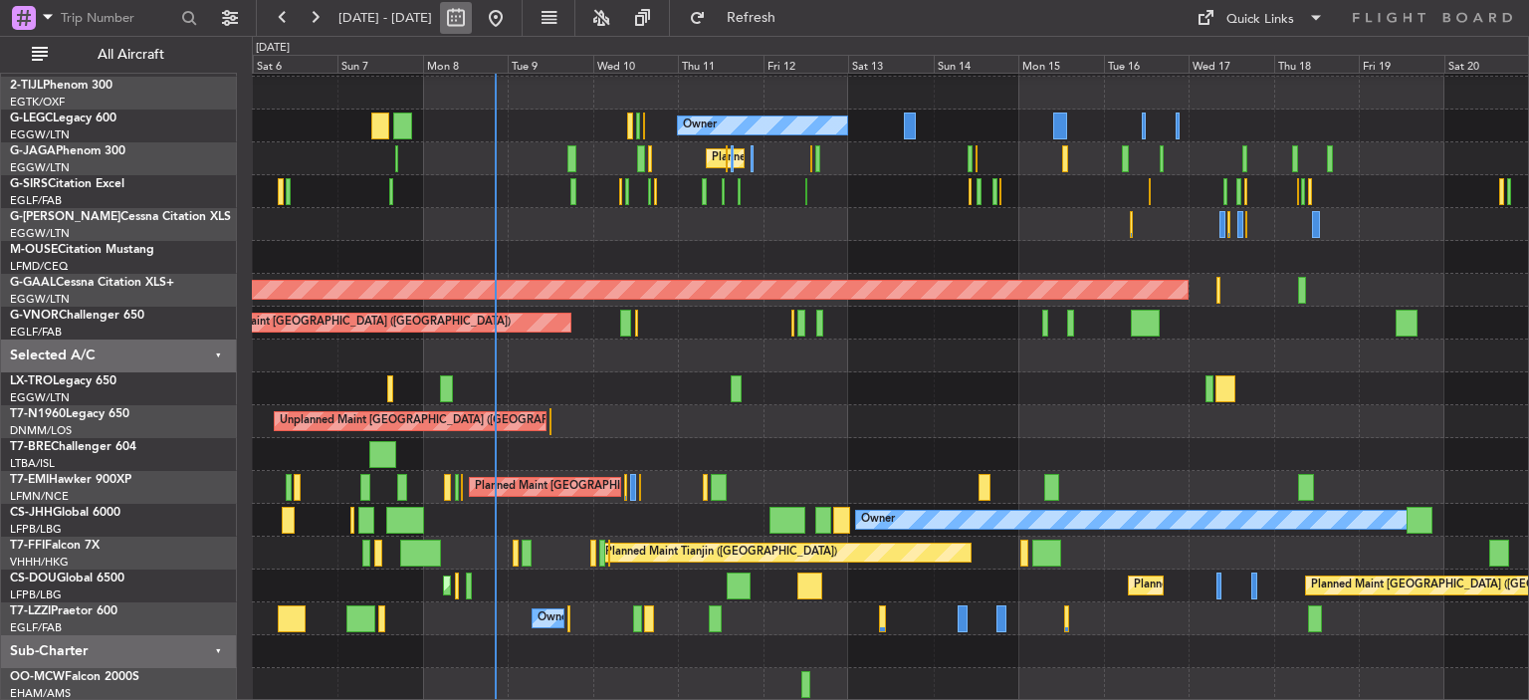
click at [472, 19] on button at bounding box center [456, 18] width 32 height 32
select select "9"
select select "2025"
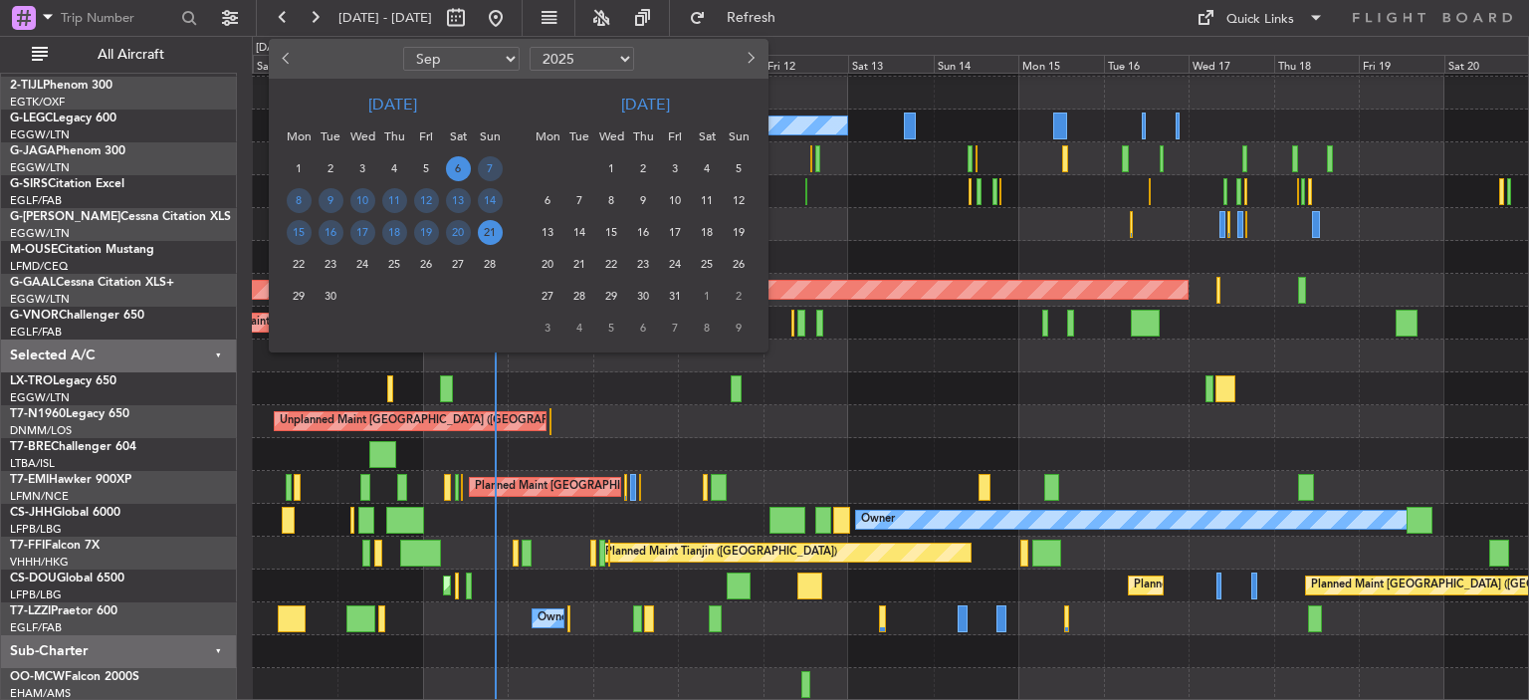
click at [750, 59] on span "Next month" at bounding box center [749, 58] width 12 height 12
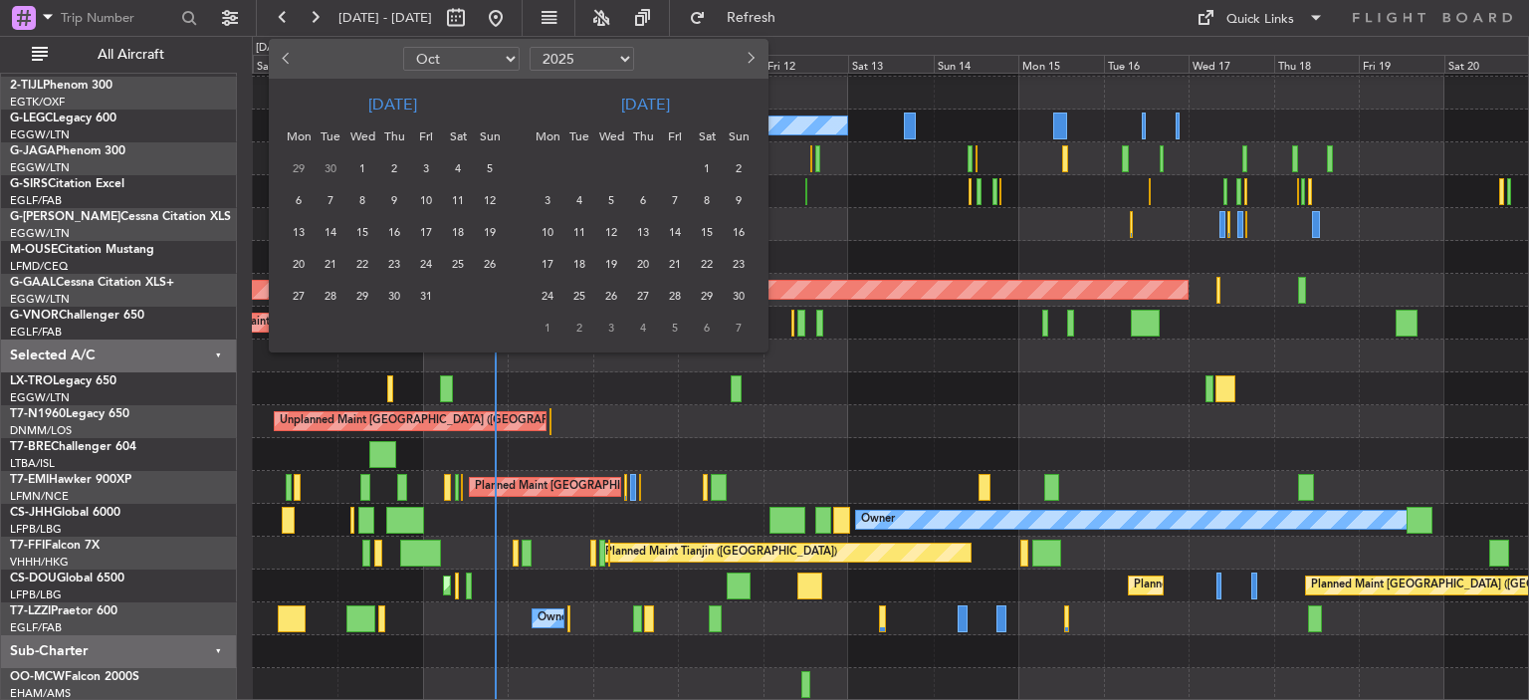
click at [750, 59] on span "Next month" at bounding box center [749, 58] width 12 height 12
select select "12"
click at [416, 264] on span "26" at bounding box center [426, 264] width 25 height 25
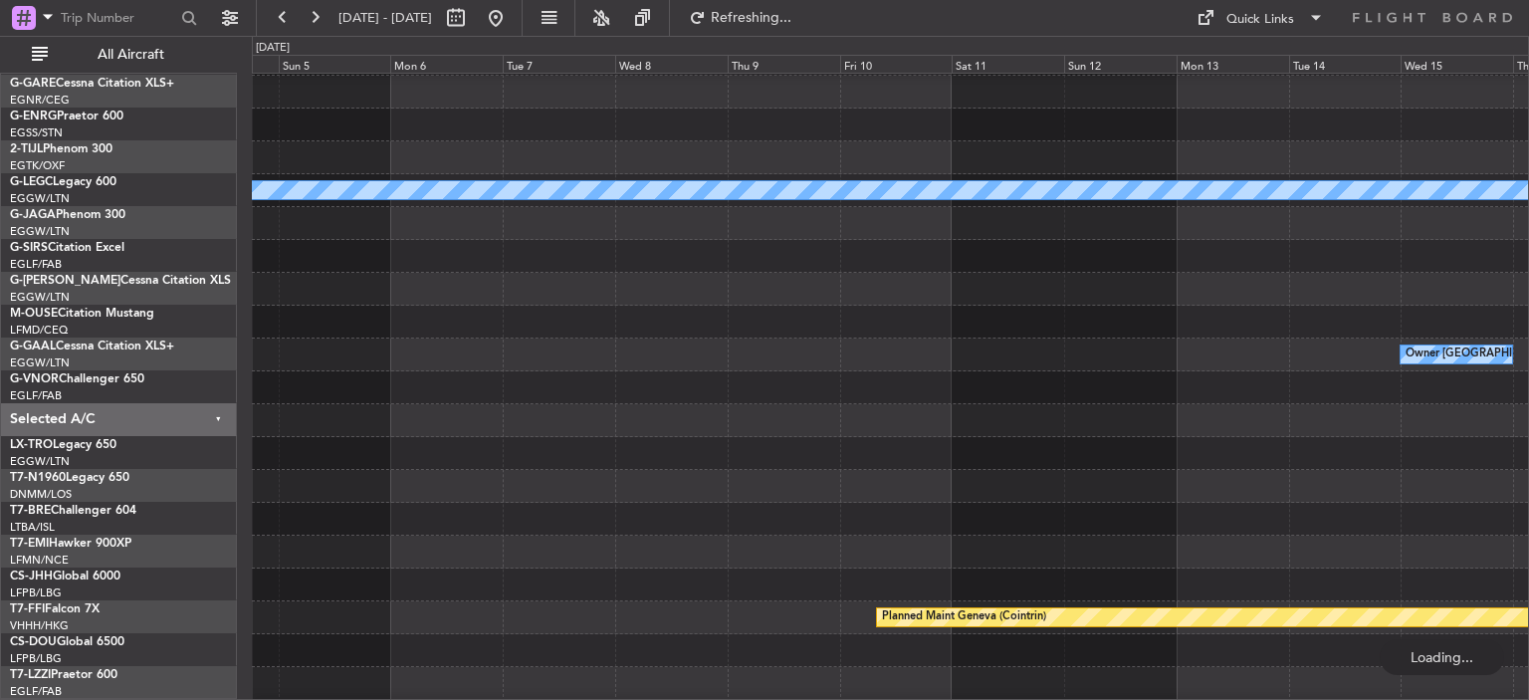
scroll to position [127, 0]
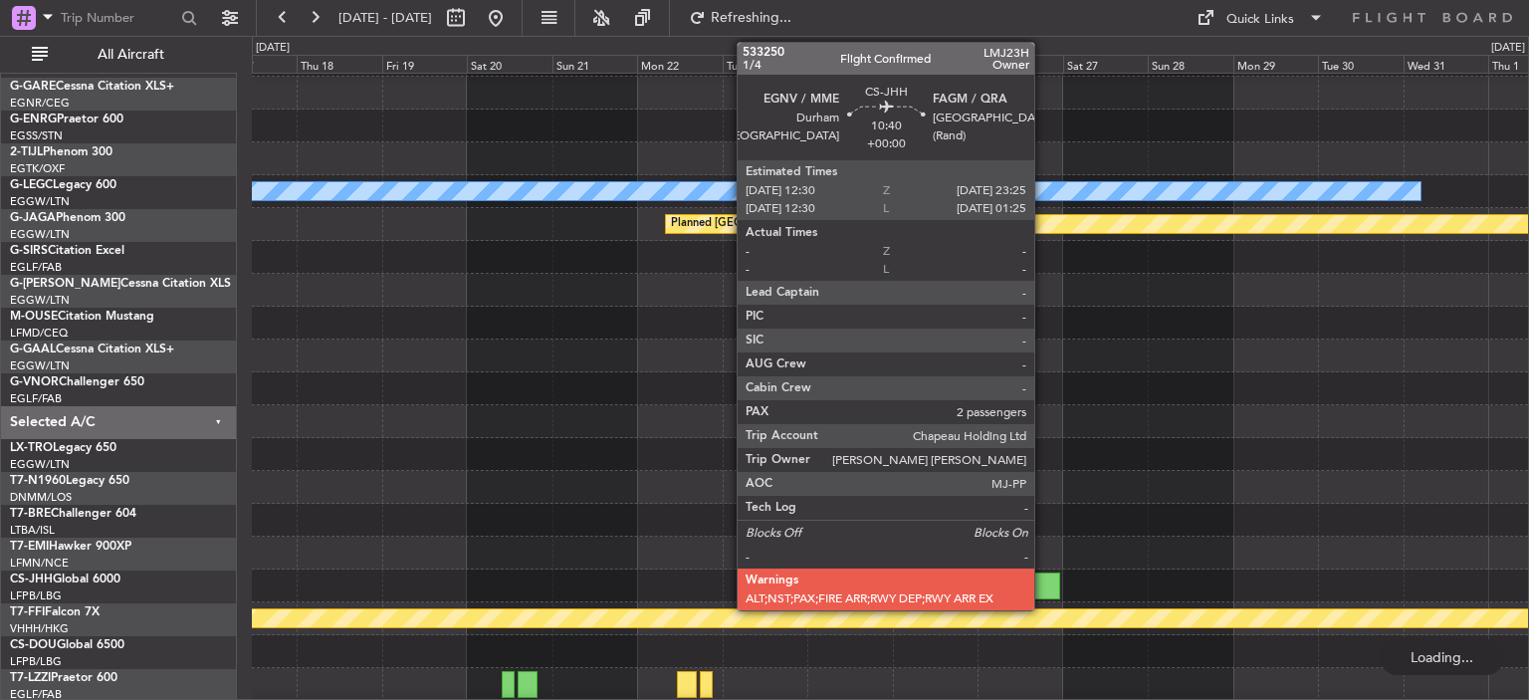
click at [1043, 580] on div at bounding box center [1040, 585] width 39 height 27
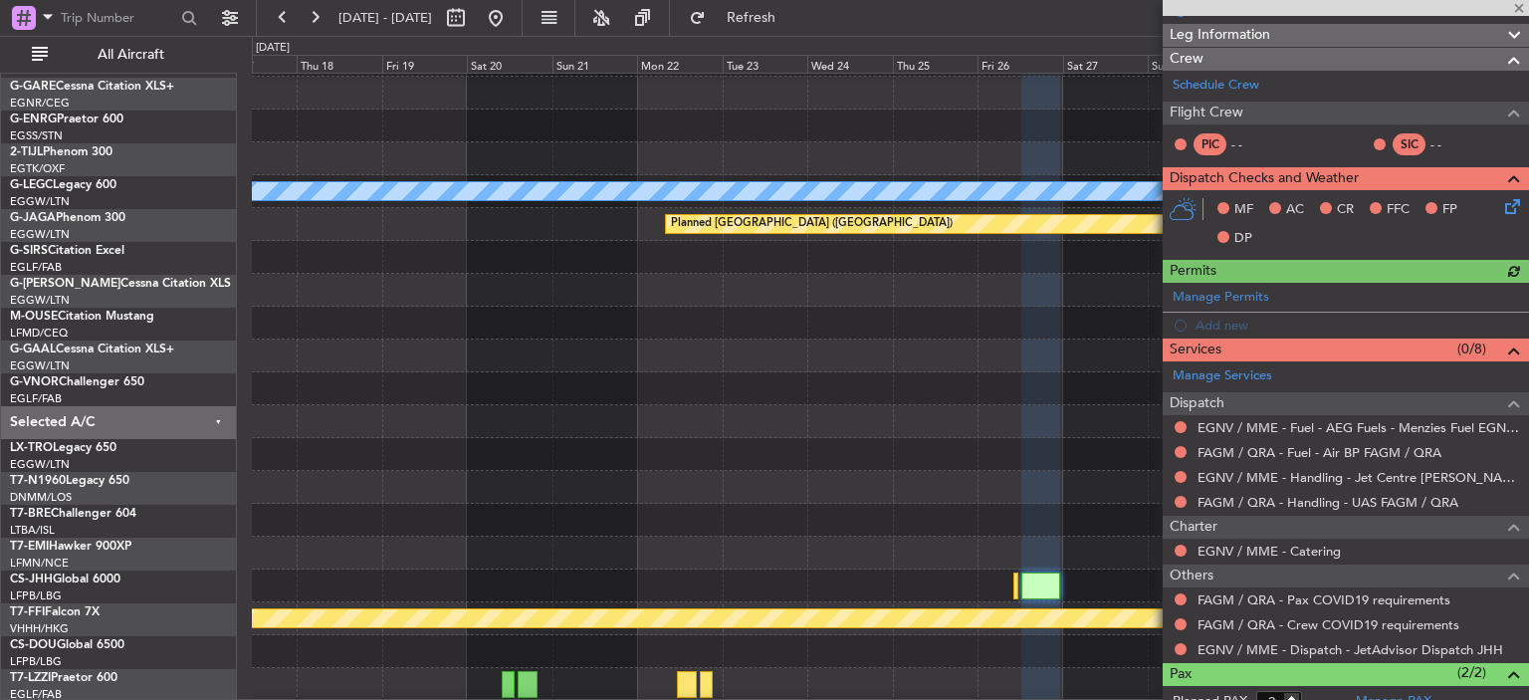
scroll to position [0, 0]
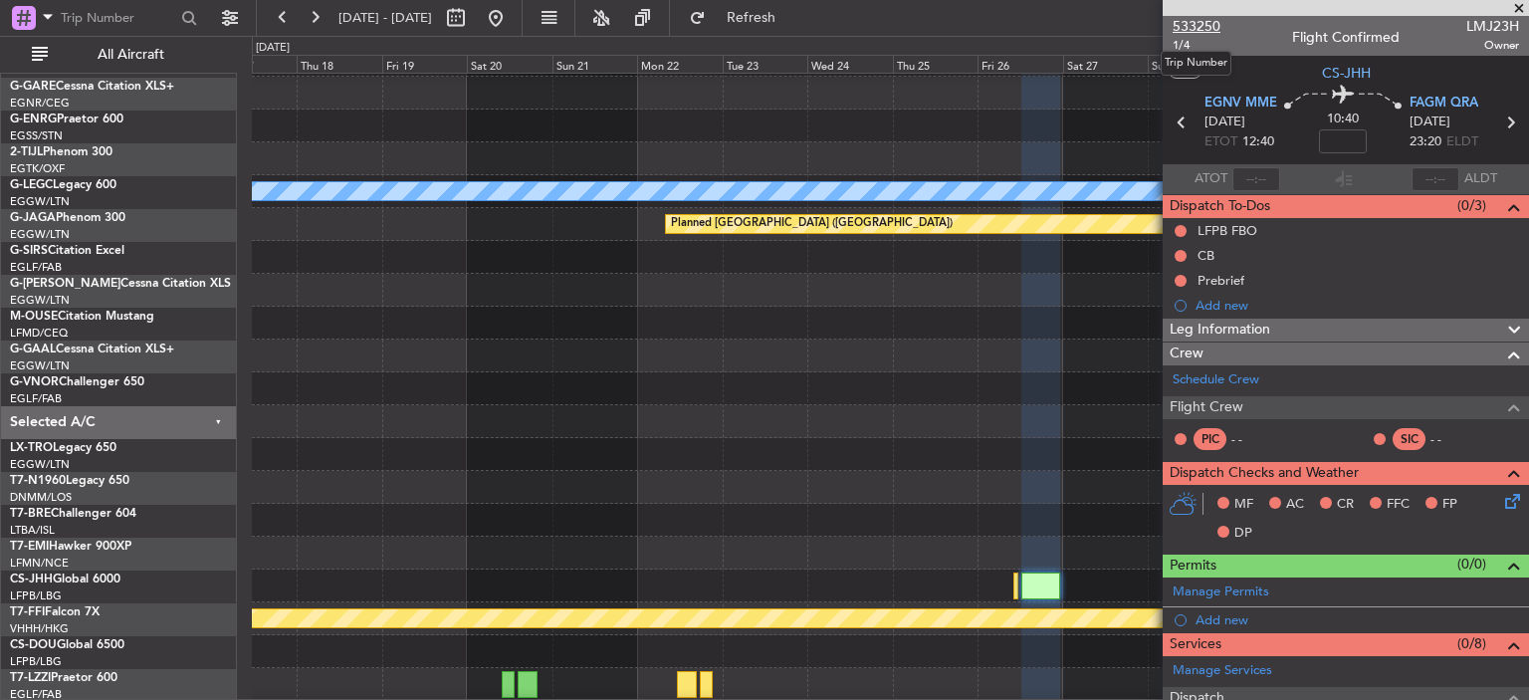
click at [1200, 25] on span "533250" at bounding box center [1196, 26] width 48 height 21
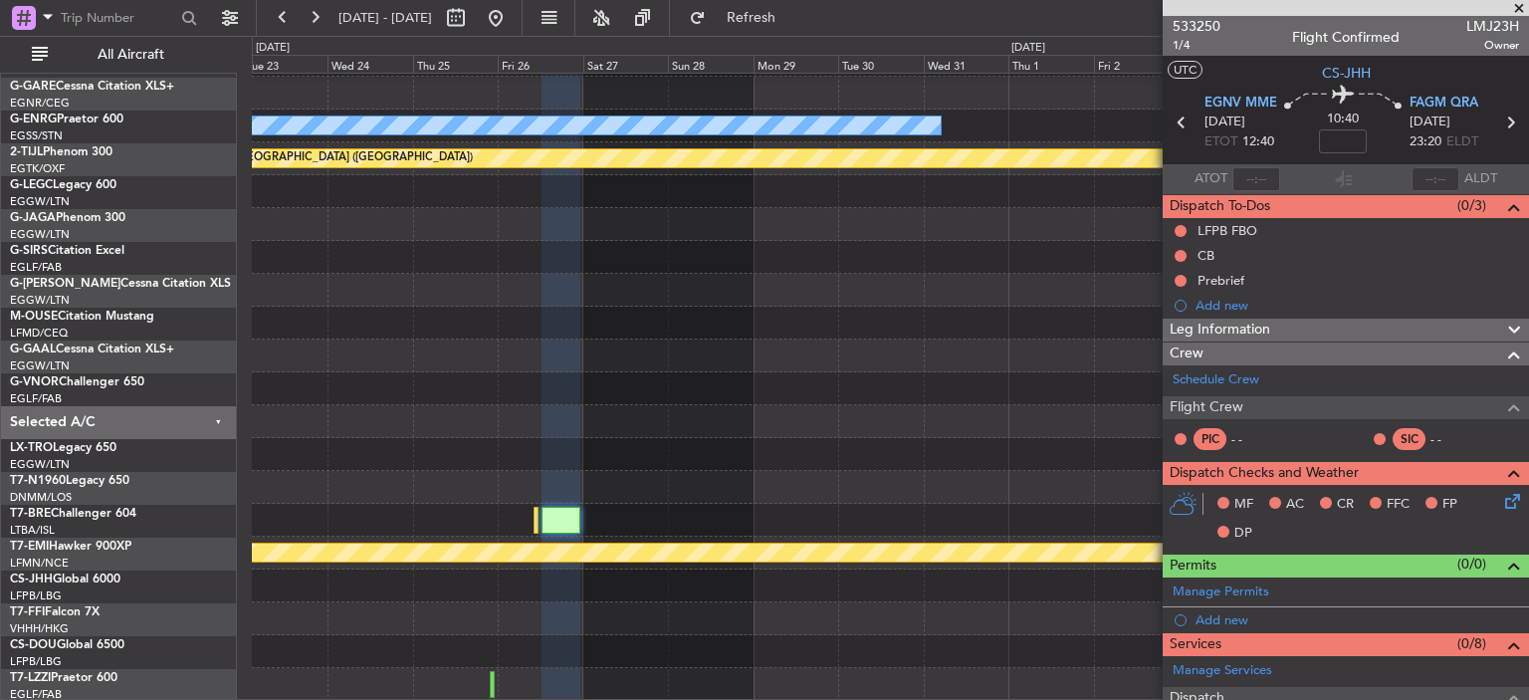
scroll to position [194, 0]
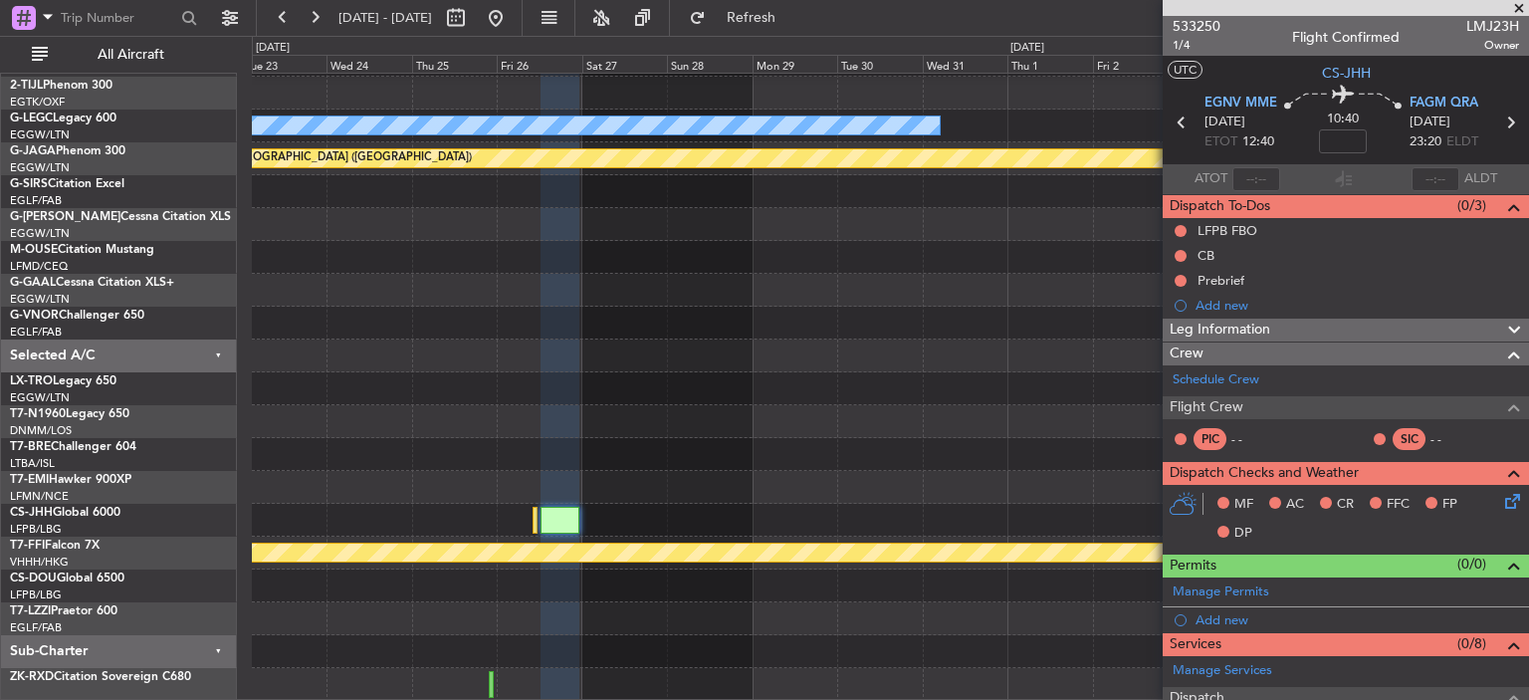
click at [577, 314] on div "Owner A/C Unavailable London (Luton) Planned Maint St Gallen (Altenrhein) Plann…" at bounding box center [890, 290] width 1276 height 821
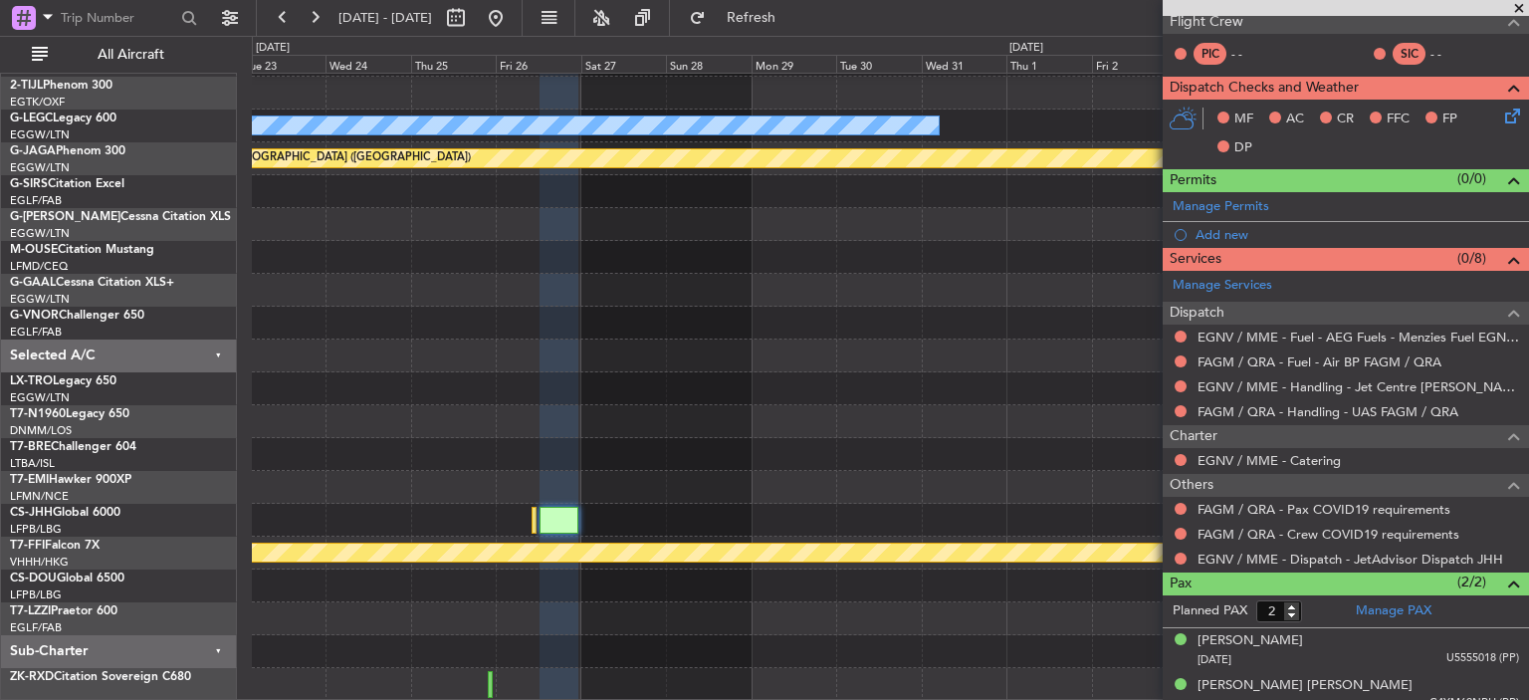
scroll to position [398, 0]
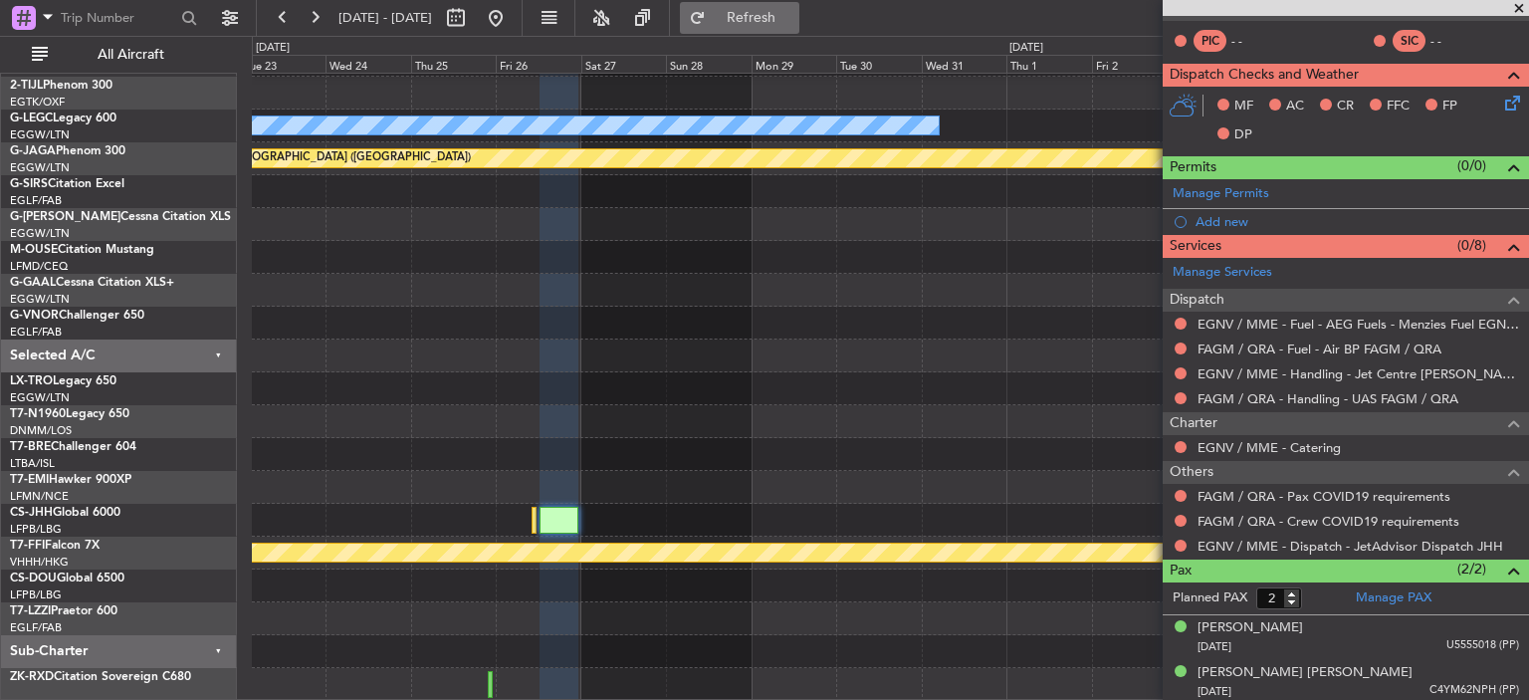
click at [793, 19] on span "Refresh" at bounding box center [752, 18] width 84 height 14
click at [1295, 343] on link "FAOR / JNB - Fuel" at bounding box center [1250, 348] width 106 height 17
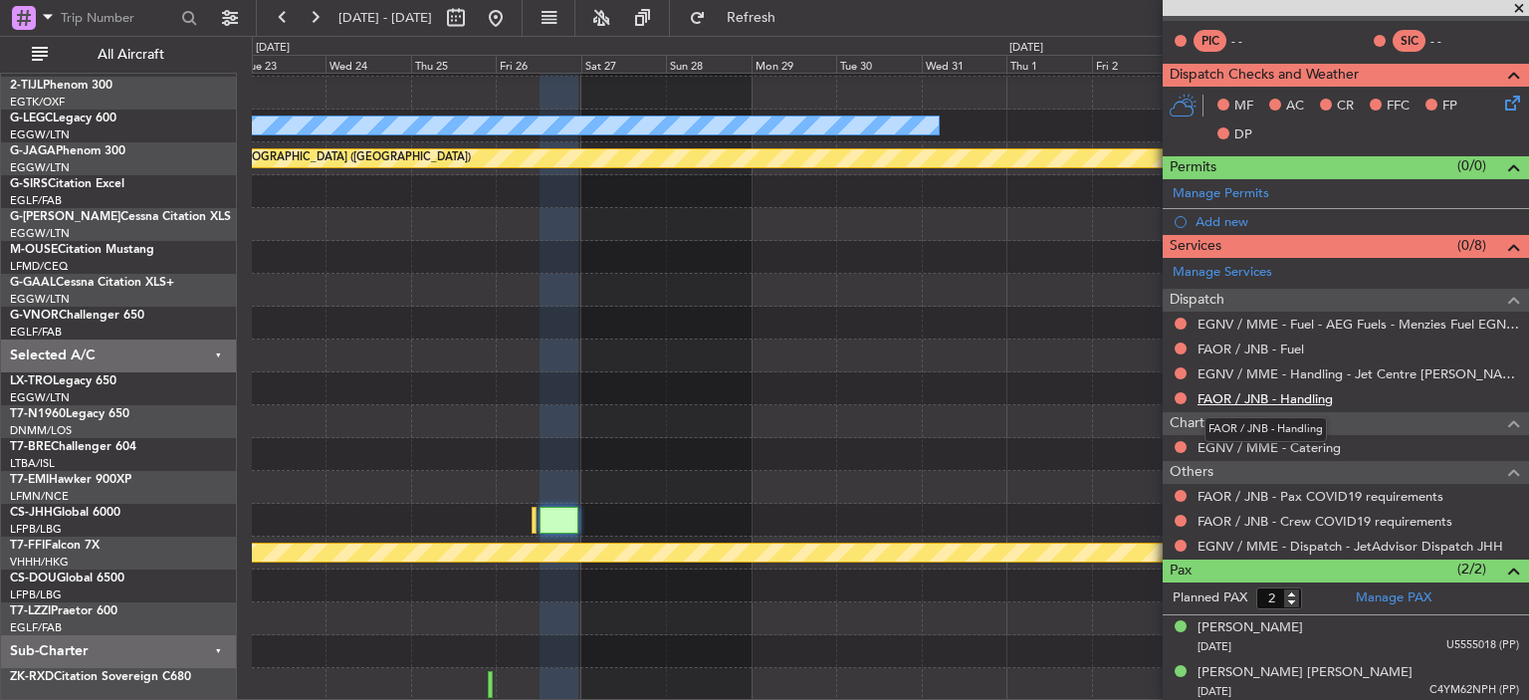
click at [1314, 390] on link "FAOR / JNB - Handling" at bounding box center [1264, 398] width 135 height 17
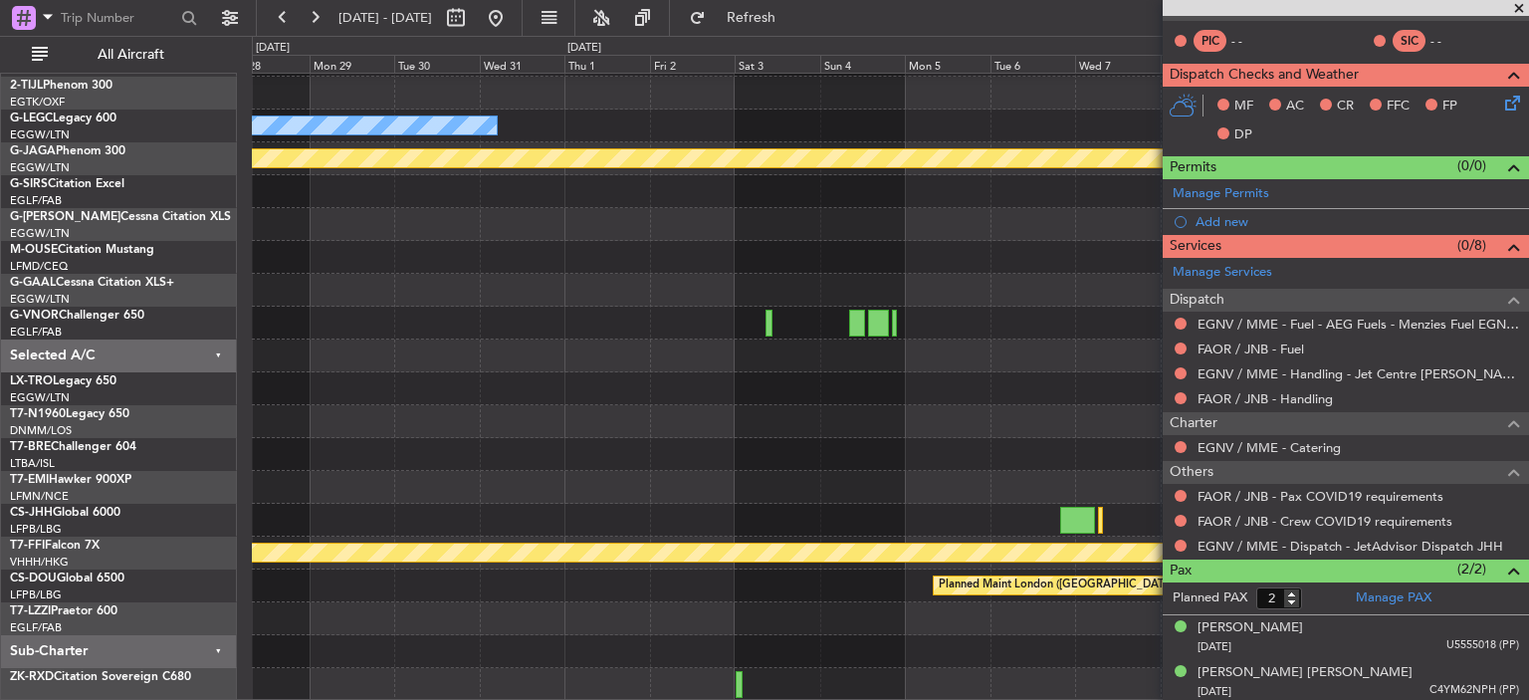
click at [472, 444] on div at bounding box center [890, 454] width 1276 height 33
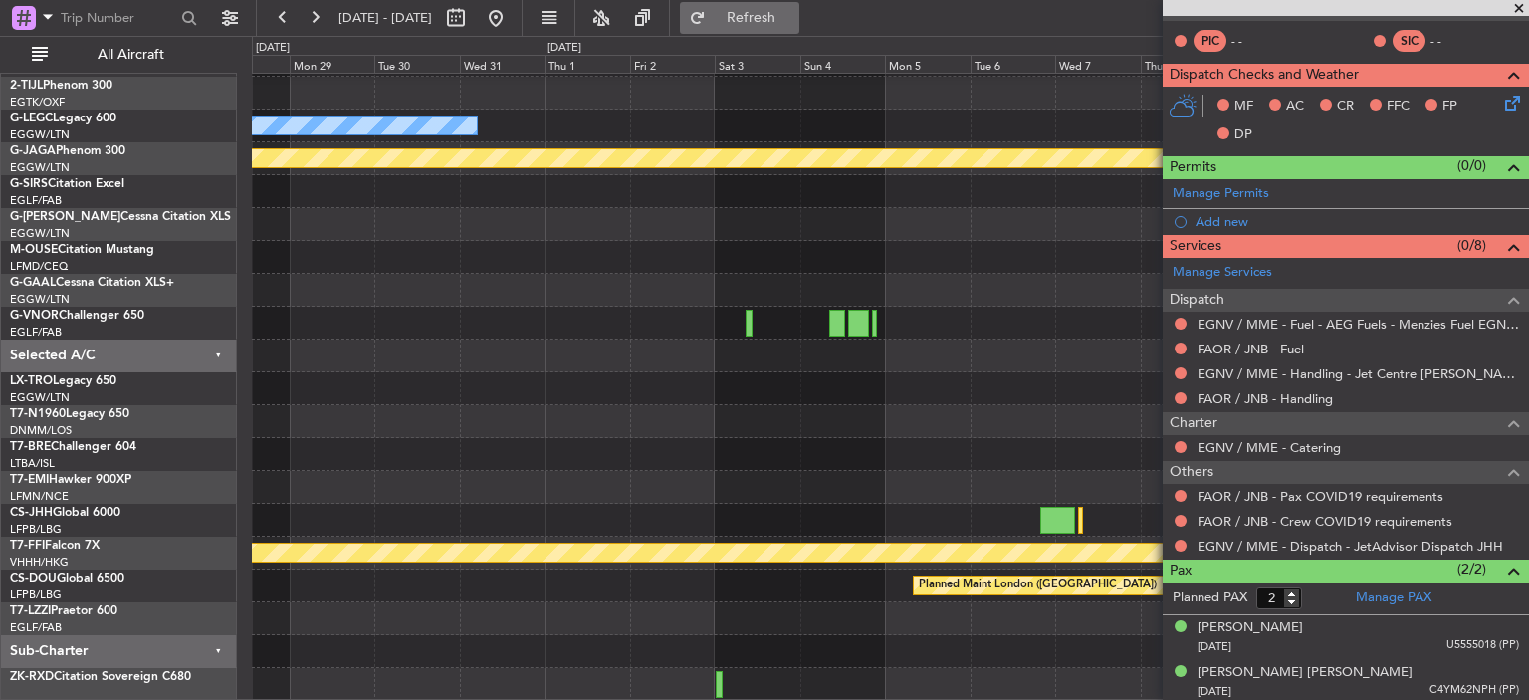
click at [793, 19] on span "Refresh" at bounding box center [752, 18] width 84 height 14
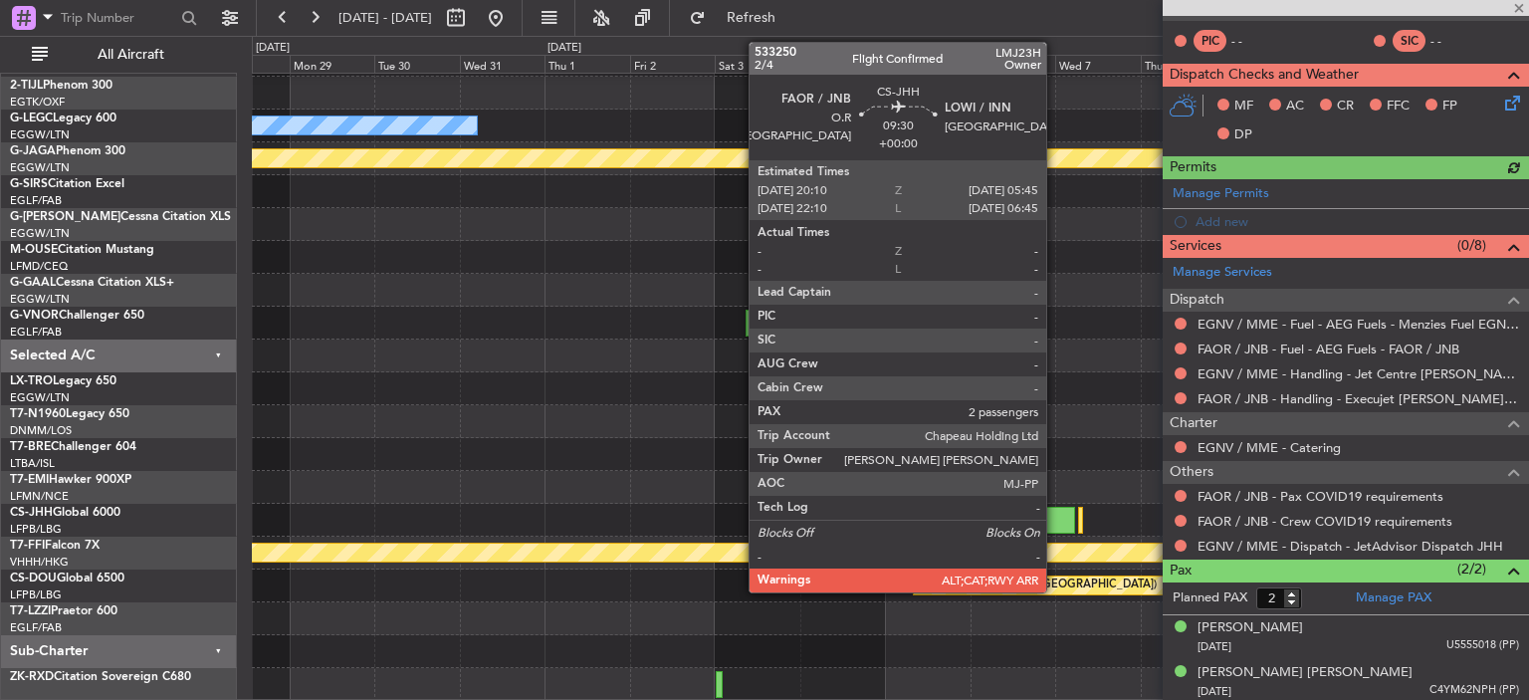
click at [1055, 517] on div at bounding box center [1057, 520] width 35 height 27
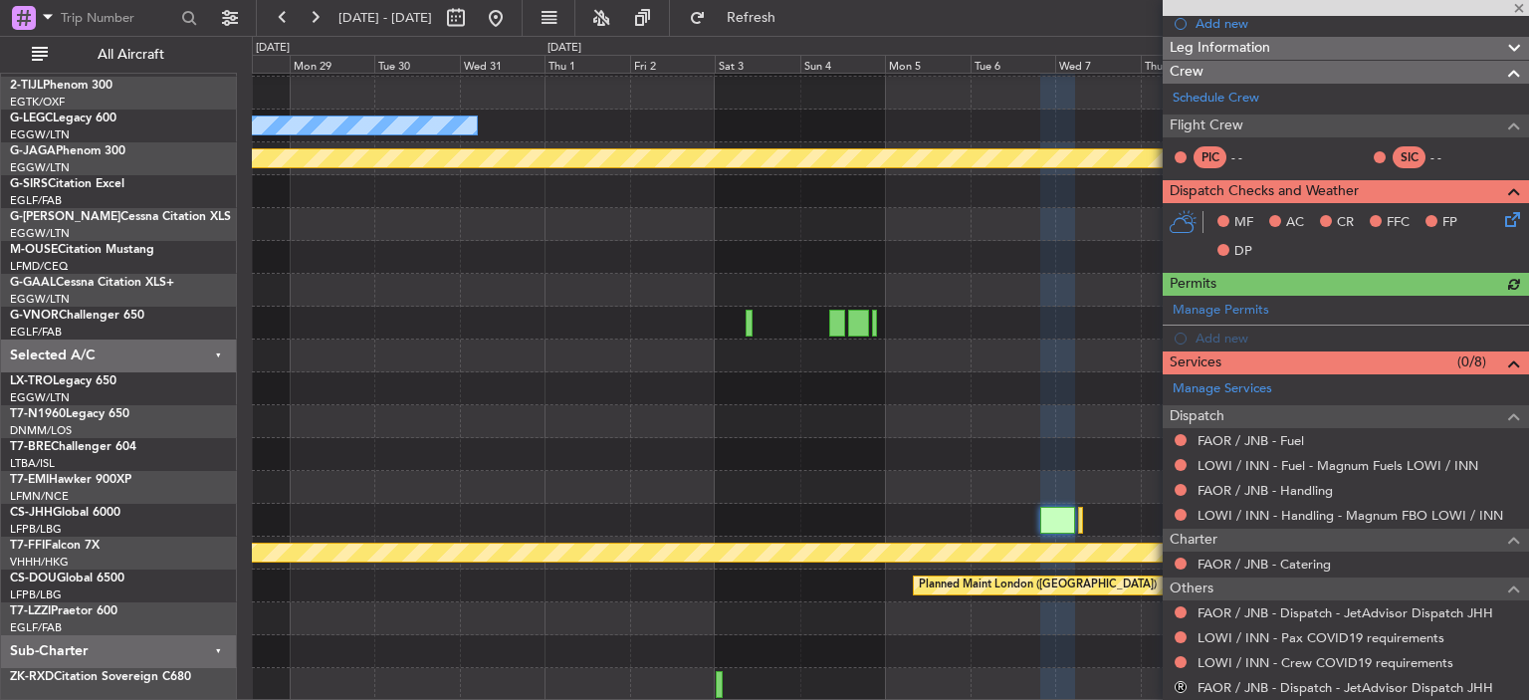
scroll to position [287, 0]
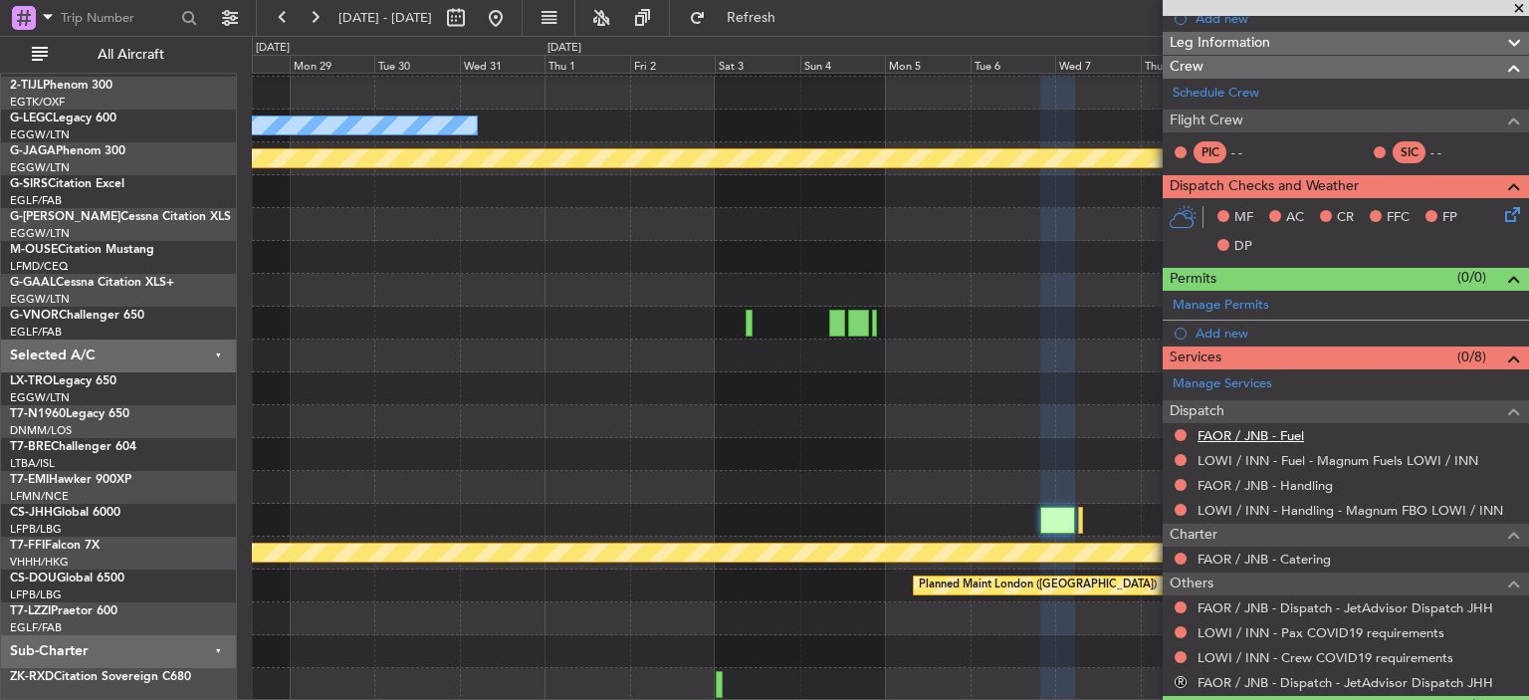
click at [1279, 435] on link "FAOR / JNB - Fuel" at bounding box center [1250, 435] width 106 height 17
click at [1237, 479] on link "FAOR / JNB - Handling" at bounding box center [1264, 485] width 135 height 17
click at [784, 16] on span "Refresh" at bounding box center [752, 18] width 84 height 14
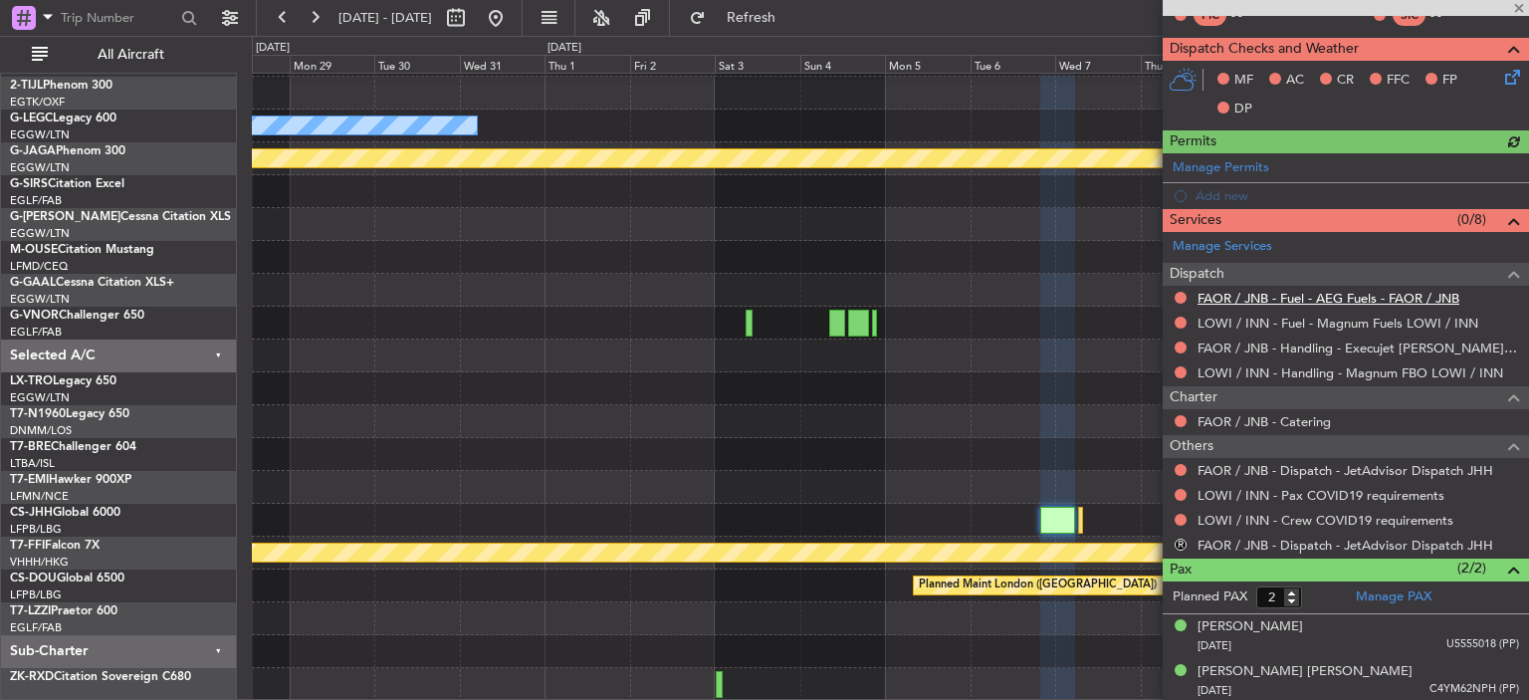
scroll to position [0, 0]
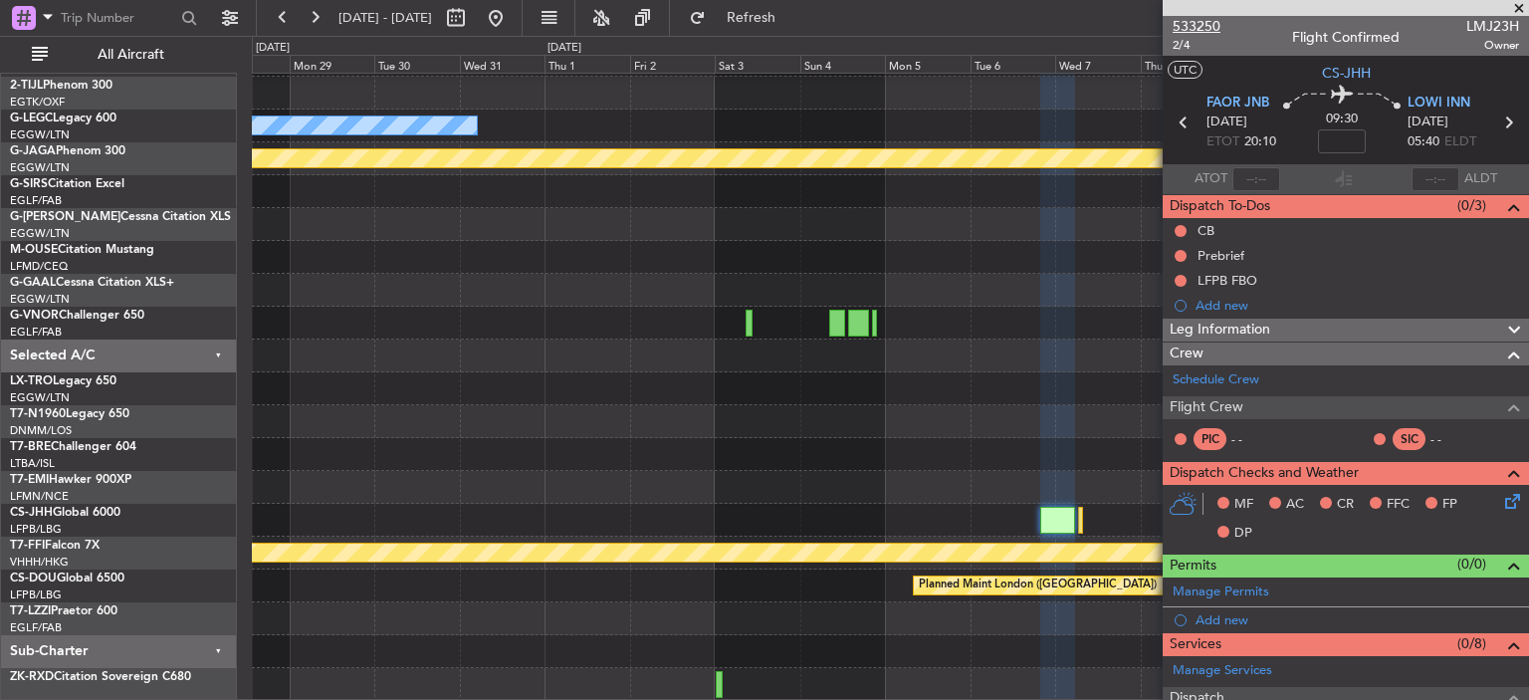
click at [1202, 19] on span "533250" at bounding box center [1196, 26] width 48 height 21
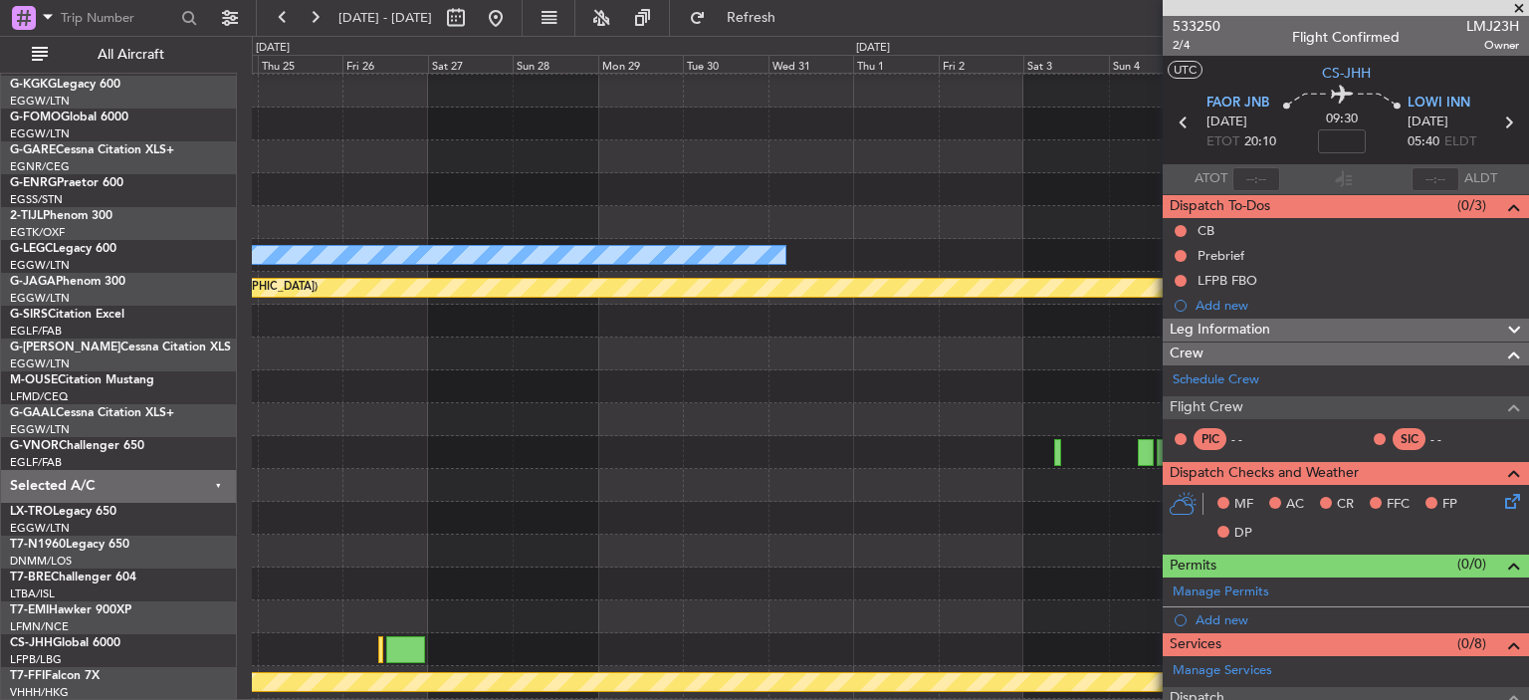
click at [1054, 534] on div at bounding box center [890, 550] width 1276 height 33
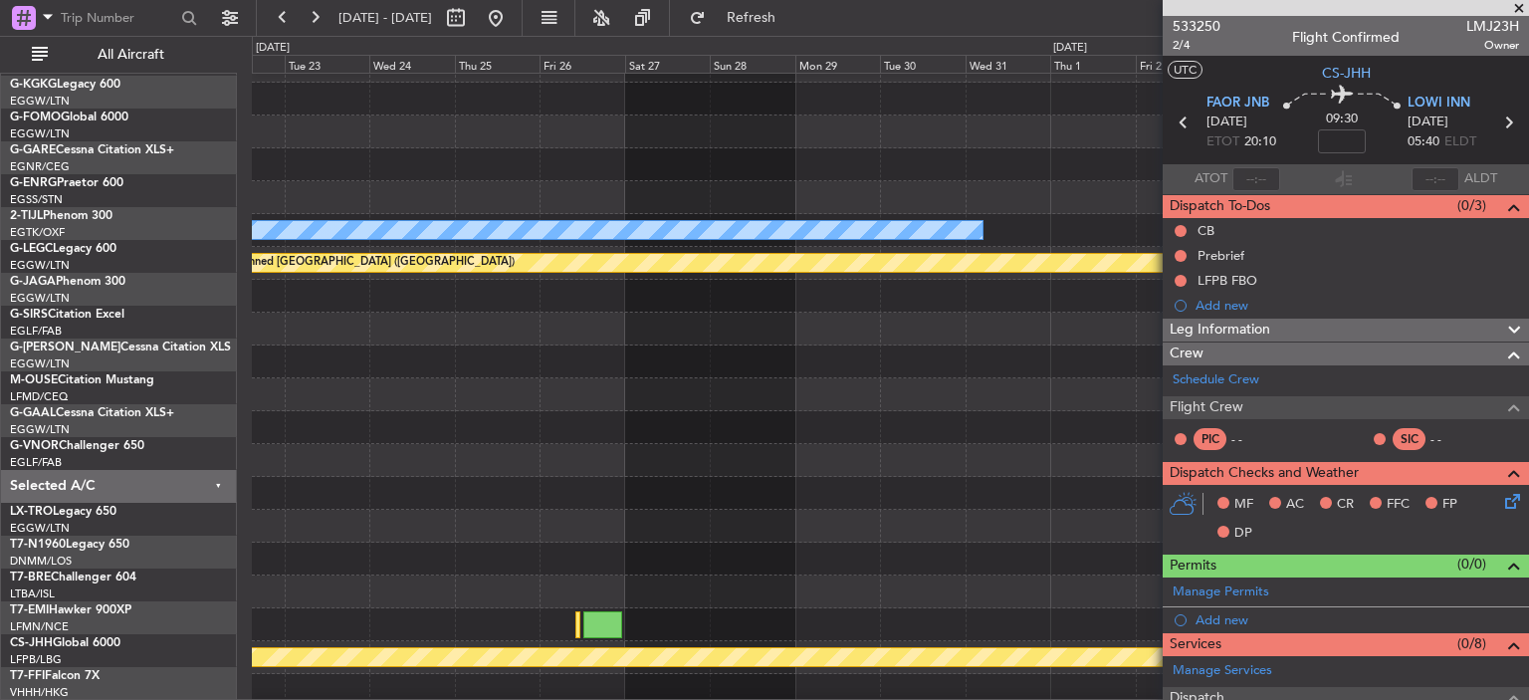
scroll to position [90, 0]
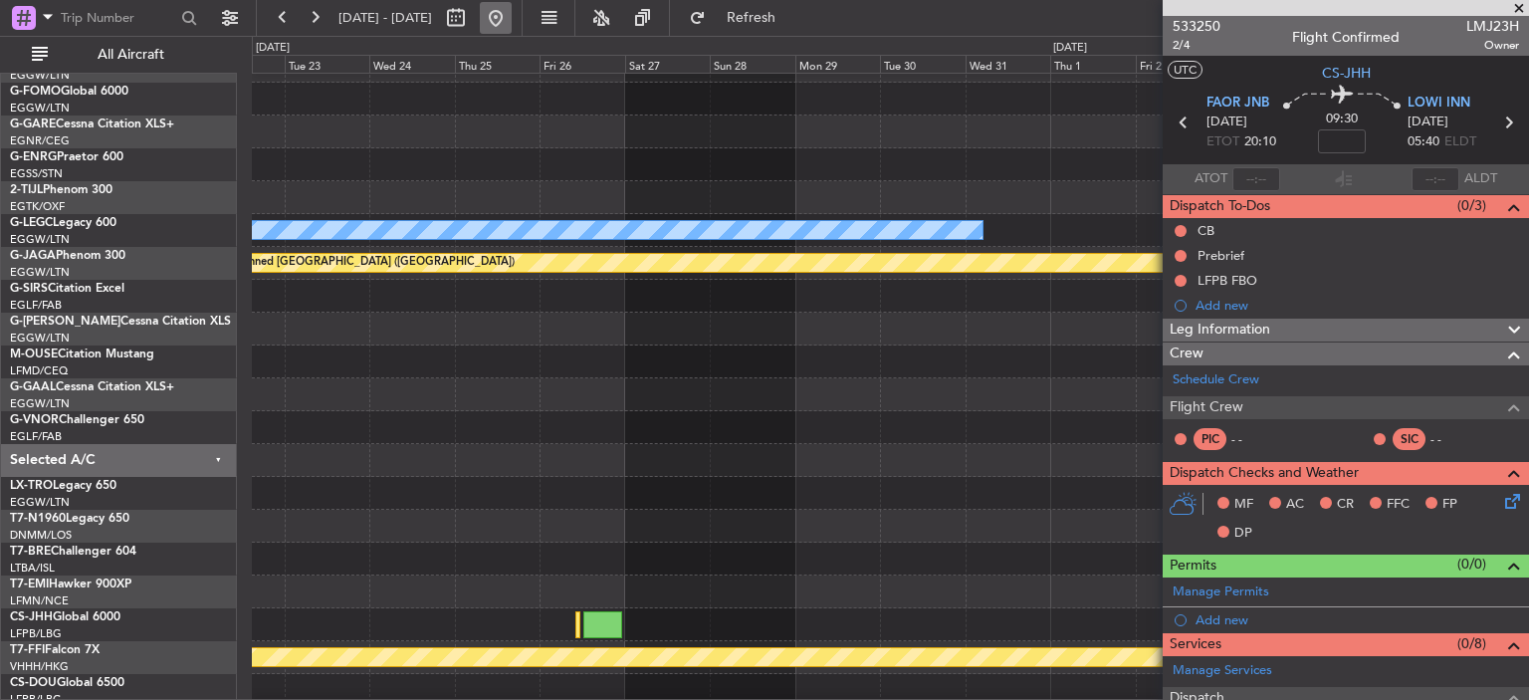
click at [512, 25] on button at bounding box center [496, 18] width 32 height 32
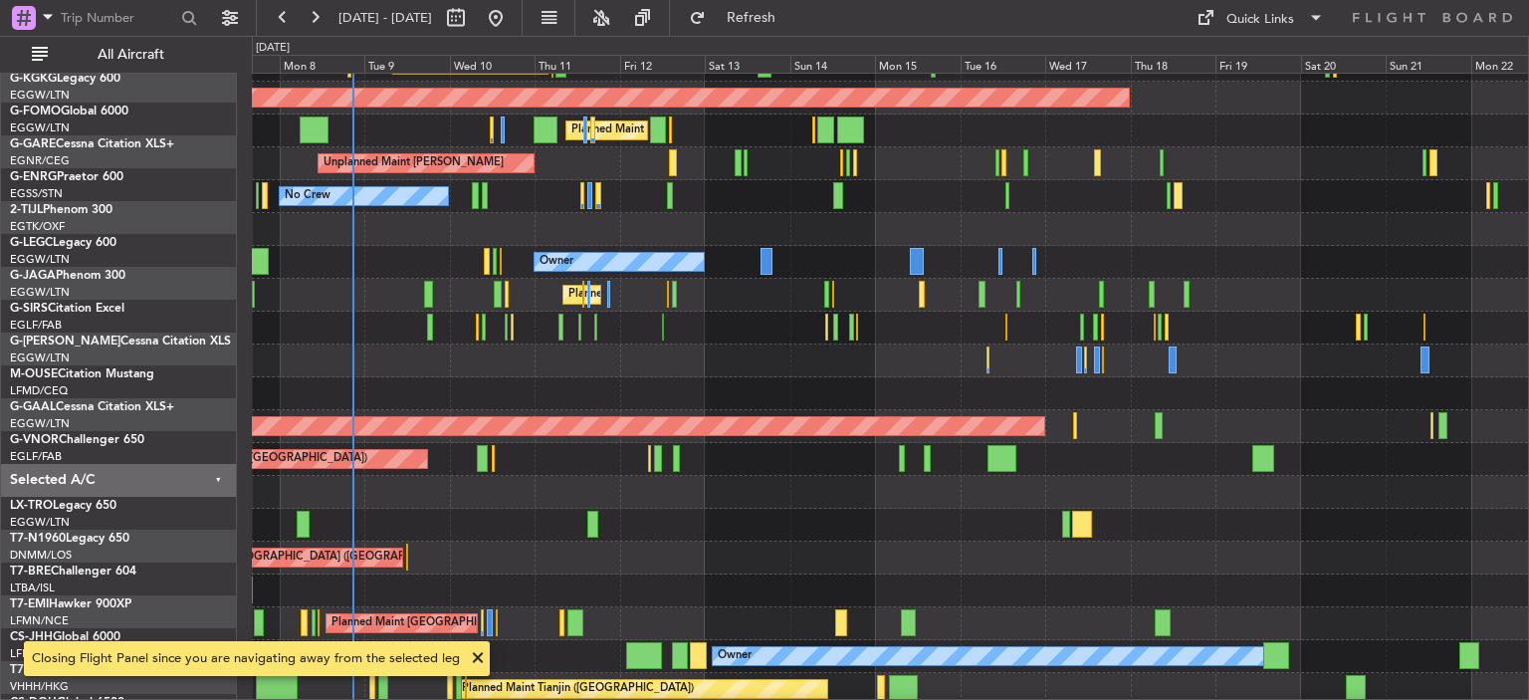
scroll to position [58, 0]
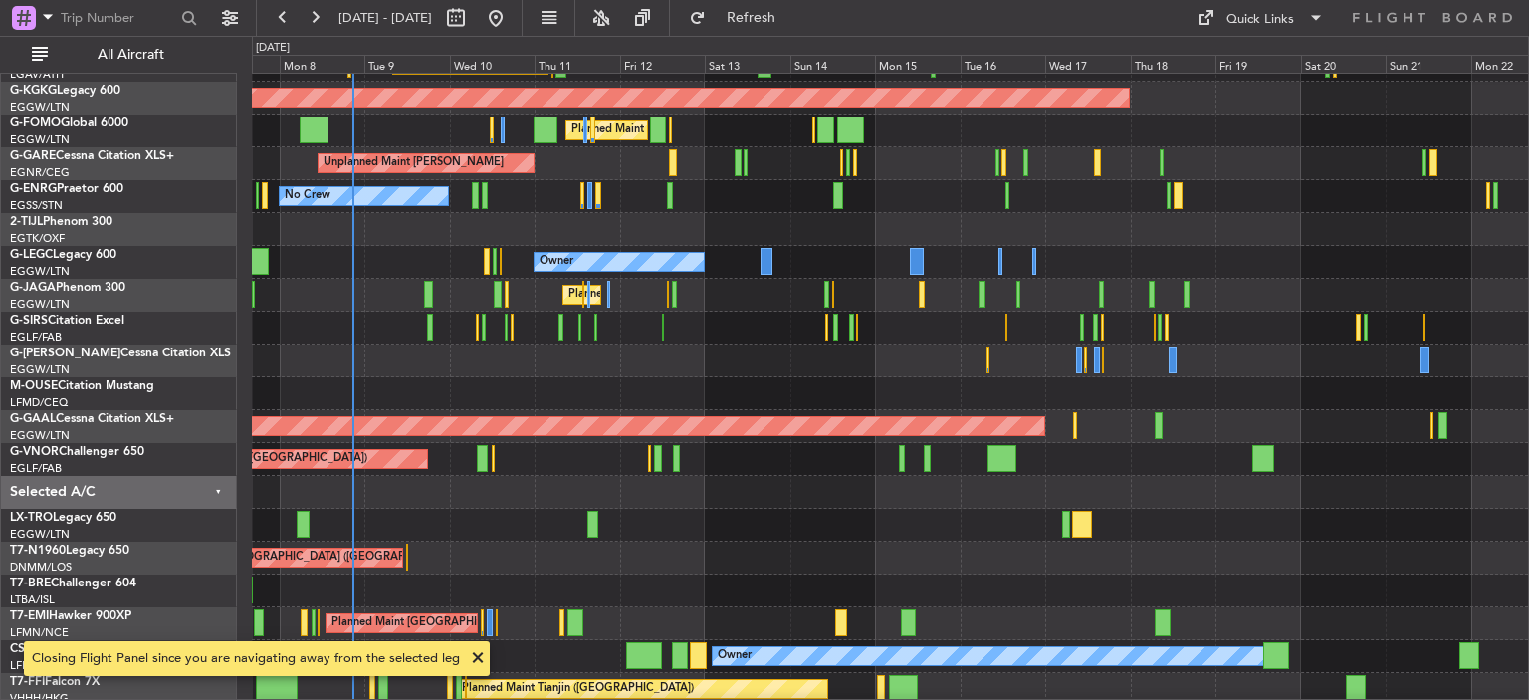
click at [760, 361] on div "Owner" at bounding box center [890, 360] width 1276 height 33
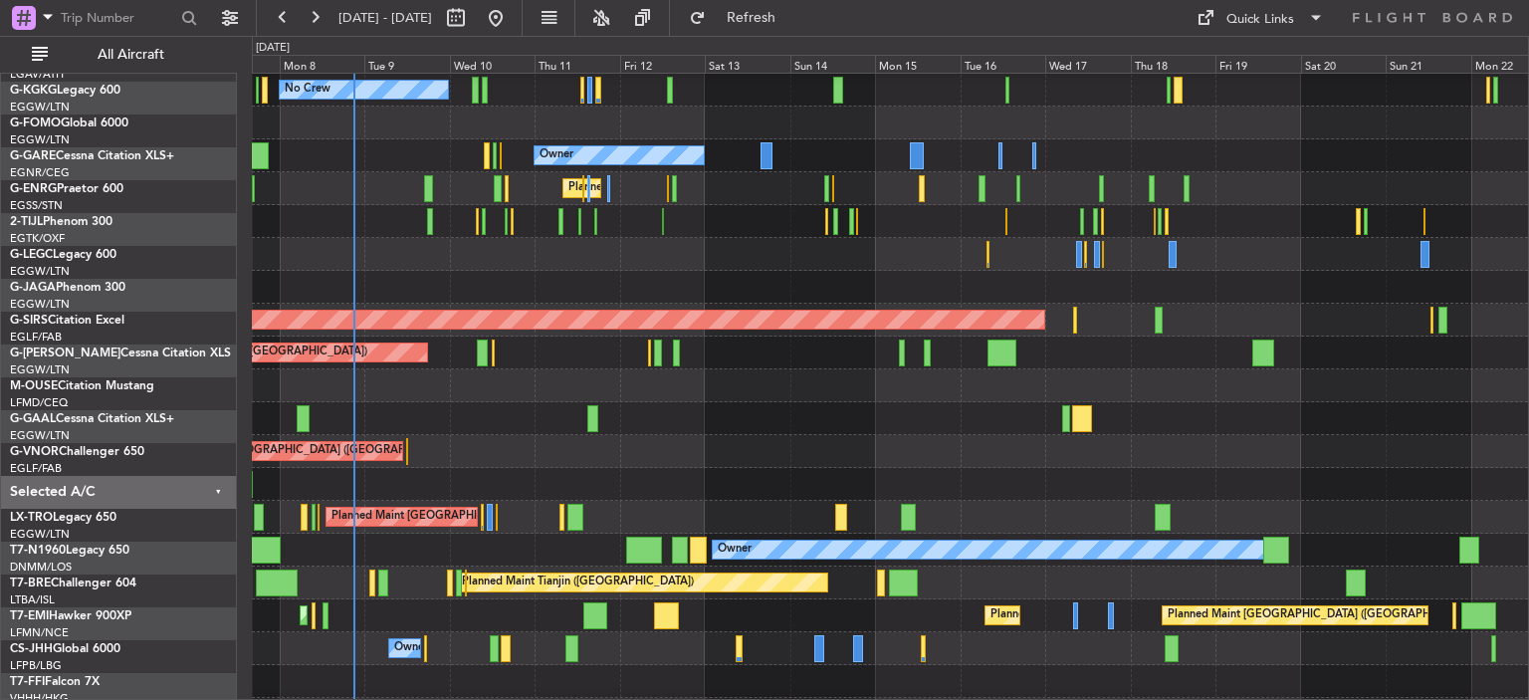
scroll to position [164, 0]
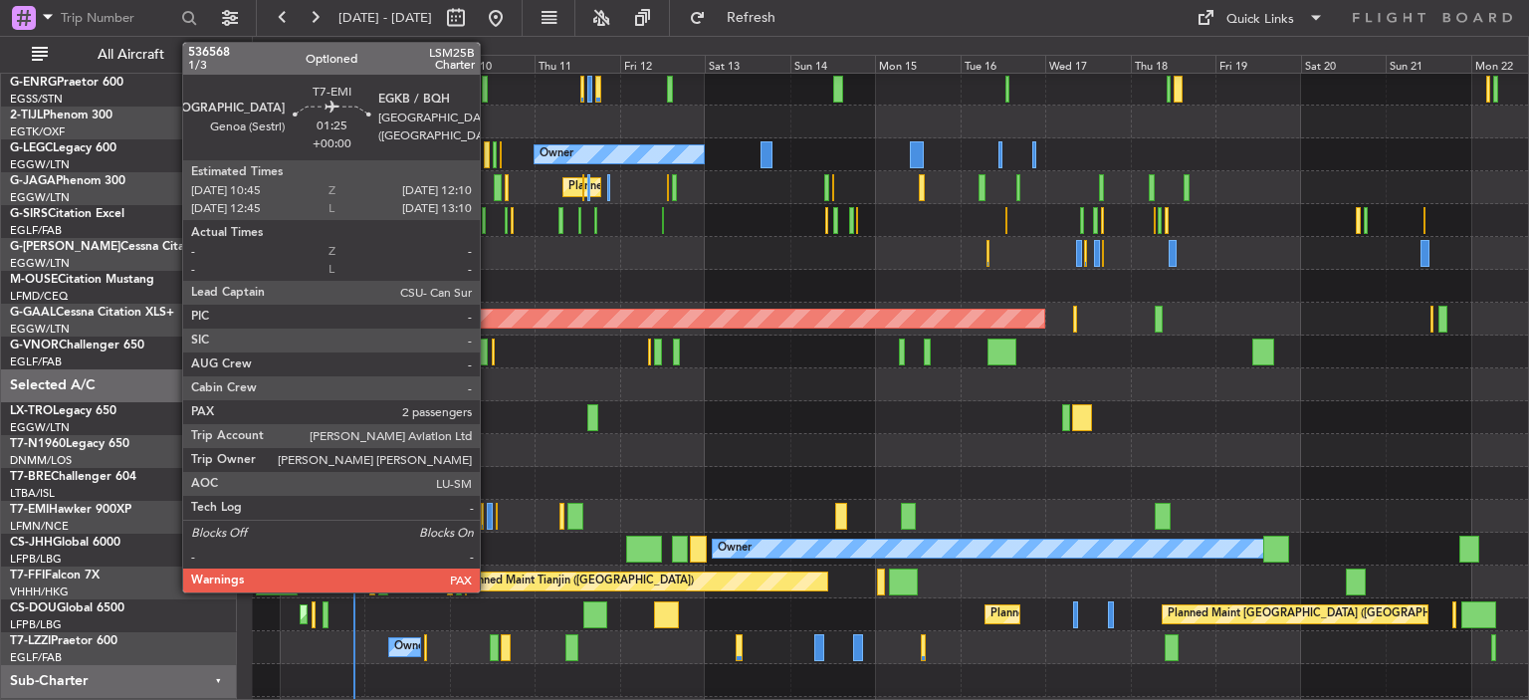
click at [489, 513] on div at bounding box center [490, 516] width 6 height 27
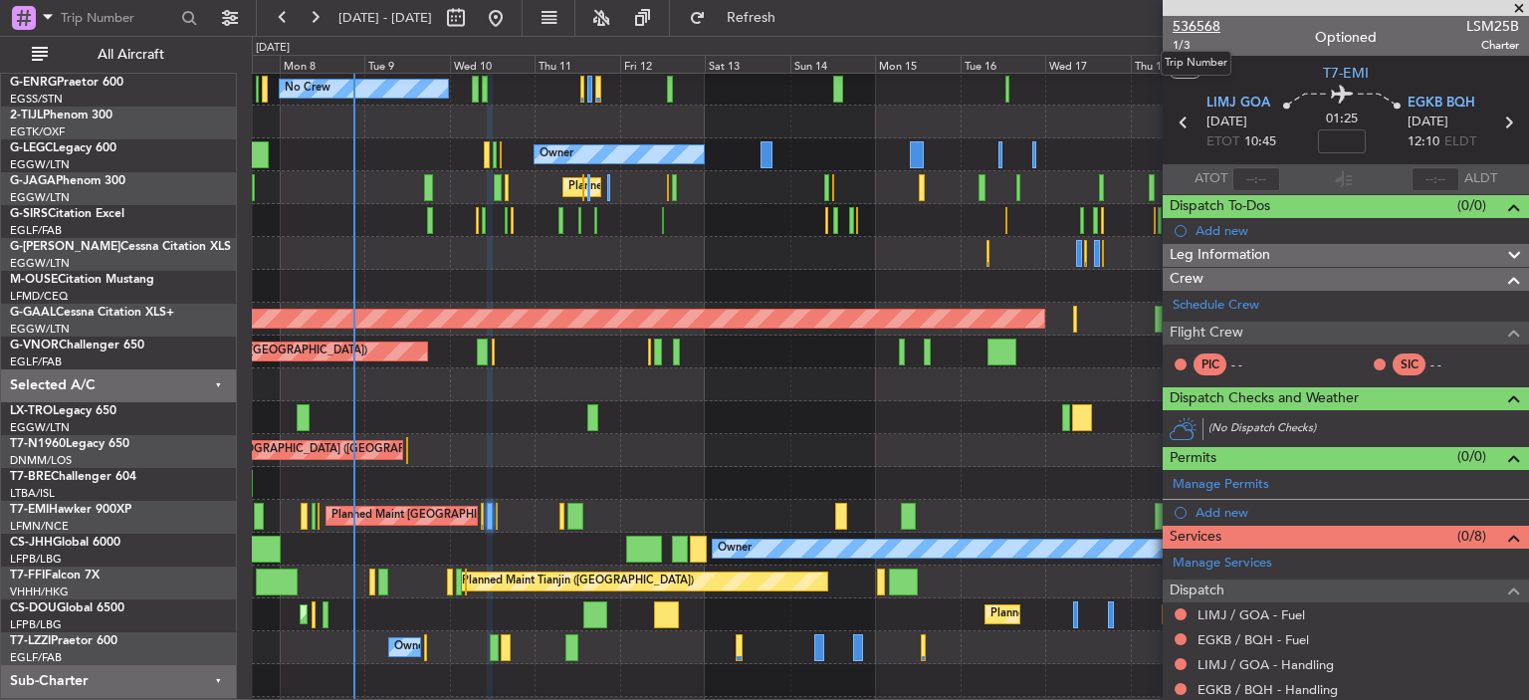
click at [1209, 22] on span "536568" at bounding box center [1196, 26] width 48 height 21
click at [793, 11] on span "Refresh" at bounding box center [752, 18] width 84 height 14
click at [1216, 23] on span "536568" at bounding box center [1196, 26] width 48 height 21
click at [793, 11] on span "Refresh" at bounding box center [752, 18] width 84 height 14
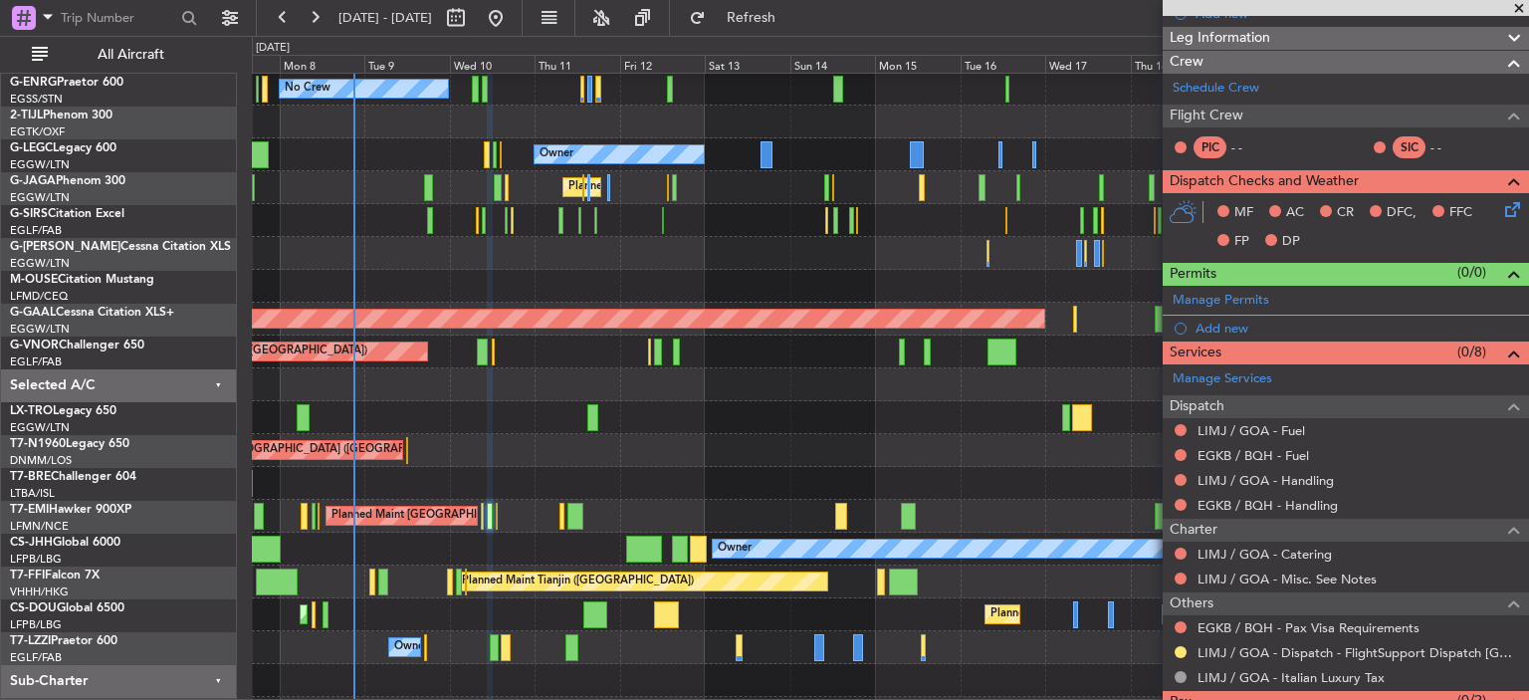
scroll to position [358, 0]
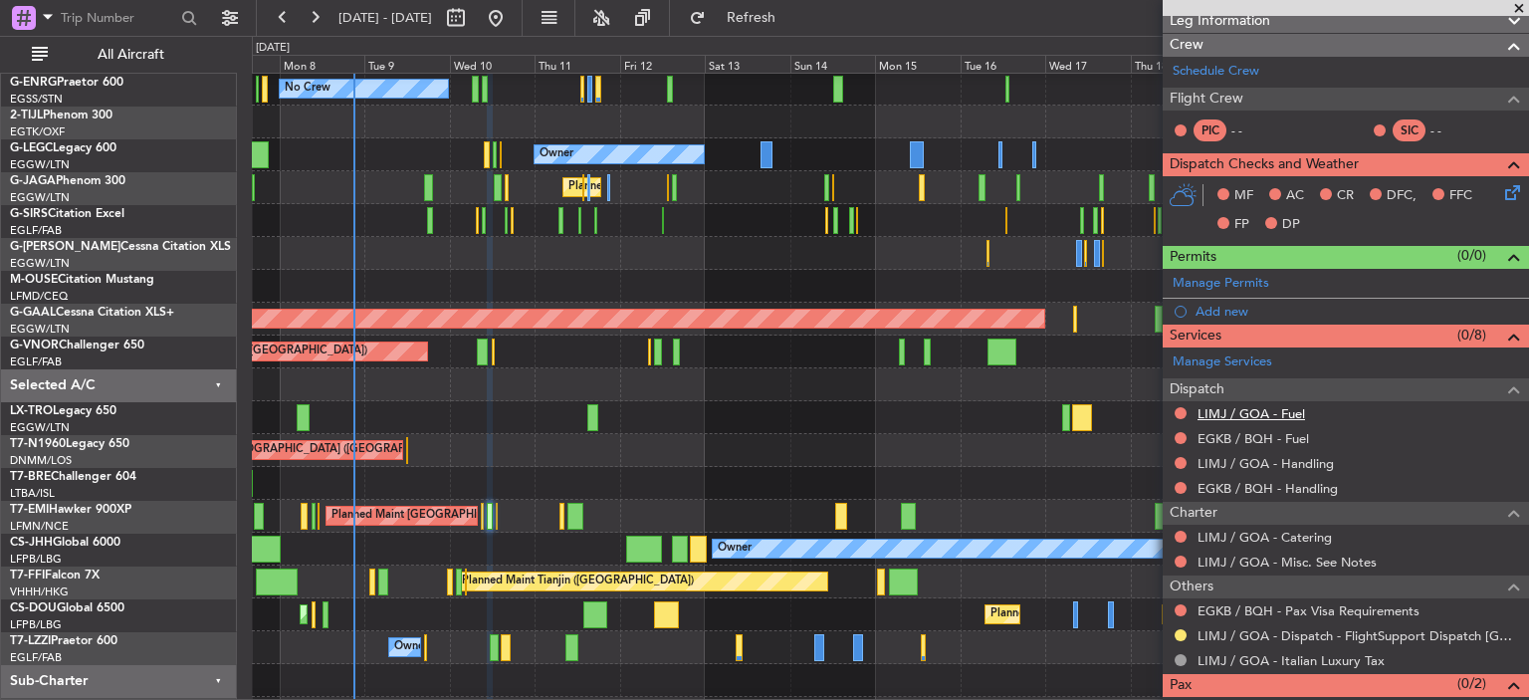
click at [1270, 414] on link "LIMJ / GOA - Fuel" at bounding box center [1250, 413] width 107 height 17
click at [1292, 436] on link "EGKB / BQH - Fuel" at bounding box center [1252, 438] width 111 height 17
click at [793, 11] on span "Refresh" at bounding box center [752, 18] width 84 height 14
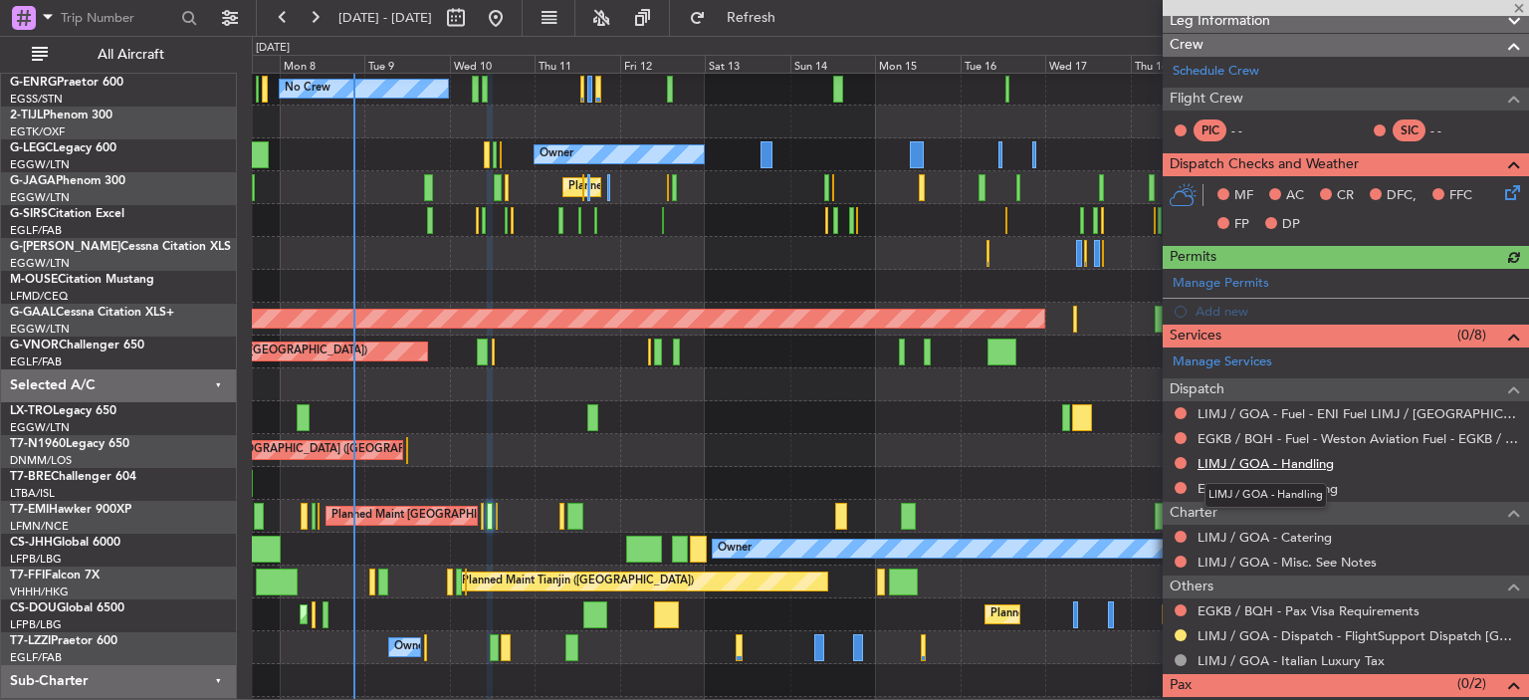
click at [1266, 465] on link "LIMJ / GOA - Handling" at bounding box center [1265, 463] width 136 height 17
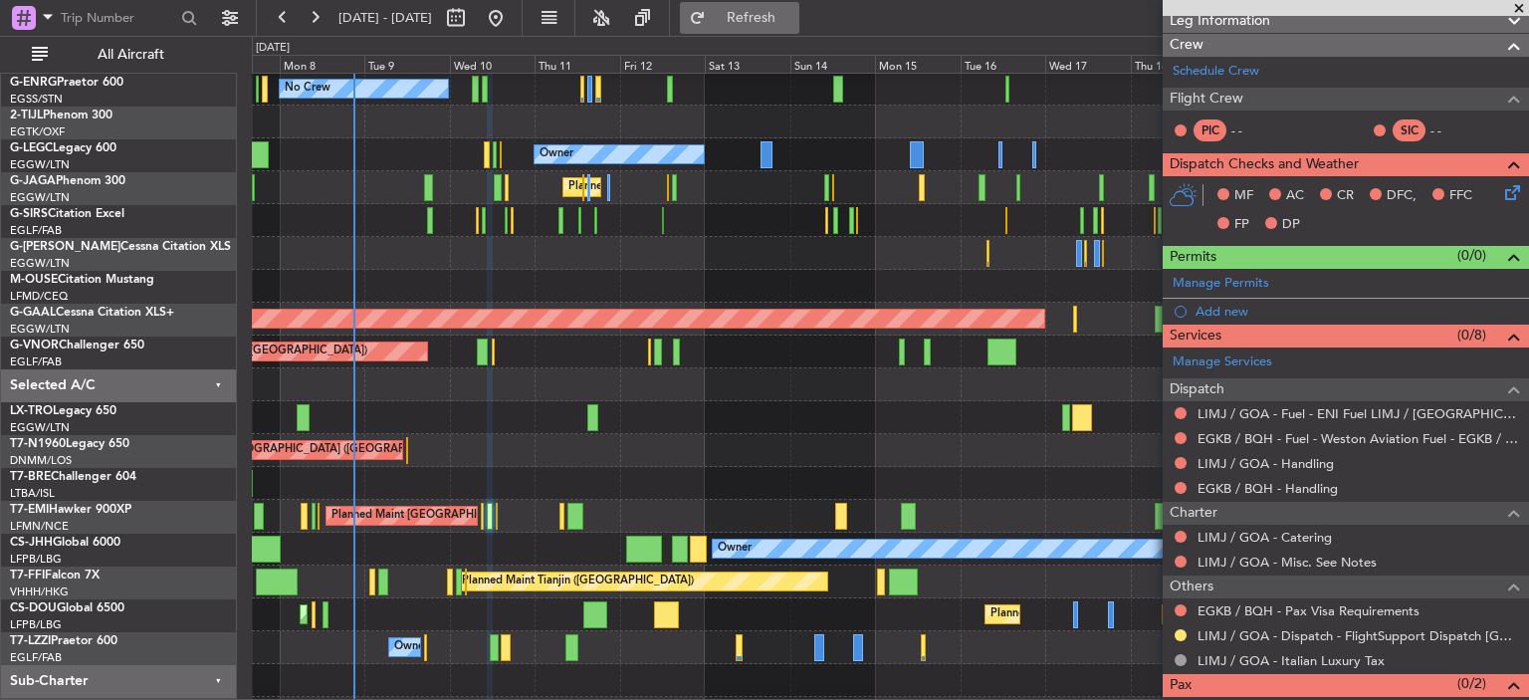
click at [762, 6] on button "Refresh" at bounding box center [739, 18] width 119 height 32
click at [1306, 487] on link "EGKB / BQH - Handling" at bounding box center [1267, 488] width 140 height 17
click at [793, 25] on span "Refresh" at bounding box center [752, 18] width 84 height 14
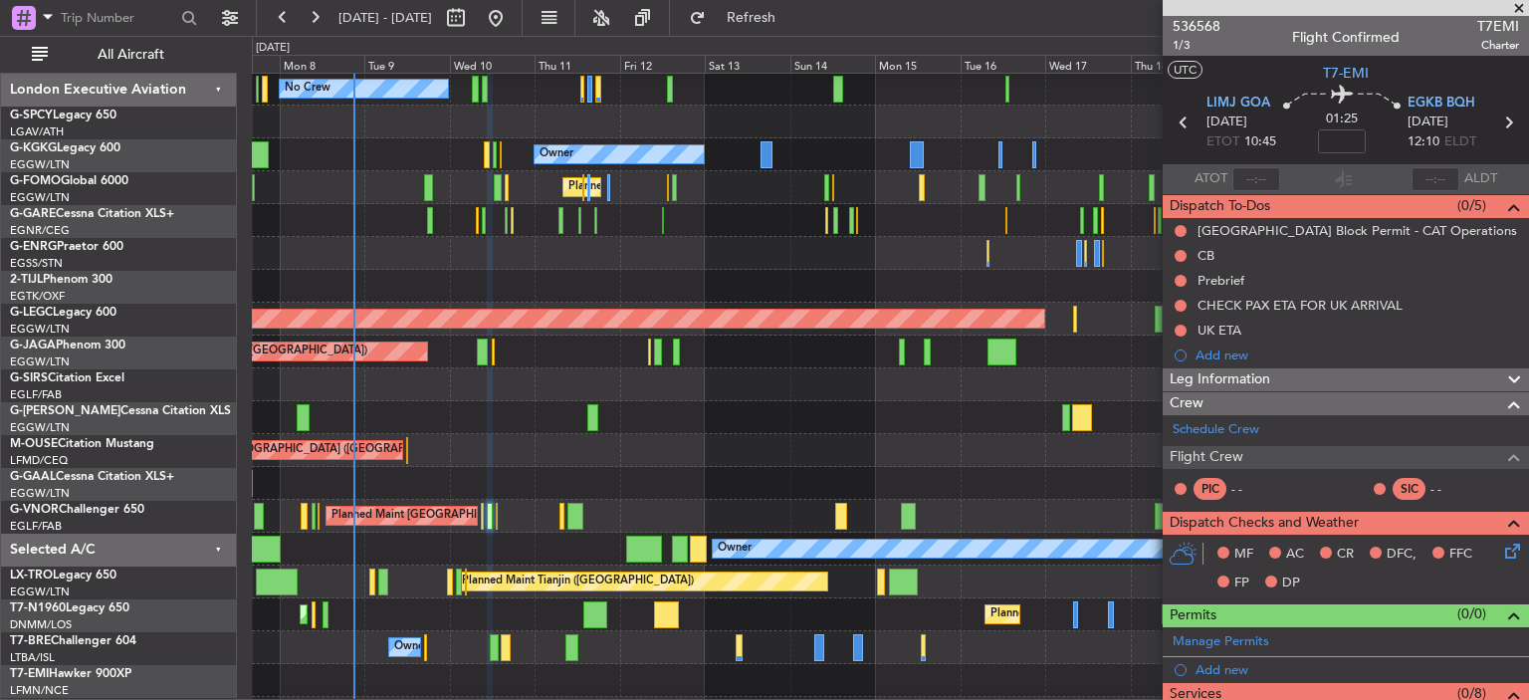
scroll to position [358, 0]
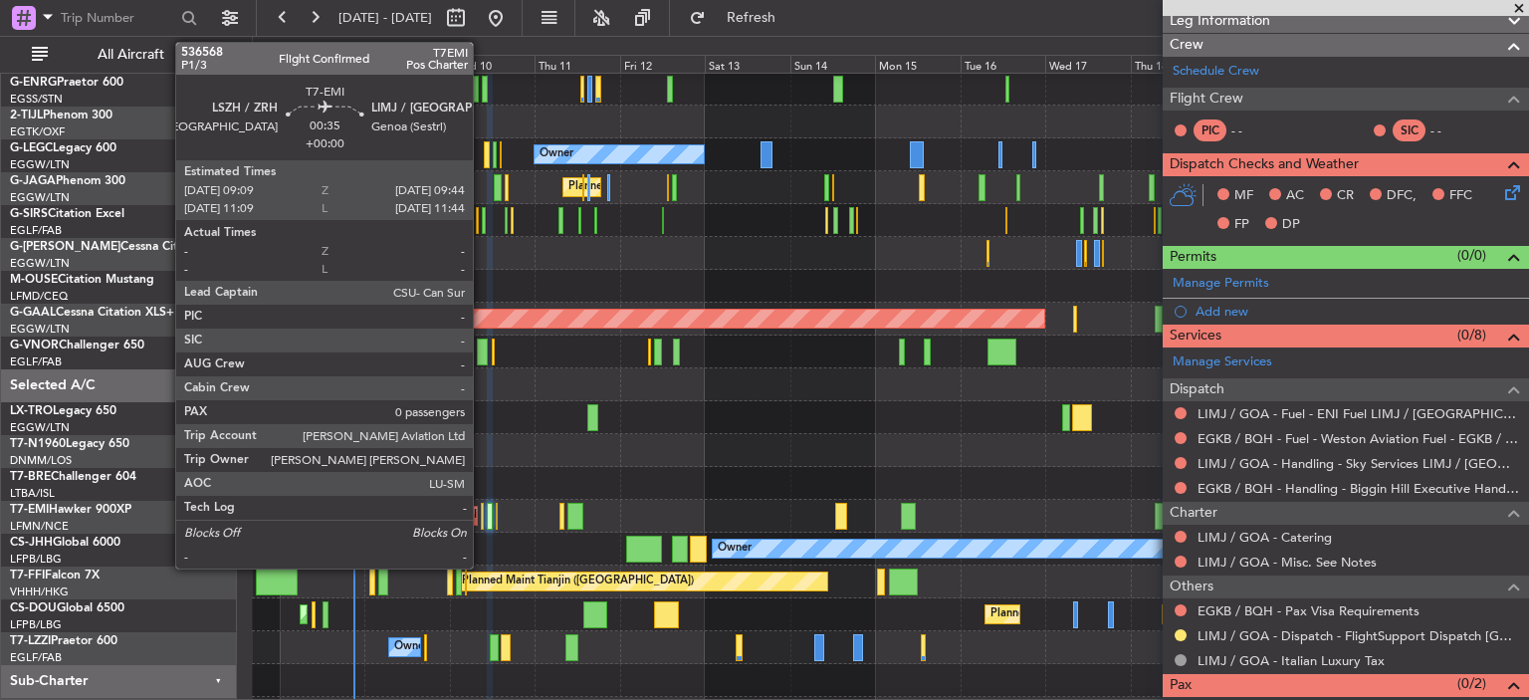
click at [482, 518] on div at bounding box center [482, 516] width 3 height 27
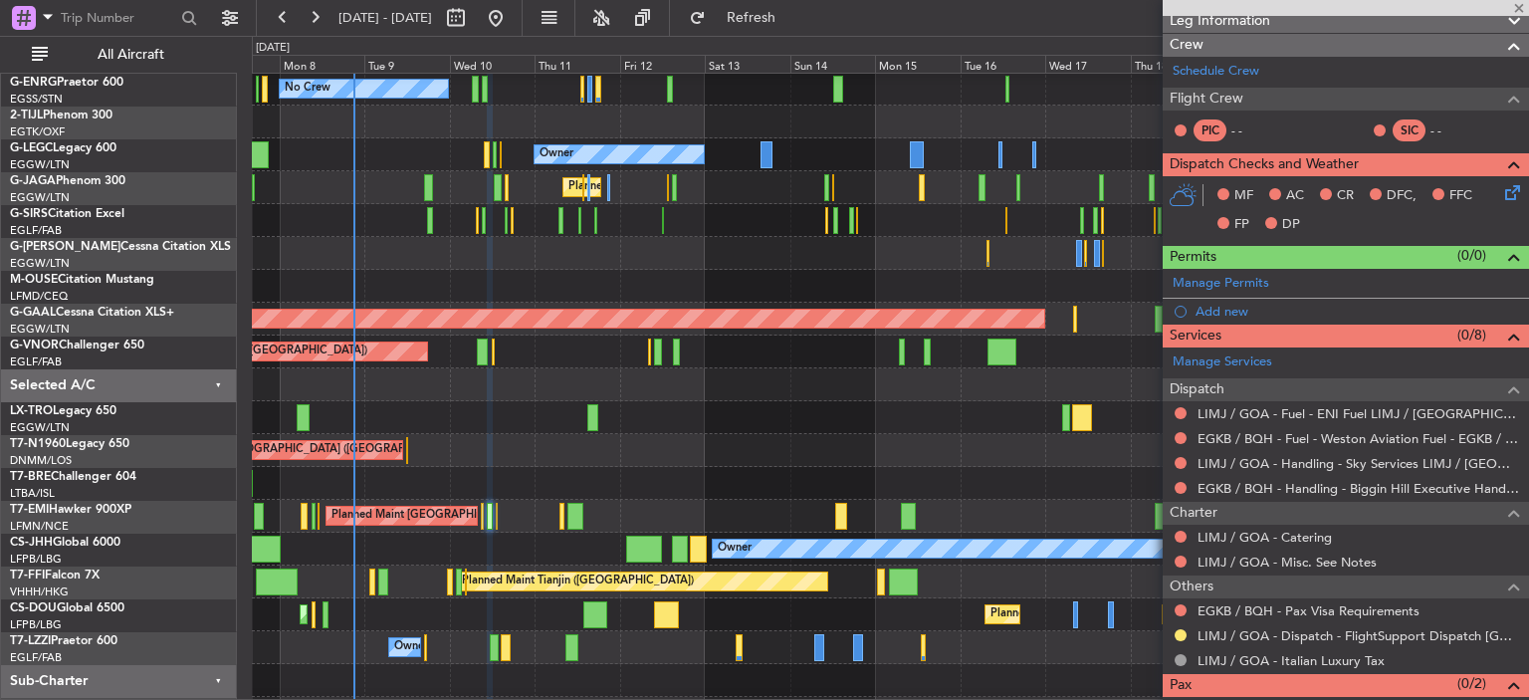
type input "0"
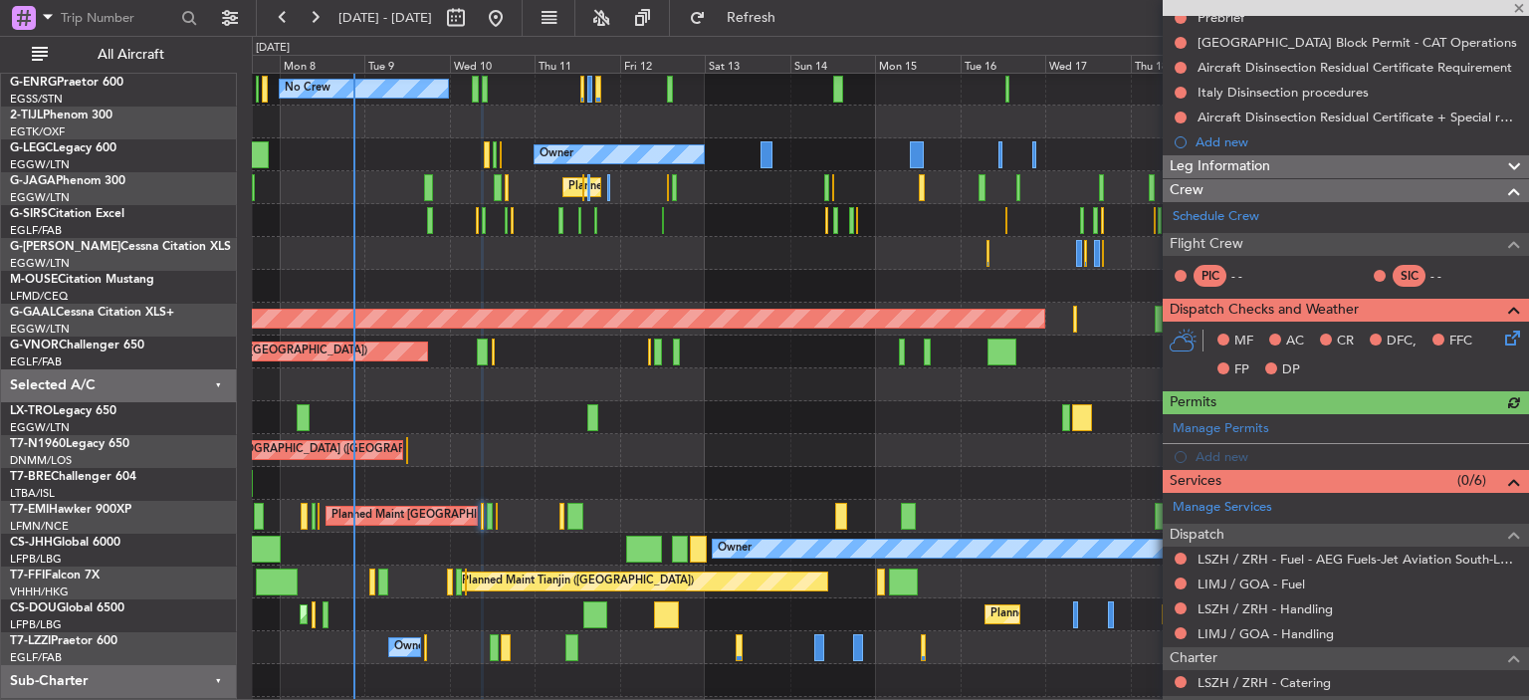
scroll to position [239, 0]
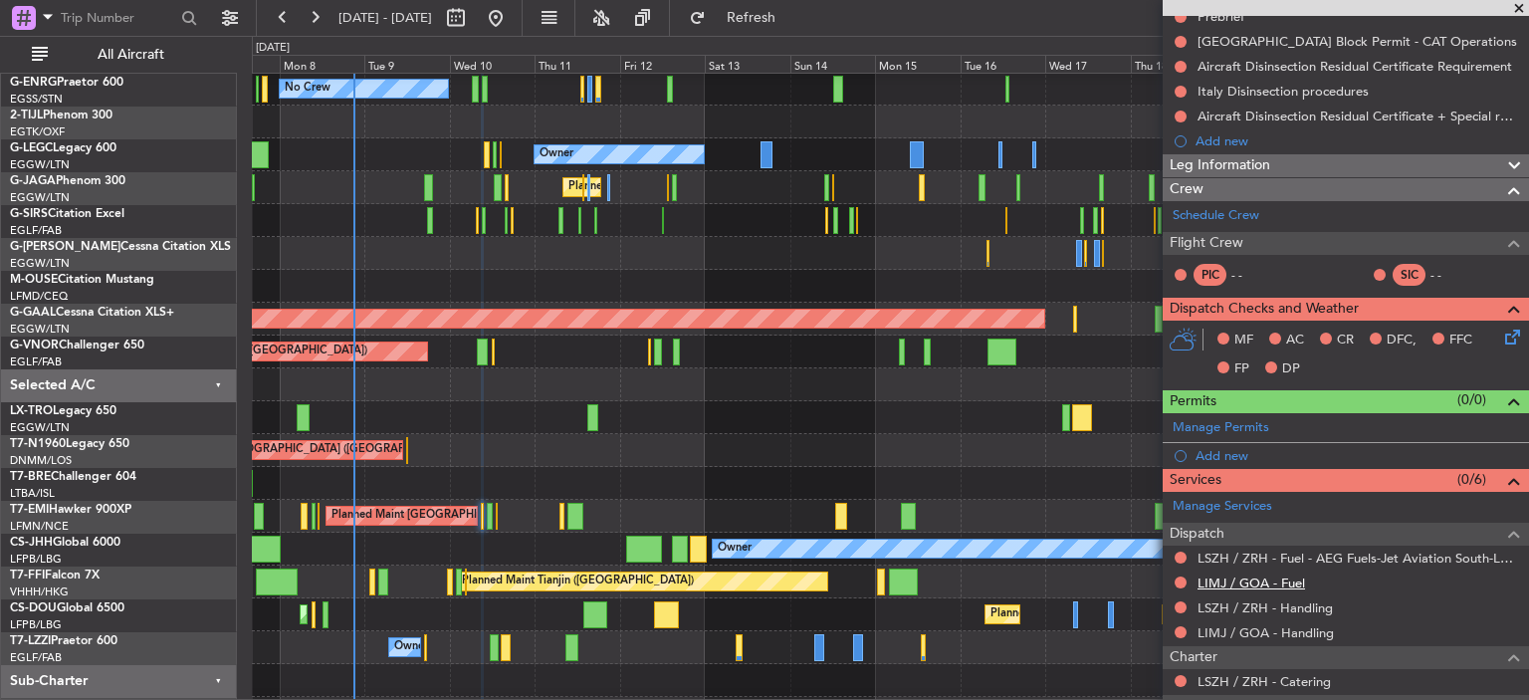
click at [1290, 580] on link "LIMJ / GOA - Fuel" at bounding box center [1250, 582] width 107 height 17
click at [1310, 611] on link "LSZH / ZRH - Handling" at bounding box center [1264, 607] width 135 height 17
click at [1269, 628] on link "LIMJ / GOA - Handling" at bounding box center [1265, 632] width 136 height 17
click at [781, 12] on span "Refresh" at bounding box center [752, 18] width 84 height 14
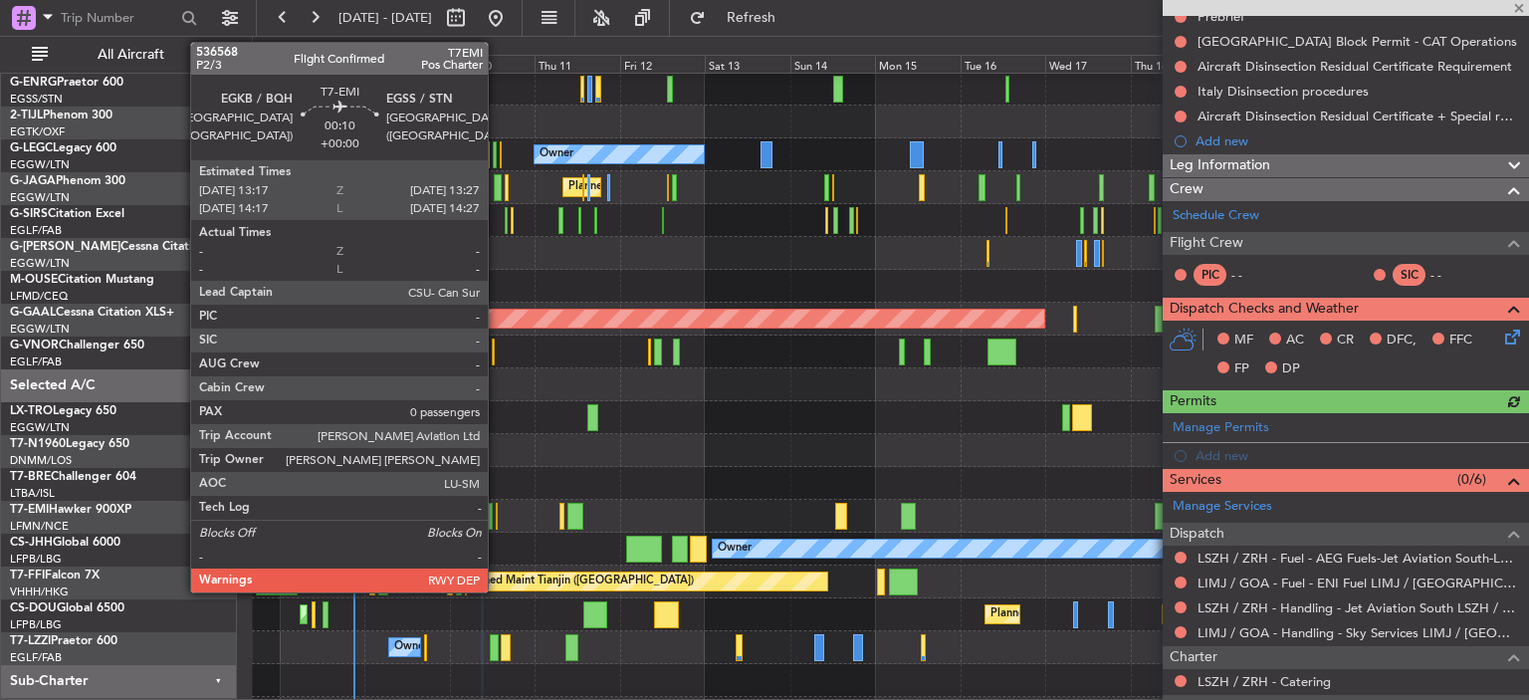
click at [497, 509] on div at bounding box center [497, 516] width 2 height 27
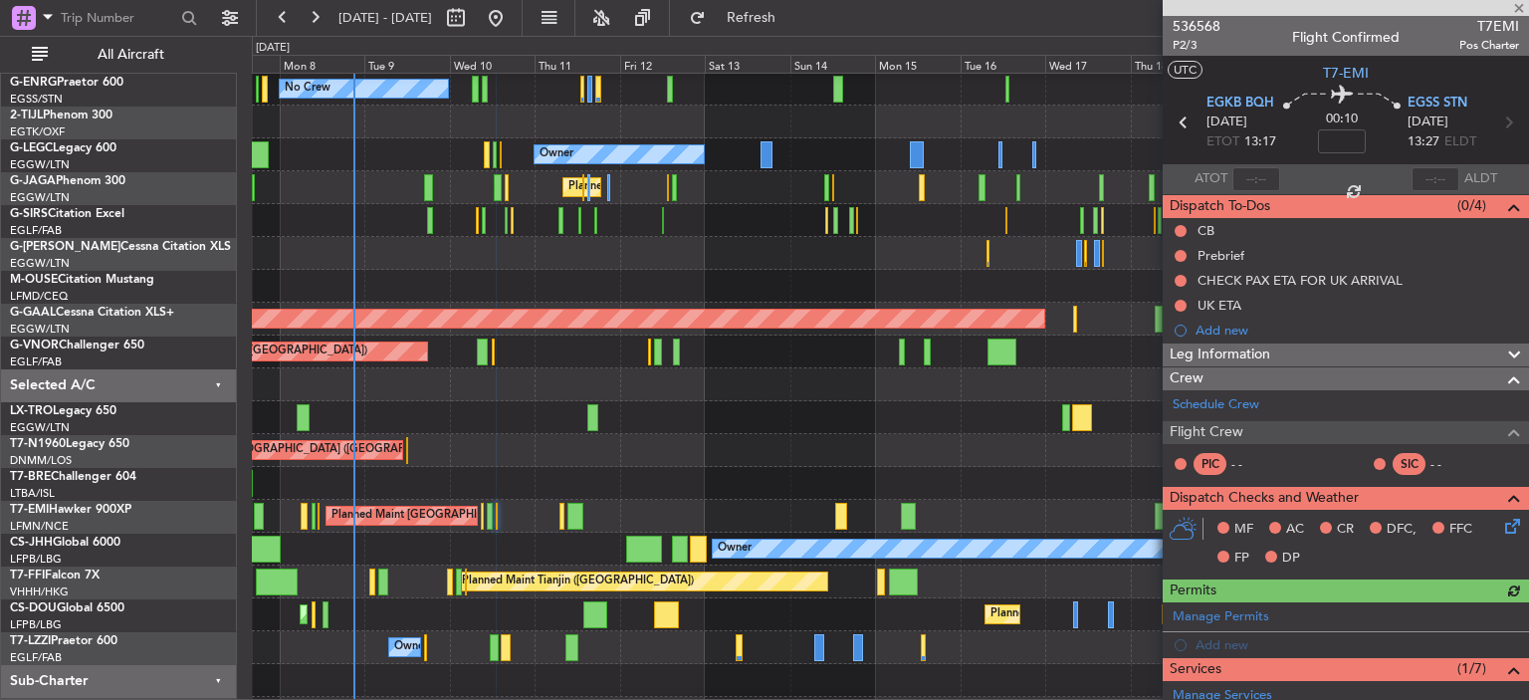
scroll to position [310, 0]
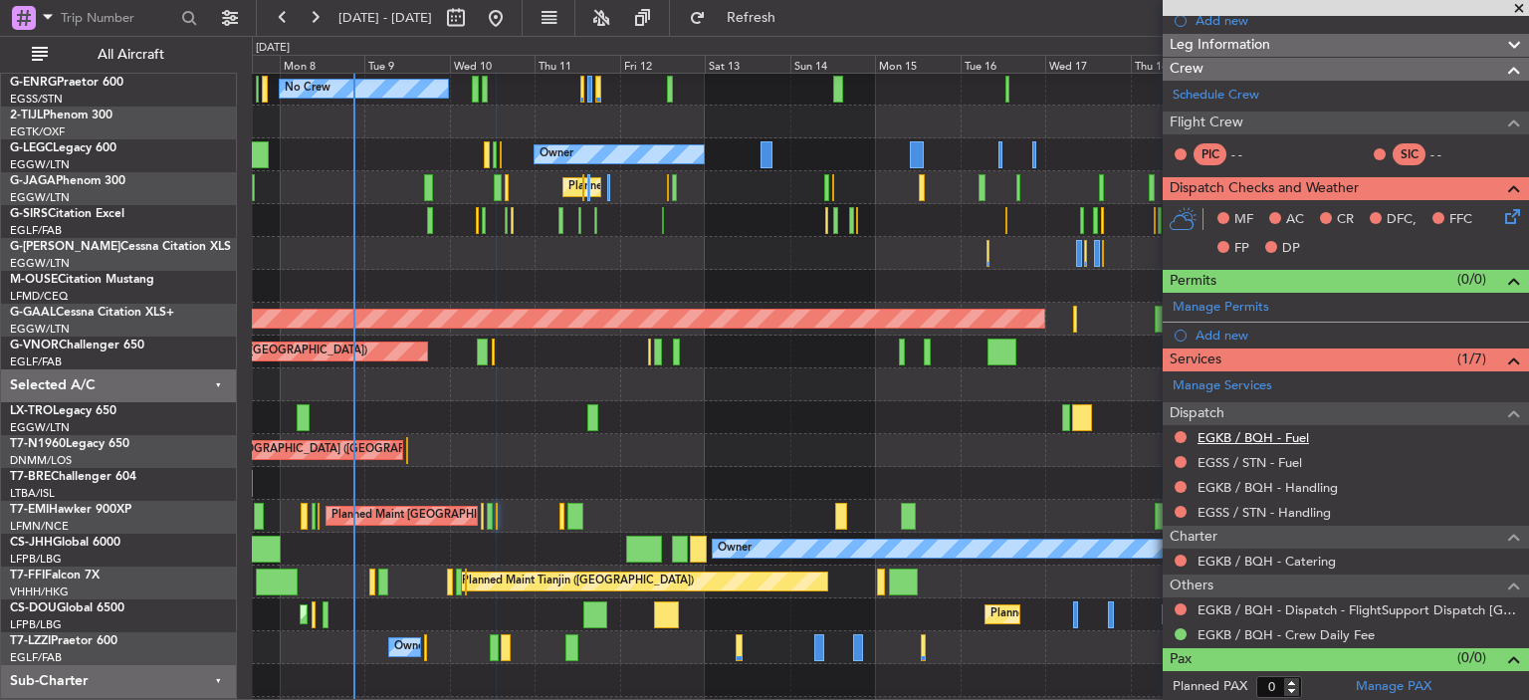
click at [1258, 434] on link "EGKB / BQH - Fuel" at bounding box center [1252, 437] width 111 height 17
click at [1282, 458] on link "EGSS / STN - Fuel" at bounding box center [1249, 462] width 105 height 17
click at [1324, 489] on link "EGKB / BQH - Handling" at bounding box center [1267, 487] width 140 height 17
click at [1263, 504] on link "EGSS / STN - Handling" at bounding box center [1263, 512] width 133 height 17
click at [788, 20] on span "Refresh" at bounding box center [752, 18] width 84 height 14
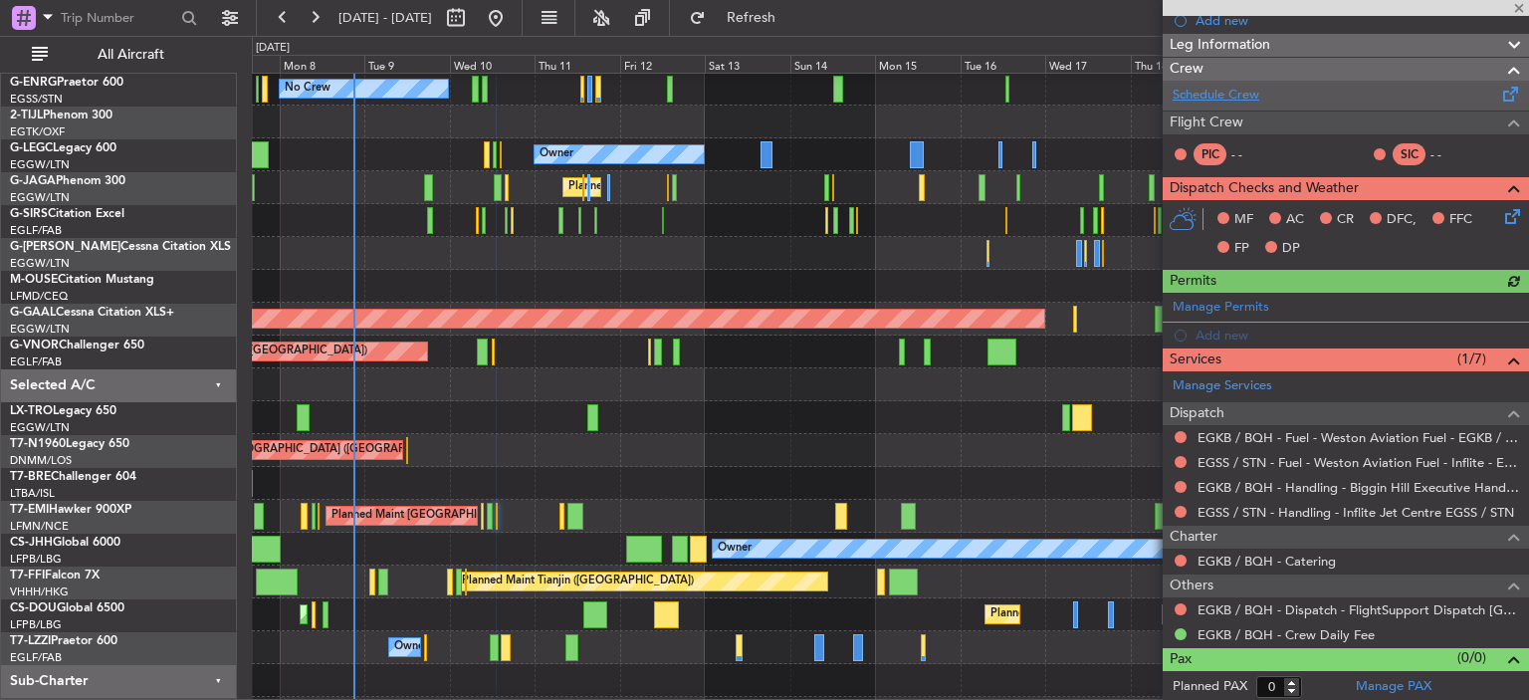
click at [1223, 86] on link "Schedule Crew" at bounding box center [1215, 96] width 87 height 20
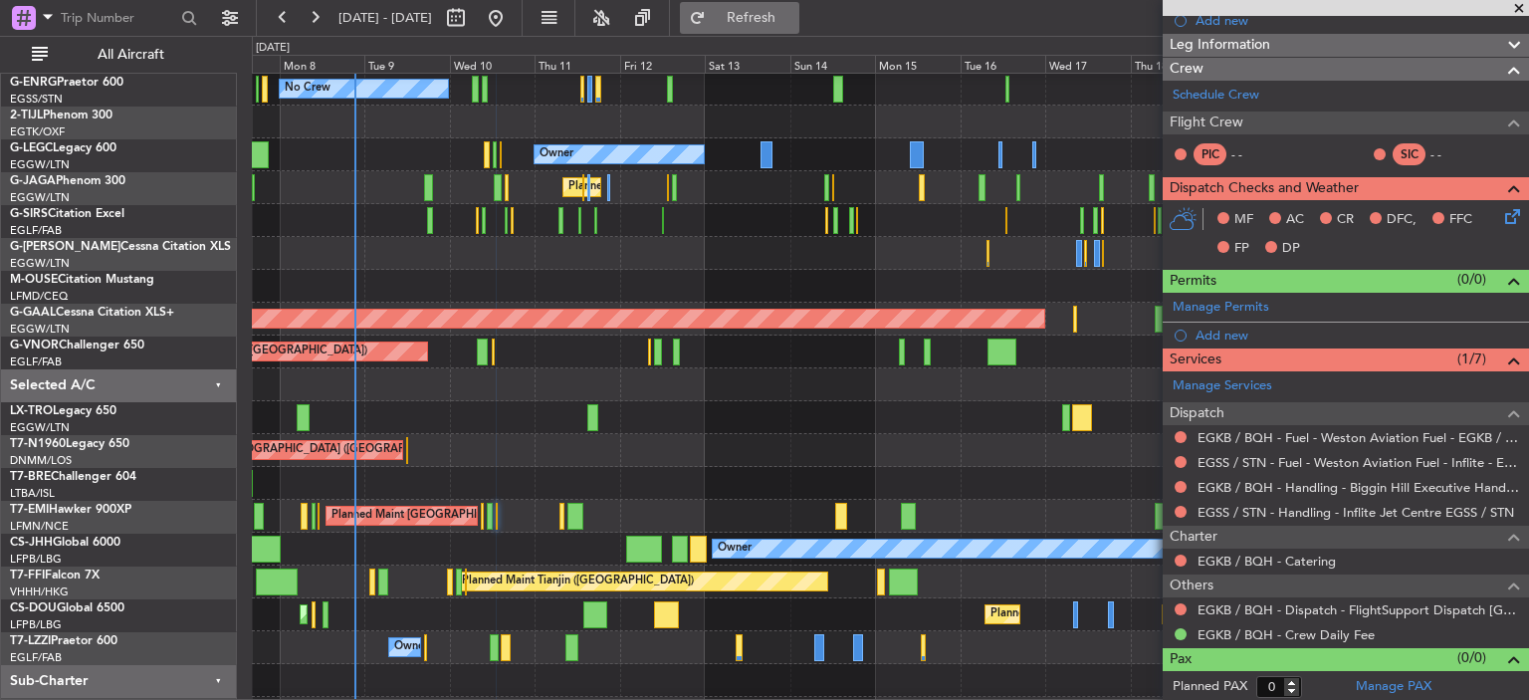
click at [783, 19] on span "Refresh" at bounding box center [752, 18] width 84 height 14
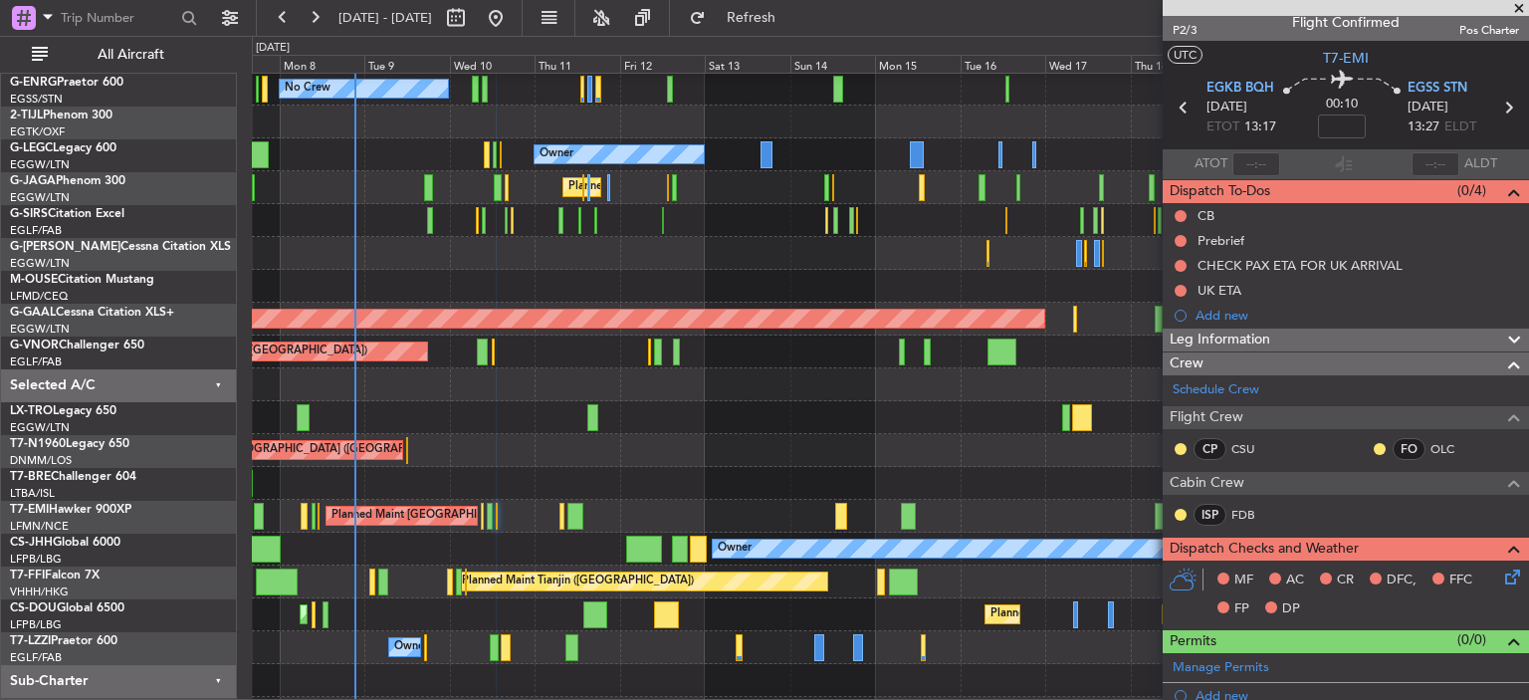
scroll to position [0, 0]
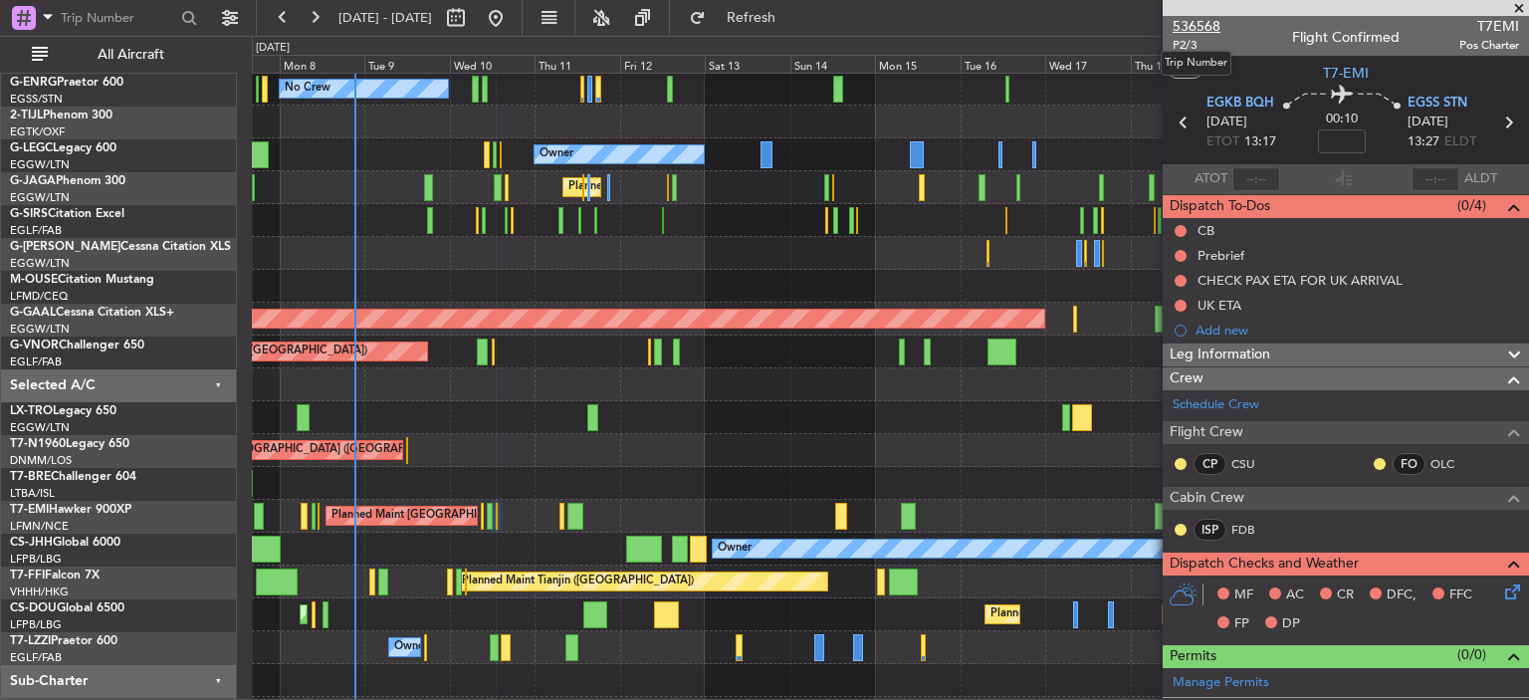
click at [1191, 28] on span "536568" at bounding box center [1196, 26] width 48 height 21
click at [772, 11] on span "Refresh" at bounding box center [752, 18] width 84 height 14
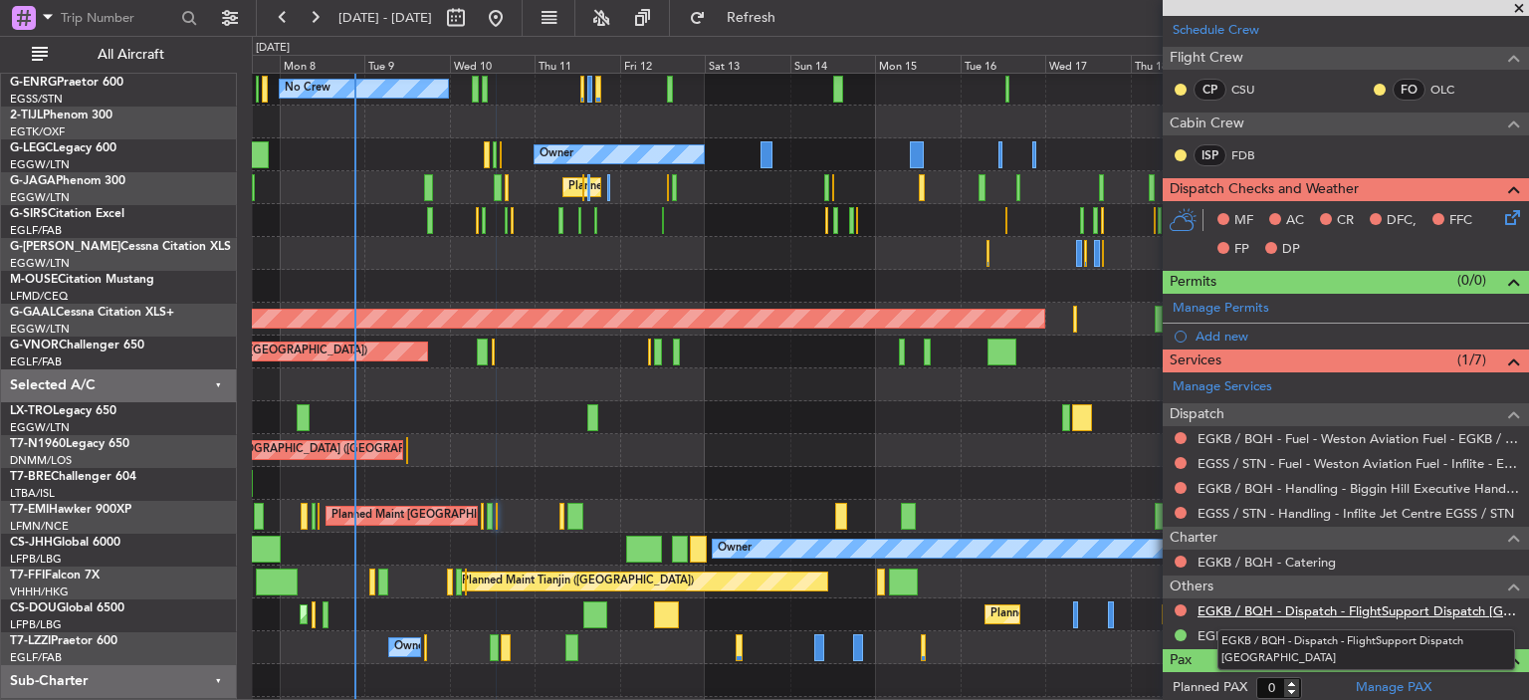
click at [1416, 606] on link "EGKB / BQH - Dispatch - FlightSupport Dispatch [GEOGRAPHIC_DATA]" at bounding box center [1357, 610] width 321 height 17
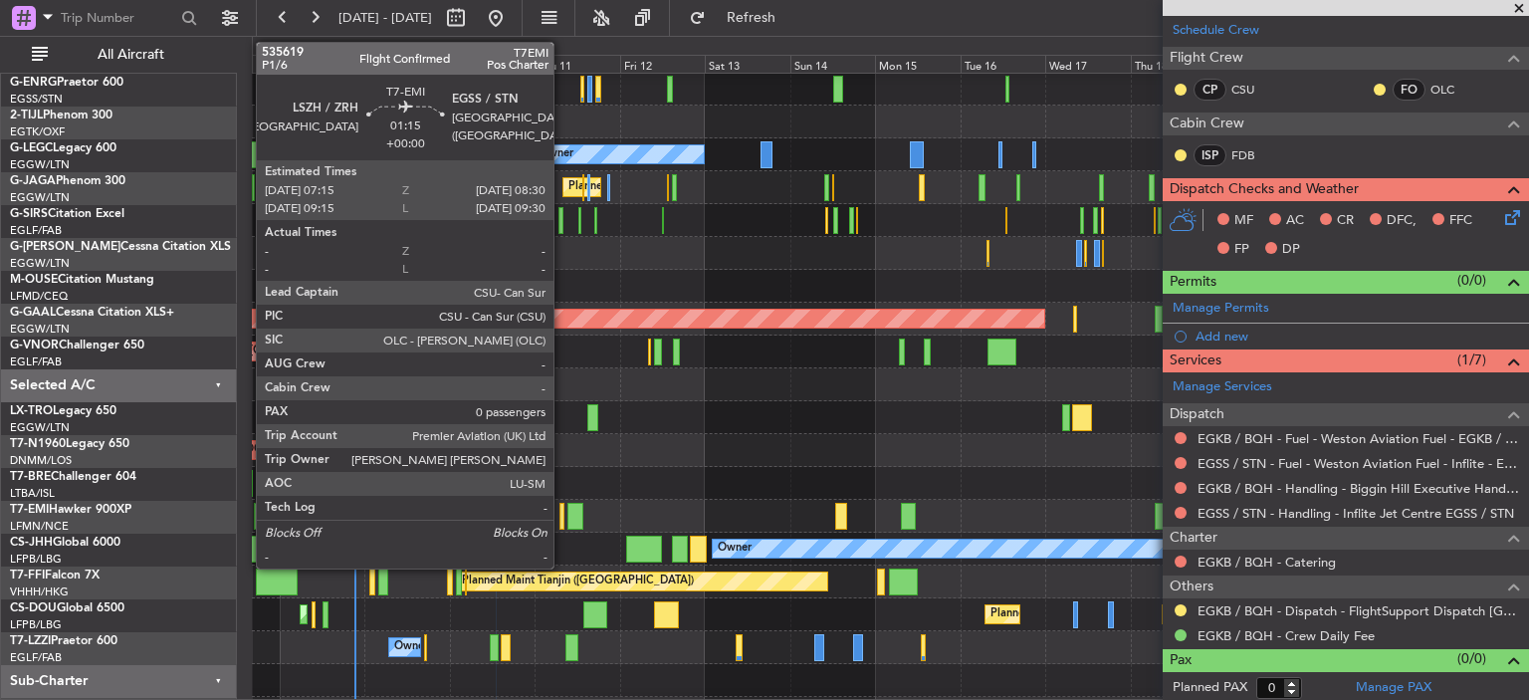
click at [562, 522] on div at bounding box center [561, 516] width 5 height 27
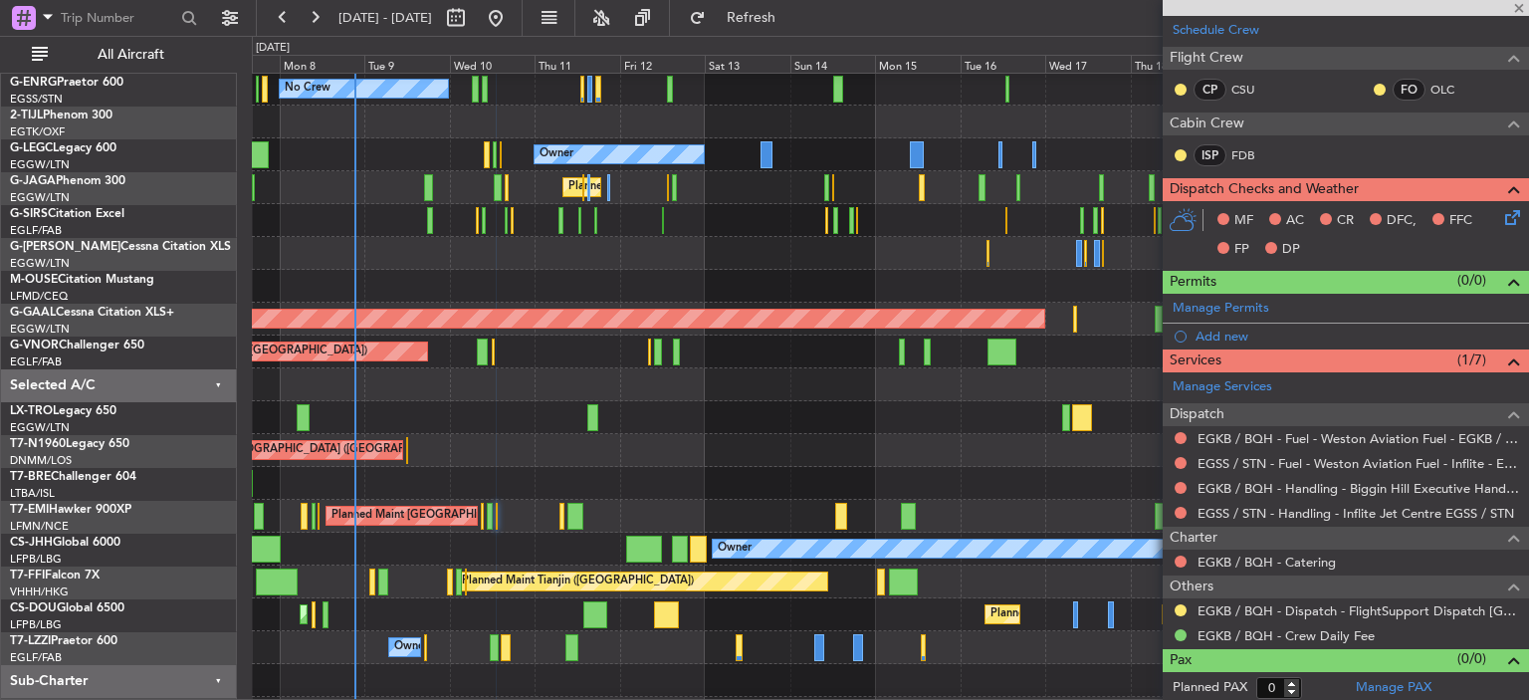
scroll to position [0, 0]
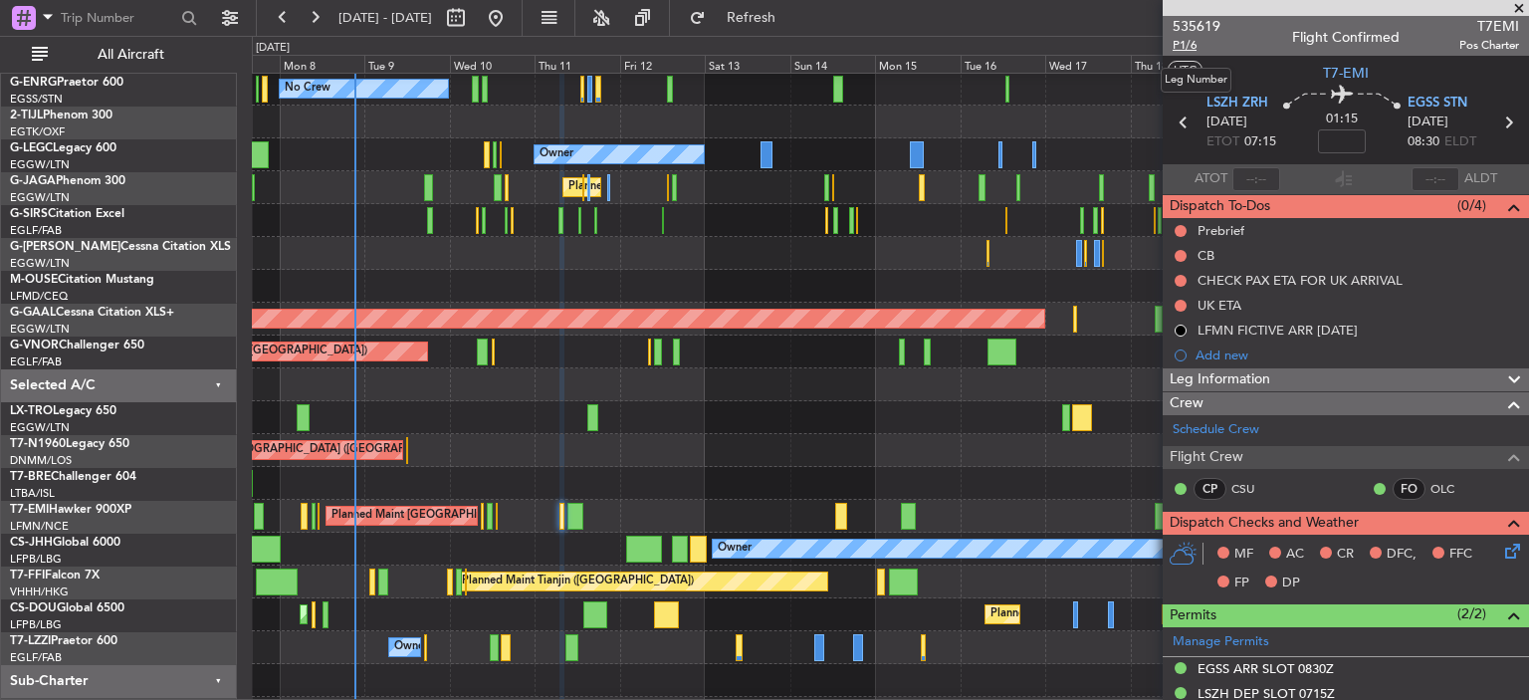
click at [1191, 43] on span "P1/6" at bounding box center [1196, 45] width 48 height 17
click at [761, 14] on button "Refresh" at bounding box center [739, 18] width 119 height 32
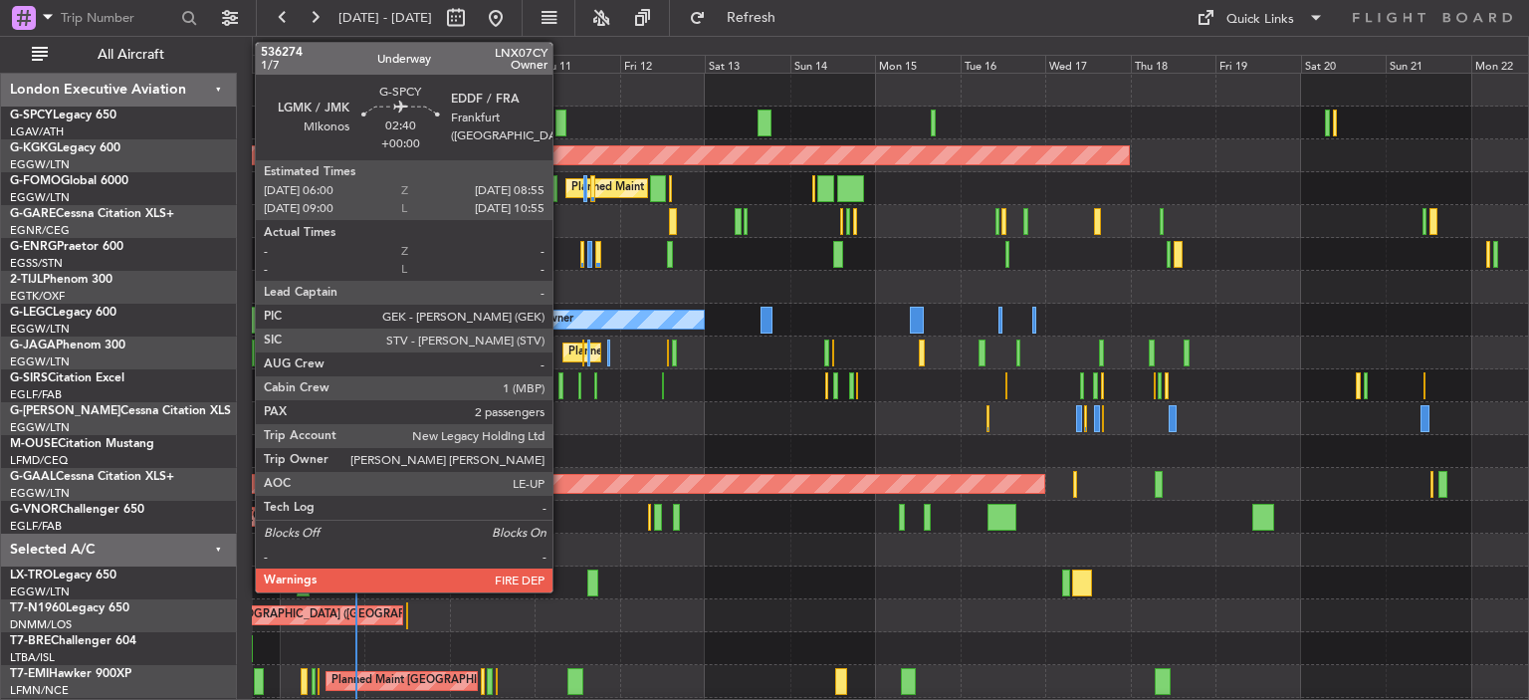
click at [561, 121] on div at bounding box center [560, 122] width 11 height 27
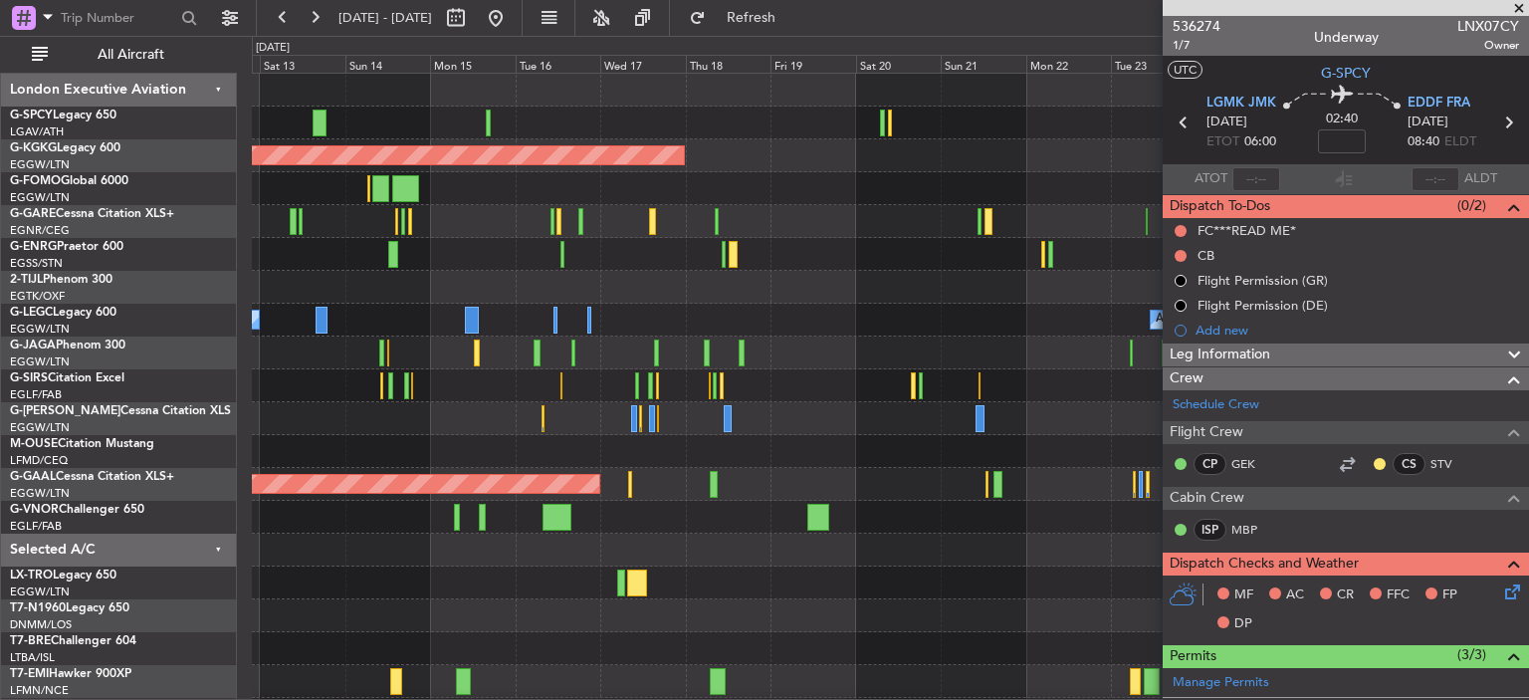
click at [424, 367] on div "Unplanned Maint [GEOGRAPHIC_DATA] ([PERSON_NAME] Intl) AOG Maint [GEOGRAPHIC_DA…" at bounding box center [890, 484] width 1276 height 821
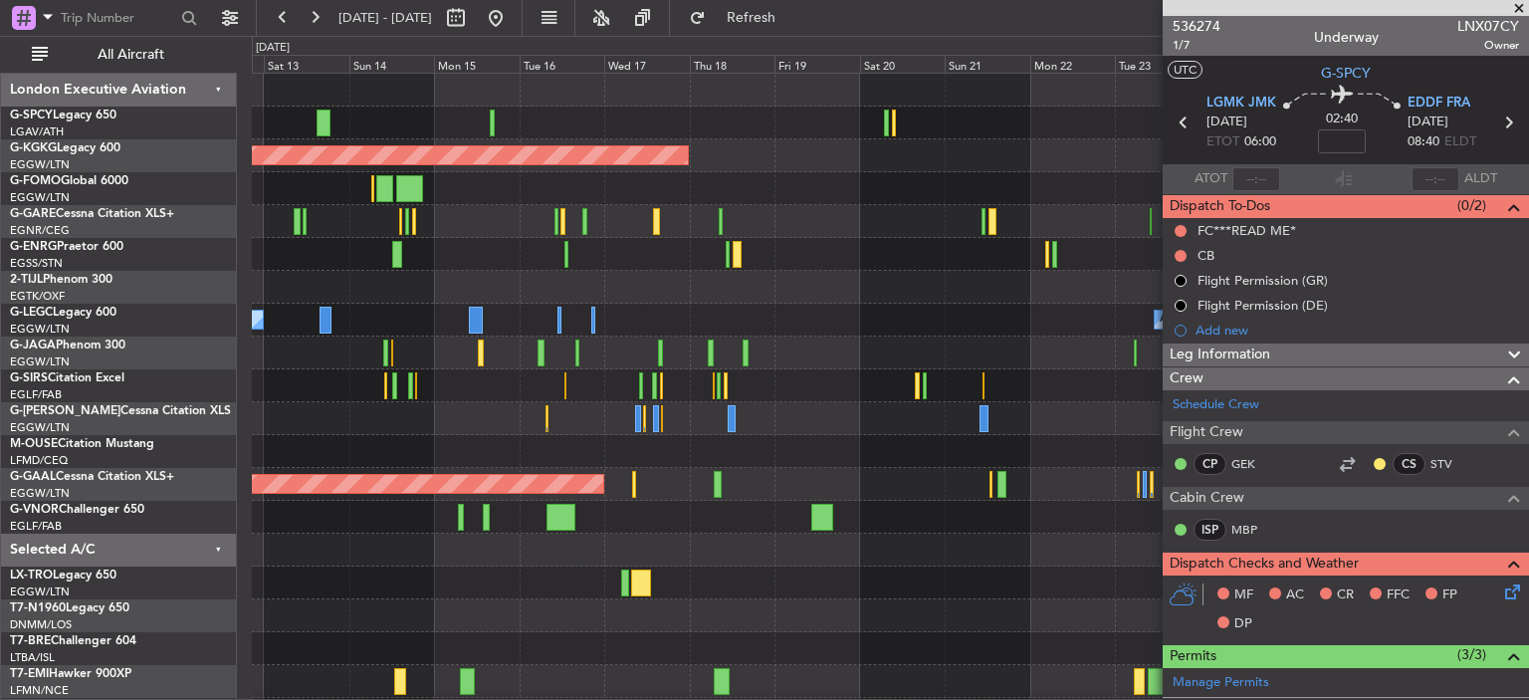
click at [1513, 3] on span at bounding box center [1519, 9] width 20 height 18
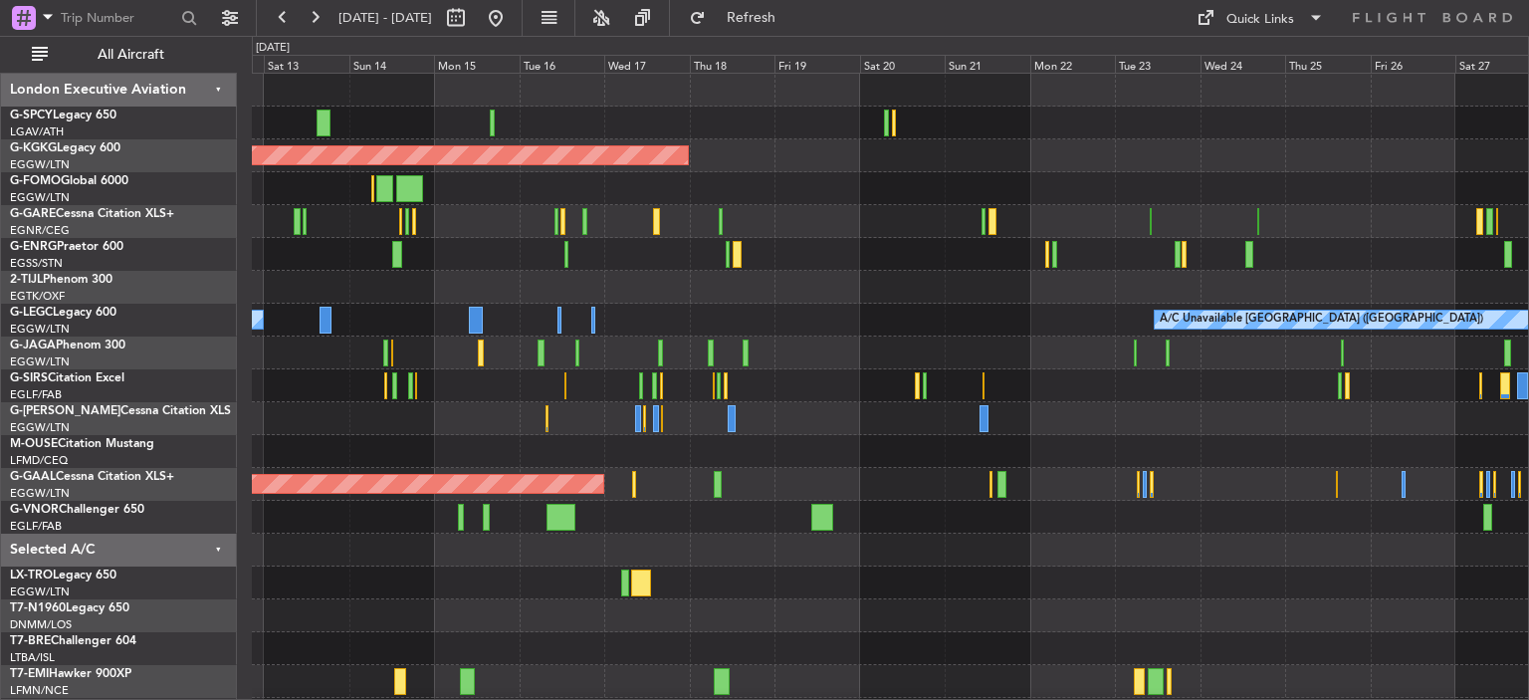
type input "0"
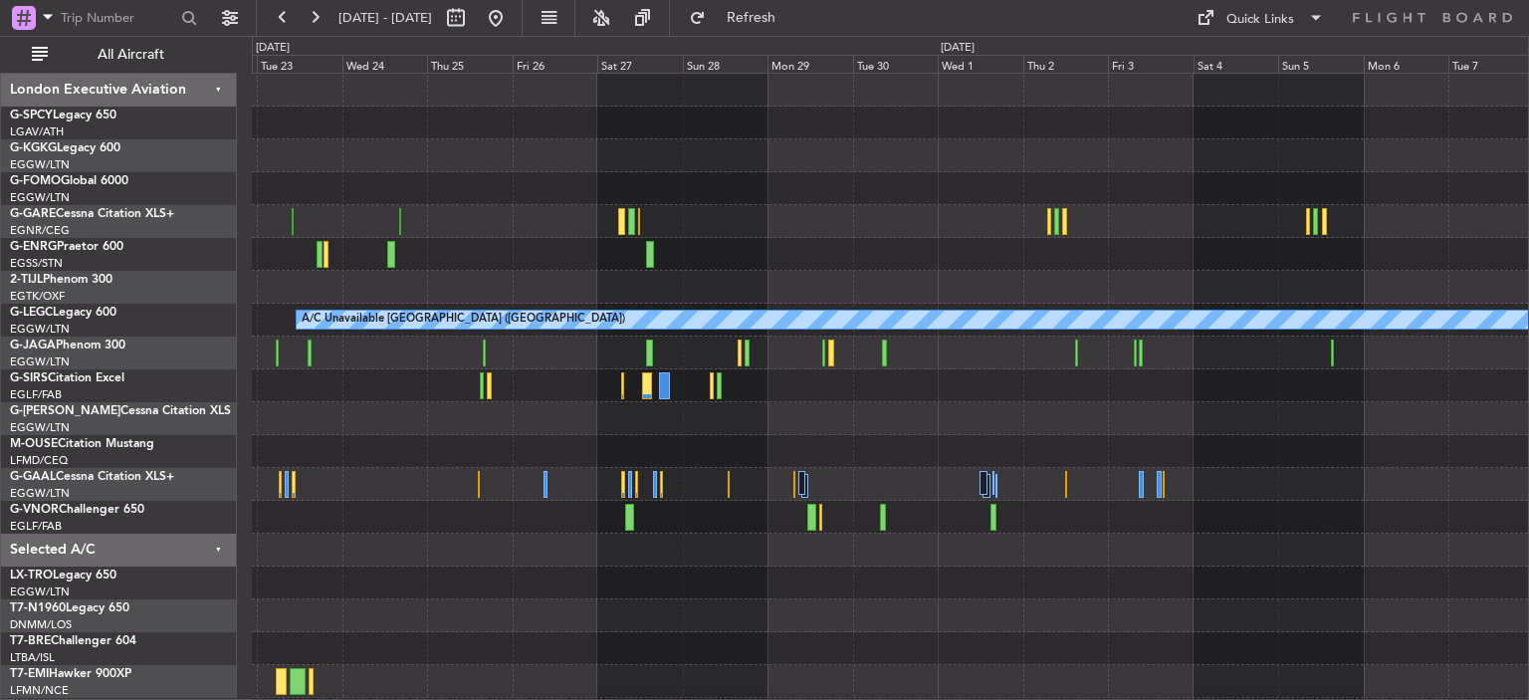
click at [334, 335] on div "A/C Unavailable [GEOGRAPHIC_DATA] ([GEOGRAPHIC_DATA]) Owner" at bounding box center [890, 451] width 1276 height 755
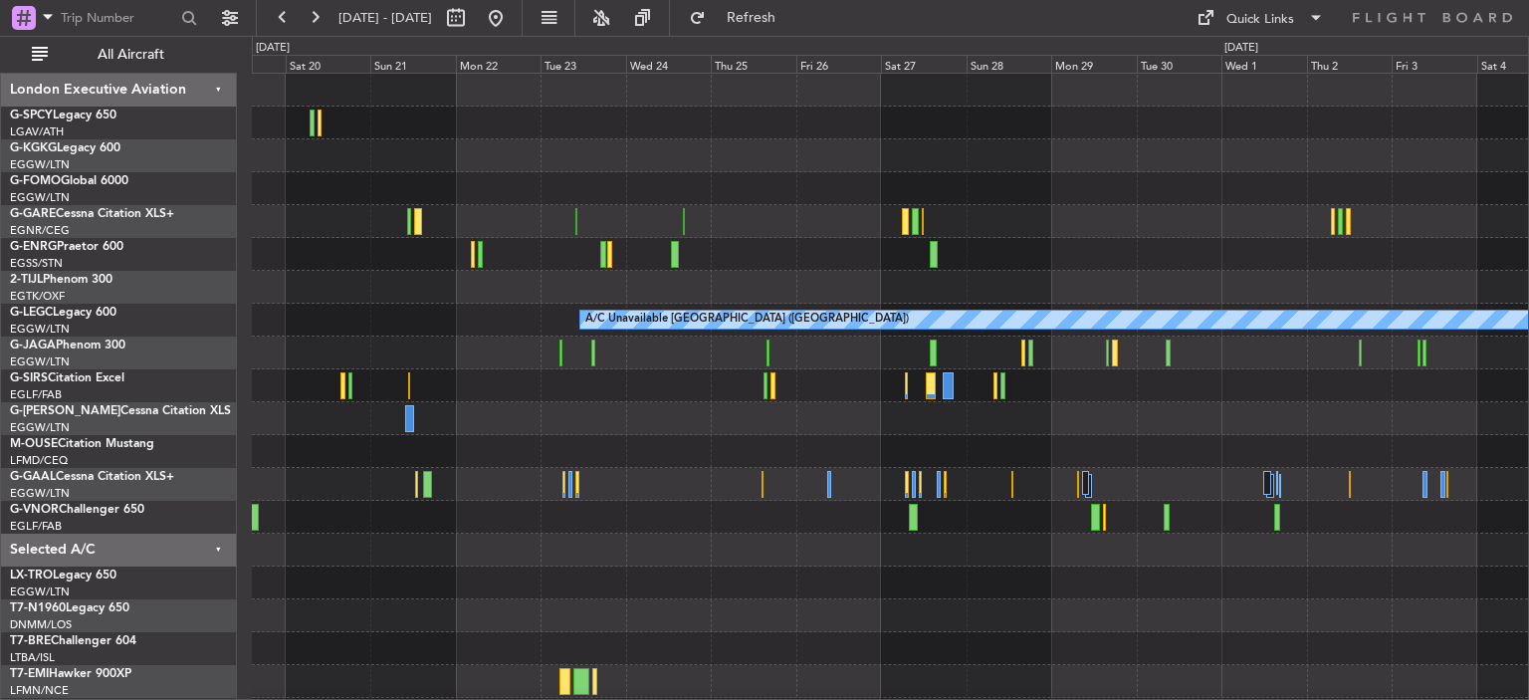
click at [1184, 304] on div "AOG Maint [GEOGRAPHIC_DATA] (Ataturk) A/C Unavailable [GEOGRAPHIC_DATA] ([GEOGR…" at bounding box center [890, 451] width 1276 height 755
click at [512, 25] on button at bounding box center [496, 18] width 32 height 32
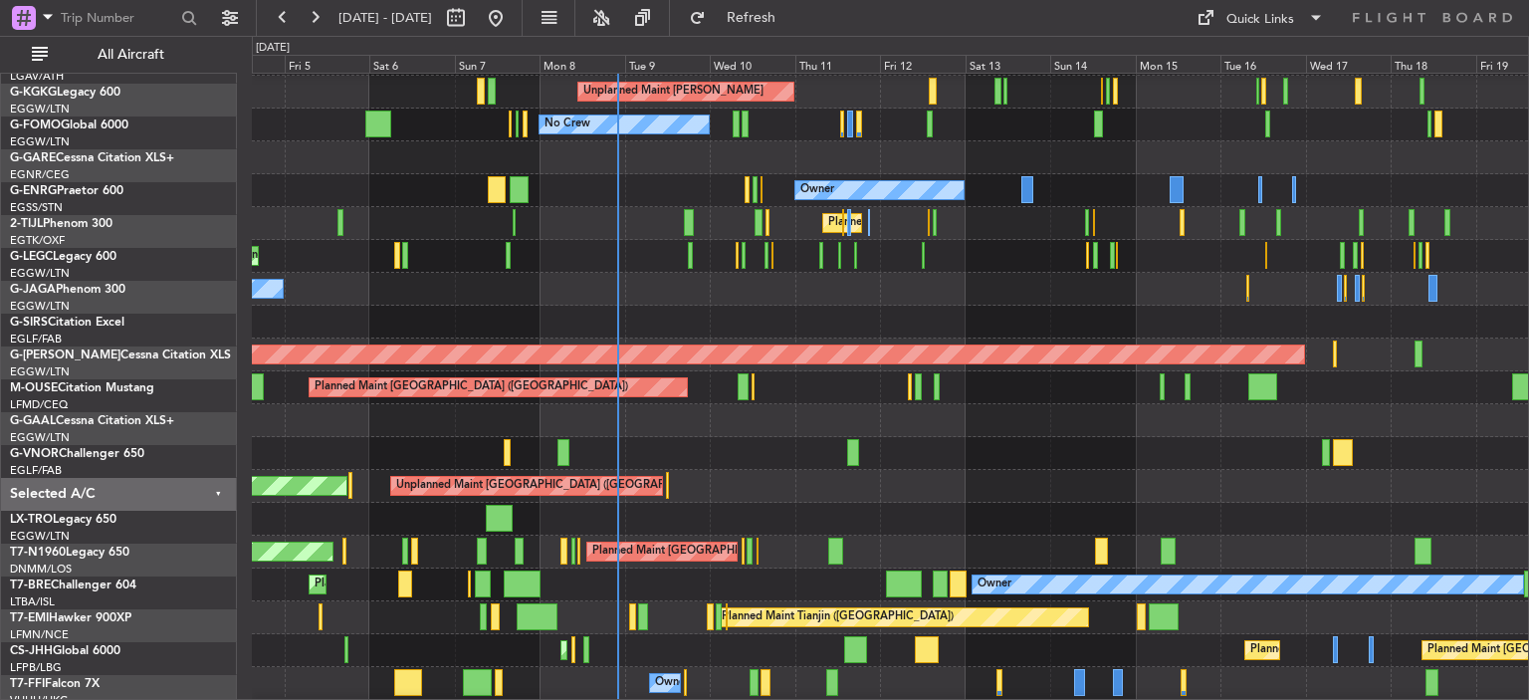
scroll to position [162, 0]
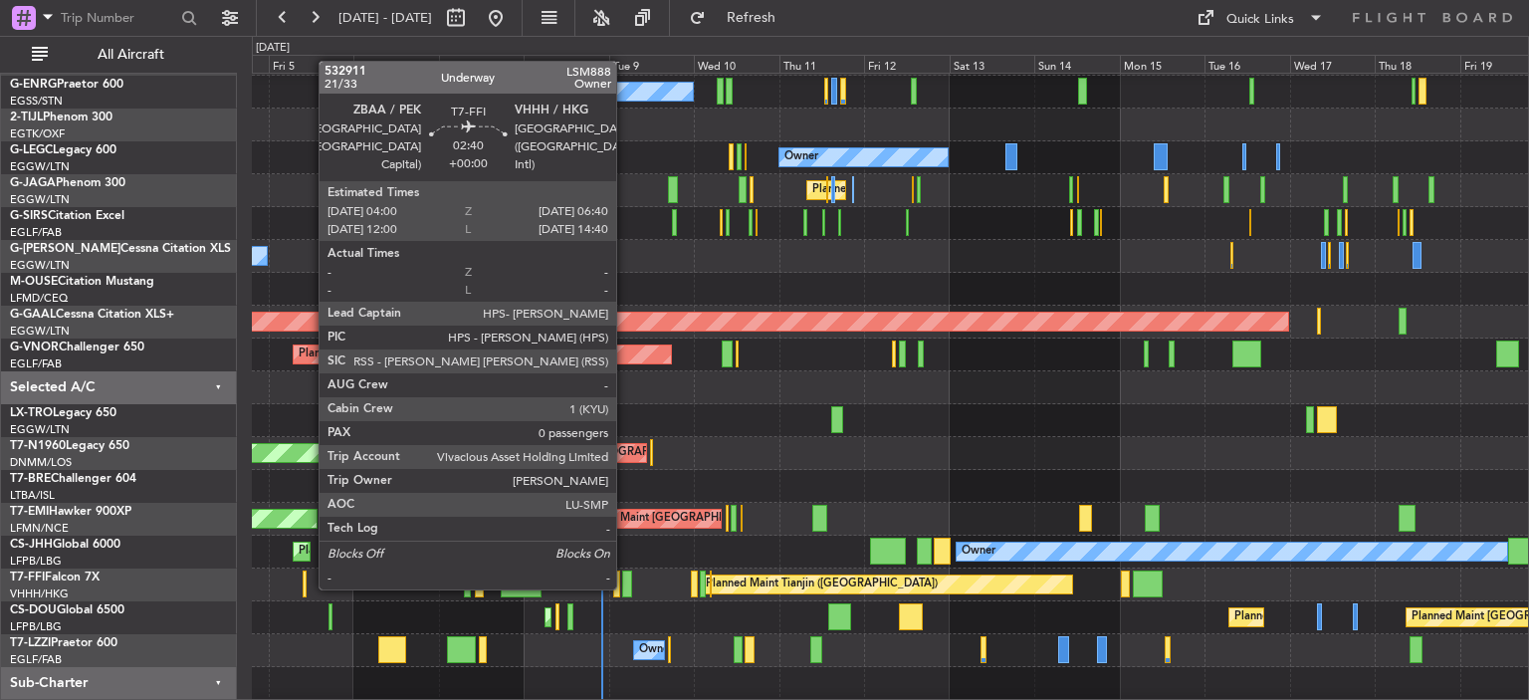
click at [625, 587] on div at bounding box center [627, 583] width 10 height 27
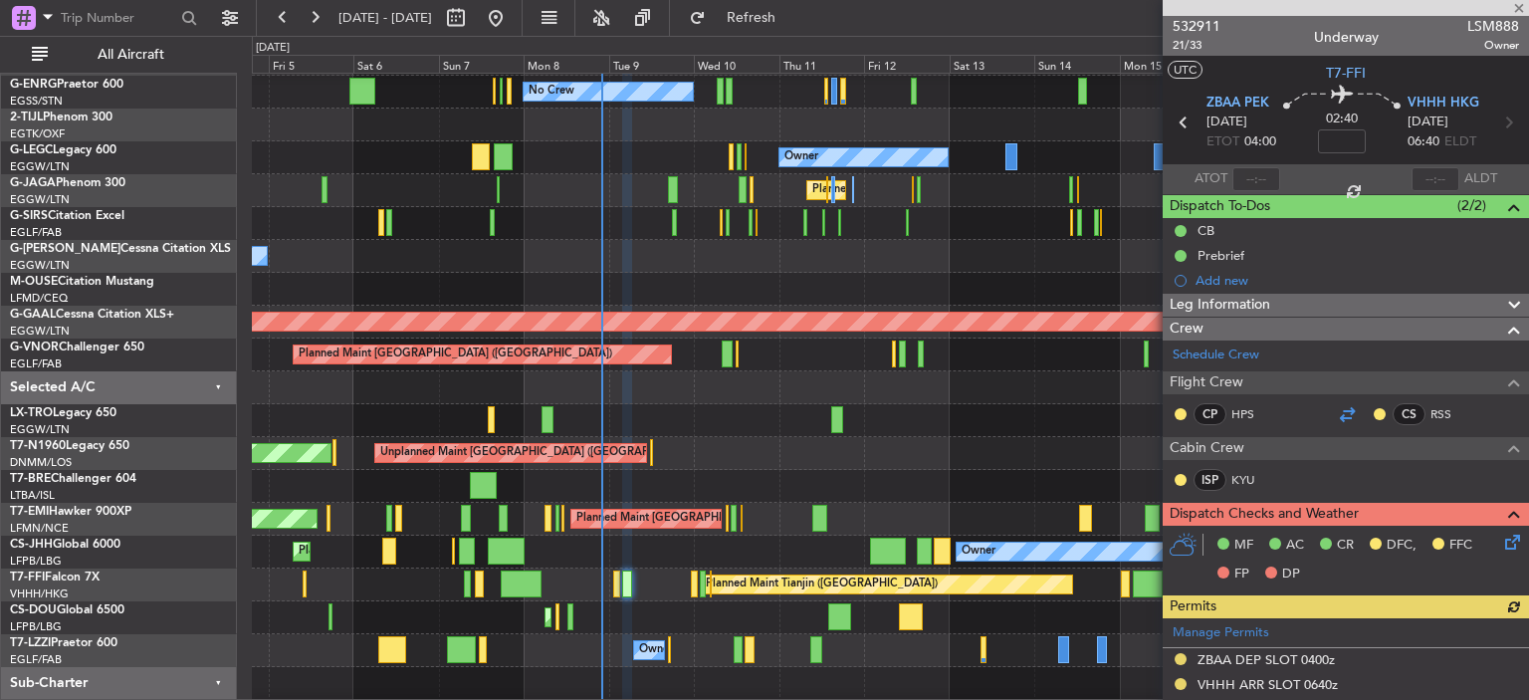
scroll to position [277, 0]
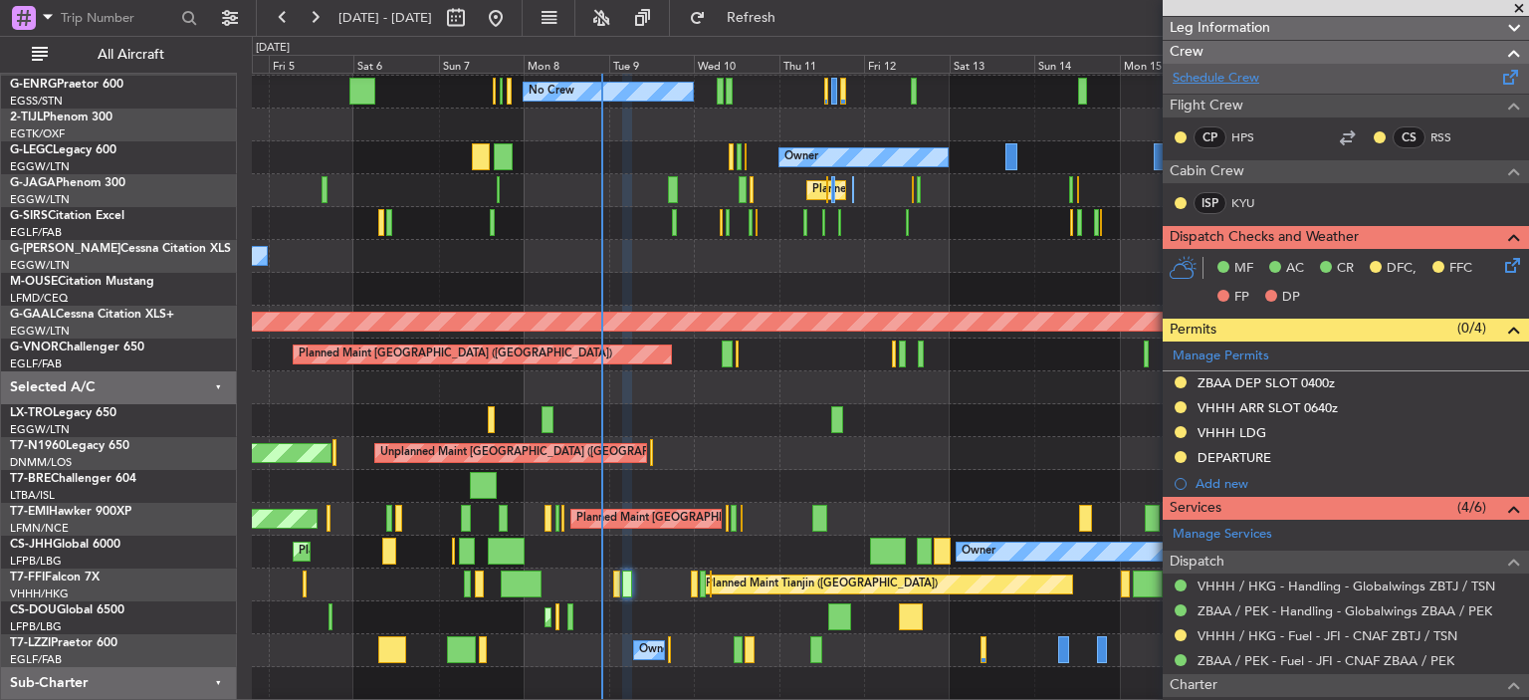
click at [1220, 76] on link "Schedule Crew" at bounding box center [1215, 79] width 87 height 20
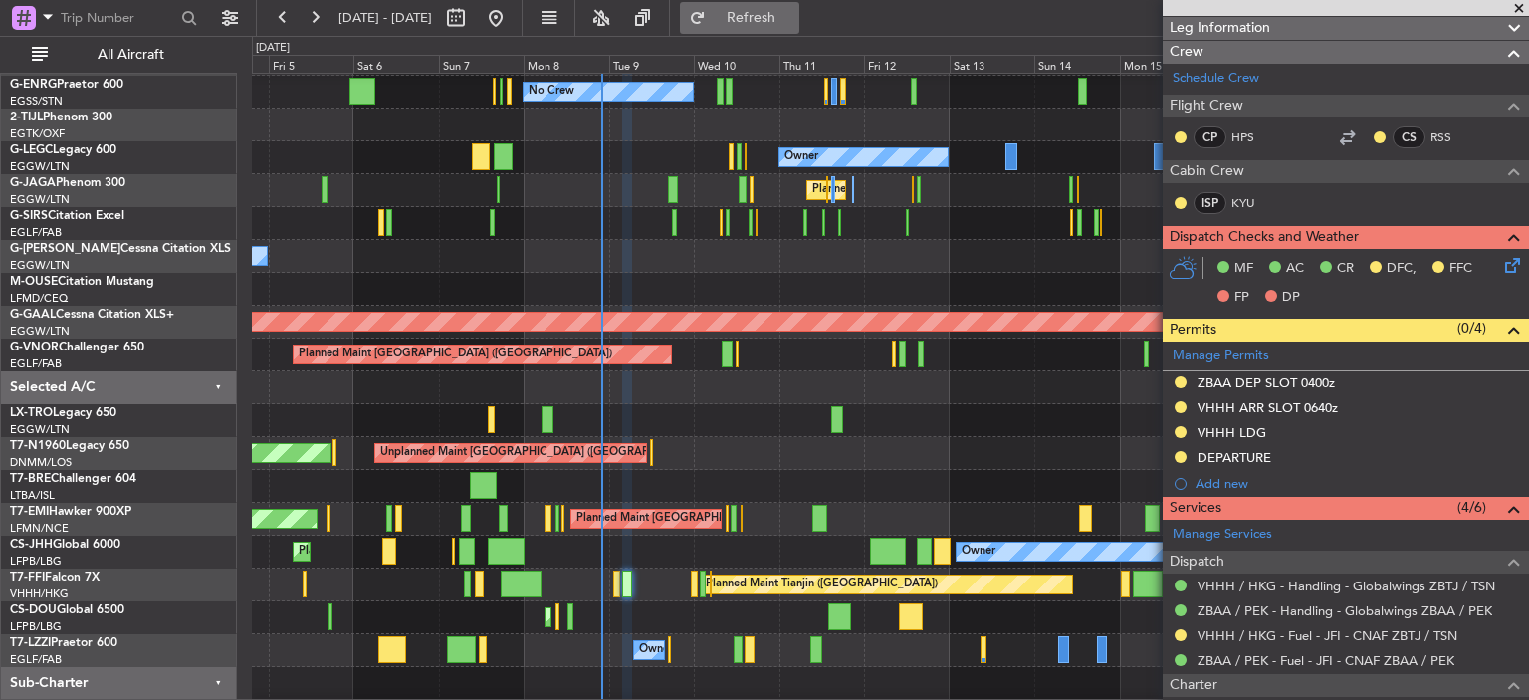
click at [780, 13] on span "Refresh" at bounding box center [752, 18] width 84 height 14
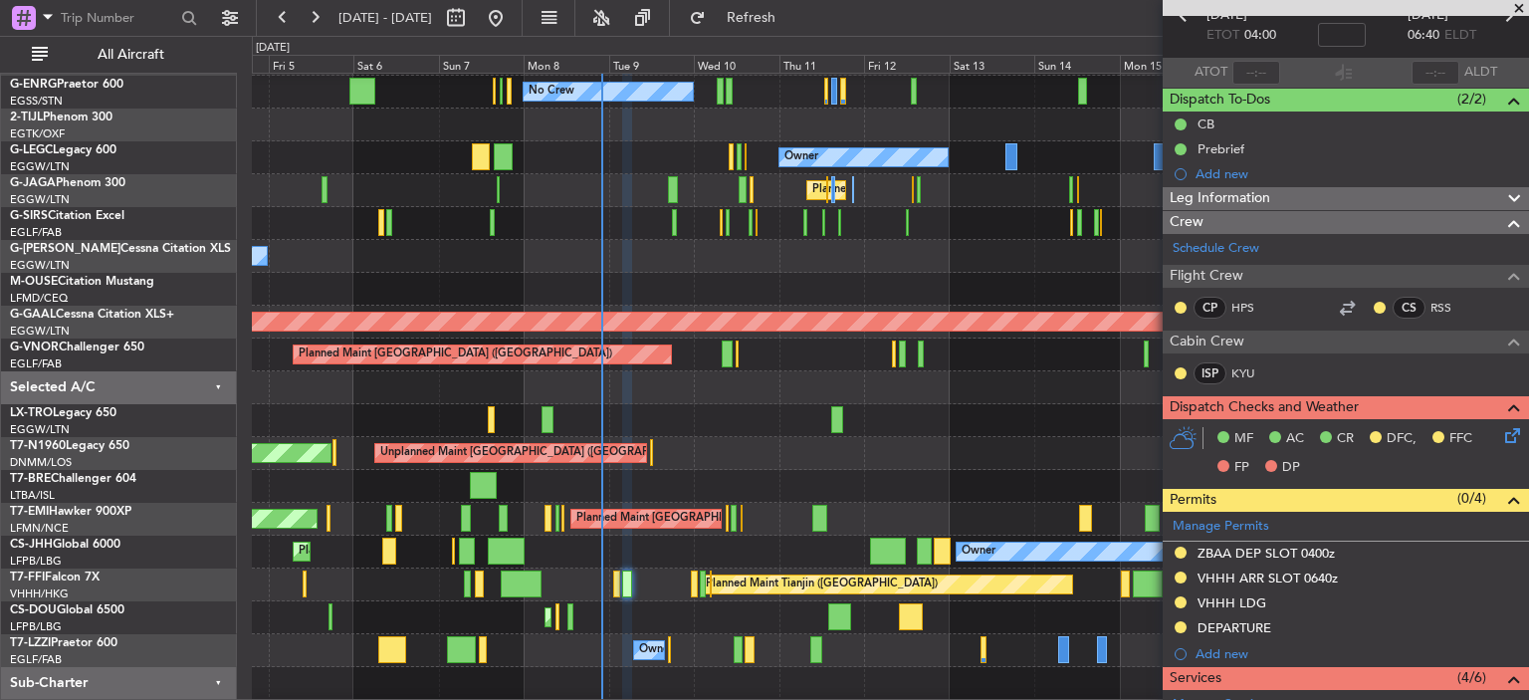
scroll to position [450, 0]
